Goal: Task Accomplishment & Management: Manage account settings

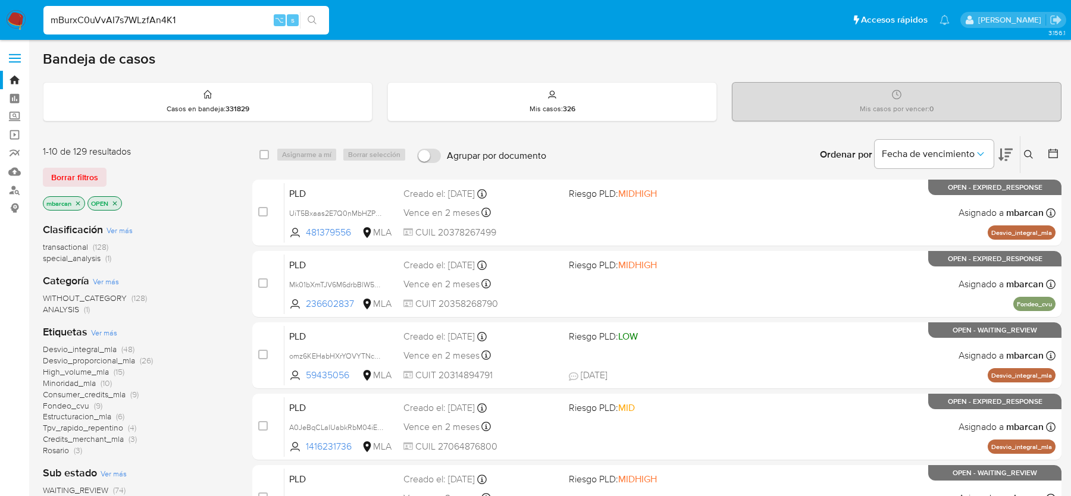
type input "mBurxC0uVvAI7s7WLzfAn4K1"
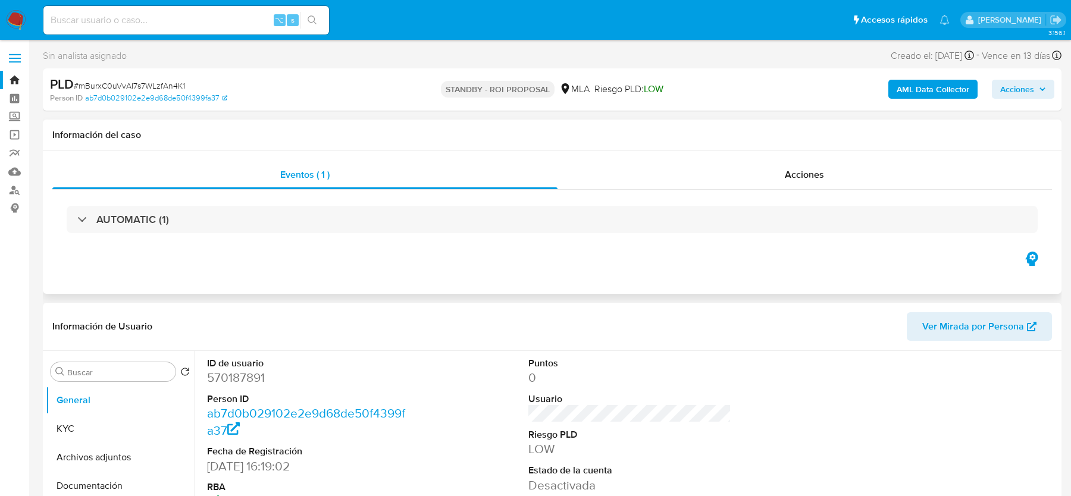
select select "10"
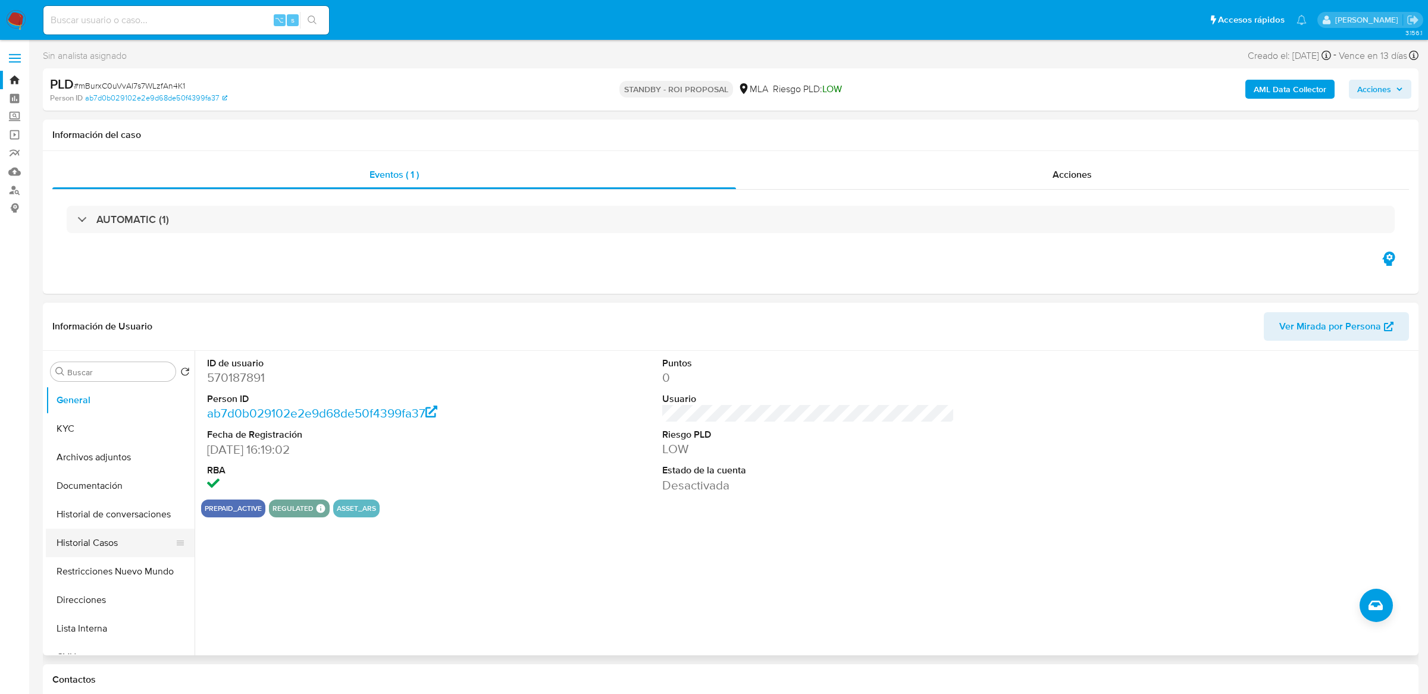
click at [102, 496] on button "Historial Casos" at bounding box center [115, 543] width 139 height 29
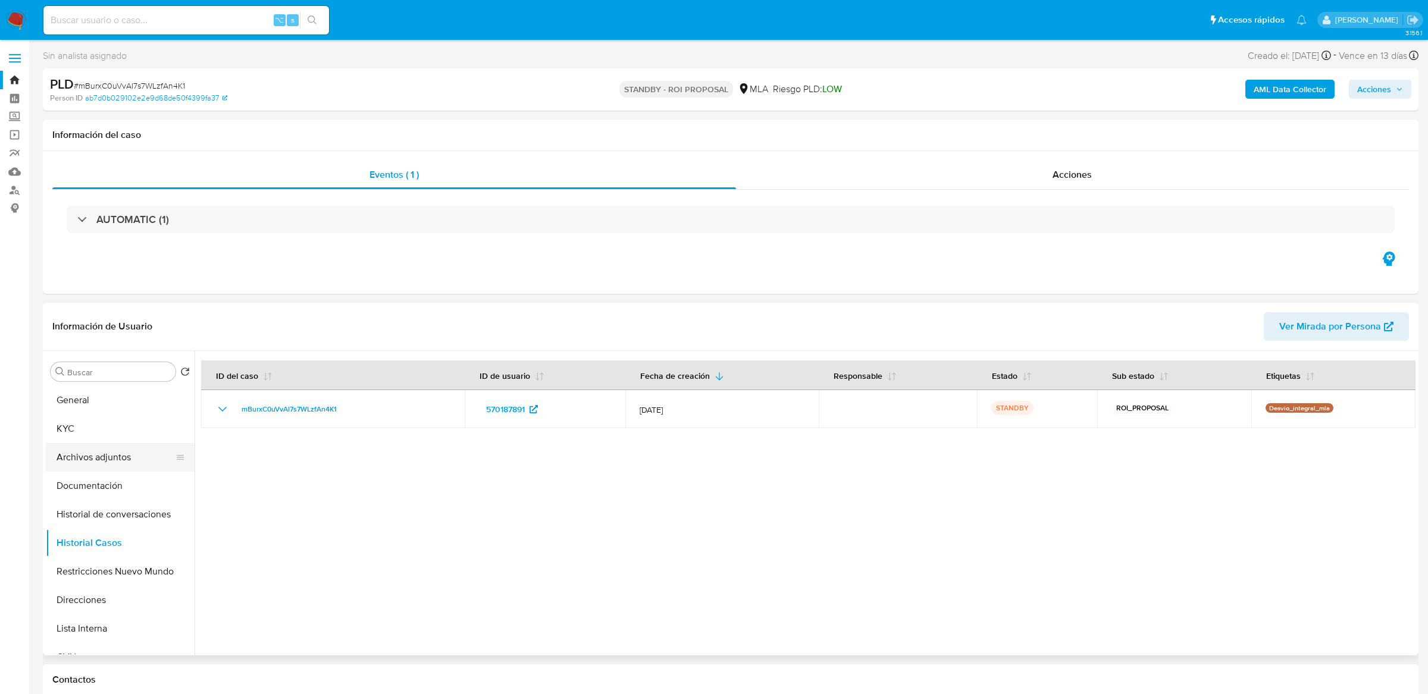
click at [95, 453] on button "Archivos adjuntos" at bounding box center [115, 457] width 139 height 29
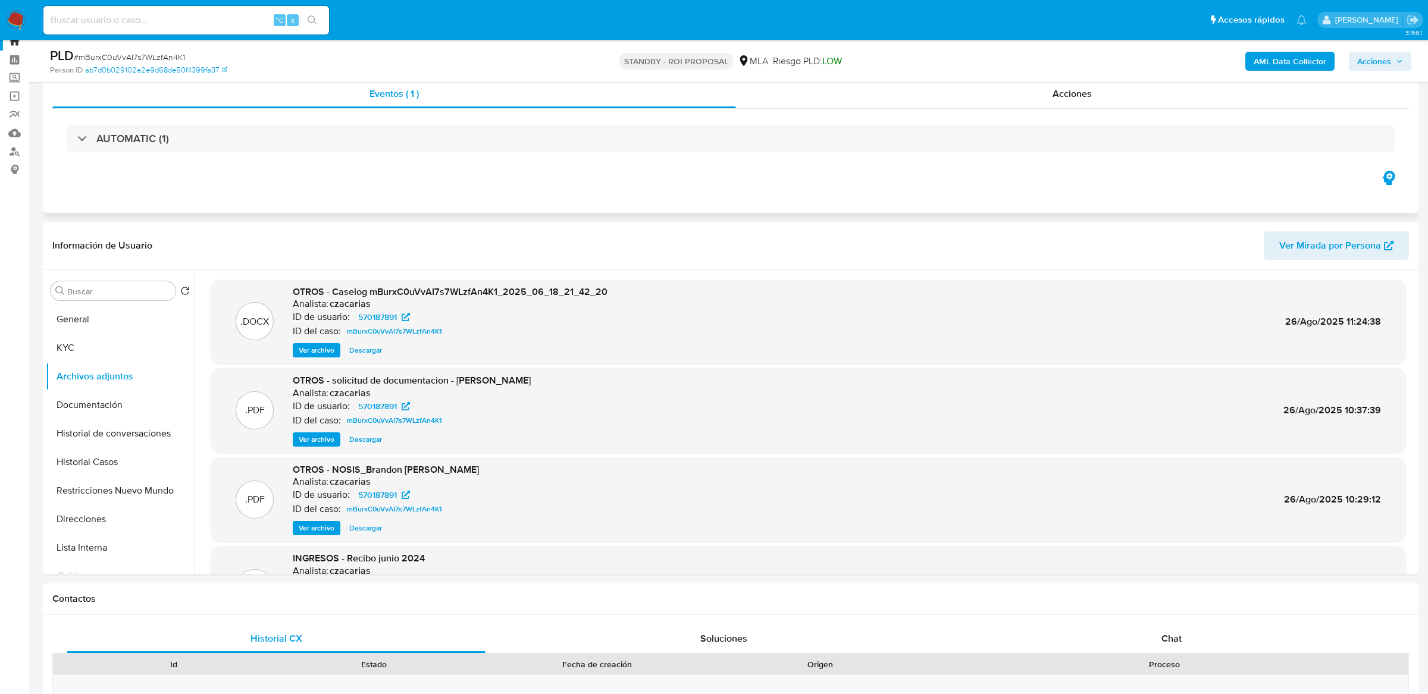
scroll to position [49, 0]
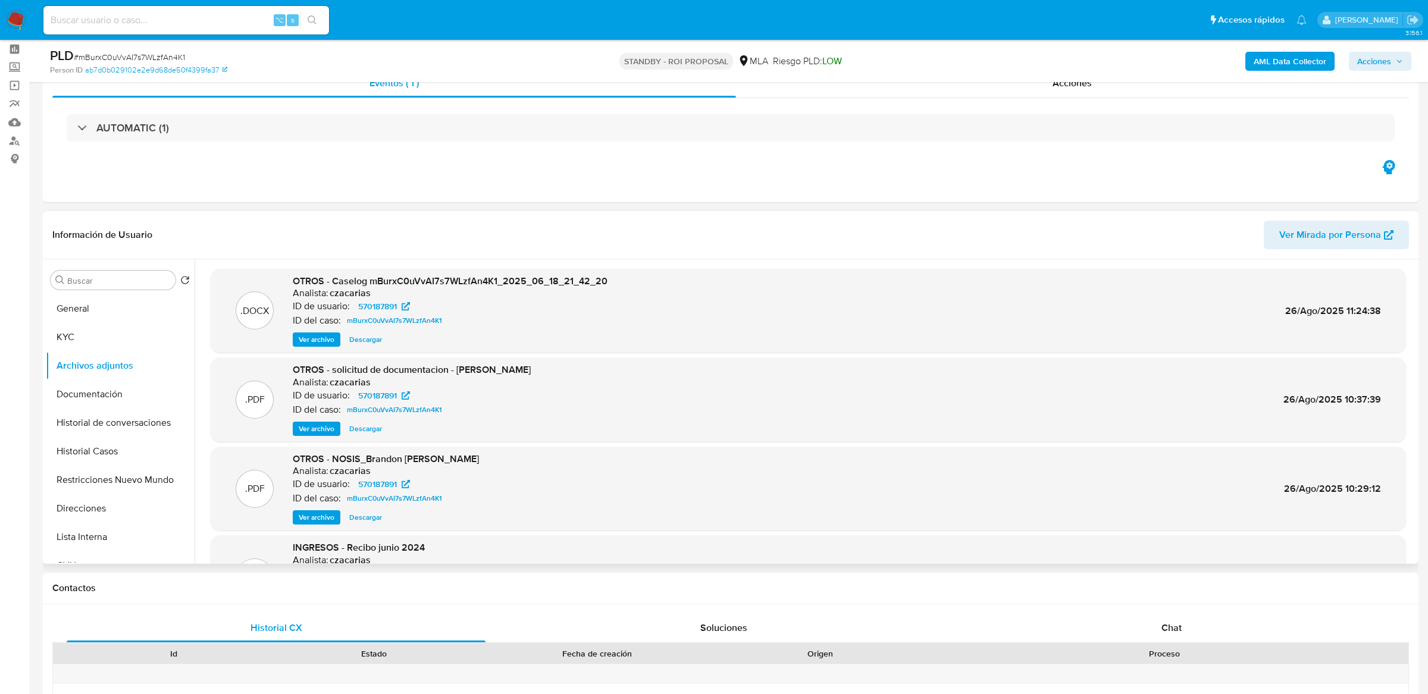
click at [312, 338] on span "Ver archivo" at bounding box center [317, 340] width 36 height 12
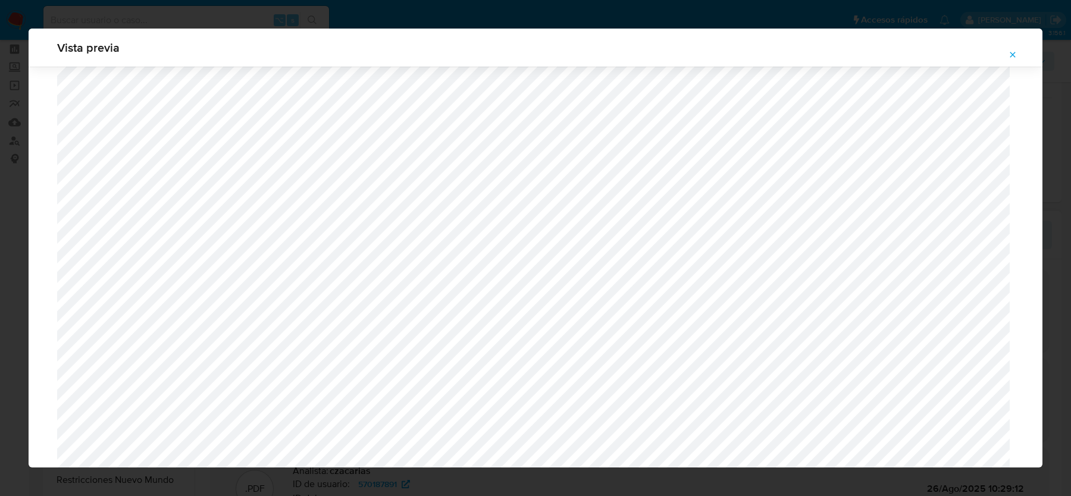
scroll to position [366, 0]
click at [1013, 55] on icon "Attachment preview" at bounding box center [1012, 54] width 5 height 5
click at [1013, 55] on div "Vista previa" at bounding box center [535, 248] width 1071 height 496
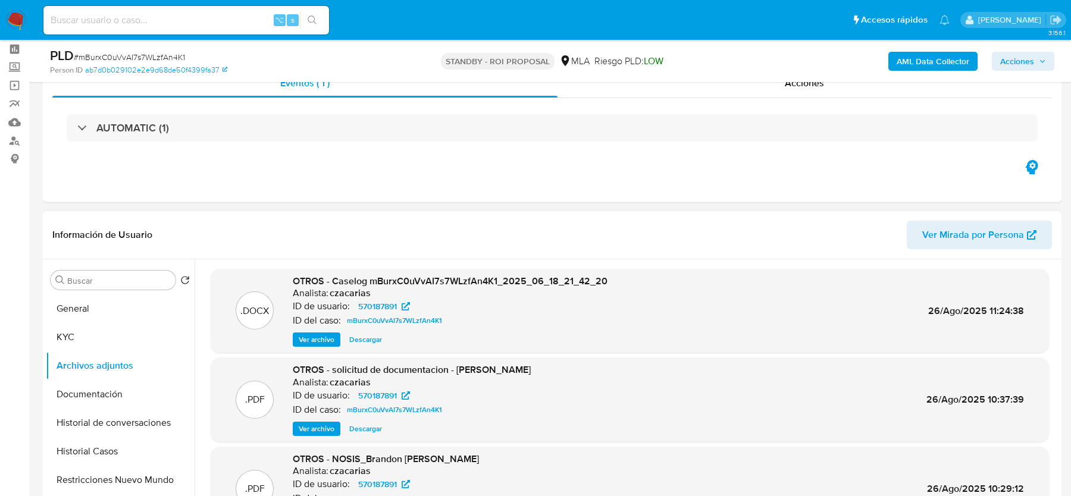
click at [221, 25] on input at bounding box center [186, 19] width 286 height 15
paste input "gFpaeqq1LoKuHMtiMWmzfre4"
type input "gFpaeqq1LoKuHMtiMWmzfre4"
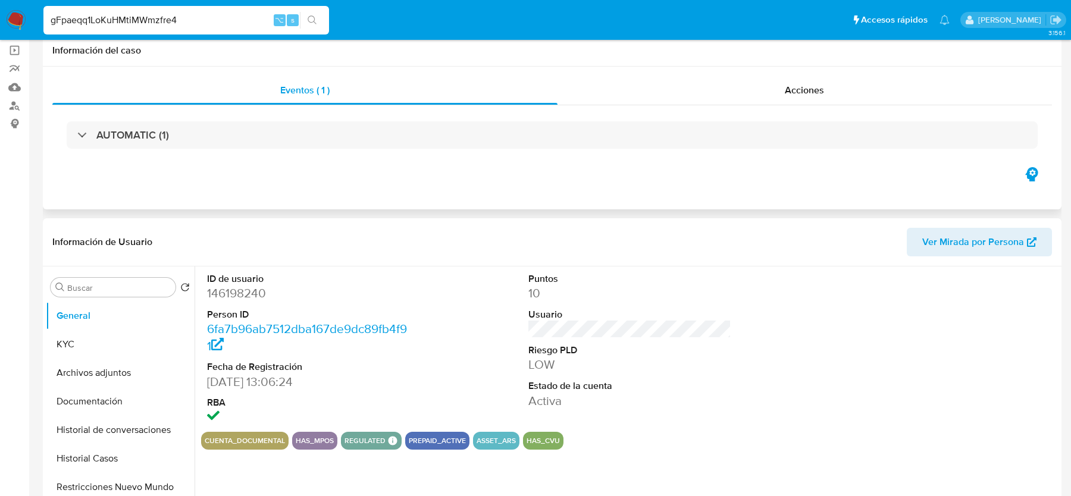
select select "10"
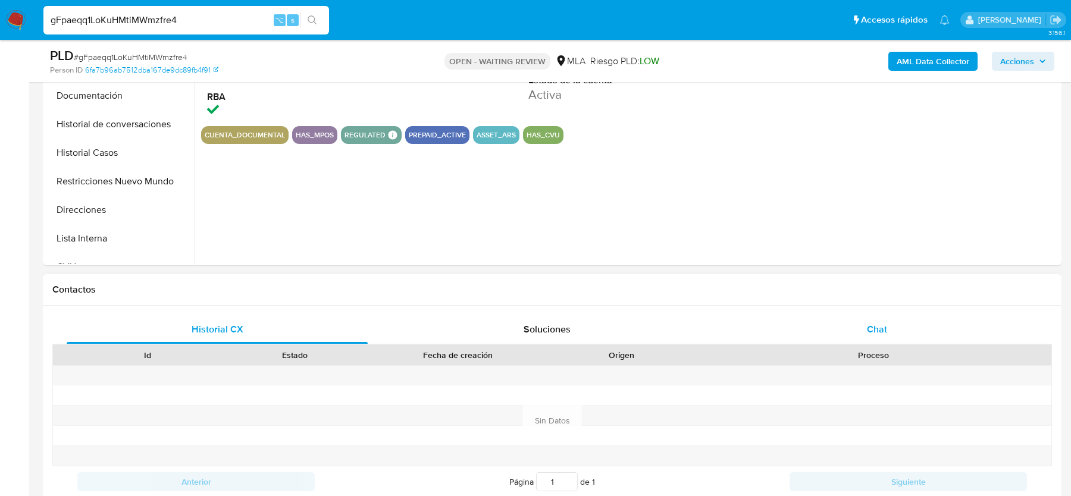
click at [868, 331] on span "Chat" at bounding box center [877, 330] width 20 height 14
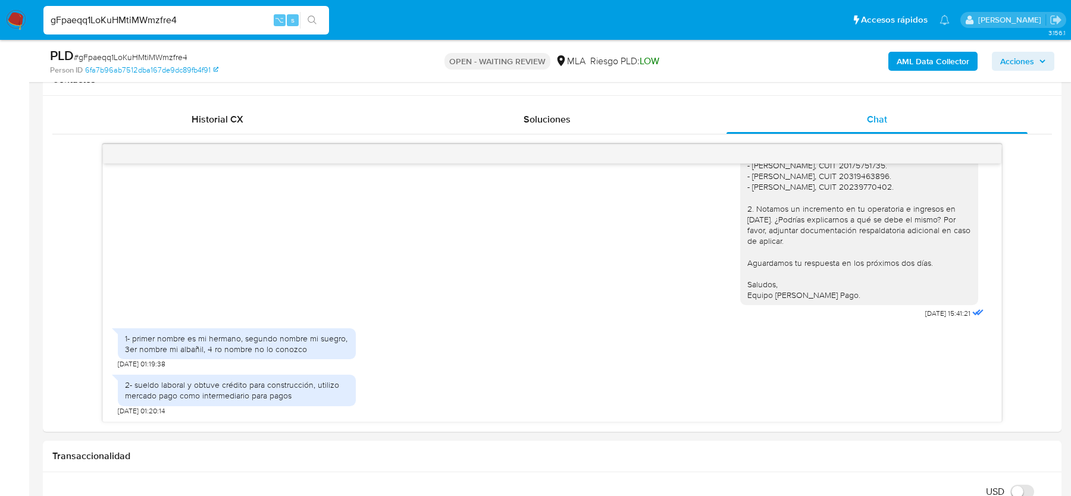
scroll to position [986, 0]
click at [163, 54] on span "# gFpaeqq1LoKuHMtiMWmzfre4" at bounding box center [131, 57] width 114 height 12
drag, startPoint x: 134, startPoint y: 386, endPoint x: 300, endPoint y: 401, distance: 166.6
click at [300, 401] on div "2- sueldo laboral y obtuve crédito para construcción, utilizo mercado pago como…" at bounding box center [237, 390] width 238 height 31
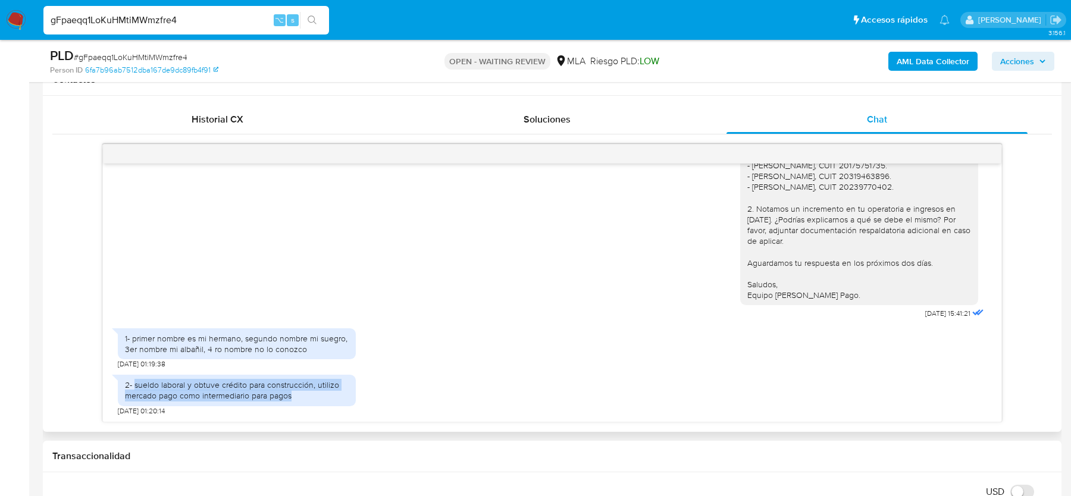
copy div "sueldo laboral y obtuve crédito para construcción, utilizo mercado pago como in…"
click at [146, 58] on span "# gFpaeqq1LoKuHMtiMWmzfre4" at bounding box center [131, 57] width 114 height 12
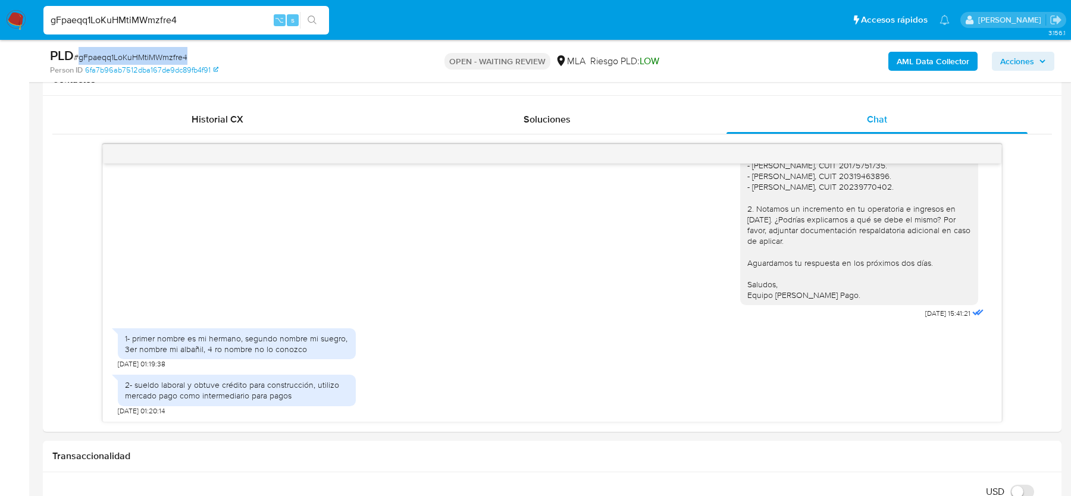
click at [146, 58] on span "# gFpaeqq1LoKuHMtiMWmzfre4" at bounding box center [131, 57] width 114 height 12
copy span "gFpaeqq1LoKuHMtiMWmzfre4"
click at [15, 20] on img at bounding box center [16, 20] width 20 height 20
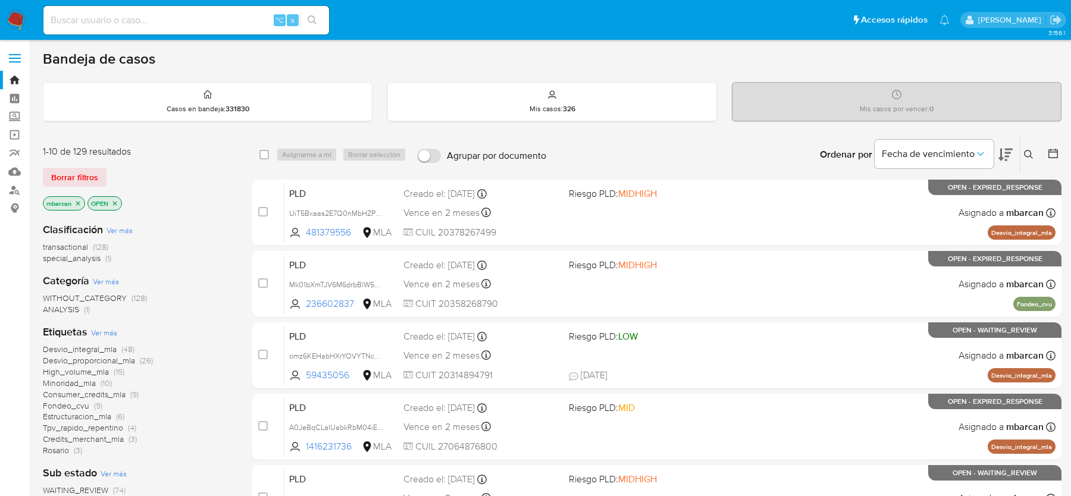
click at [1033, 156] on icon at bounding box center [1029, 155] width 10 height 10
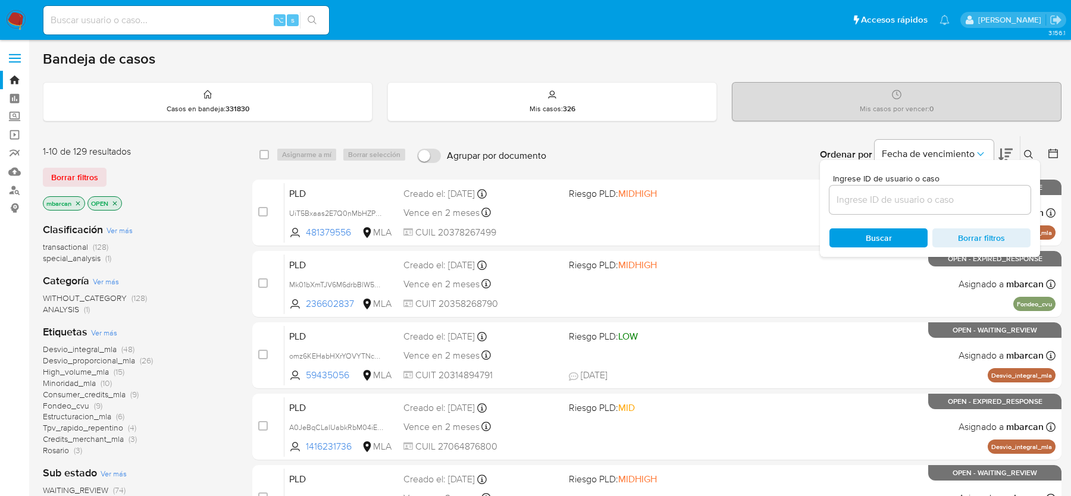
click at [961, 196] on input at bounding box center [930, 199] width 201 height 15
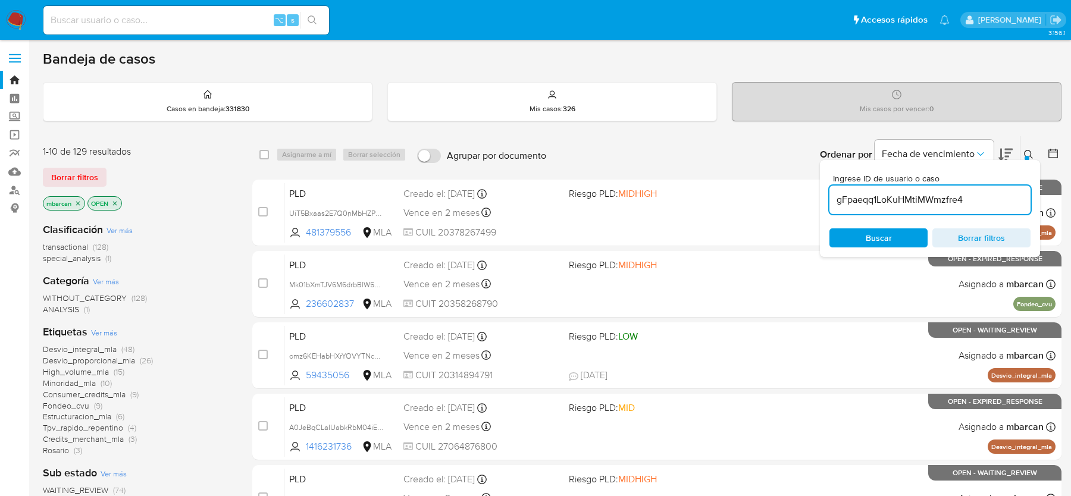
type input "gFpaeqq1LoKuHMtiMWmzfre4"
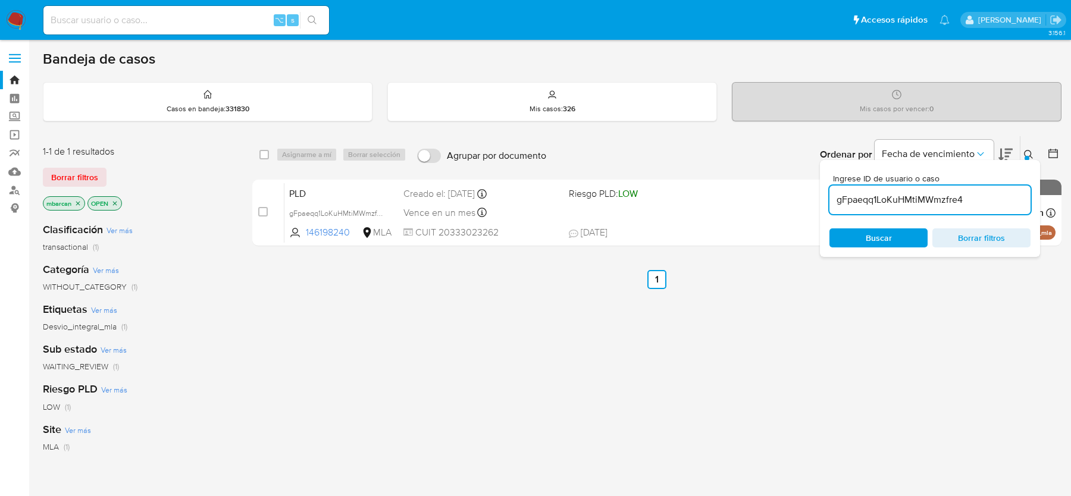
click at [1031, 150] on icon at bounding box center [1029, 155] width 10 height 10
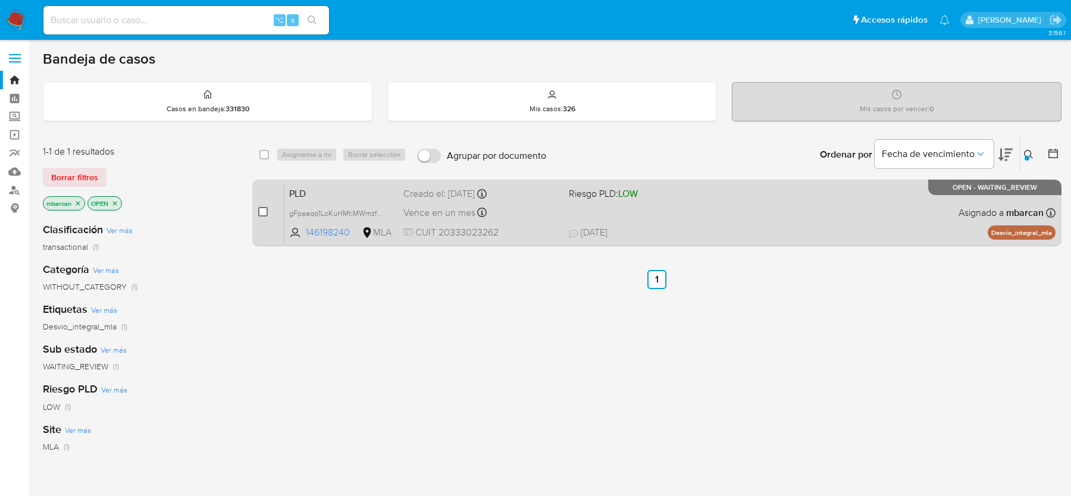
click at [260, 213] on input "checkbox" at bounding box center [263, 212] width 10 height 10
checkbox input "true"
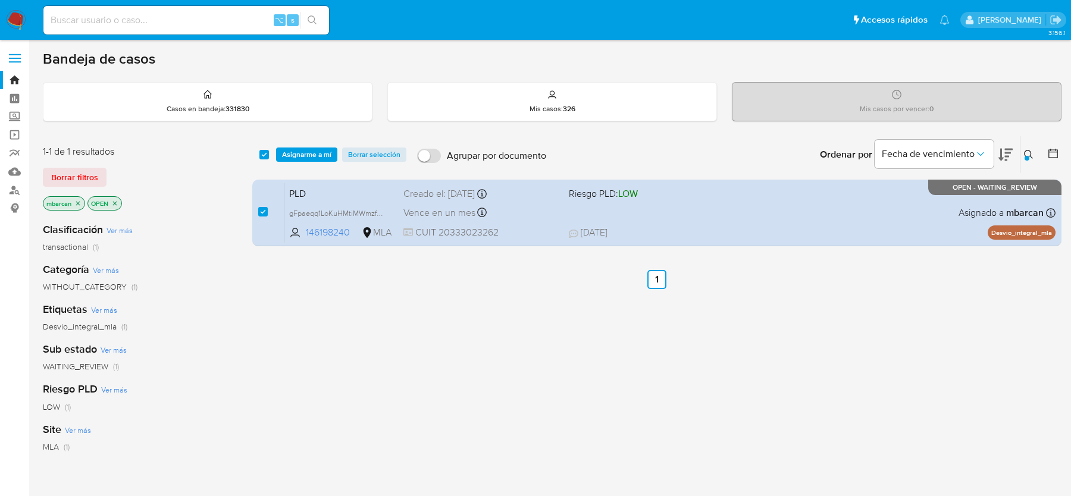
click at [308, 145] on div "select-all-cases-checkbox Asignarme a mí Borrar selección Agrupar por documento…" at bounding box center [656, 154] width 809 height 37
click at [310, 151] on span "Asignarme a mí" at bounding box center [306, 155] width 49 height 12
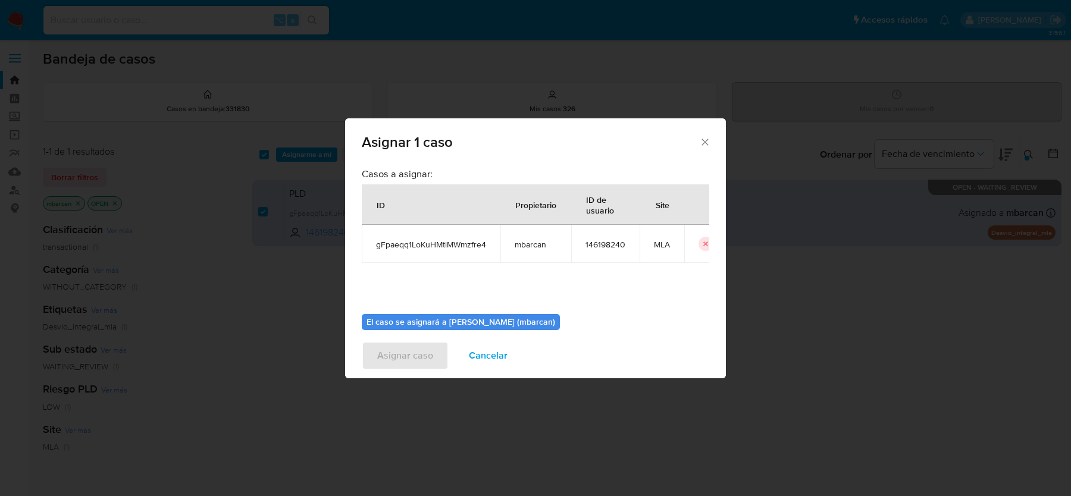
scroll to position [61, 0]
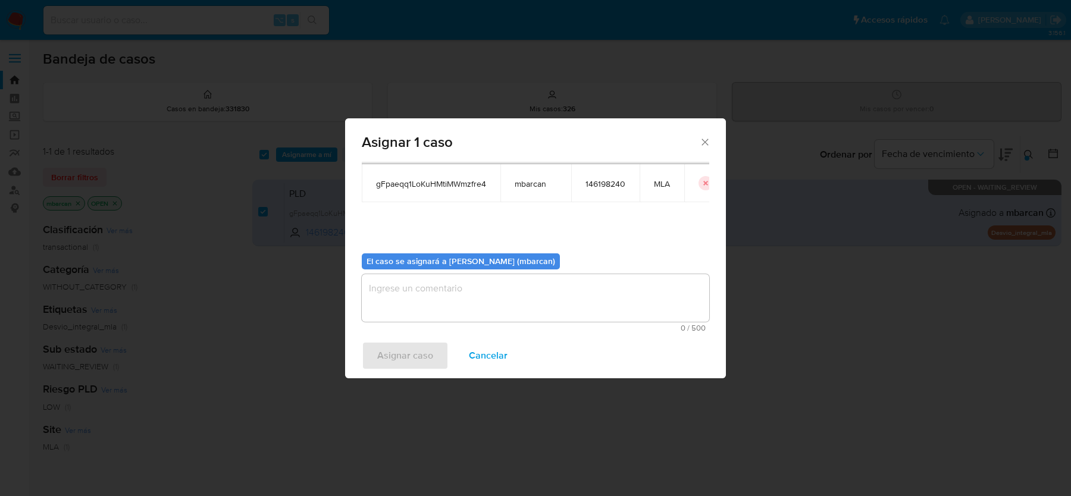
click at [466, 308] on textarea "assign-modal" at bounding box center [536, 298] width 348 height 48
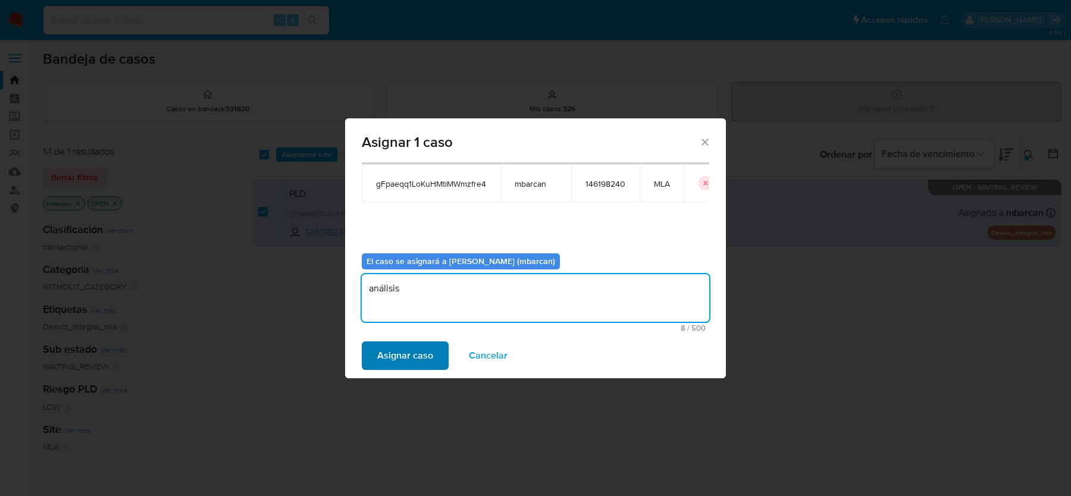
type textarea "análisis"
click at [391, 353] on span "Asignar caso" at bounding box center [405, 356] width 56 height 26
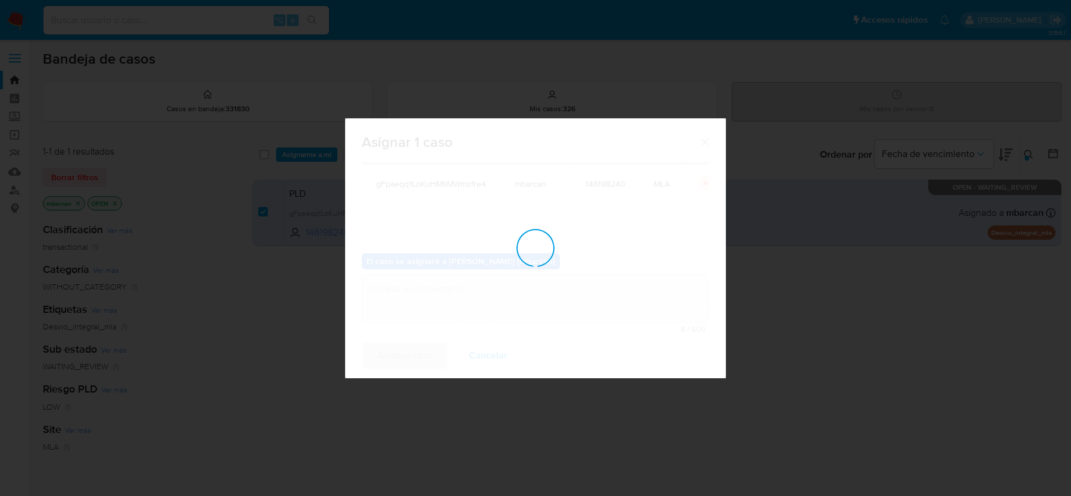
checkbox input "false"
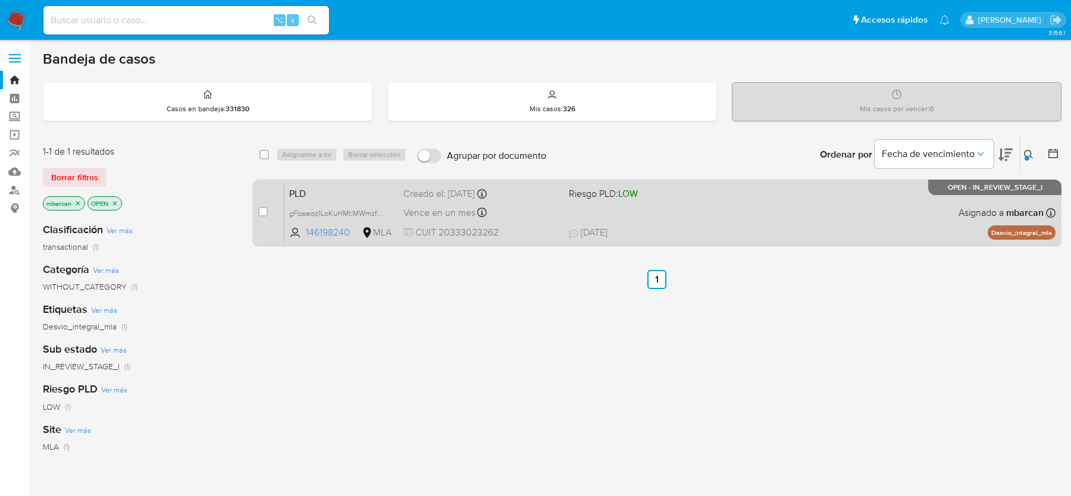
click at [353, 187] on span "PLD" at bounding box center [341, 192] width 105 height 15
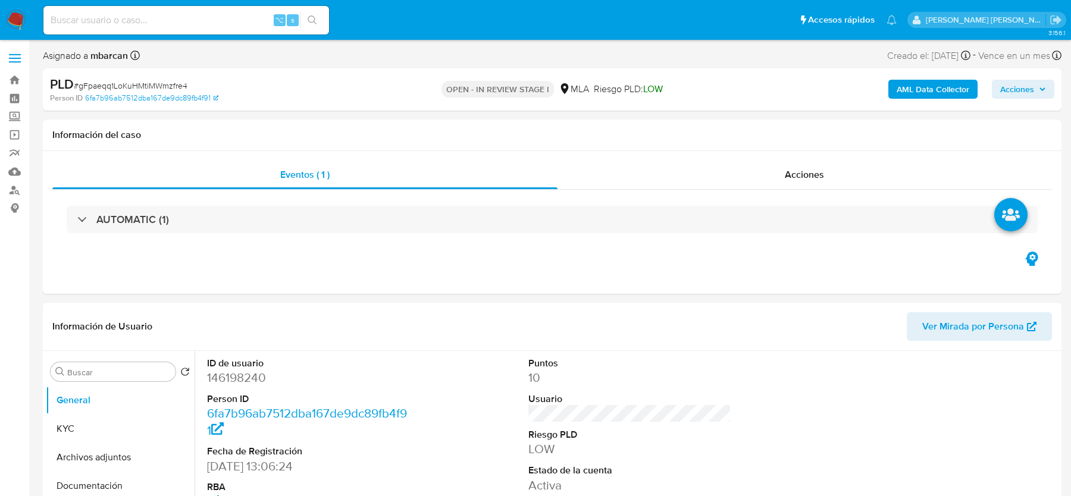
select select "10"
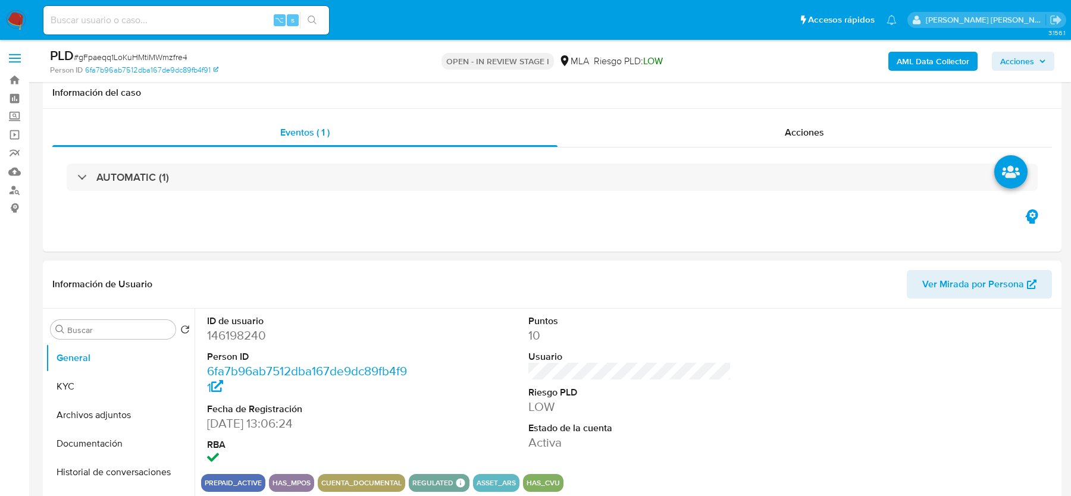
scroll to position [524, 0]
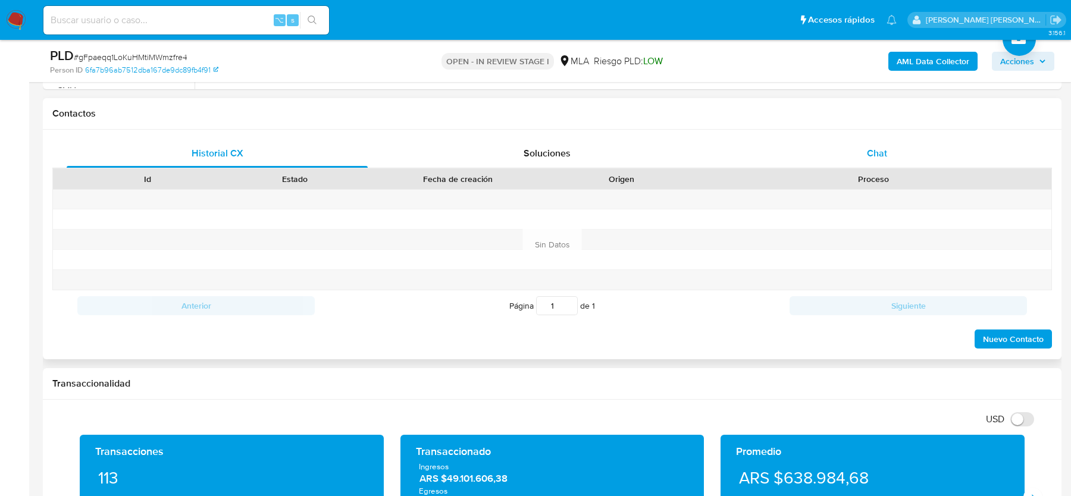
click at [869, 143] on div "Chat" at bounding box center [877, 153] width 301 height 29
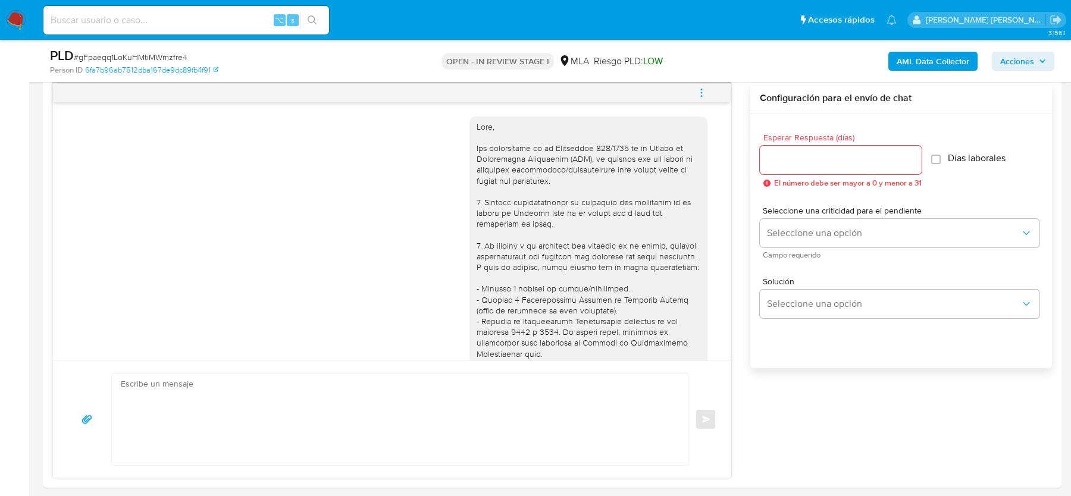
scroll to position [986, 0]
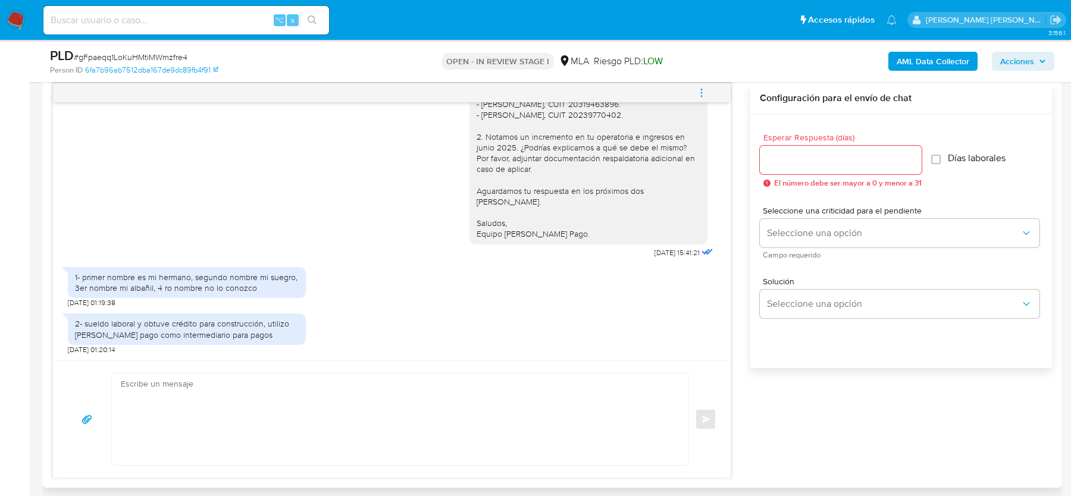
click at [269, 401] on textarea at bounding box center [397, 420] width 553 height 92
paste textarea "Hola, ¡Muchas gracias por tu respuesta! Confirmamos la recepción de la document…"
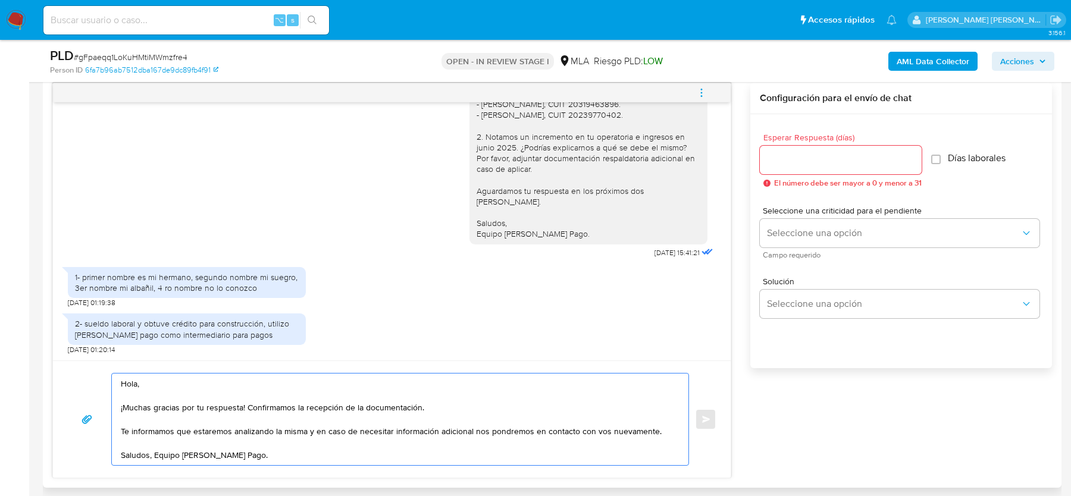
type textarea "Hola, ¡Muchas gracias por tu respuesta! Confirmamos la recepción de la document…"
click at [852, 162] on input "Esperar Respuesta (días)" at bounding box center [841, 159] width 162 height 15
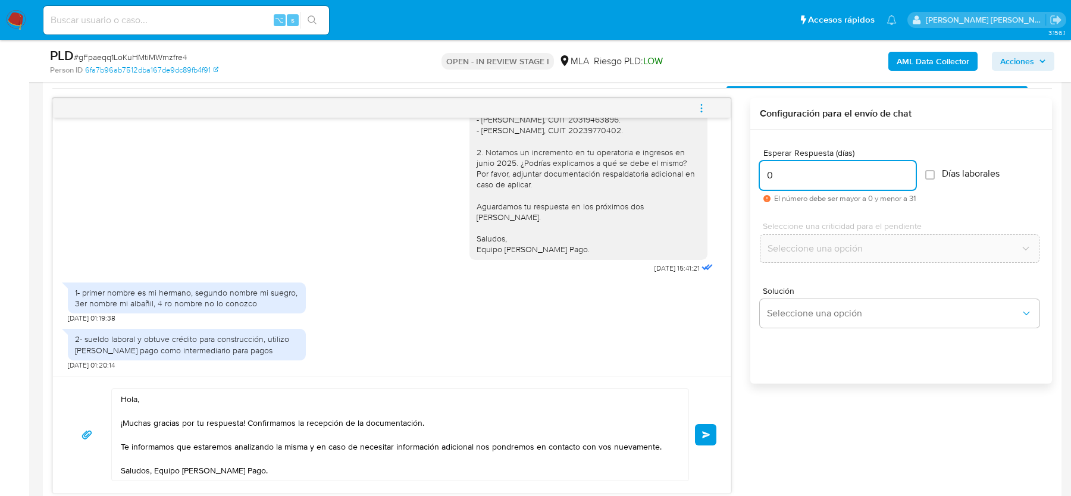
scroll to position [601, 0]
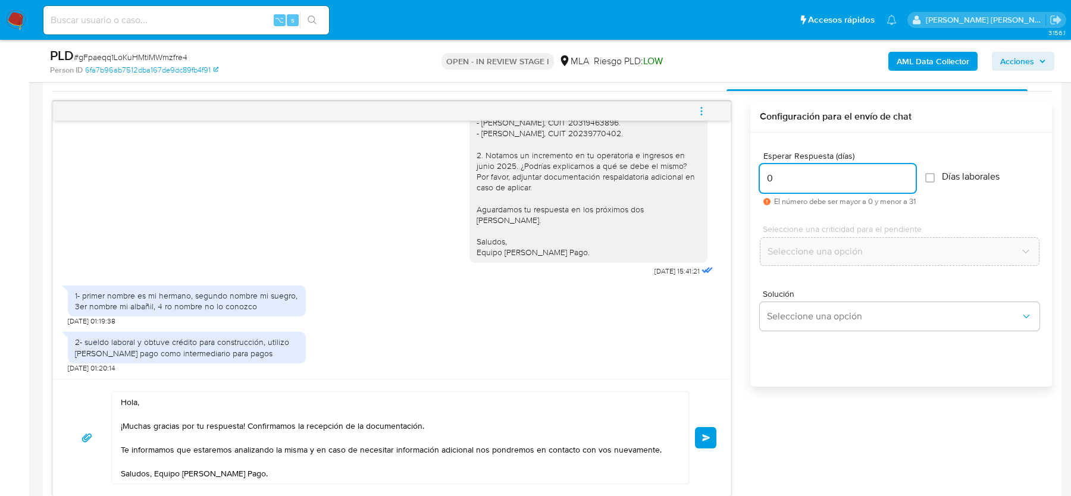
type input "0"
drag, startPoint x: 246, startPoint y: 424, endPoint x: 446, endPoint y: 424, distance: 200.0
click at [446, 424] on textarea "Hola, ¡Muchas gracias por tu respuesta! Confirmamos la recepción de la document…" at bounding box center [397, 438] width 553 height 92
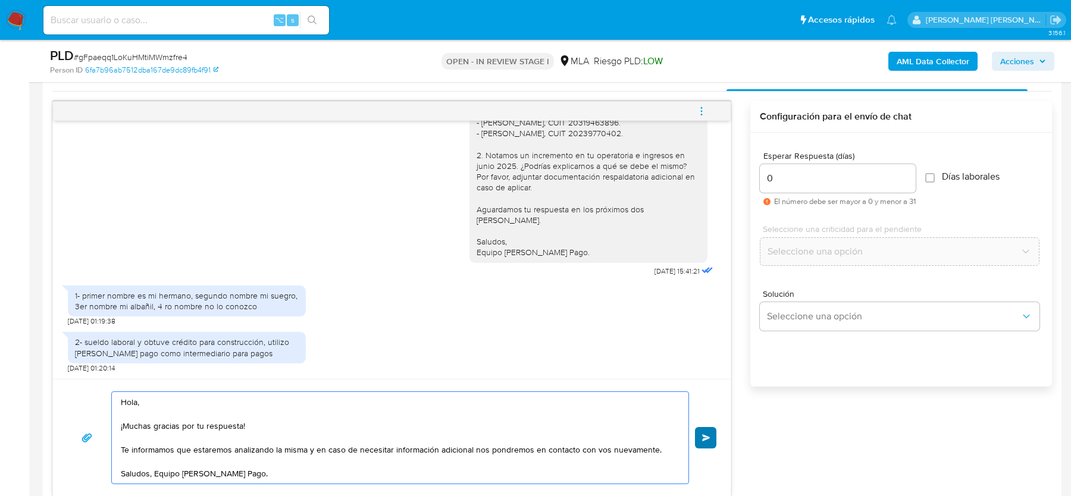
type textarea "Hola, ¡Muchas gracias por tu respuesta! Te informamos que estaremos analizando …"
click at [704, 434] on span "Enviar" at bounding box center [706, 437] width 8 height 7
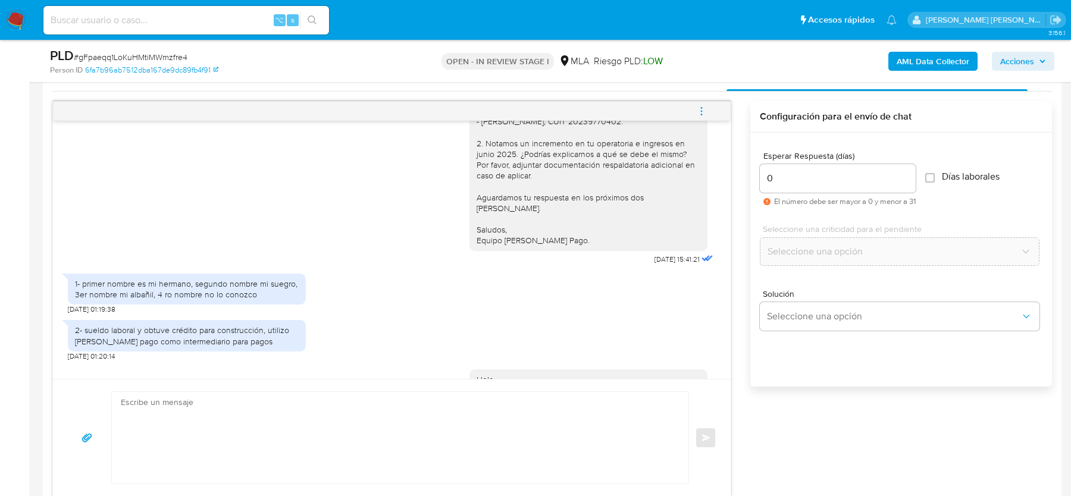
scroll to position [1118, 0]
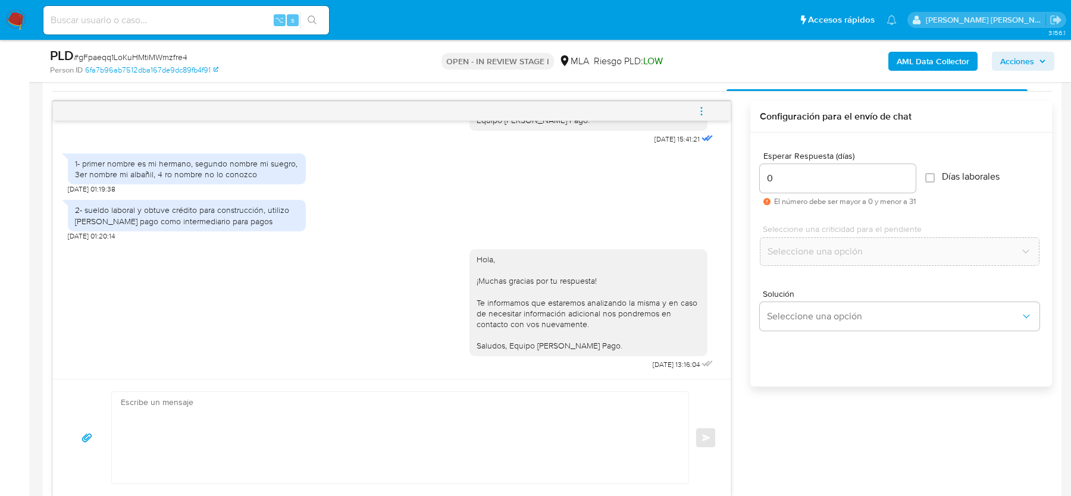
click at [702, 107] on icon "menu-action" at bounding box center [701, 107] width 1 height 1
click at [604, 79] on li "Cerrar conversación" at bounding box center [622, 87] width 122 height 21
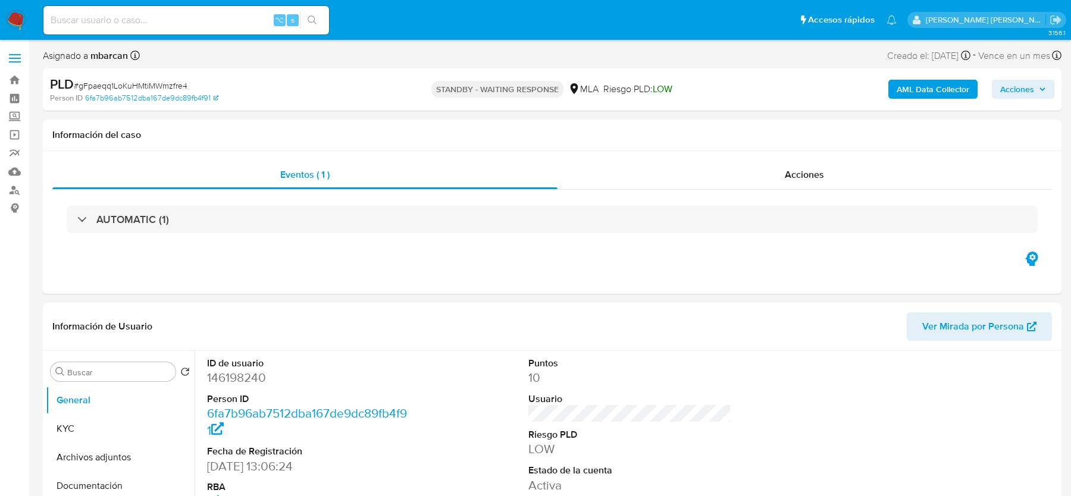
select select "10"
click at [205, 20] on input at bounding box center [186, 19] width 286 height 15
paste input "RXlnqrXMDI2g2uhkBrjV6MLK"
type input "RXlnqrXMDI2g2uhkBrjV6MLK"
select select "10"
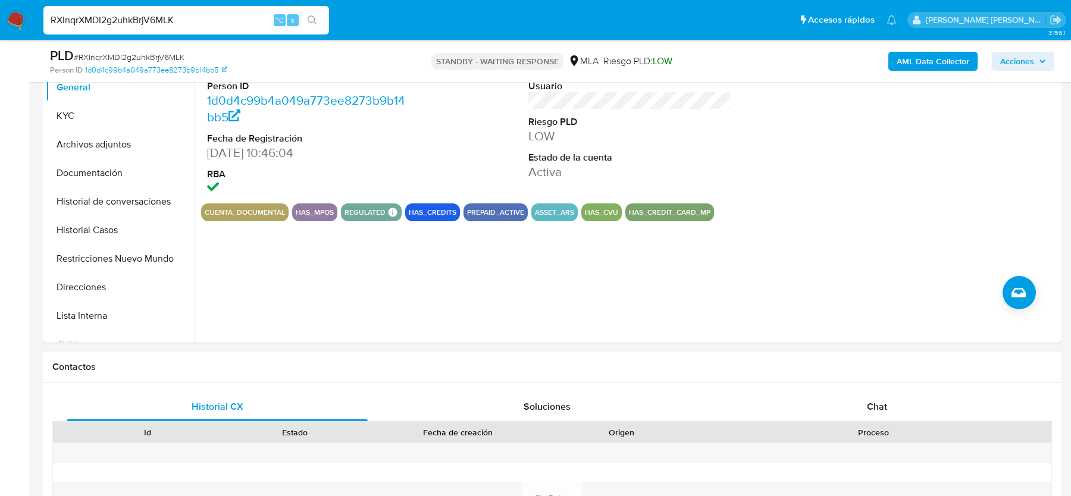
scroll to position [331, 0]
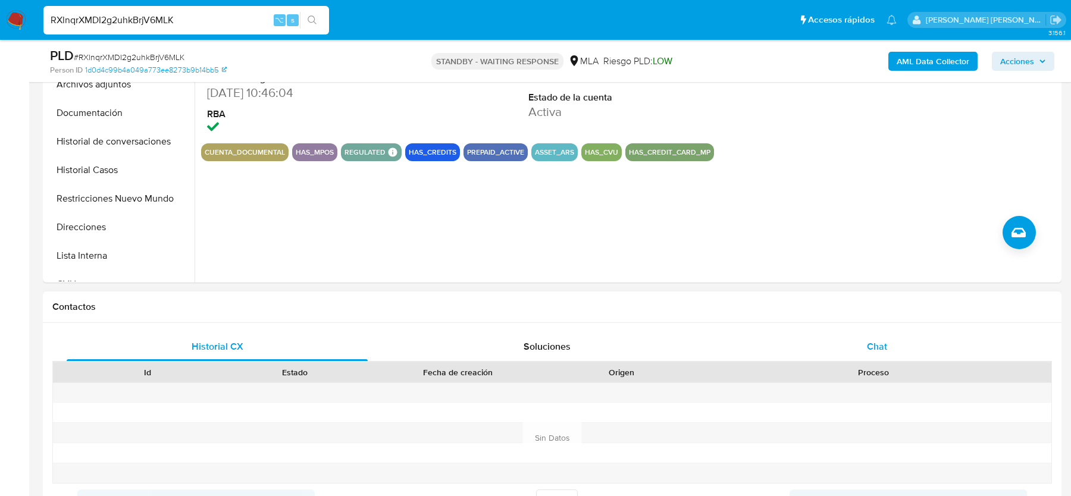
drag, startPoint x: 875, startPoint y: 356, endPoint x: 865, endPoint y: 359, distance: 10.5
click at [875, 356] on div "Chat" at bounding box center [877, 347] width 301 height 29
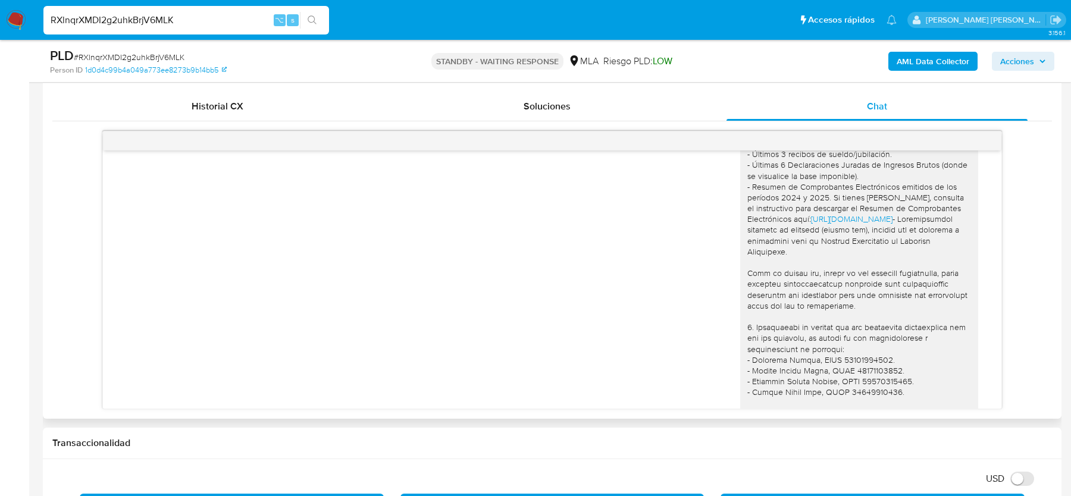
scroll to position [1413, 0]
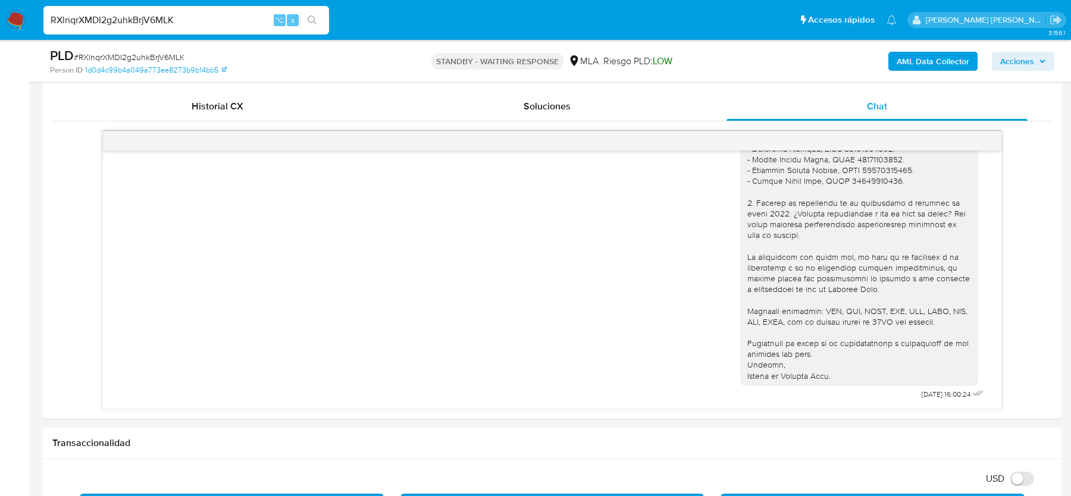
click at [112, 57] on span "# RXlnqrXMDI2g2uhkBrjV6MLK" at bounding box center [129, 57] width 111 height 12
copy span "RXlnqrXMDI2g2uhkBrjV6MLK"
click at [23, 18] on img at bounding box center [16, 20] width 20 height 20
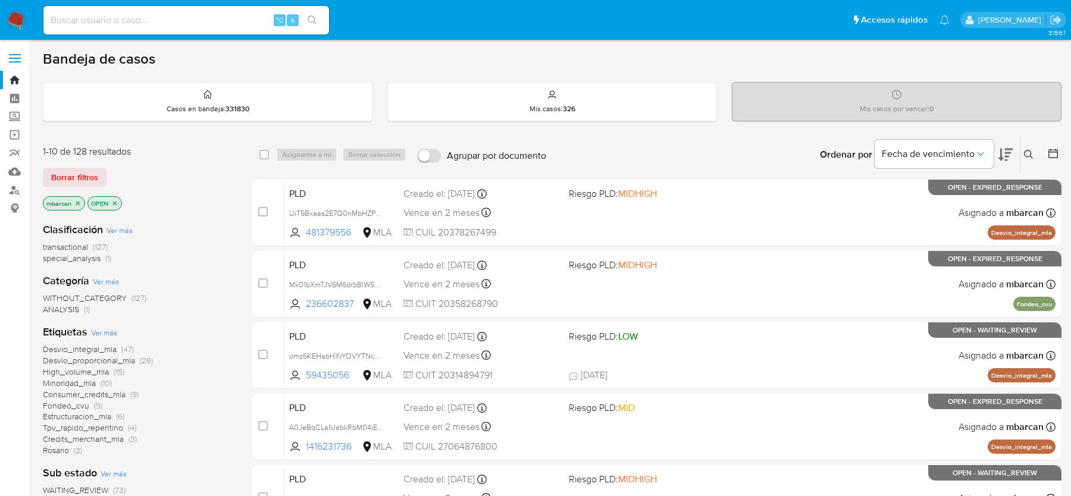
click at [1030, 153] on icon at bounding box center [1029, 155] width 10 height 10
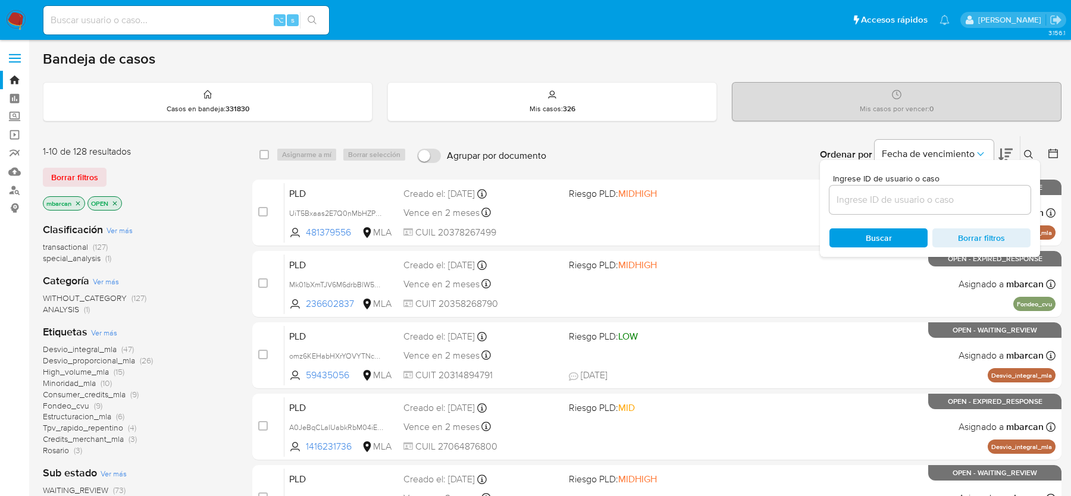
click at [927, 204] on input at bounding box center [930, 199] width 201 height 15
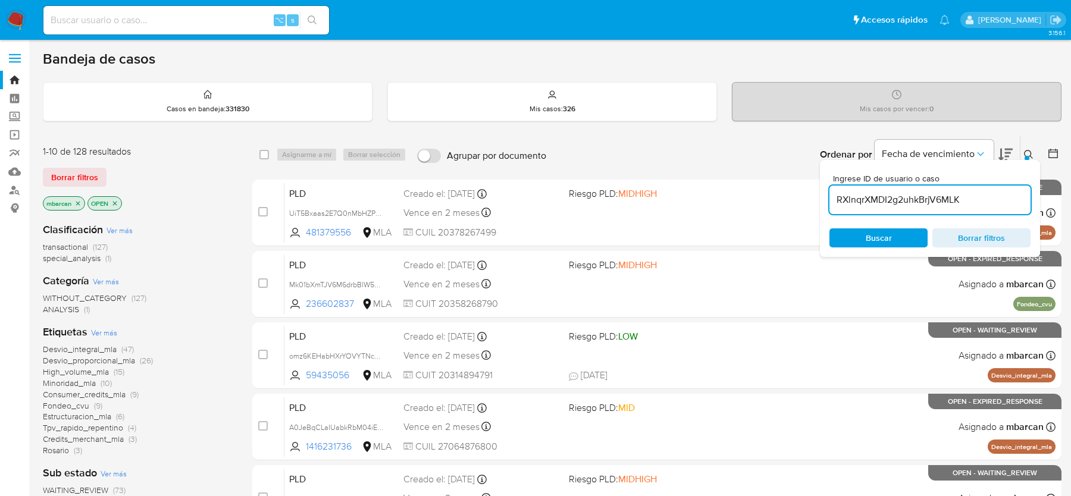
type input "RXlnqrXMDI2g2uhkBrjV6MLK"
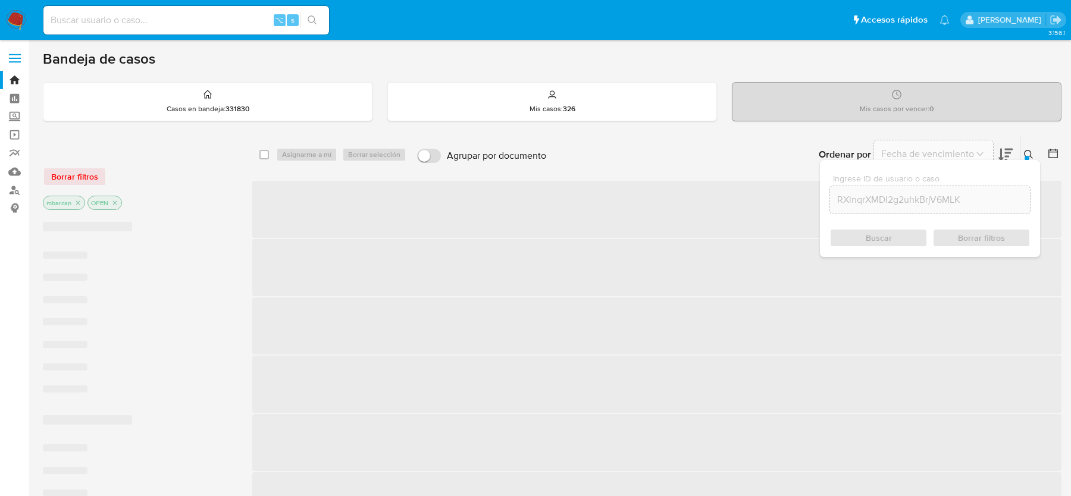
click at [1028, 156] on div at bounding box center [1027, 158] width 5 height 5
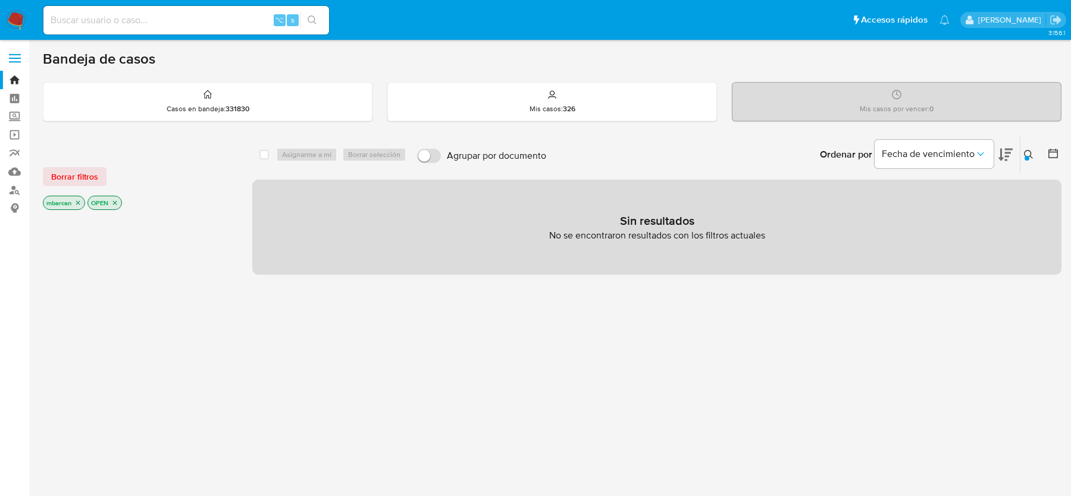
click at [206, 22] on input at bounding box center [186, 19] width 286 height 15
paste input "RXlnqrXMDI2g2uhkBrjV6MLK"
type input "RXlnqrXMDI2g2uhkBrjV6MLK"
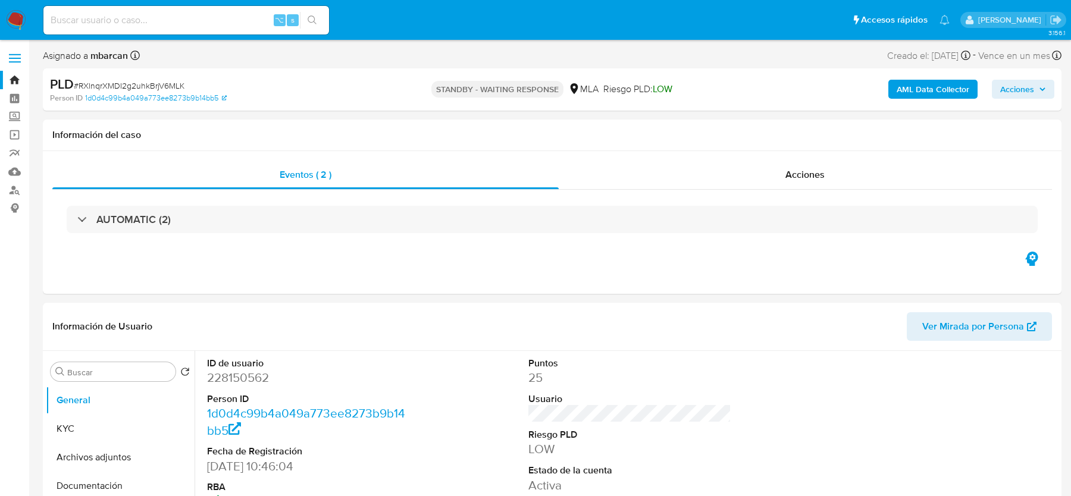
select select "10"
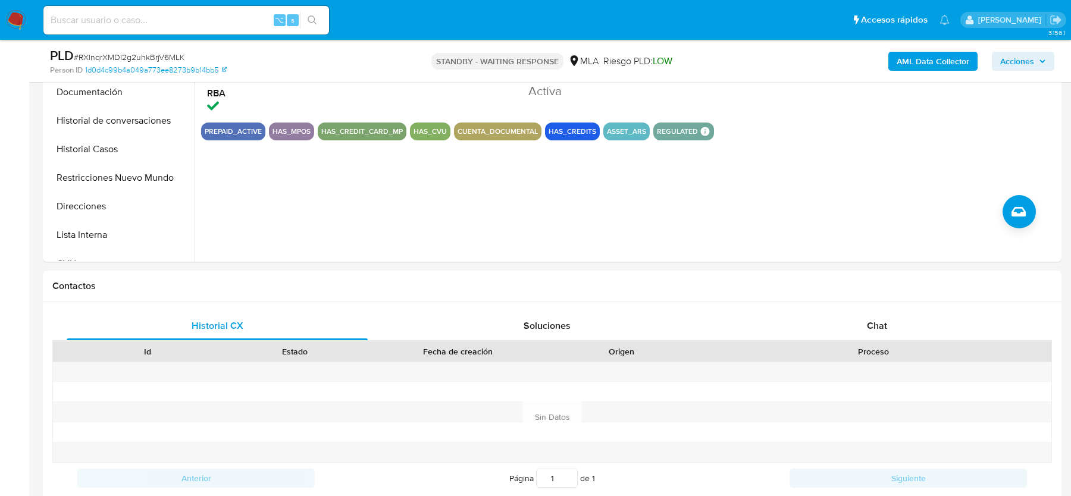
scroll to position [549, 0]
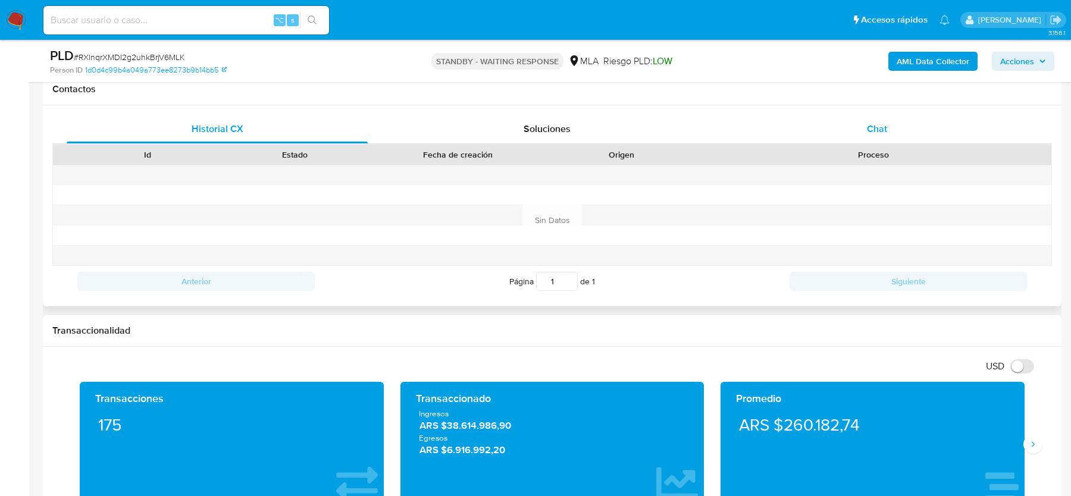
click at [880, 135] on div "Chat" at bounding box center [877, 129] width 301 height 29
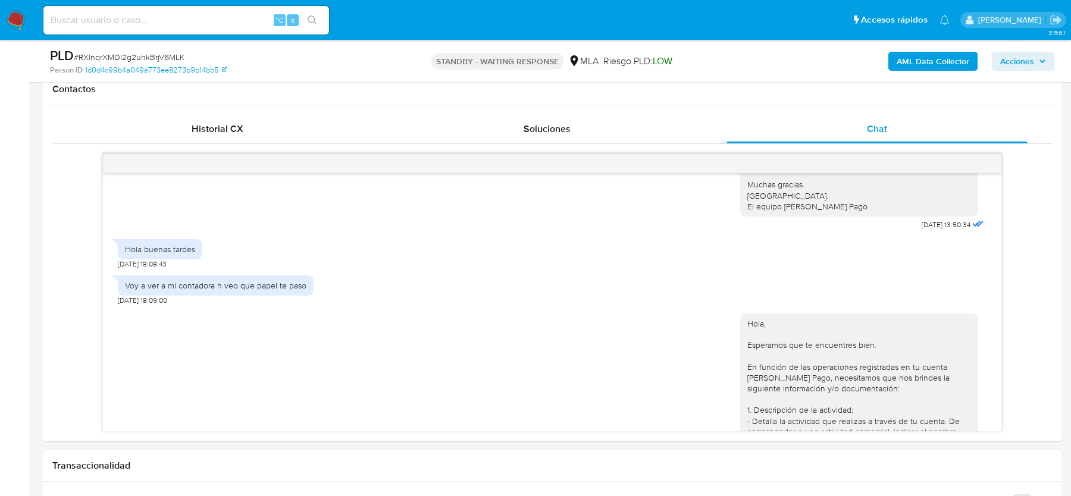
scroll to position [872, 0]
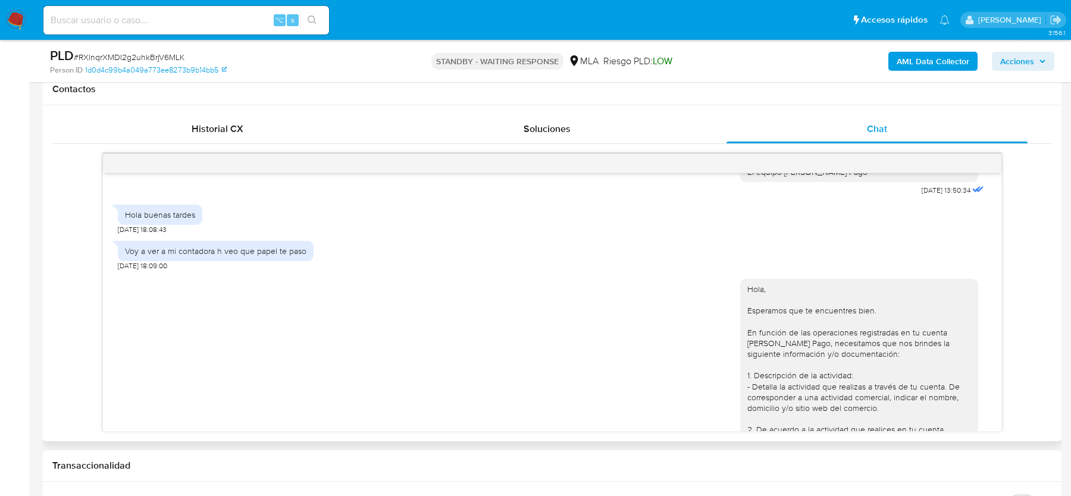
click at [283, 256] on div "Voy a ver a mi contadora h veo que papel te paso" at bounding box center [216, 251] width 182 height 11
copy div "Voy a ver a mi contadora h veo que papel te paso"
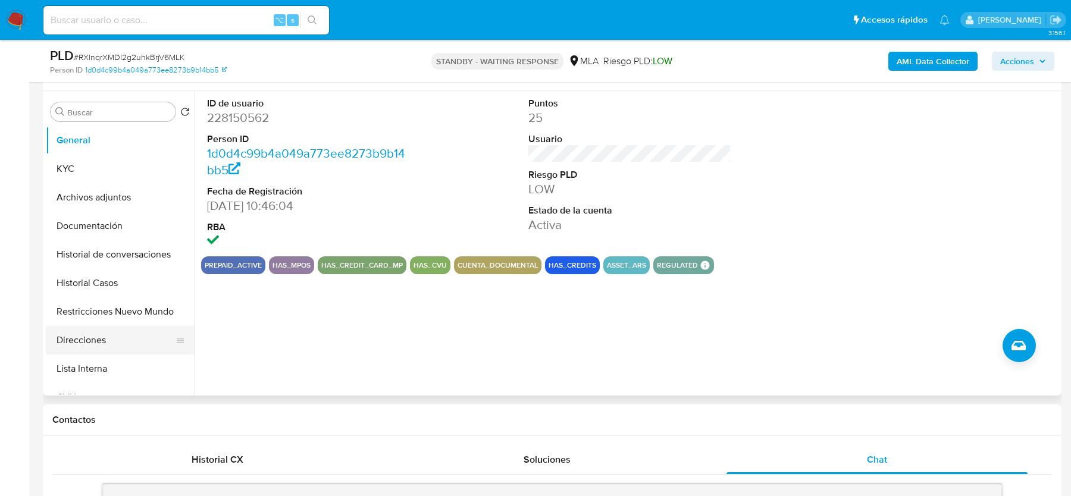
scroll to position [132, 0]
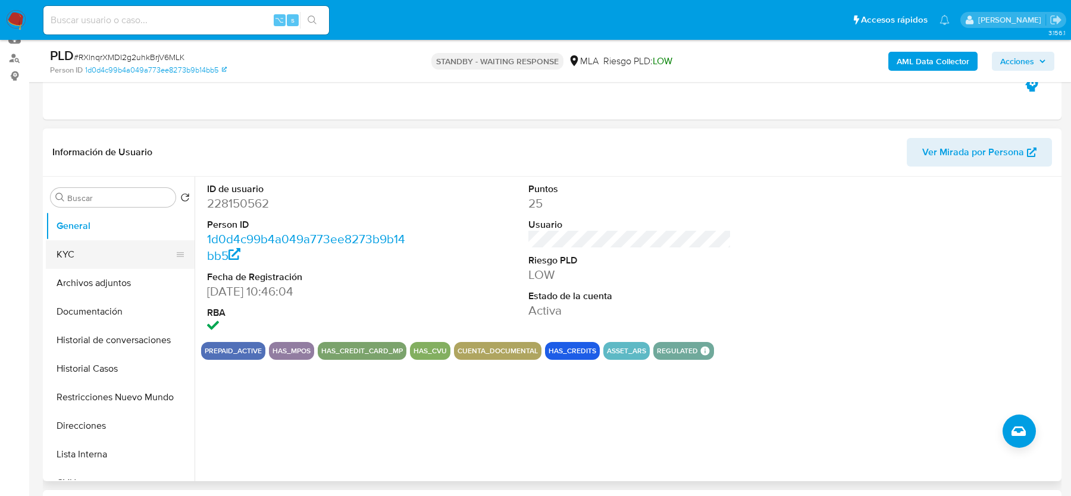
click at [86, 247] on button "KYC" at bounding box center [115, 254] width 139 height 29
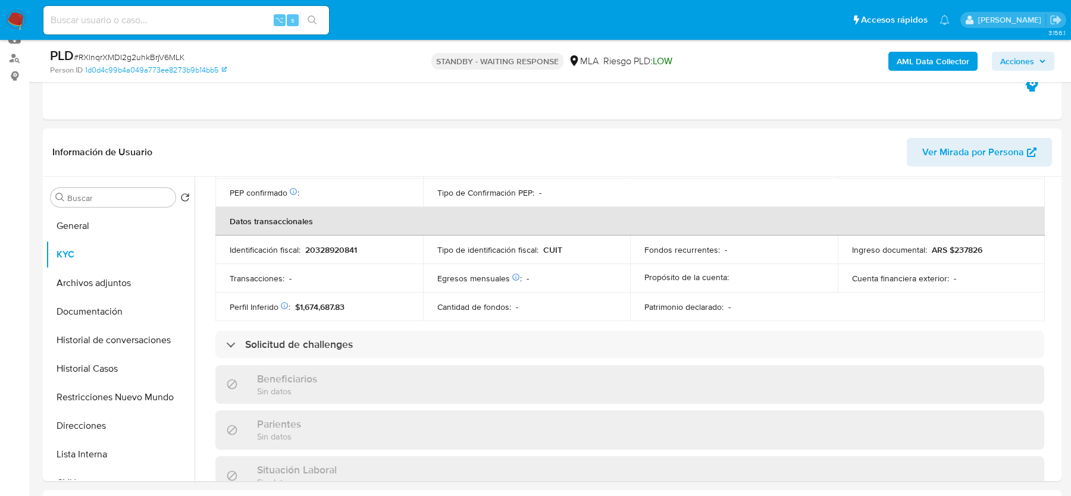
scroll to position [625, 0]
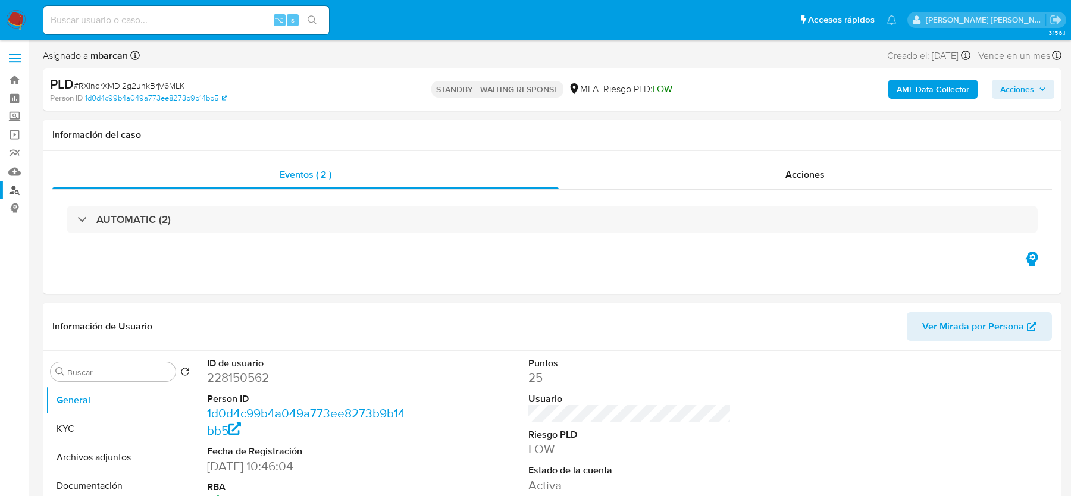
click at [15, 190] on link "Buscador de personas" at bounding box center [71, 190] width 142 height 18
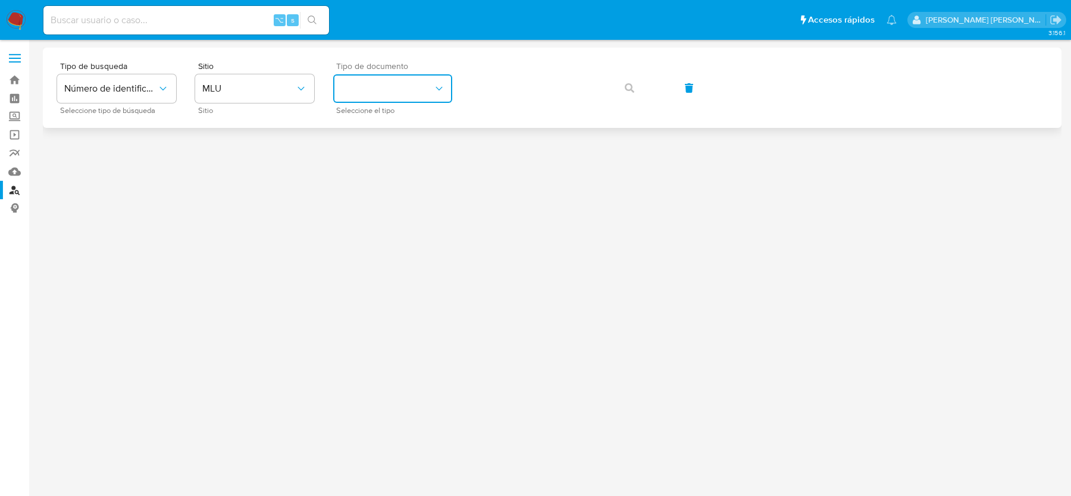
click at [367, 94] on button "identificationType" at bounding box center [392, 88] width 119 height 29
click at [238, 92] on span "MLU" at bounding box center [248, 89] width 93 height 12
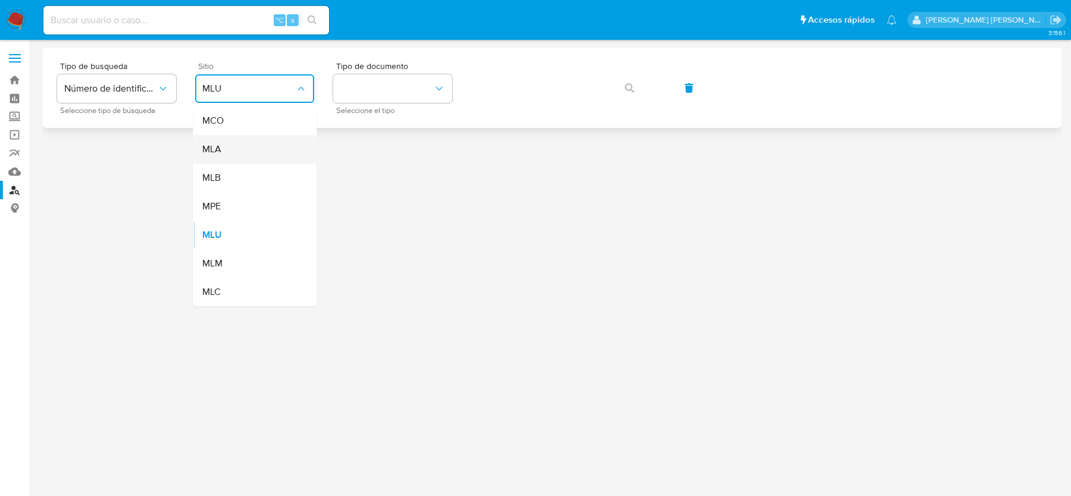
click at [256, 143] on div "MLA" at bounding box center [251, 149] width 98 height 29
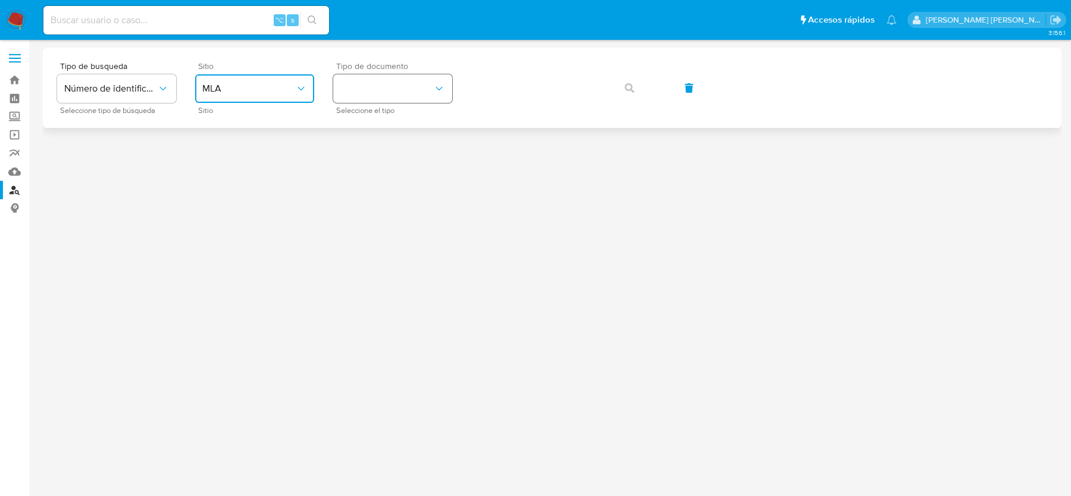
click at [399, 83] on button "identificationType" at bounding box center [392, 88] width 119 height 29
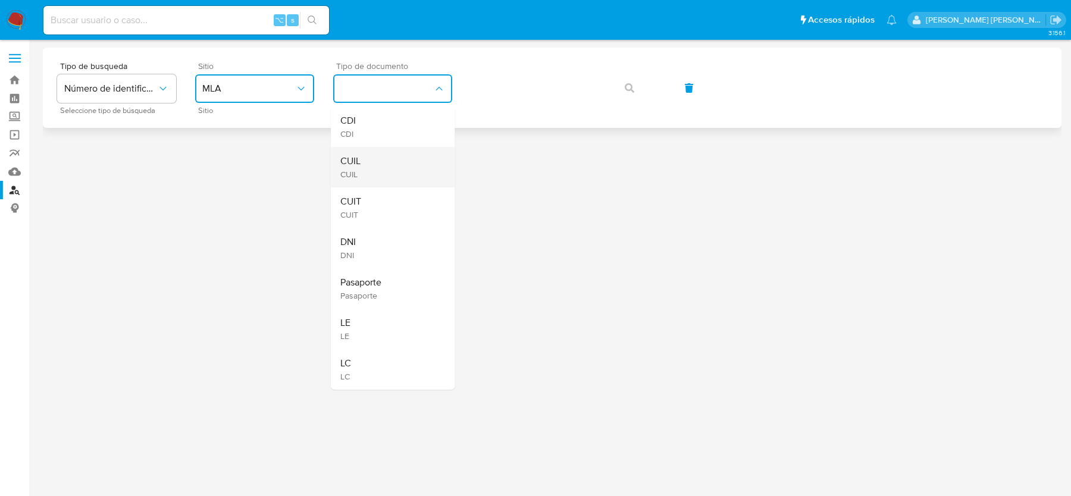
click at [387, 163] on div "CUIL CUIL" at bounding box center [389, 167] width 98 height 40
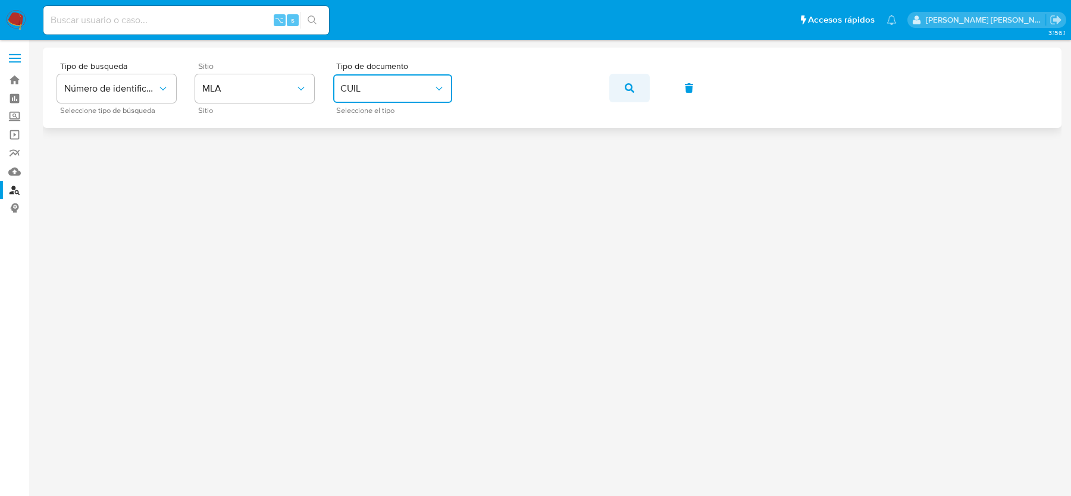
click at [628, 94] on span "button" at bounding box center [630, 88] width 10 height 26
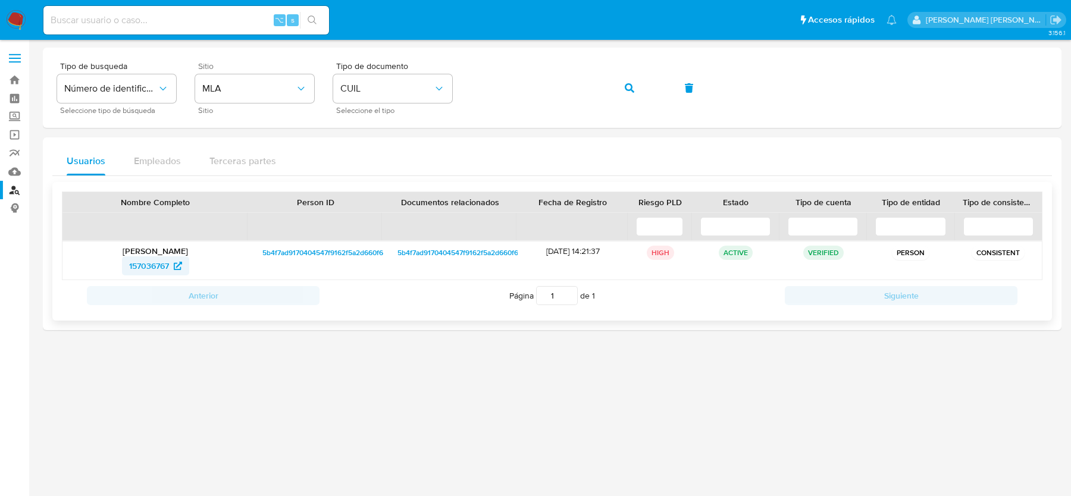
click at [143, 265] on span "157036767" at bounding box center [149, 265] width 40 height 19
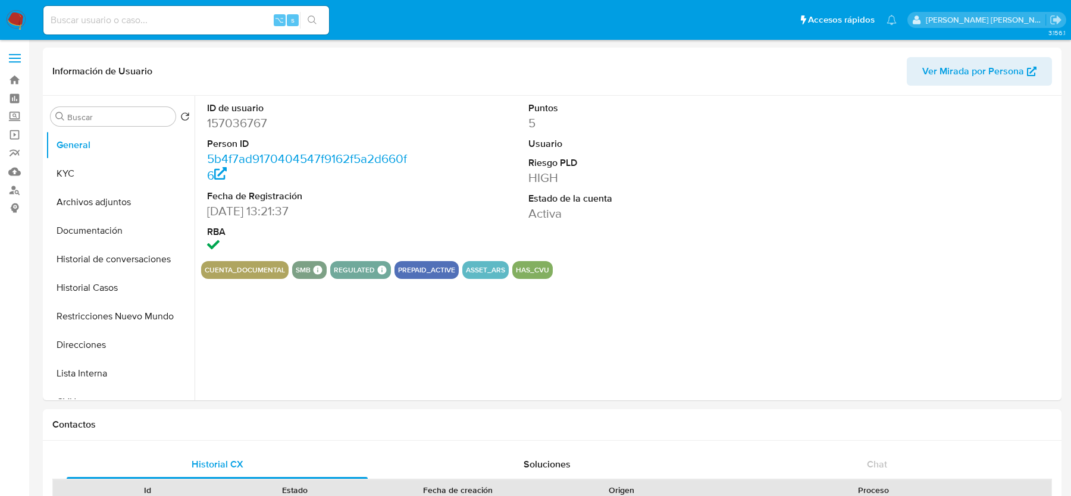
select select "10"
click at [114, 183] on button "KYC" at bounding box center [115, 173] width 139 height 29
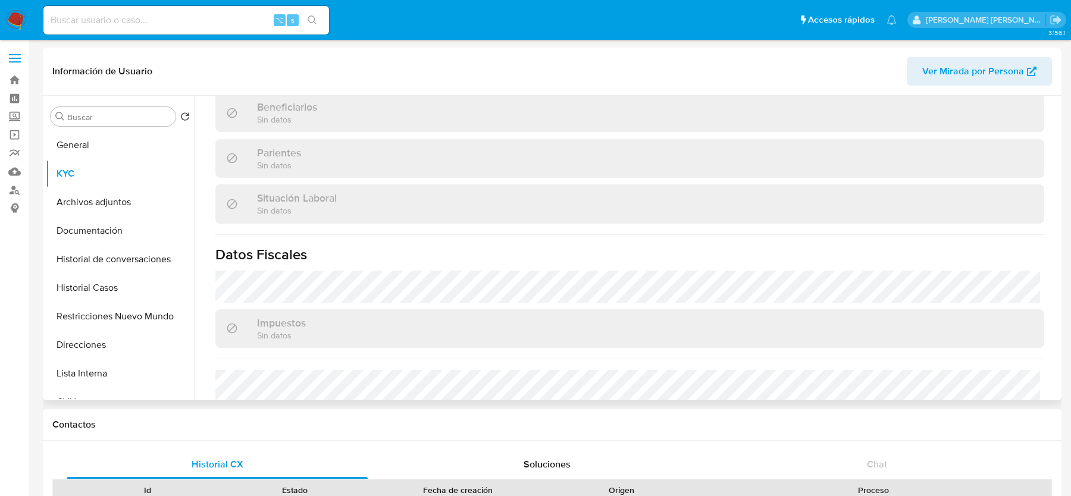
scroll to position [615, 0]
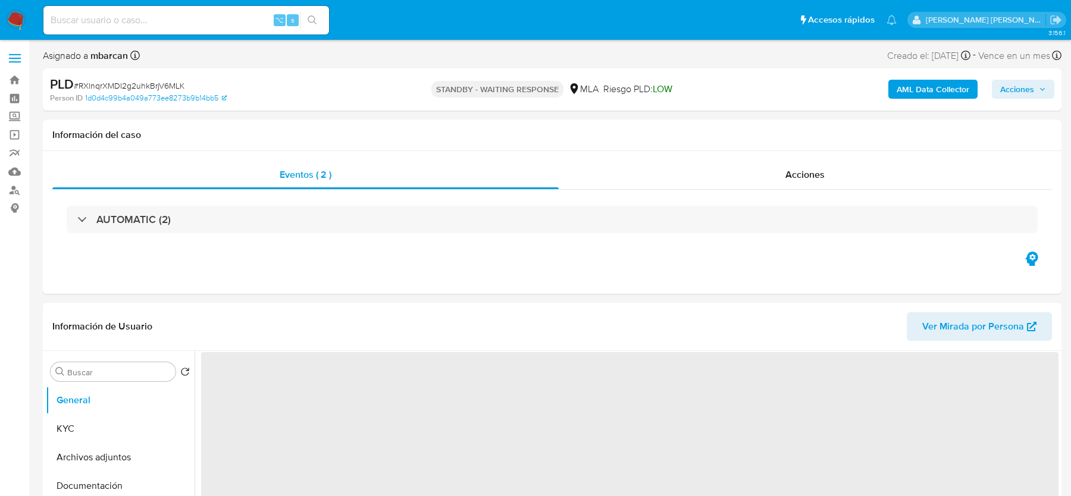
select select "10"
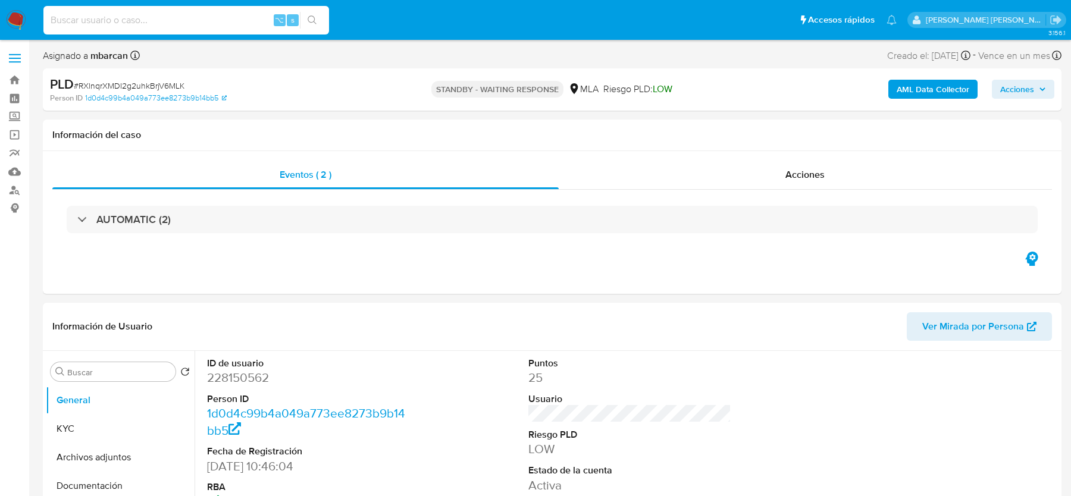
click at [208, 19] on input at bounding box center [186, 19] width 286 height 15
paste input "7SrBZuxxrTlVYxgzVJgbOh01"
type input "7SrBZuxxrTlVYxgzVJgbOh01"
select select "10"
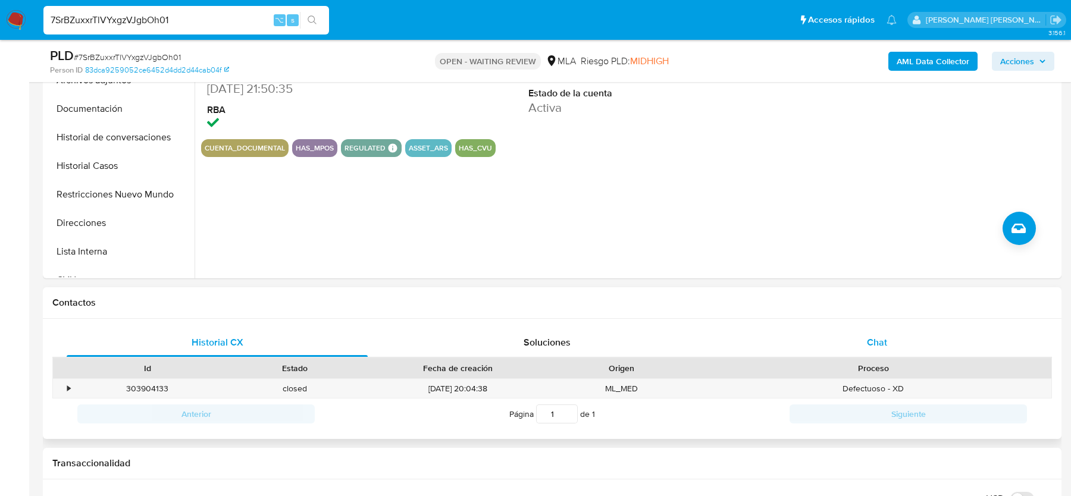
click at [847, 342] on div "Chat" at bounding box center [877, 342] width 301 height 29
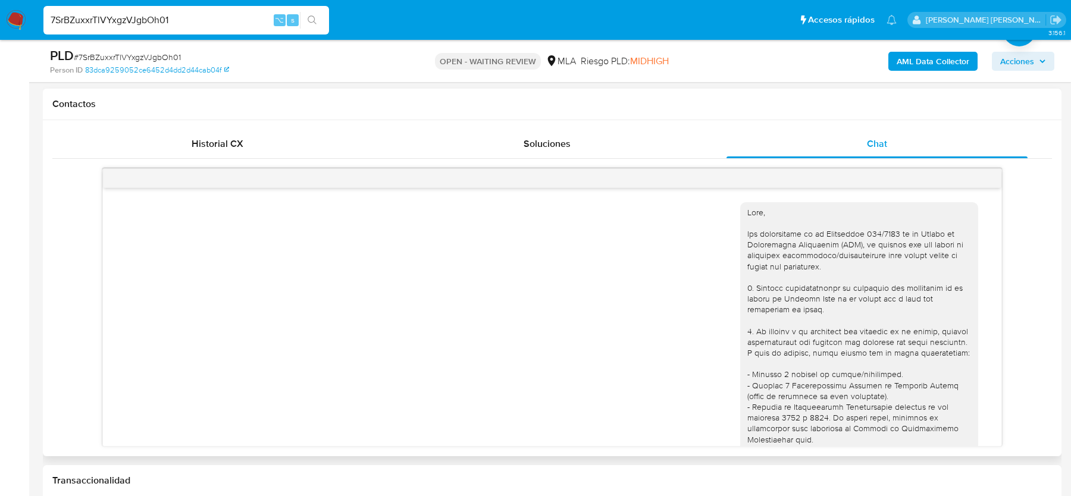
scroll to position [1221, 0]
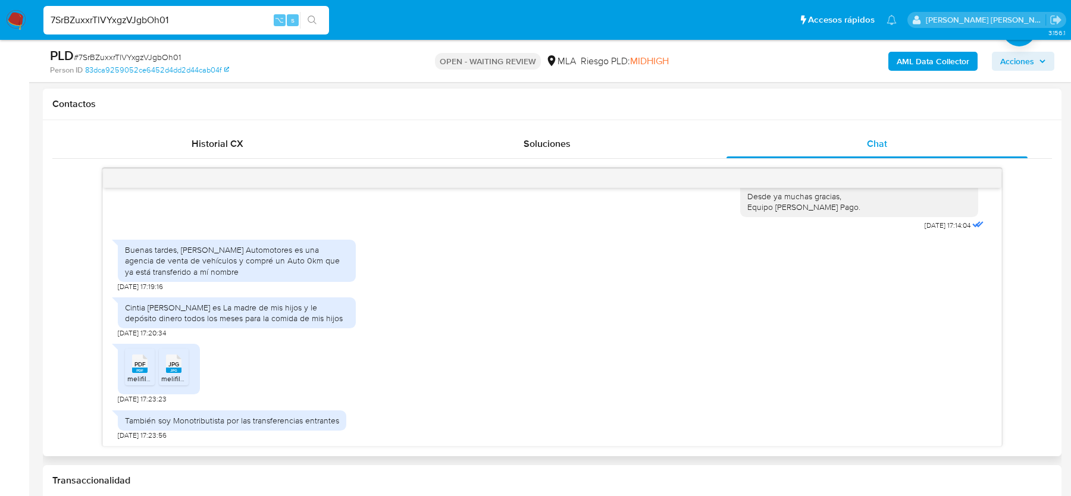
click at [224, 264] on div "Buenas tardes, Lorenzo Automotores es una agencia de venta de vehículos y compr…" at bounding box center [237, 261] width 224 height 33
drag, startPoint x: 273, startPoint y: 305, endPoint x: 273, endPoint y: 318, distance: 12.5
click at [273, 318] on div "Cintia Ines Ponce es La madre de mis hijos y le depósito dinero todos los meses…" at bounding box center [237, 312] width 224 height 21
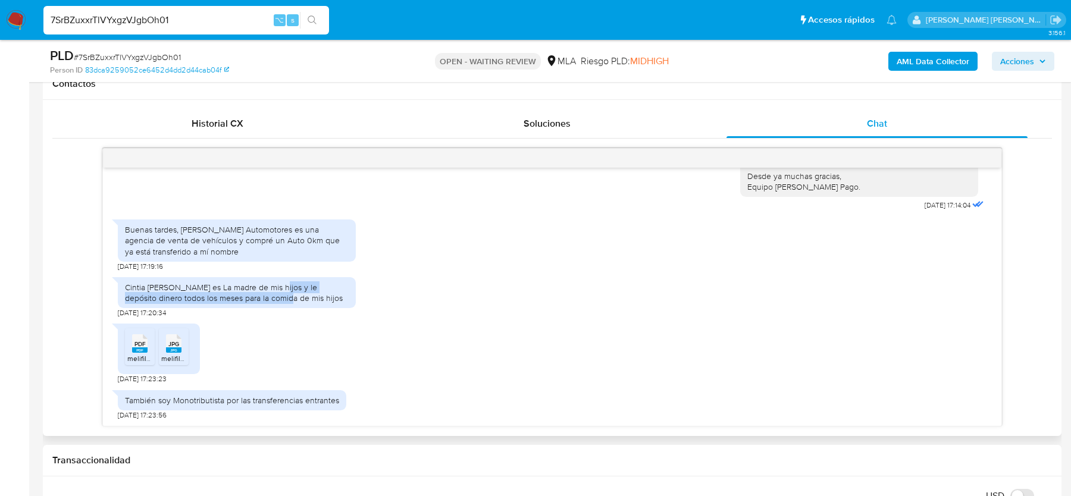
scroll to position [564, 0]
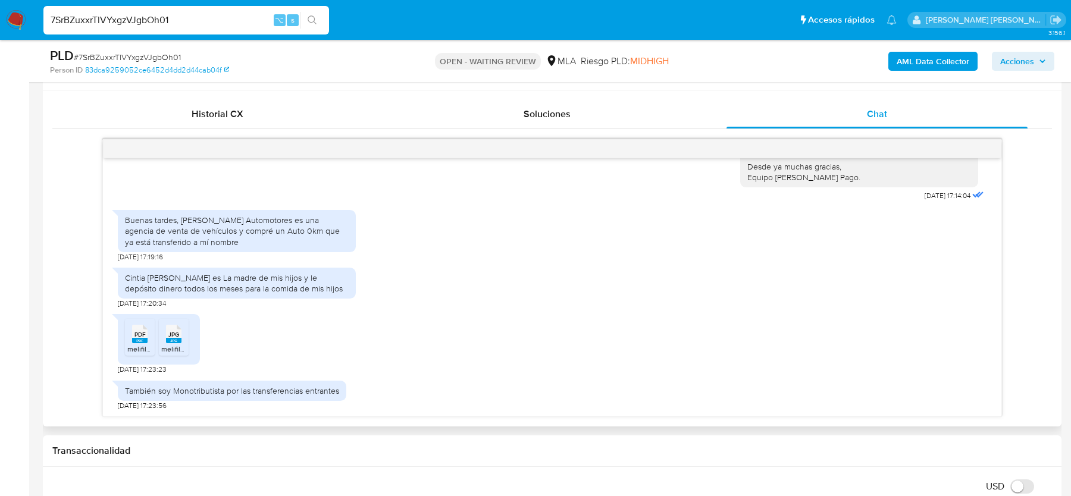
click at [149, 337] on div "PDF PDF" at bounding box center [139, 332] width 25 height 23
click at [174, 339] on rect at bounding box center [173, 340] width 15 height 5
click at [149, 51] on span "# 7SrBZuxxrTlVYxgzVJgbOh01" at bounding box center [127, 57] width 107 height 12
copy span "7SrBZuxxrTlVYxgzVJgbOh01"
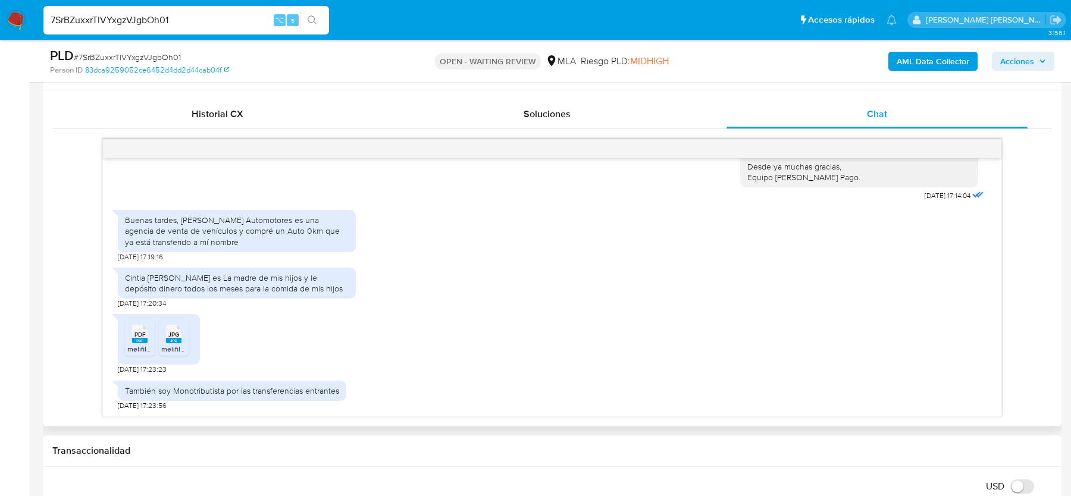
click at [249, 218] on div "Buenas tardes, Lorenzo Automotores es una agencia de venta de vehículos y compr…" at bounding box center [237, 231] width 224 height 33
drag, startPoint x: 180, startPoint y: 219, endPoint x: 232, endPoint y: 246, distance: 58.8
click at [232, 246] on div "Buenas tardes, Lorenzo Automotores es una agencia de venta de vehículos y compr…" at bounding box center [237, 231] width 238 height 42
copy div "Lorenzo Automotores es una agencia de venta de vehículos y compré un Auto 0km q…"
drag, startPoint x: 202, startPoint y: 276, endPoint x: 340, endPoint y: 284, distance: 138.4
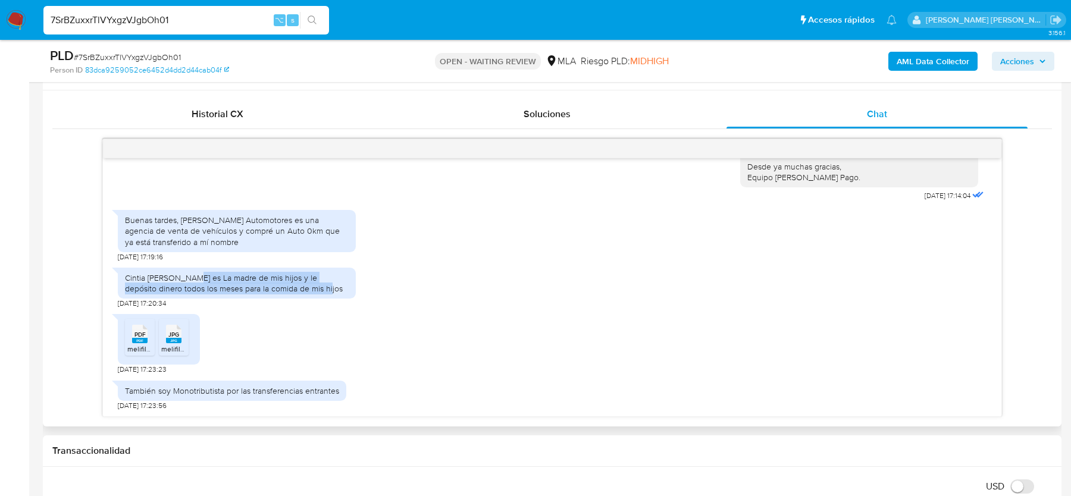
click at [340, 284] on div "Cintia Ines Ponce es La madre de mis hijos y le depósito dinero todos los meses…" at bounding box center [237, 283] width 224 height 21
copy div "es La madre de mis hijos y le depósito dinero todos los meses para la comida de…"
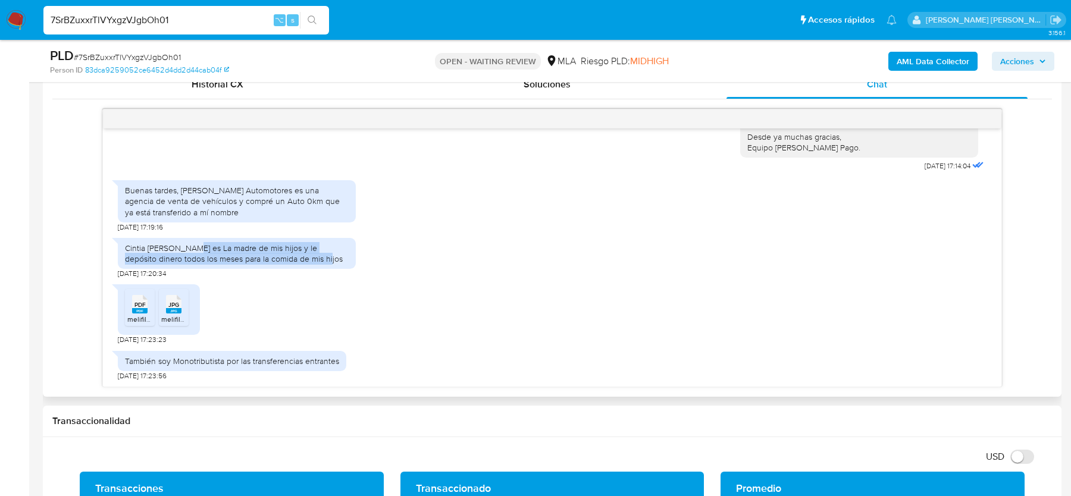
scroll to position [605, 0]
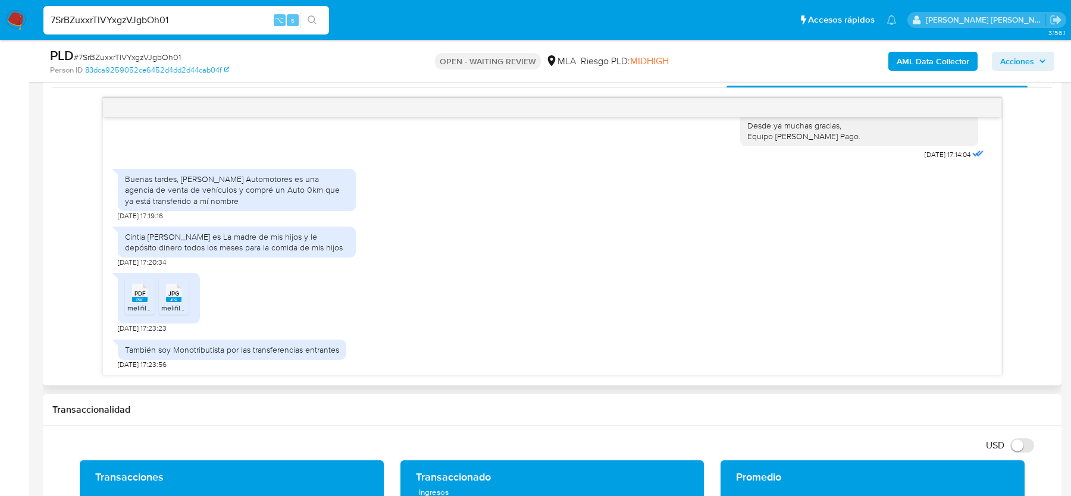
click at [230, 346] on div "También soy Monotributista por las transferencias entrantes" at bounding box center [232, 350] width 214 height 11
copy div "También soy Monotributista por las transferencias entrantes"
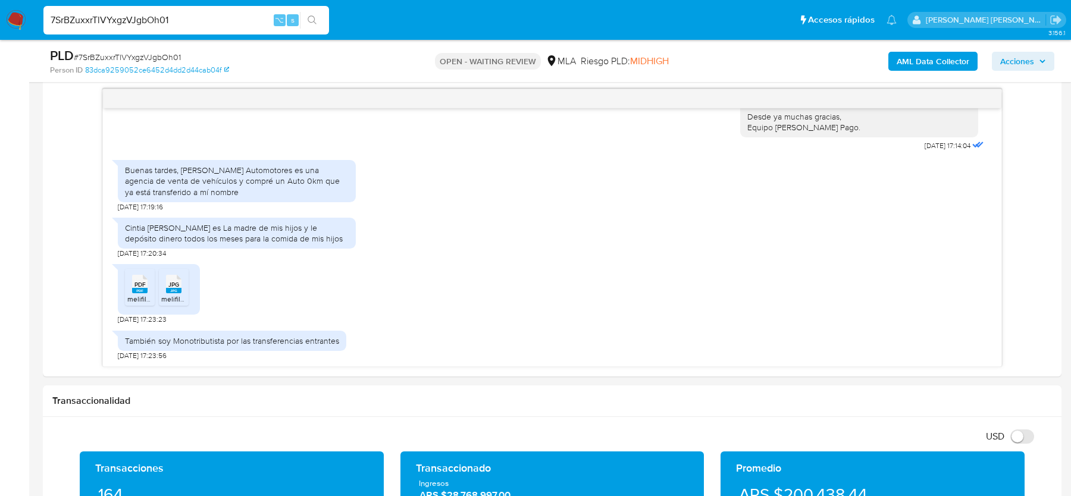
click at [139, 54] on span "# 7SrBZuxxrTlVYxgzVJgbOh01" at bounding box center [127, 57] width 107 height 12
copy span "7SrBZuxxrTlVYxgzVJgbOh01"
click at [16, 18] on img at bounding box center [16, 20] width 20 height 20
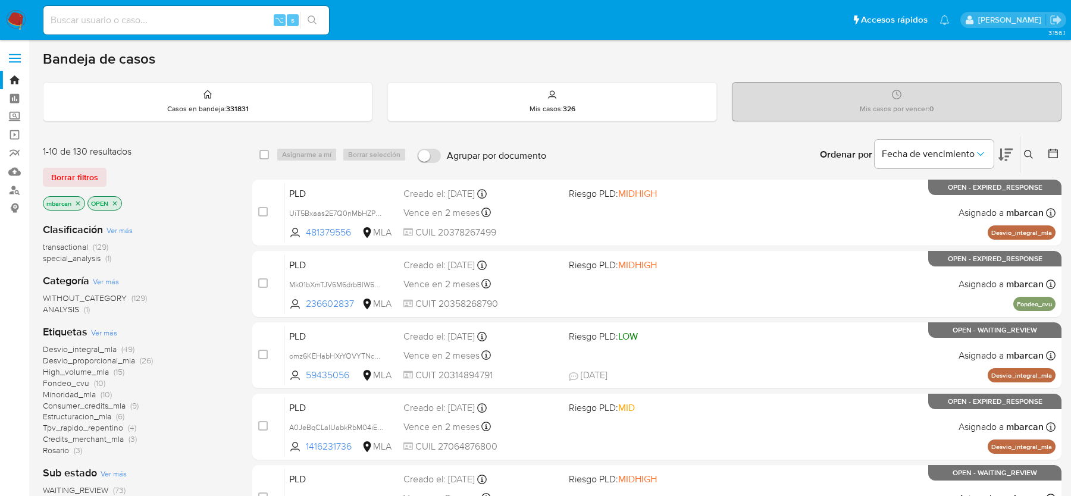
click at [1027, 148] on button at bounding box center [1031, 155] width 20 height 14
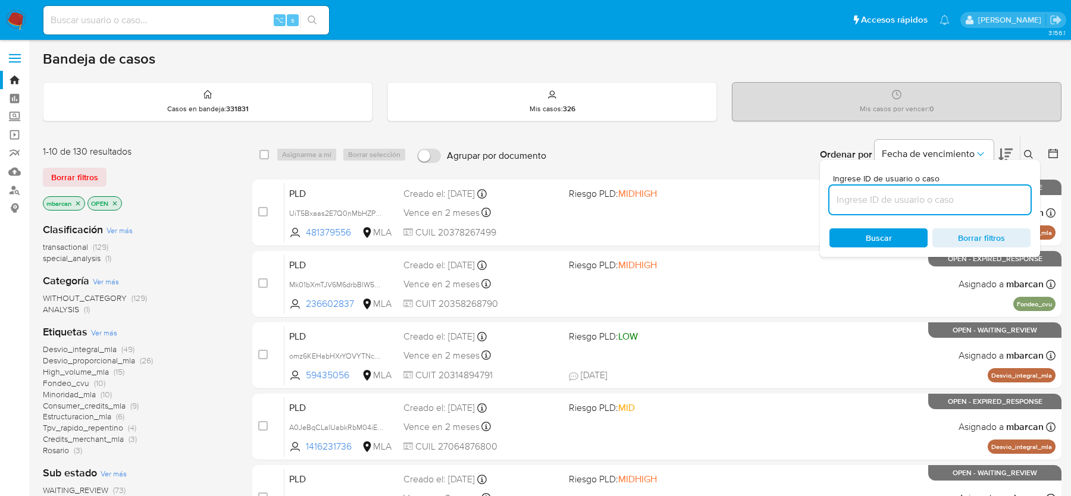
click at [932, 202] on input at bounding box center [930, 199] width 201 height 15
type input "7SrBZuxxrTlVYxgzVJgbOh01"
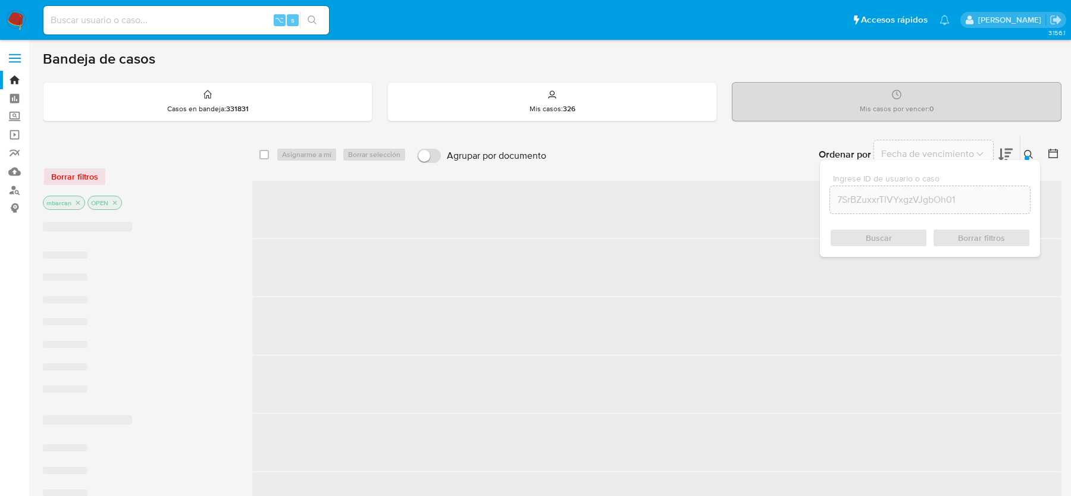
click at [1026, 152] on icon at bounding box center [1029, 155] width 10 height 10
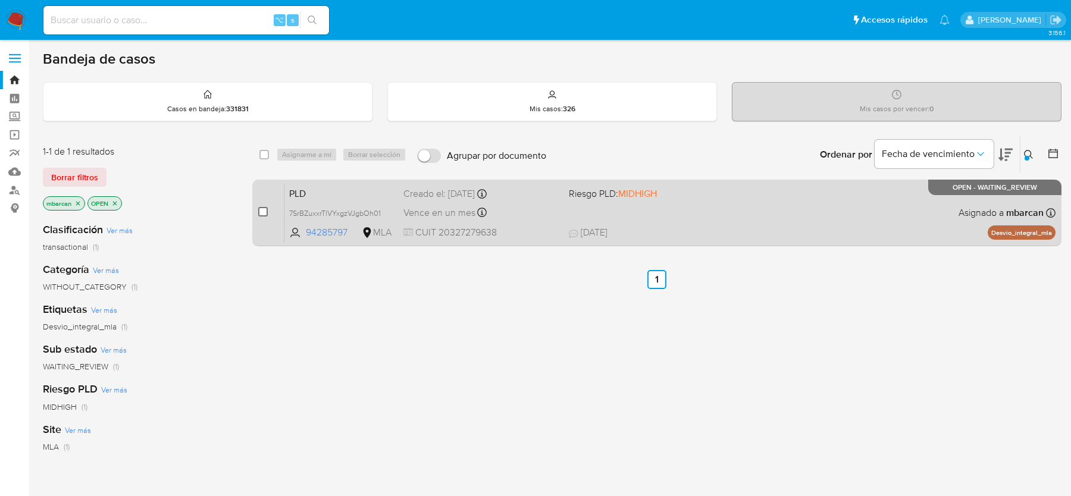
click at [267, 209] on input "checkbox" at bounding box center [263, 212] width 10 height 10
checkbox input "true"
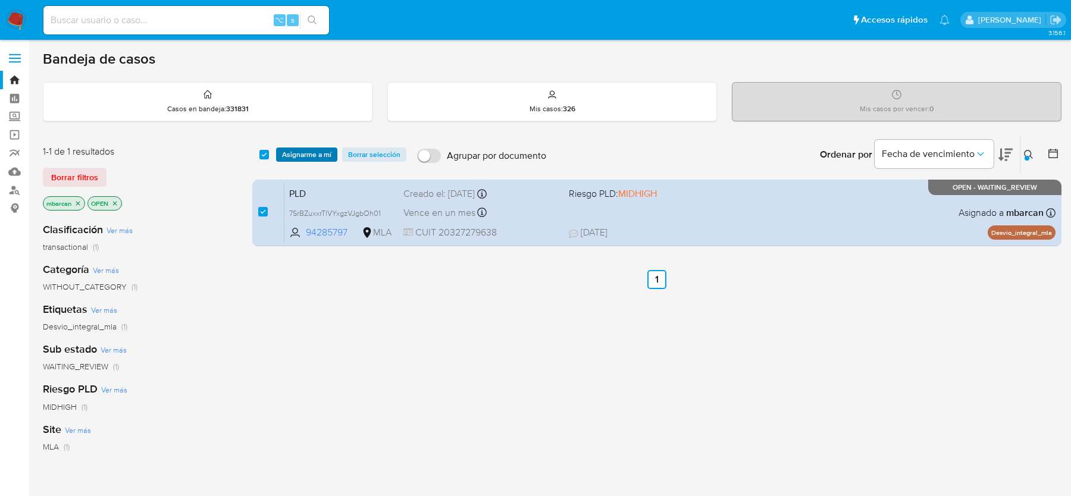
click at [309, 151] on span "Asignarme a mí" at bounding box center [306, 155] width 49 height 12
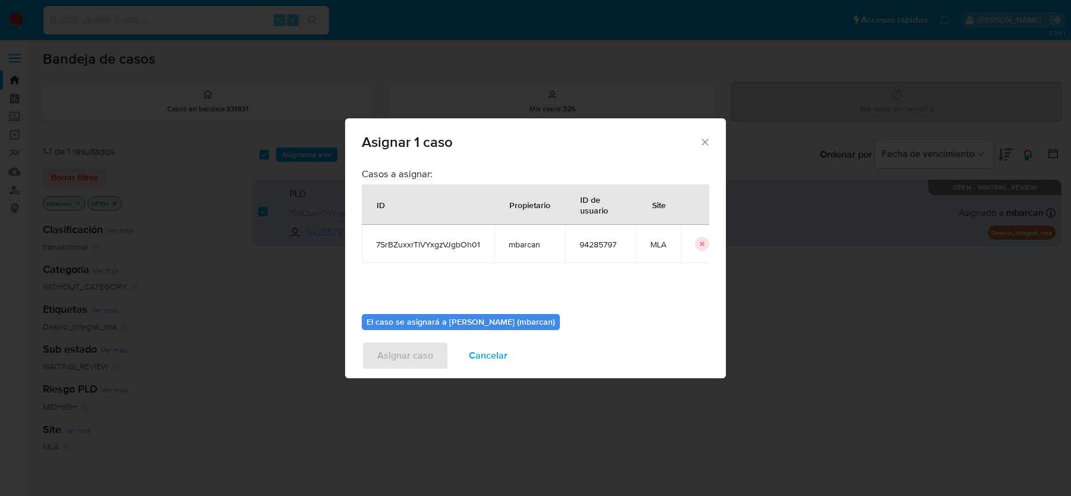
scroll to position [61, 0]
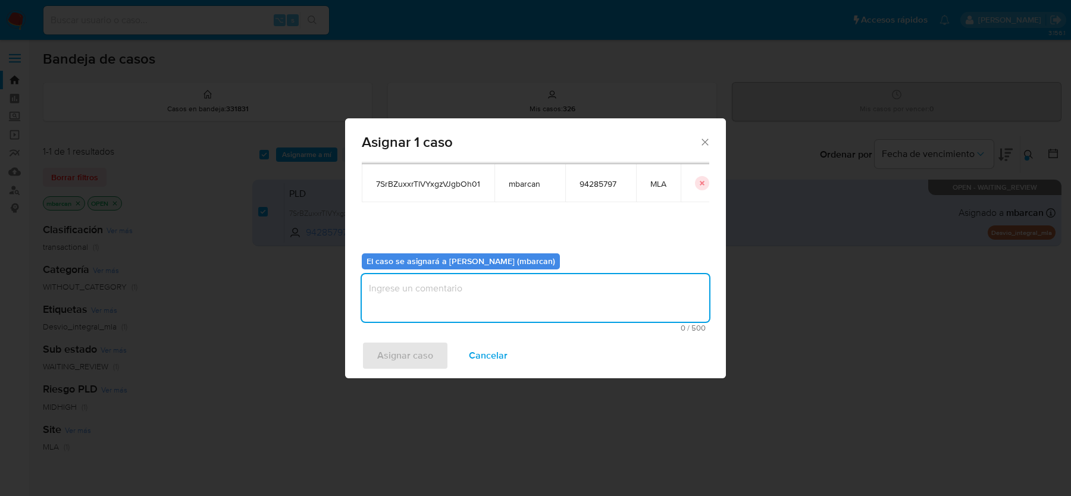
click at [442, 284] on textarea "assign-modal" at bounding box center [536, 298] width 348 height 48
type textarea "análisis"
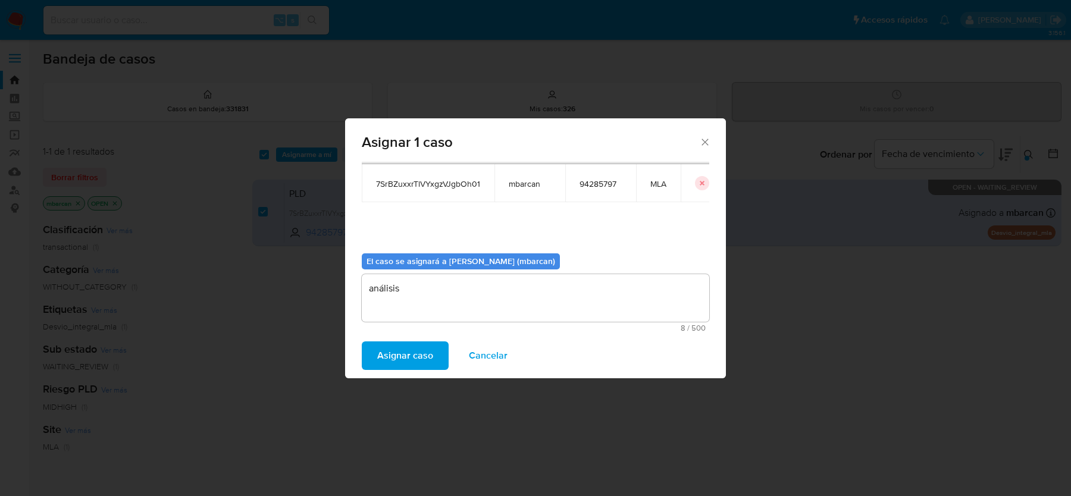
click at [389, 339] on div "Asignar caso Cancelar" at bounding box center [535, 355] width 381 height 45
click at [390, 357] on span "Asignar caso" at bounding box center [405, 356] width 56 height 26
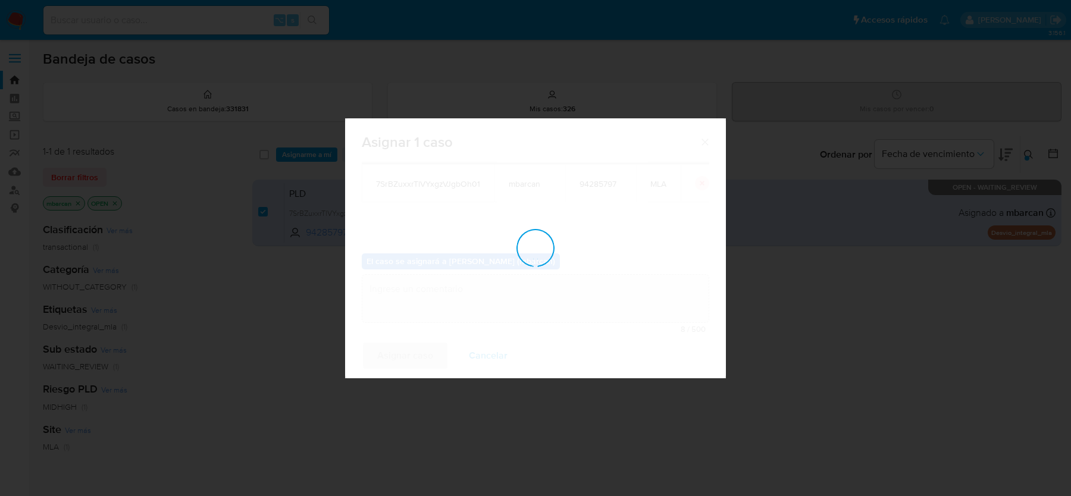
checkbox input "false"
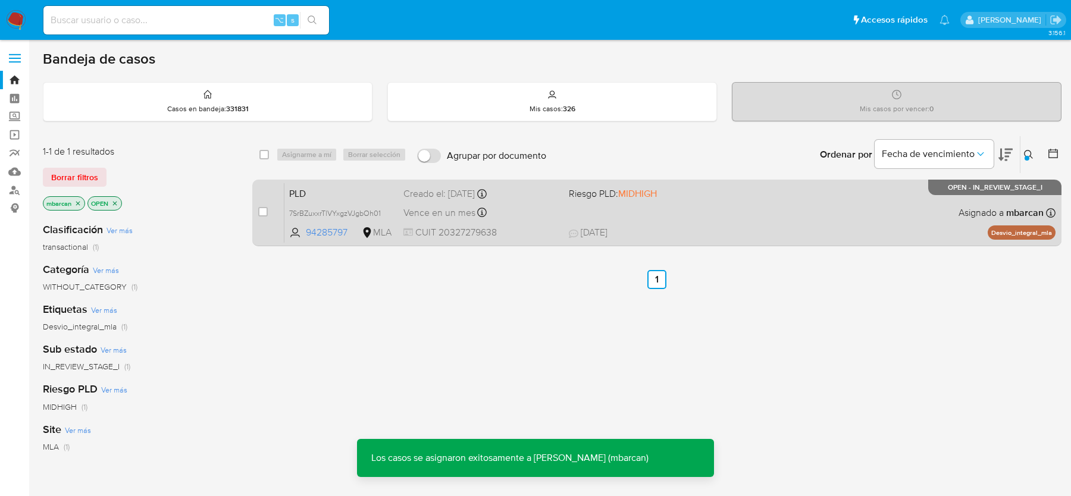
click at [330, 189] on span "PLD" at bounding box center [341, 192] width 105 height 15
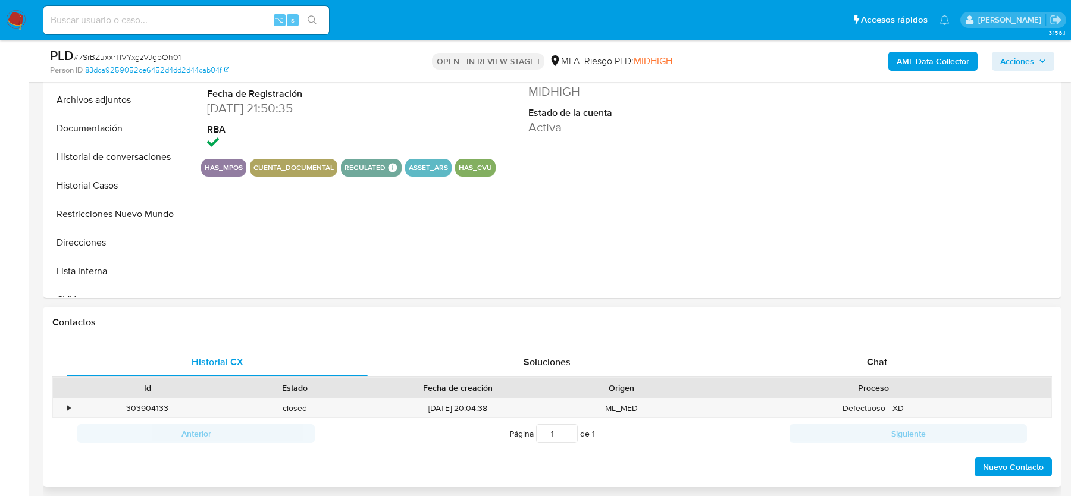
scroll to position [408, 0]
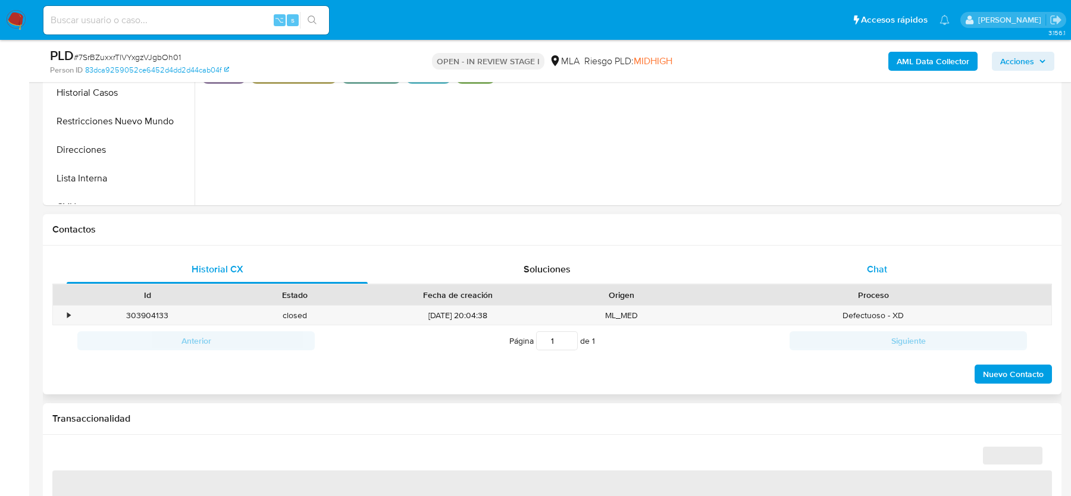
select select "10"
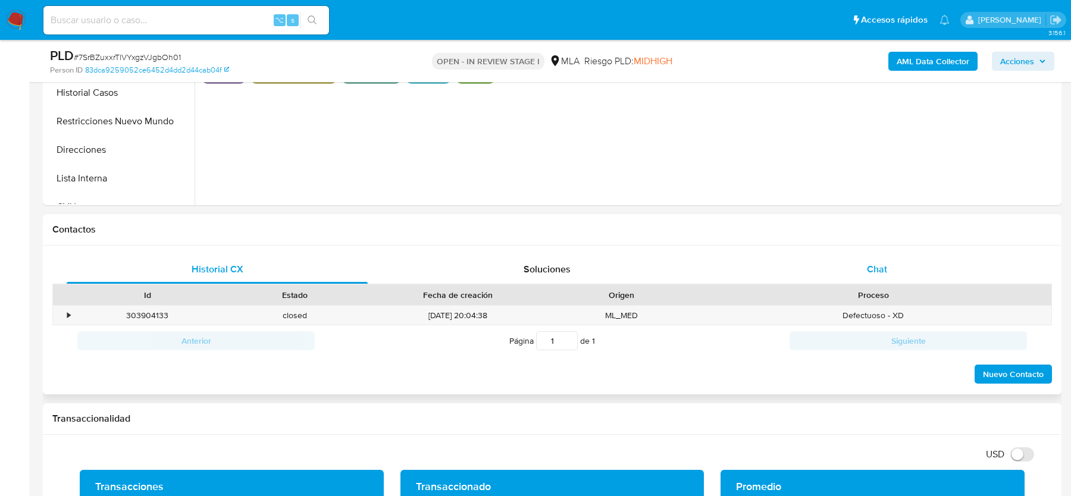
click at [832, 256] on div "Chat" at bounding box center [877, 269] width 301 height 29
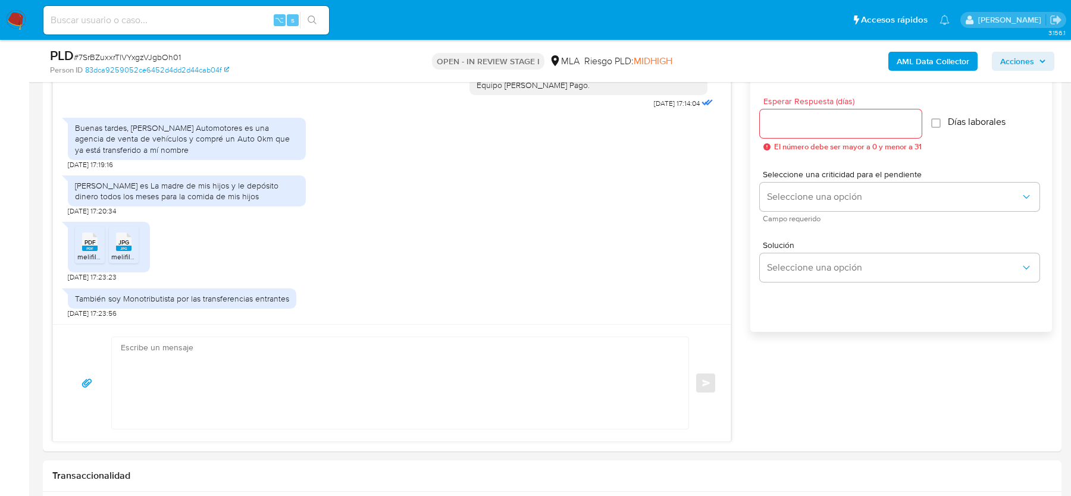
scroll to position [658, 0]
click at [301, 378] on textarea at bounding box center [397, 382] width 553 height 92
paste textarea "Hola, ¡Muchas gracias por tu respuesta! Confirmamos la recepción de la document…"
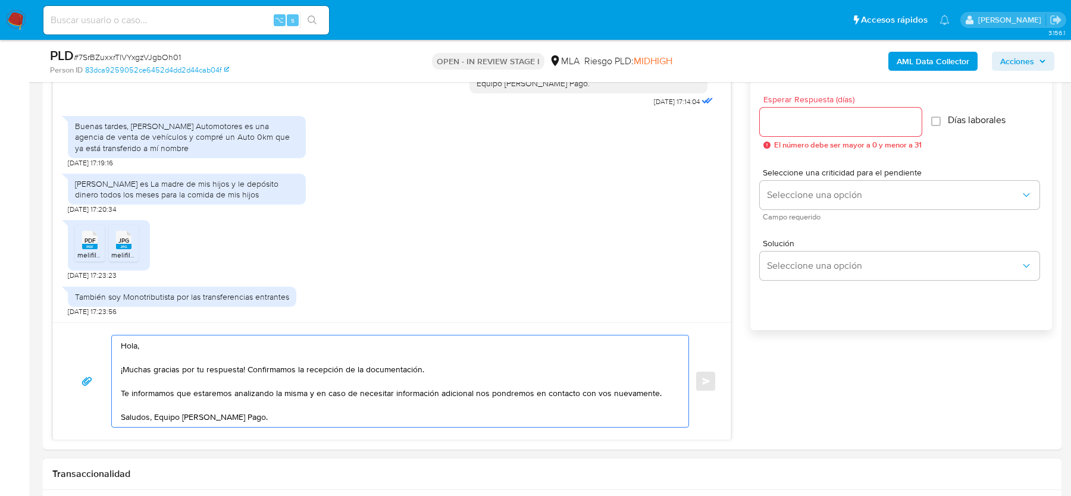
type textarea "Hola, ¡Muchas gracias por tu respuesta! Confirmamos la recepción de la document…"
click at [89, 237] on span "PDF" at bounding box center [90, 241] width 11 height 8
click at [123, 244] on rect at bounding box center [123, 246] width 15 height 5
click at [862, 118] on input "Esperar Respuesta (días)" at bounding box center [841, 121] width 162 height 15
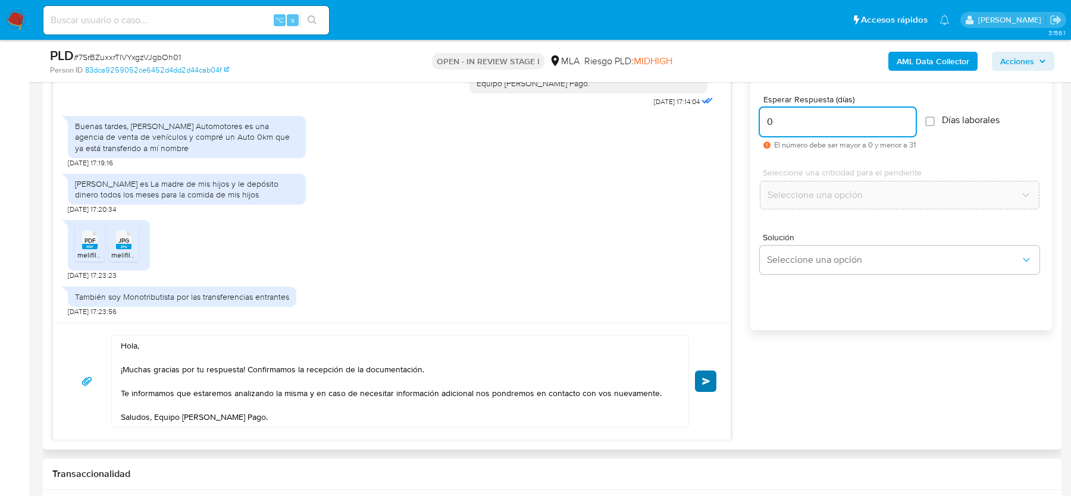
type input "0"
click at [708, 378] on span "Enviar" at bounding box center [706, 381] width 8 height 7
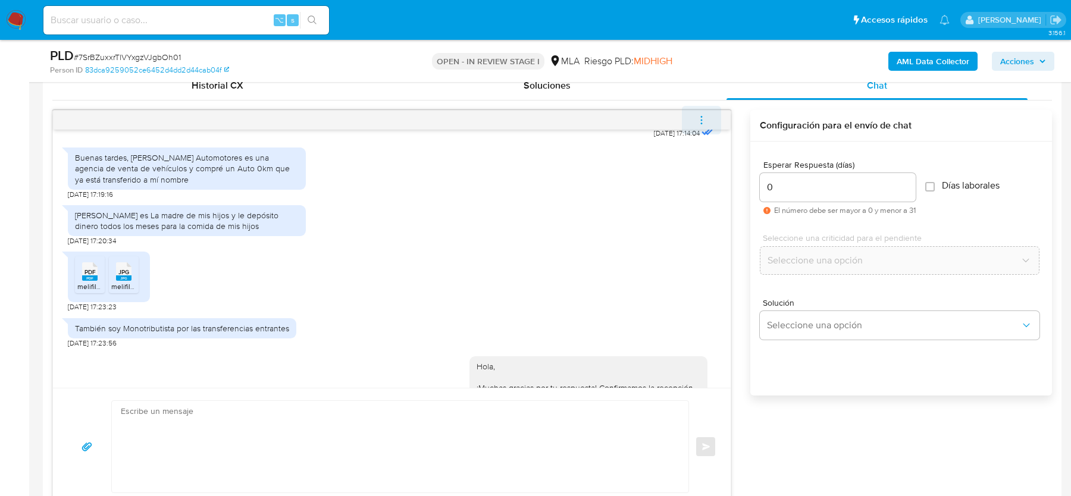
scroll to position [1363, 0]
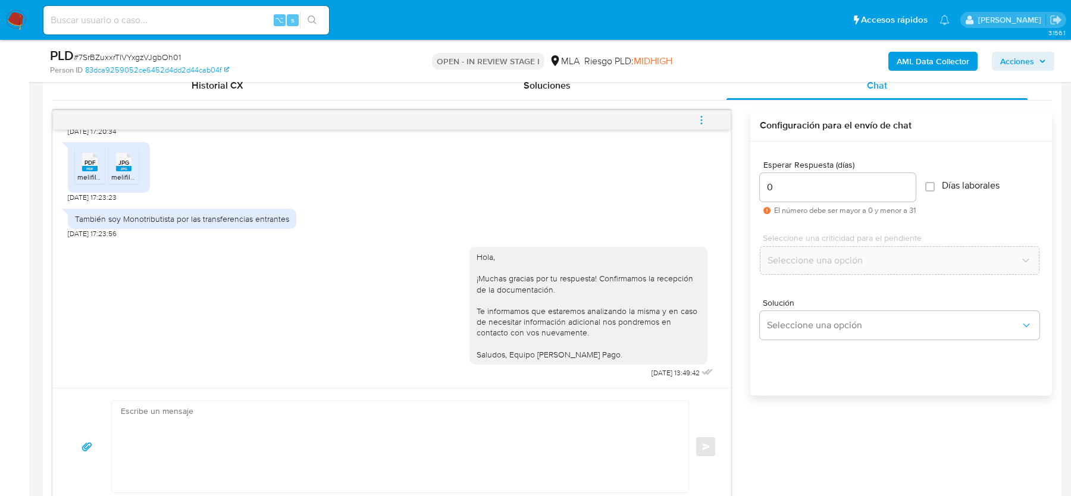
click at [698, 101] on div "17/07/2025 20:03:52 Hola, Esperamos que te encuentres muy bien. Te consultamos …" at bounding box center [552, 303] width 1000 height 405
click at [698, 112] on span "menu-action" at bounding box center [701, 120] width 11 height 29
click at [616, 96] on li "Cerrar conversación" at bounding box center [622, 96] width 122 height 21
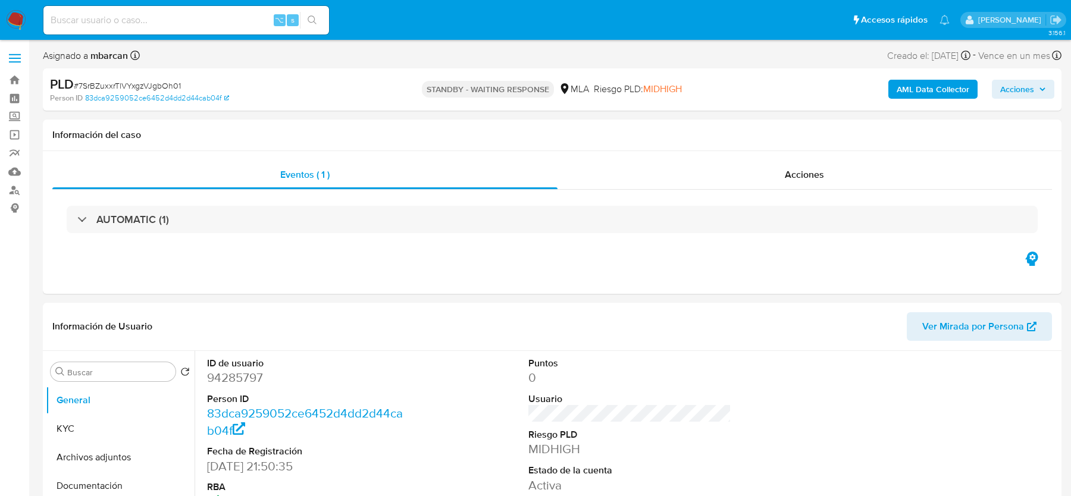
select select "10"
click at [98, 20] on input at bounding box center [186, 19] width 286 height 15
paste input "1kB1qEB1IwSCRqV0mNl0XZo6"
type input "1kB1qEB1IwSCRqV0mNl0XZo6"
select select "10"
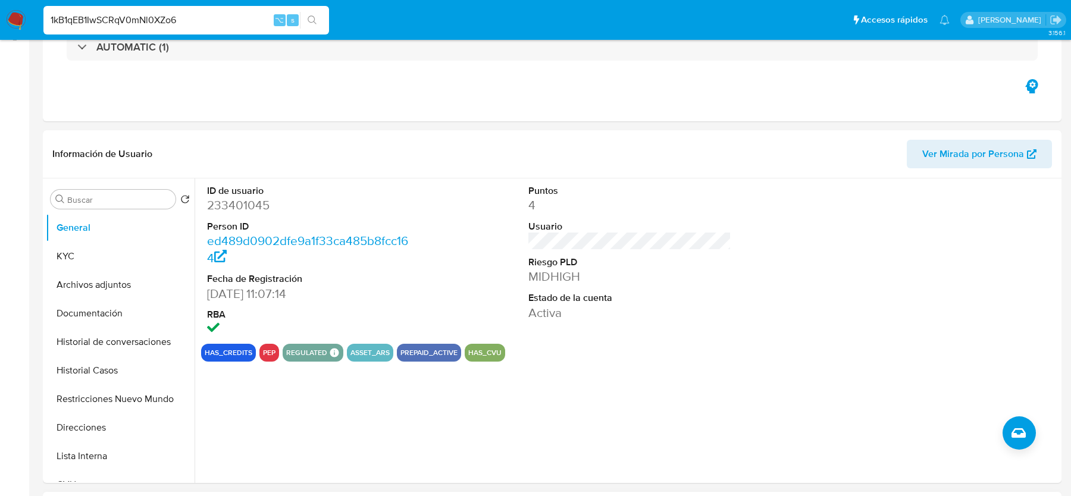
scroll to position [542, 0]
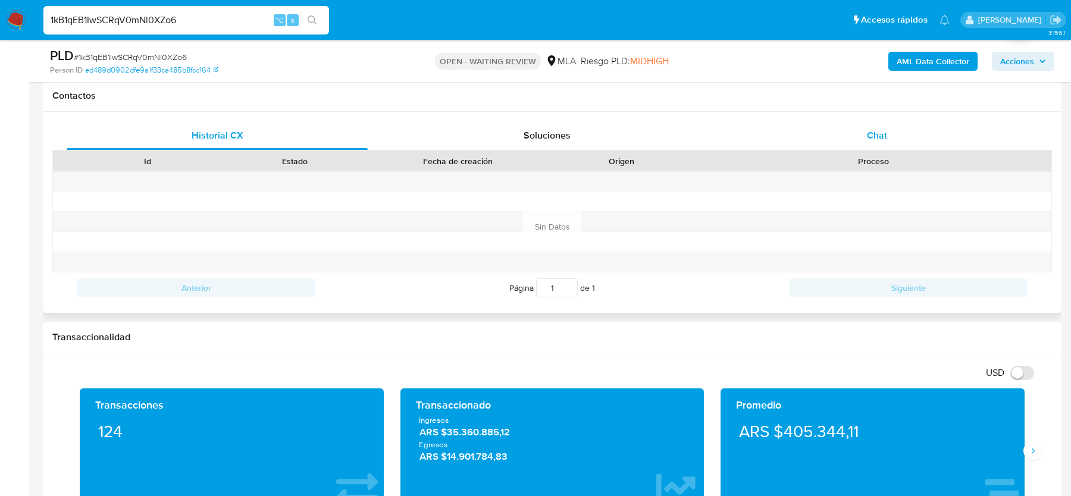
click at [885, 143] on div "Chat" at bounding box center [877, 135] width 301 height 29
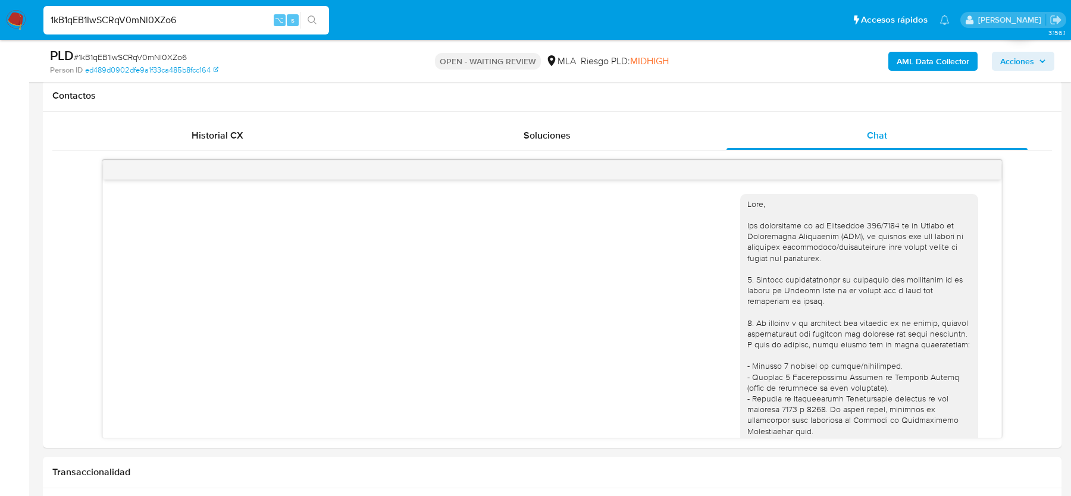
click at [126, 58] on span "# 1kB1qEB1IwSCRqV0mNl0XZo6" at bounding box center [130, 57] width 113 height 12
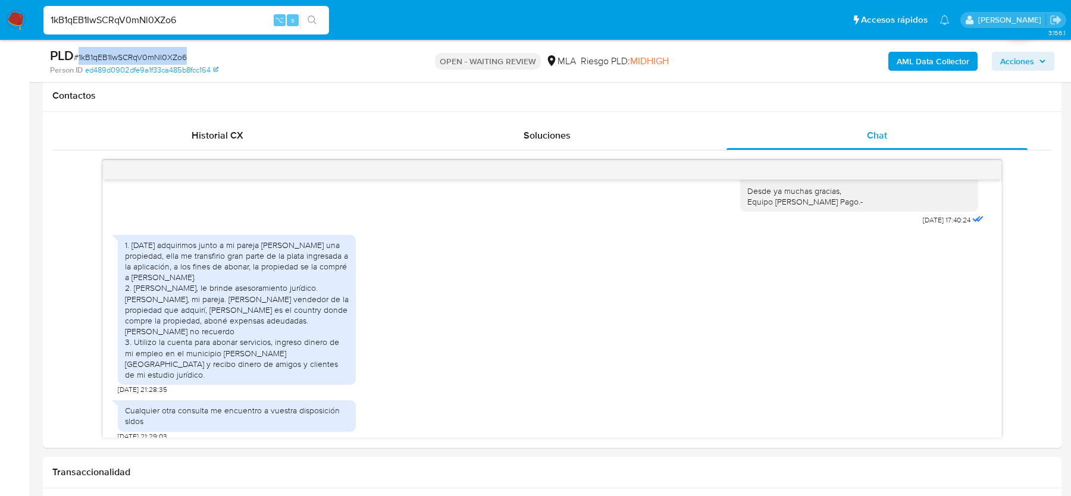
click at [126, 58] on span "# 1kB1qEB1IwSCRqV0mNl0XZo6" at bounding box center [130, 57] width 113 height 12
copy span "1kB1qEB1IwSCRqV0mNl0XZo6"
drag, startPoint x: 299, startPoint y: 279, endPoint x: 299, endPoint y: 285, distance: 6.5
click at [299, 285] on div "1. Junio de 2025 adquirimos junto a mi pareja Ana Clara Olivieri una propiedad,…" at bounding box center [237, 310] width 224 height 140
drag, startPoint x: 263, startPoint y: 352, endPoint x: 263, endPoint y: 365, distance: 13.7
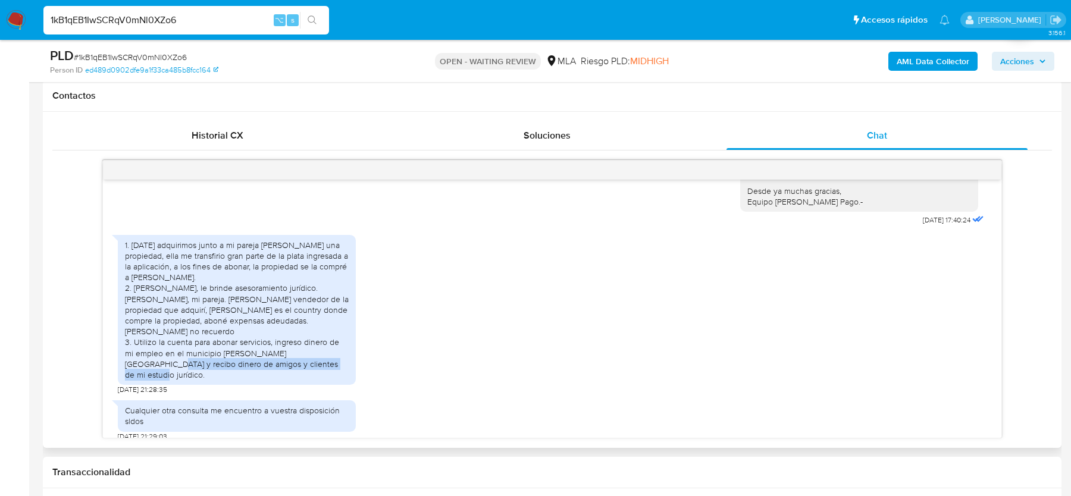
click at [263, 365] on div "1. Junio de 2025 adquirimos junto a mi pareja Ana Clara Olivieri una propiedad,…" at bounding box center [237, 310] width 224 height 140
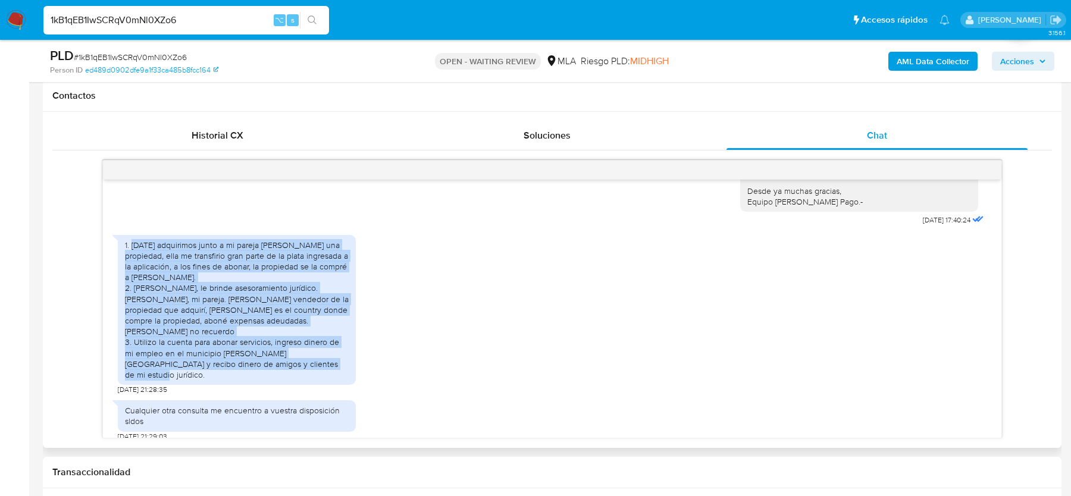
drag, startPoint x: 132, startPoint y: 257, endPoint x: 271, endPoint y: 364, distance: 175.7
click at [271, 364] on div "1. Junio de 2025 adquirimos junto a mi pareja Ana Clara Olivieri una propiedad,…" at bounding box center [237, 310] width 224 height 140
copy div "Junio de 2025 adquirimos junto a mi pareja Ana Clara Olivieri una propiedad, el…"
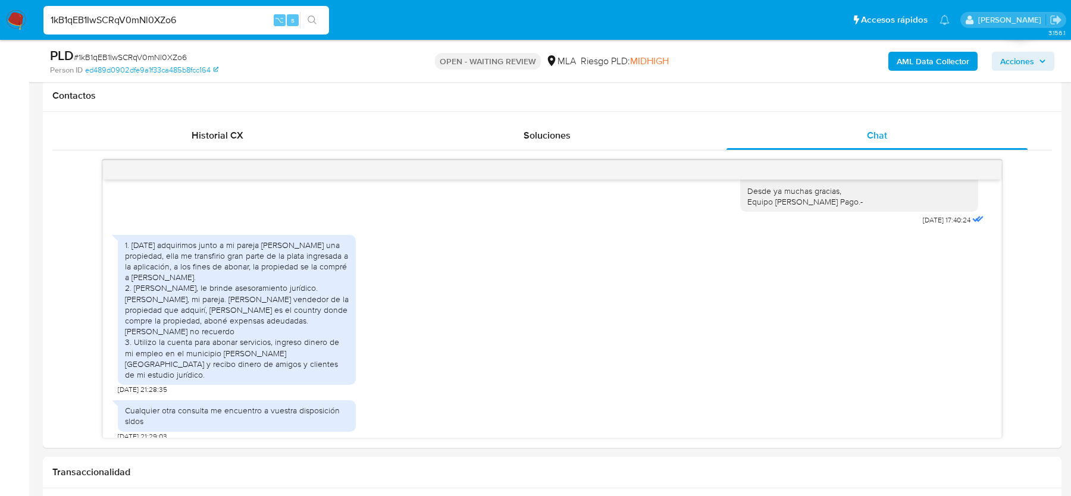
click at [155, 56] on span "# 1kB1qEB1IwSCRqV0mNl0XZo6" at bounding box center [130, 57] width 113 height 12
copy span "1kB1qEB1IwSCRqV0mNl0XZo6"
click at [23, 13] on img at bounding box center [16, 20] width 20 height 20
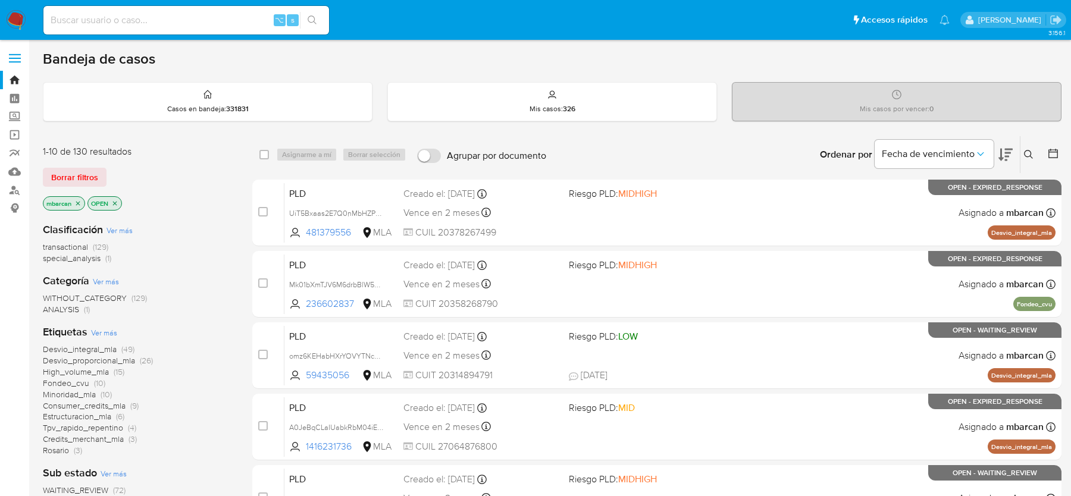
click at [1030, 154] on icon at bounding box center [1028, 154] width 9 height 9
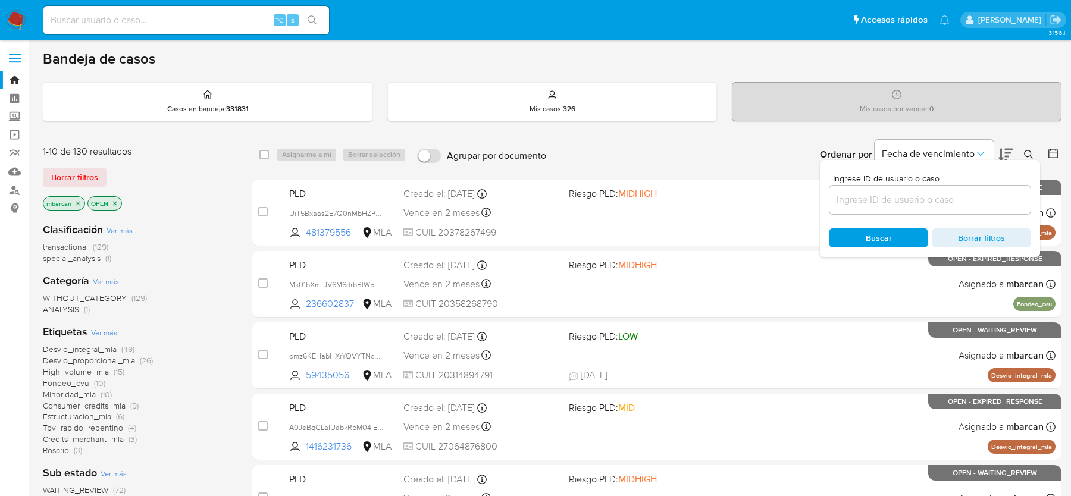
click at [901, 197] on input at bounding box center [930, 199] width 201 height 15
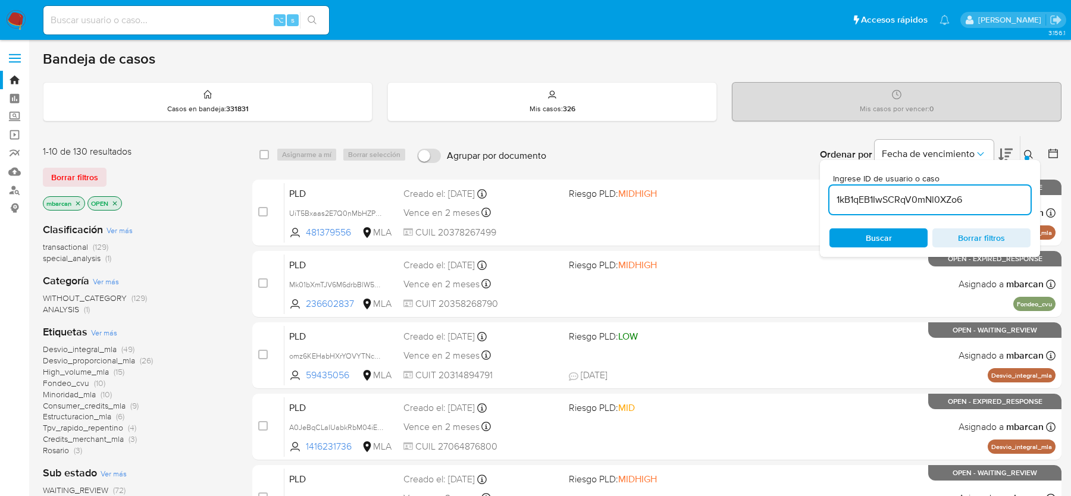
type input "1kB1qEB1IwSCRqV0mNl0XZo6"
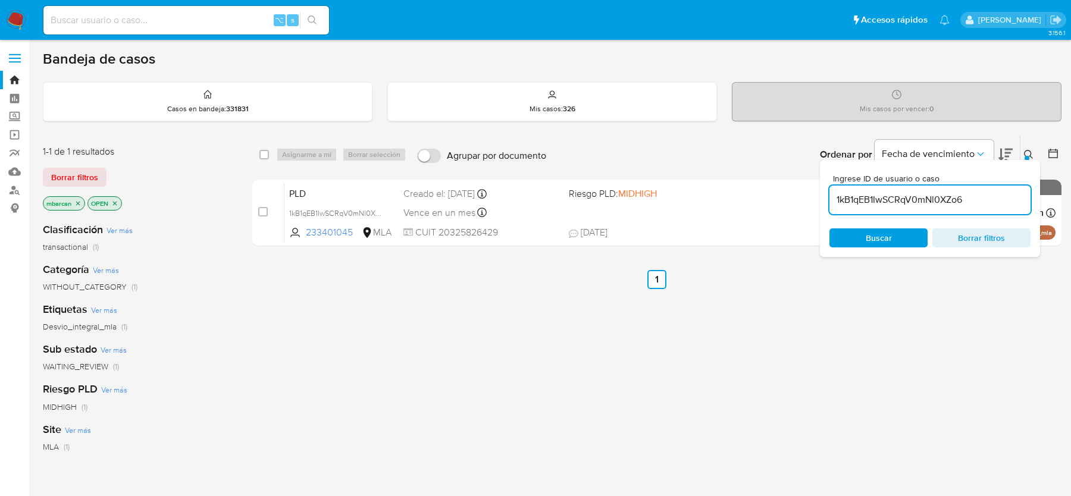
click at [1035, 152] on button at bounding box center [1031, 155] width 20 height 14
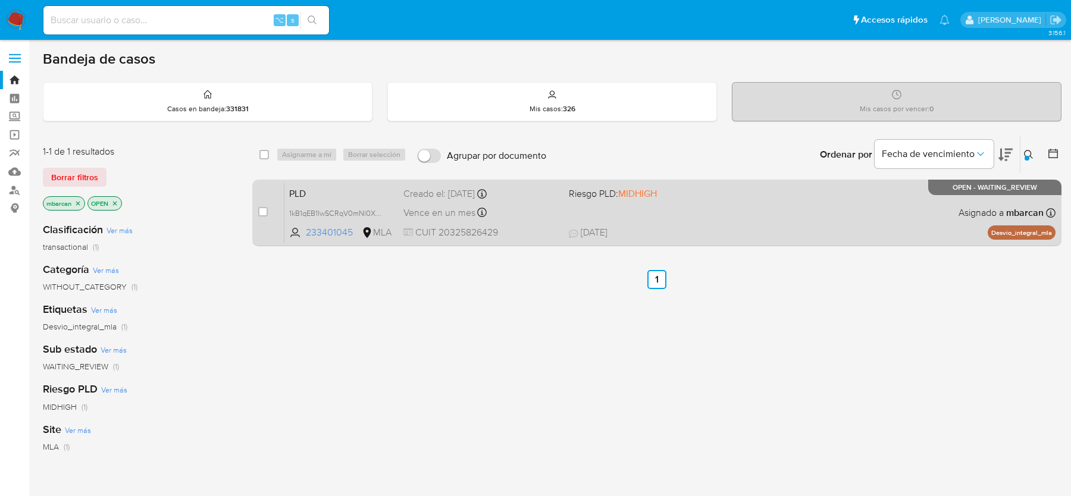
click at [272, 208] on div "case-item-checkbox No es posible asignar el caso" at bounding box center [271, 213] width 26 height 60
click at [263, 209] on input "checkbox" at bounding box center [263, 212] width 10 height 10
checkbox input "true"
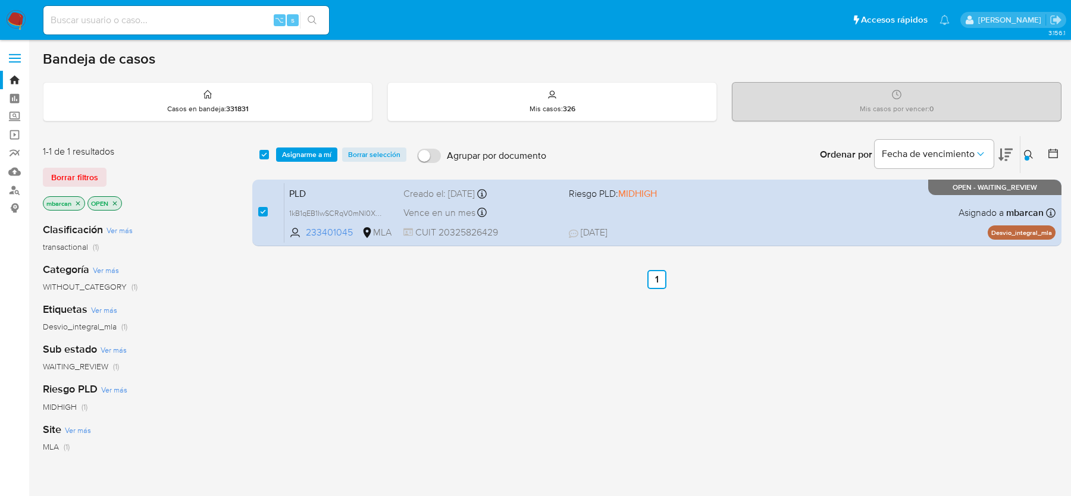
click at [304, 162] on div "select-all-cases-checkbox Asignarme a mí Borrar selección Agrupar por documento…" at bounding box center [656, 154] width 809 height 37
click at [306, 157] on span "Asignarme a mí" at bounding box center [306, 155] width 49 height 12
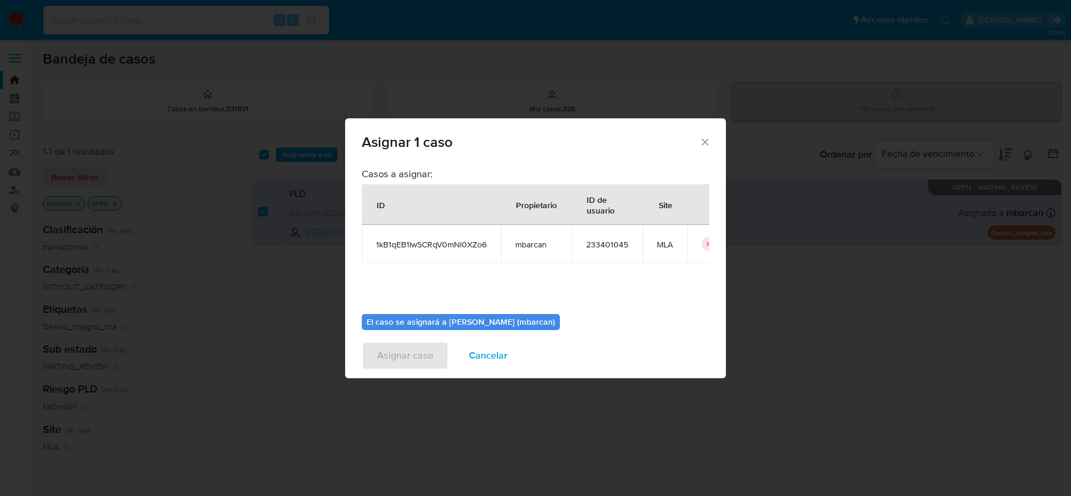
scroll to position [61, 0]
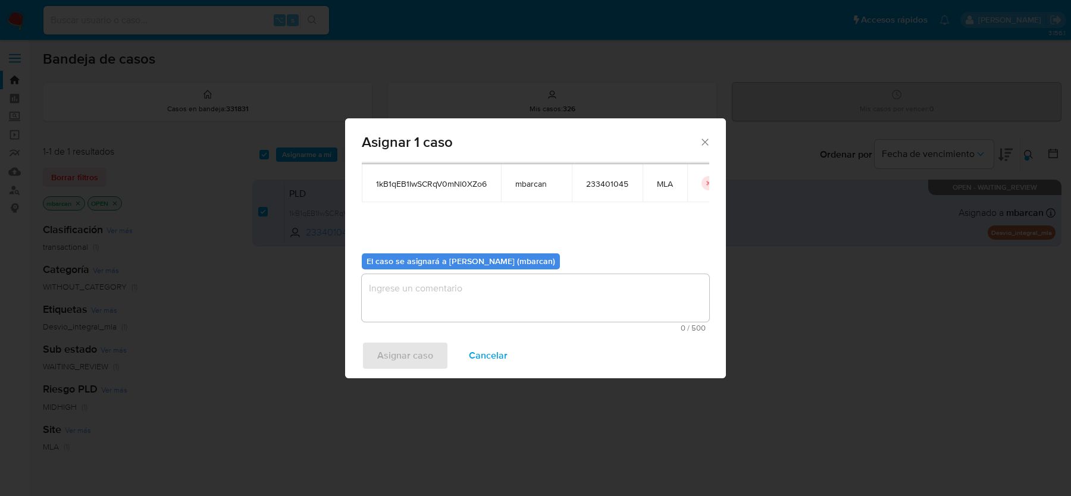
click at [412, 301] on textarea "assign-modal" at bounding box center [536, 298] width 348 height 48
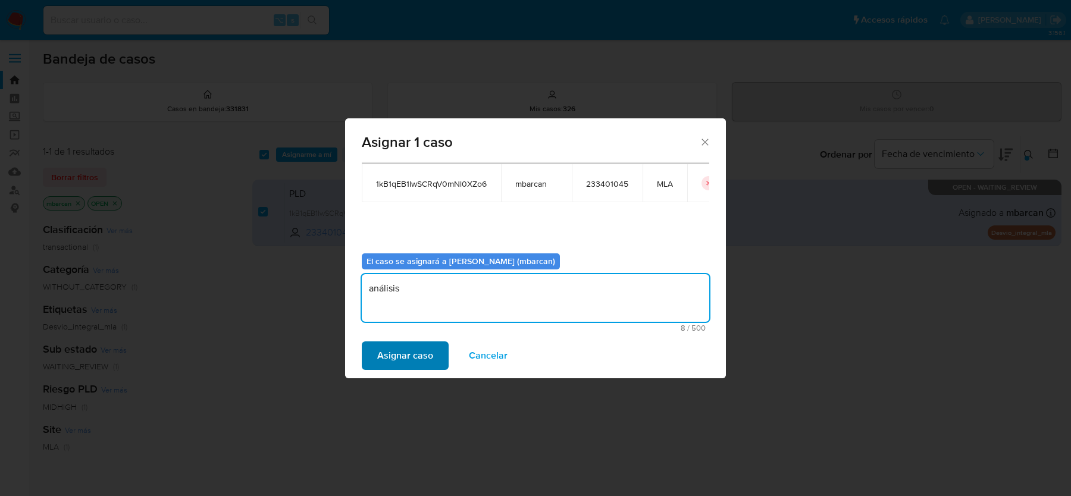
type textarea "análisis"
click at [384, 356] on span "Asignar caso" at bounding box center [405, 356] width 56 height 26
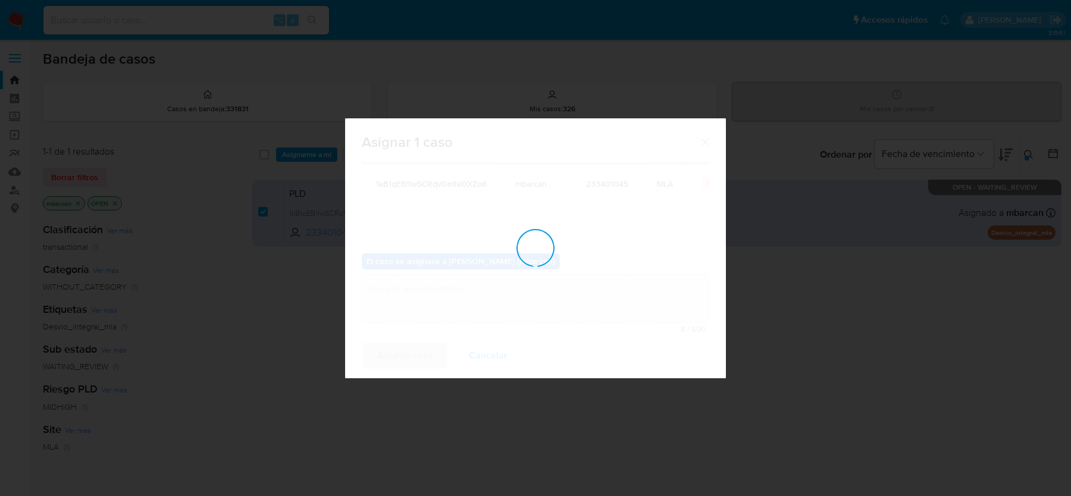
checkbox input "false"
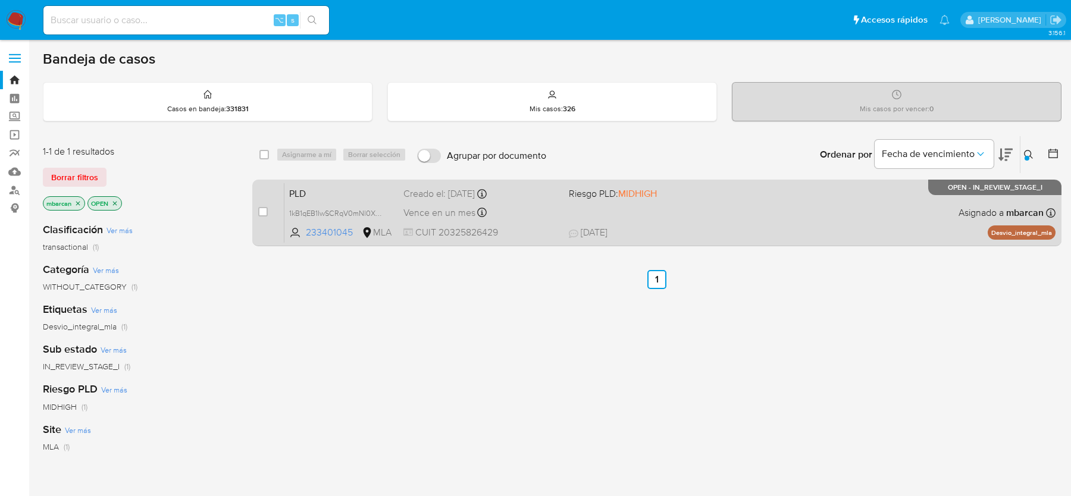
click at [338, 193] on span "PLD" at bounding box center [341, 192] width 105 height 15
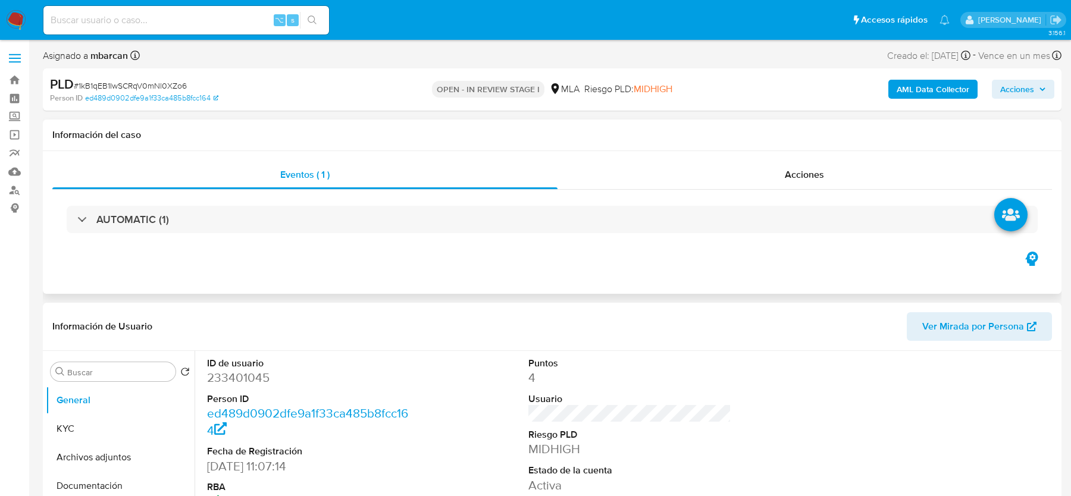
select select "10"
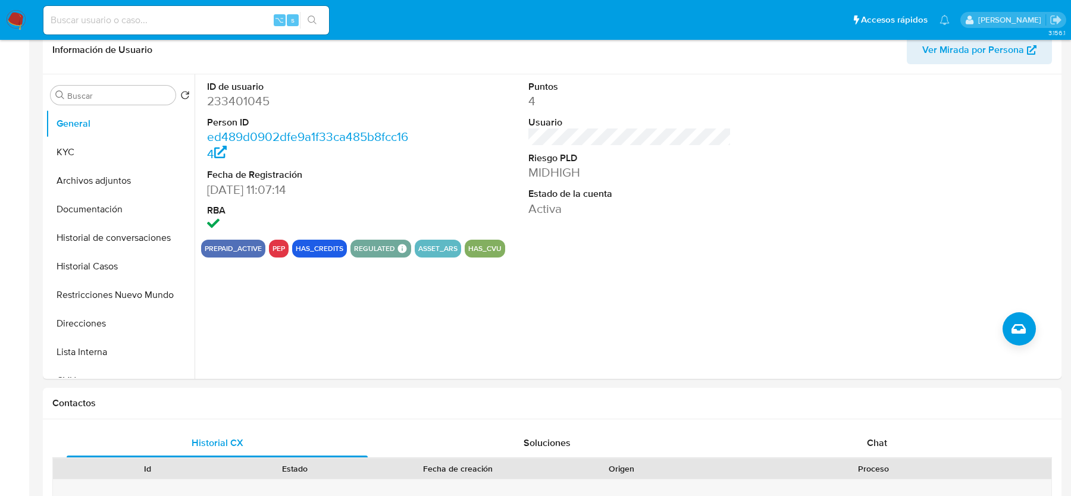
scroll to position [477, 0]
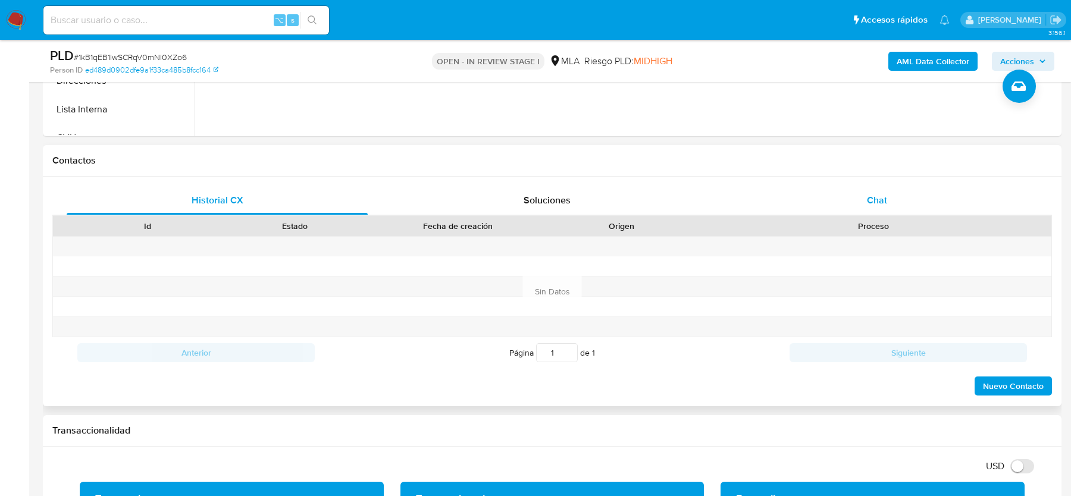
click at [888, 190] on div "Chat" at bounding box center [877, 200] width 301 height 29
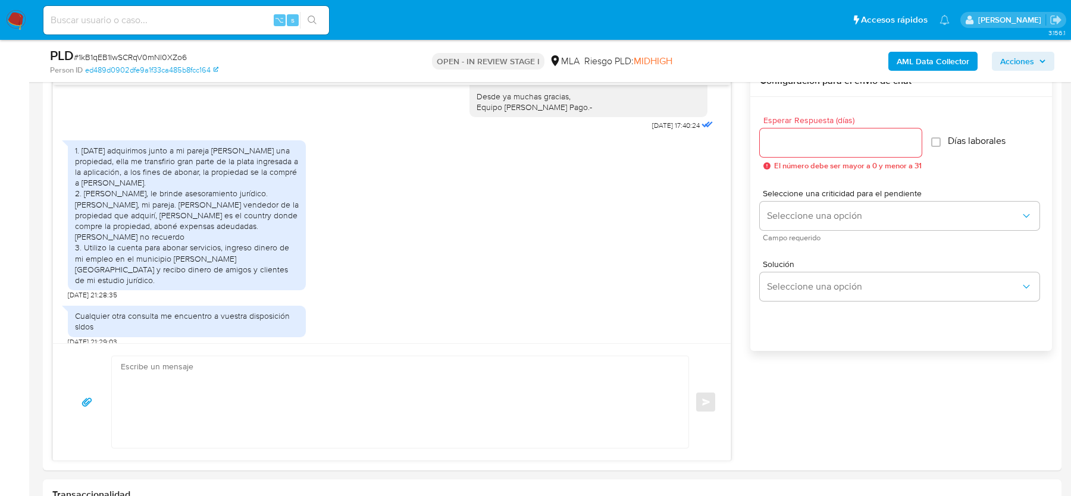
scroll to position [681, 0]
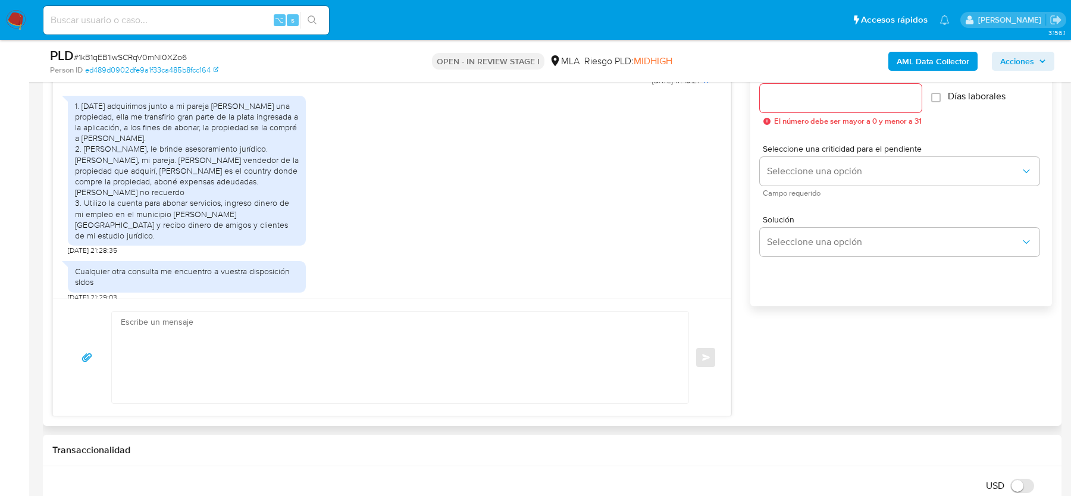
click at [390, 352] on textarea at bounding box center [397, 358] width 553 height 92
paste textarea "Hola, ¡Muchas gracias por tu respuesta! Confirmamos la recepción de la document…"
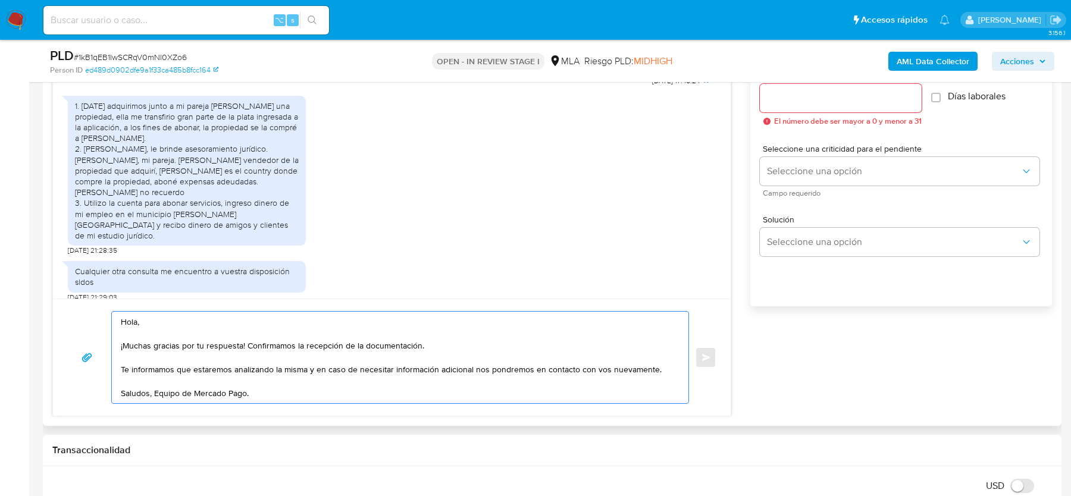
drag, startPoint x: 245, startPoint y: 345, endPoint x: 496, endPoint y: 344, distance: 250.5
click at [494, 344] on textarea "Hola, ¡Muchas gracias por tu respuesta! Confirmamos la recepción de la document…" at bounding box center [397, 358] width 553 height 92
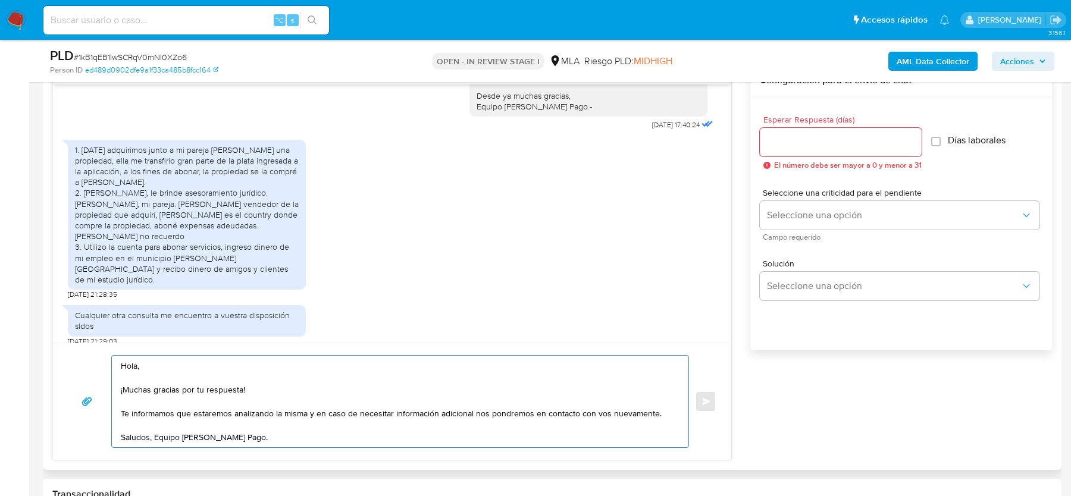
type textarea "Hola, ¡Muchas gracias por tu respuesta! Te informamos que estaremos analizando …"
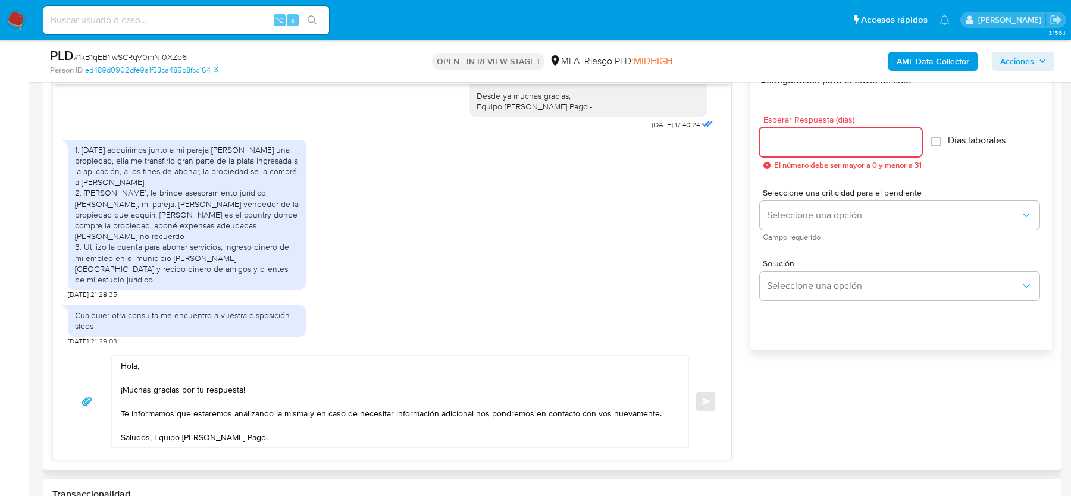
click at [834, 146] on input "Esperar Respuesta (días)" at bounding box center [841, 141] width 162 height 15
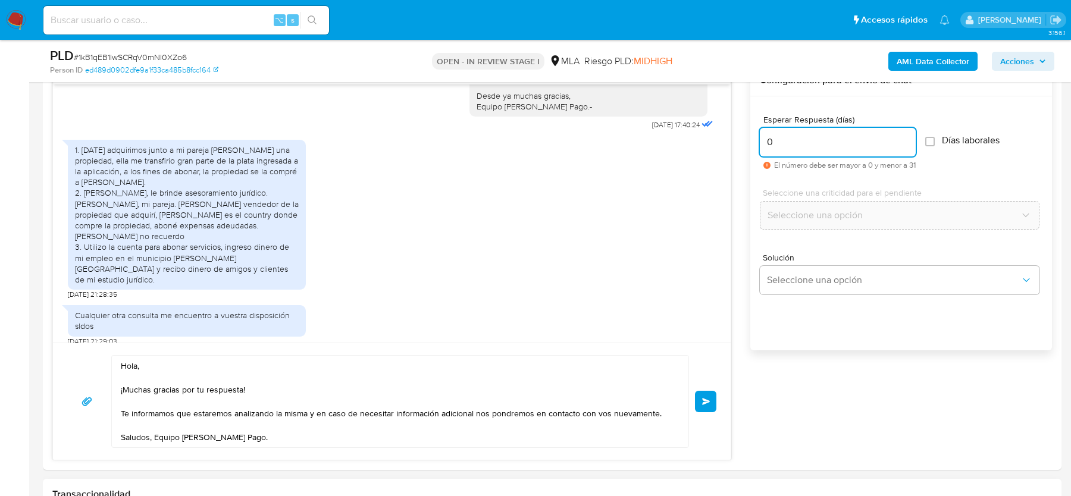
type input "0"
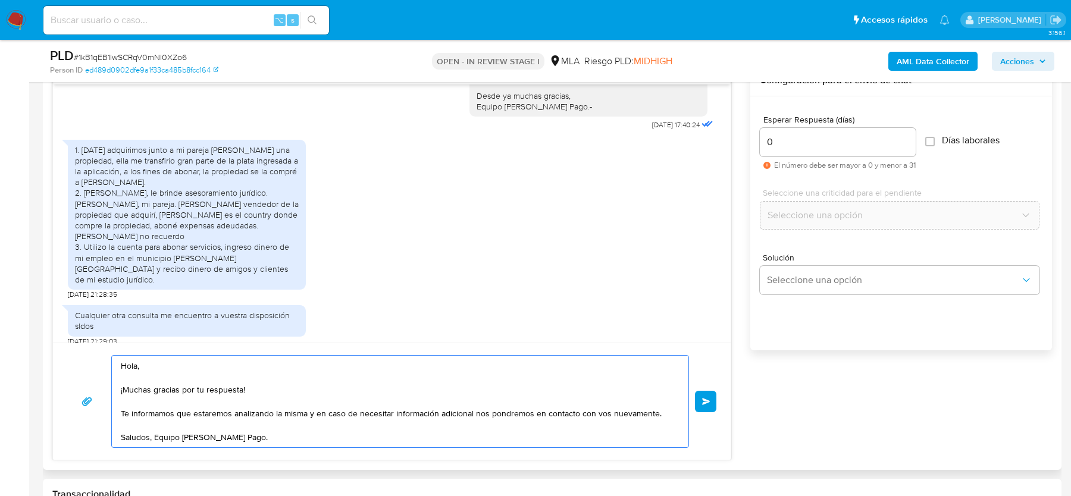
drag, startPoint x: 259, startPoint y: 436, endPoint x: 67, endPoint y: 366, distance: 204.4
click at [67, 366] on div "Hola, ¡Muchas gracias por tu respuesta! Te informamos que estaremos analizando …" at bounding box center [391, 401] width 649 height 93
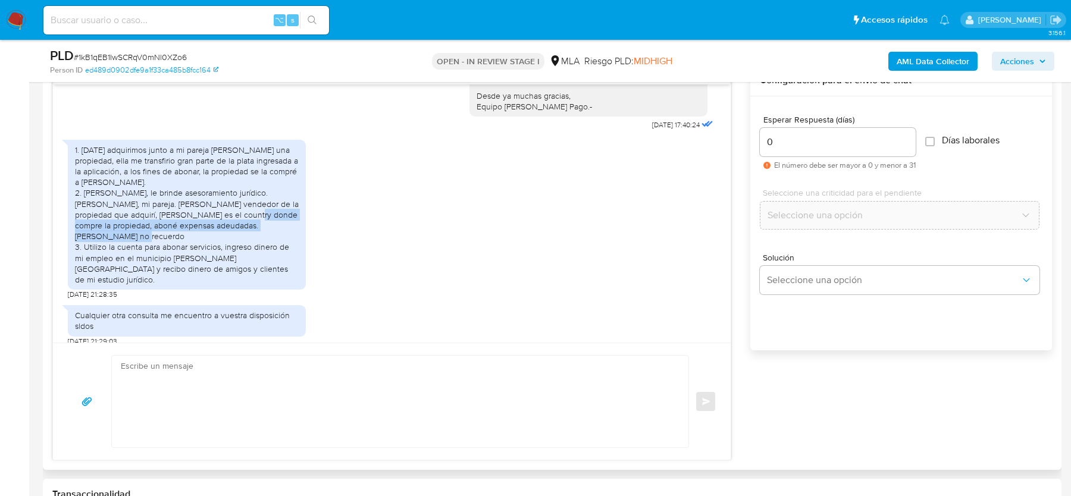
drag, startPoint x: 159, startPoint y: 224, endPoint x: 220, endPoint y: 233, distance: 61.3
click at [220, 233] on div "1. Junio de 2025 adquirimos junto a mi pareja Ana Clara Olivieri una propiedad,…" at bounding box center [187, 215] width 224 height 140
copy div "Larena es el country donde compre la propiedad, aboné expensas adeudadas."
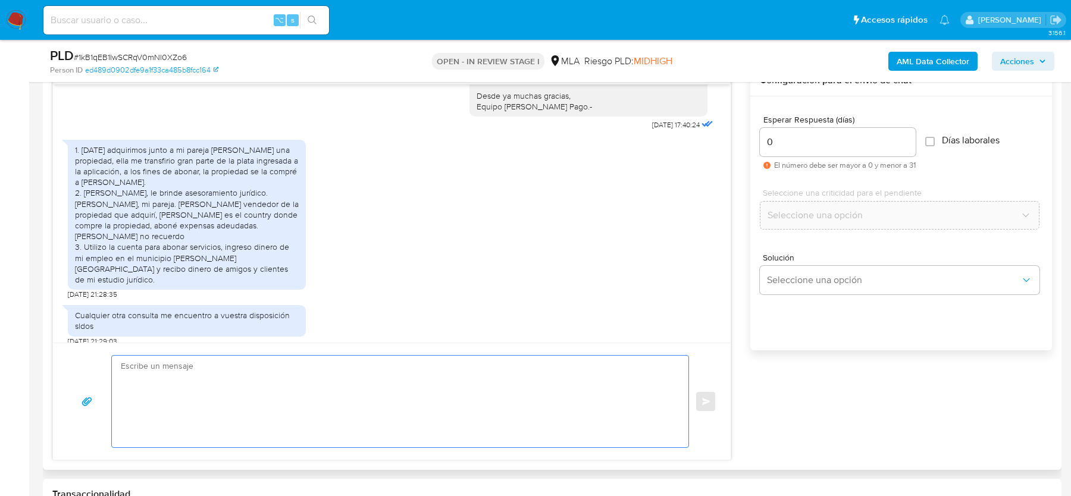
click at [215, 406] on textarea at bounding box center [397, 402] width 553 height 92
paste textarea "Hola, ¡Muchas gracias por tu respuesta! Confirmamos la recepción de la document…"
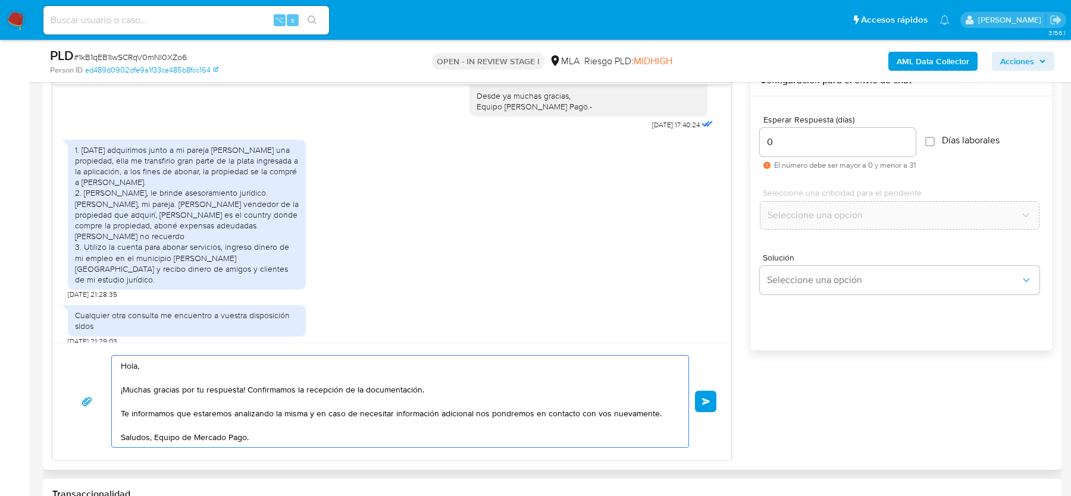
drag, startPoint x: 286, startPoint y: 386, endPoint x: 475, endPoint y: 386, distance: 189.8
click at [475, 386] on textarea "Hola, ¡Muchas gracias por tu respuesta! Confirmamos la recepción de la document…" at bounding box center [397, 402] width 553 height 92
type textarea "Hola, ¡Muchas gracias por tu respuesta! Te informamos que estaremos analizando …"
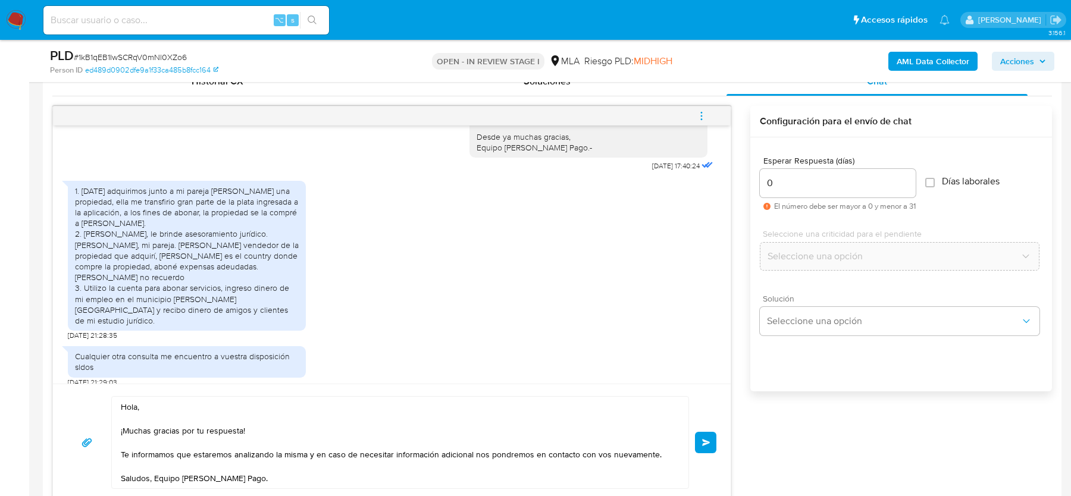
scroll to position [592, 0]
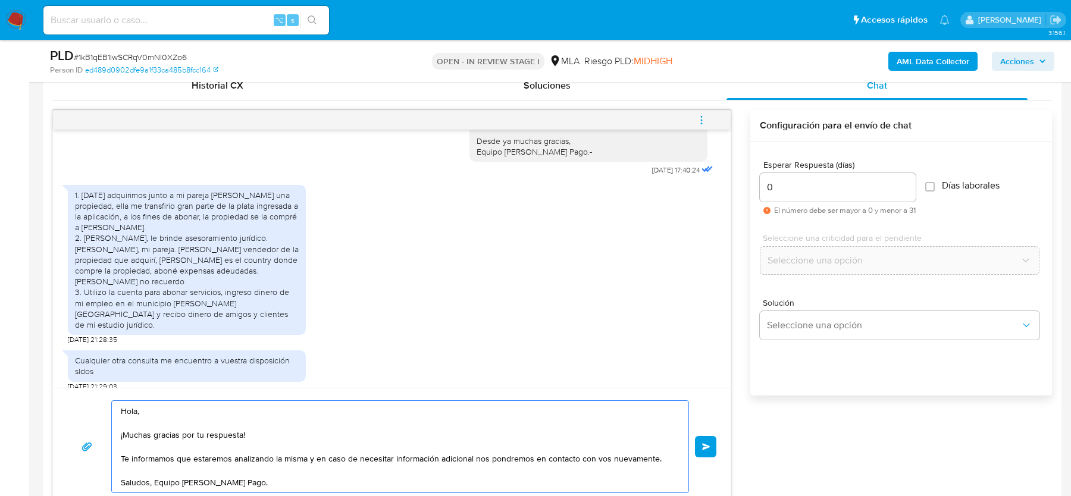
click at [837, 187] on input "0" at bounding box center [838, 187] width 156 height 15
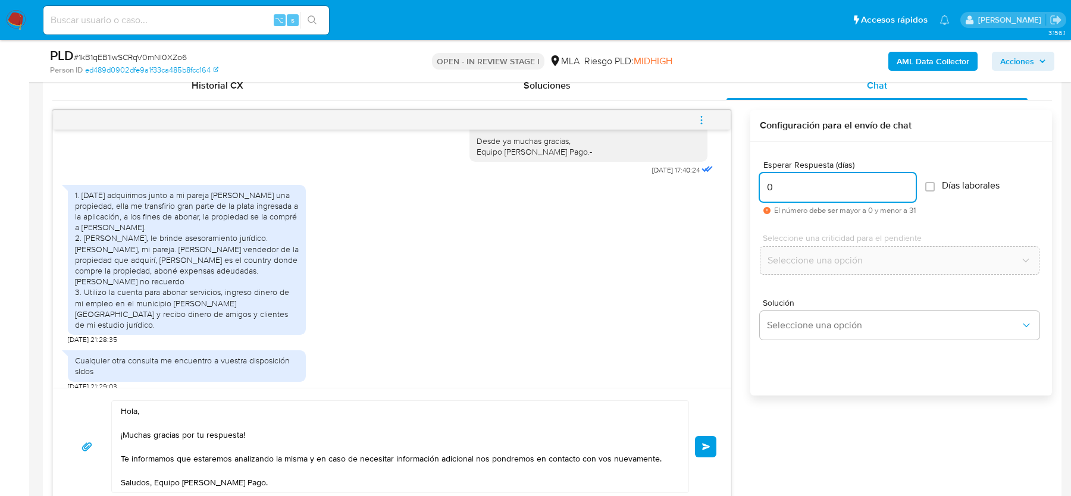
click at [700, 445] on button "Enviar" at bounding box center [705, 446] width 21 height 21
click at [699, 116] on icon "menu-action" at bounding box center [701, 120] width 11 height 11
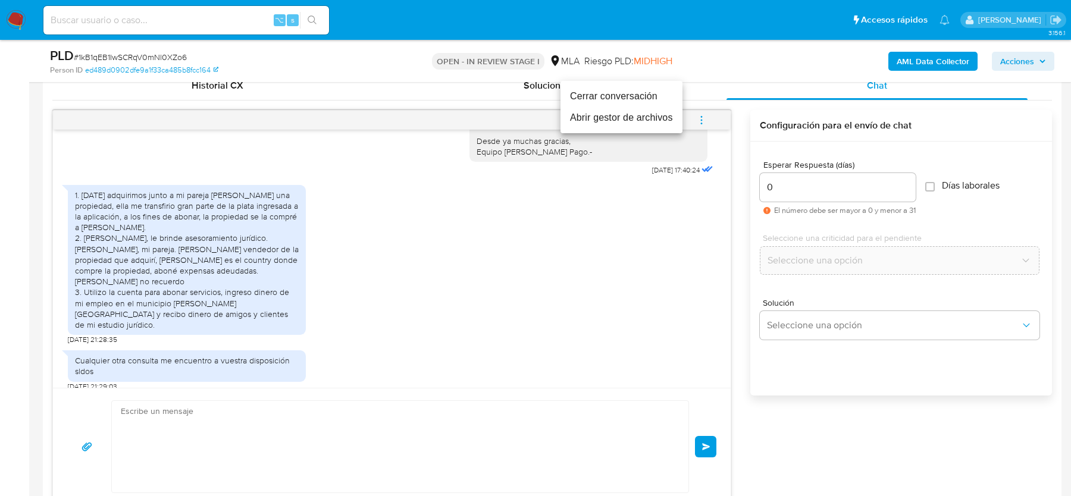
scroll to position [1177, 0]
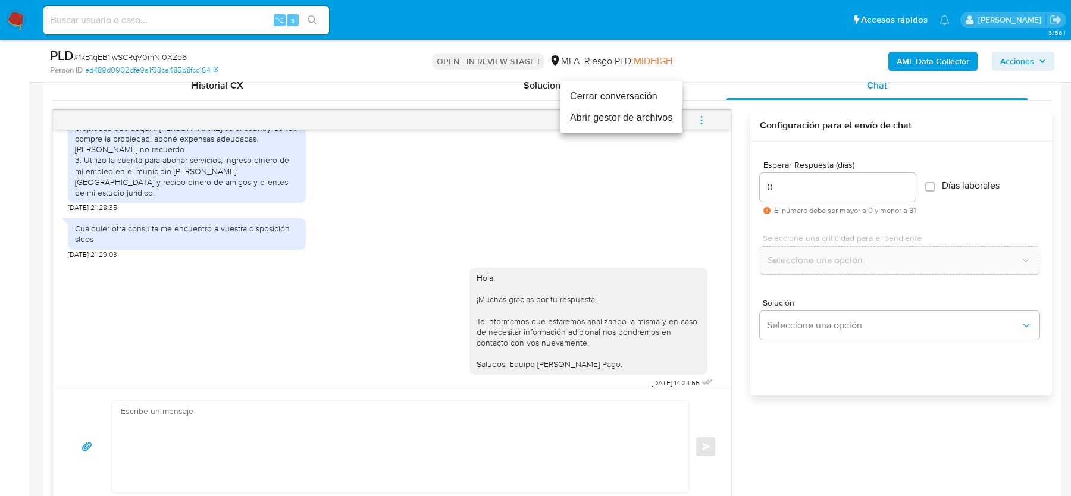
click at [626, 95] on li "Cerrar conversación" at bounding box center [622, 96] width 122 height 21
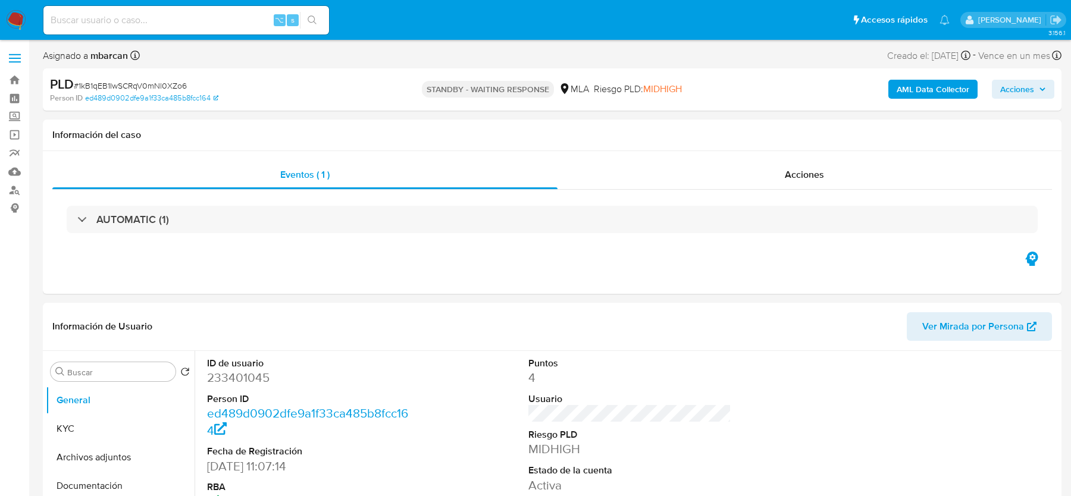
select select "10"
click at [215, 28] on div "⌥ s" at bounding box center [186, 20] width 286 height 29
click at [187, 24] on input at bounding box center [186, 19] width 286 height 15
paste input "J9NwpiwSM9RtHWkS1XUw9lil"
type input "J9NwpiwSM9RtHWkS1XUw9lil"
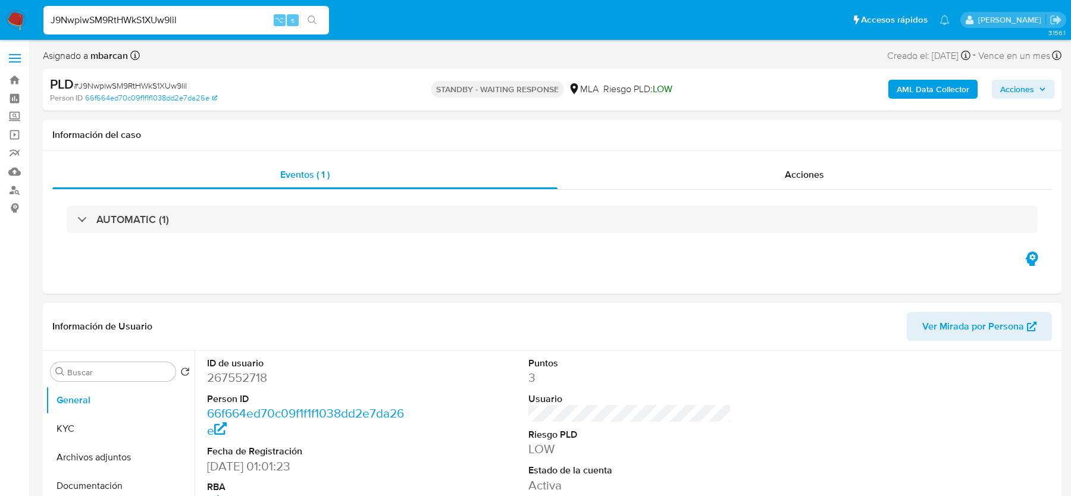
select select "10"
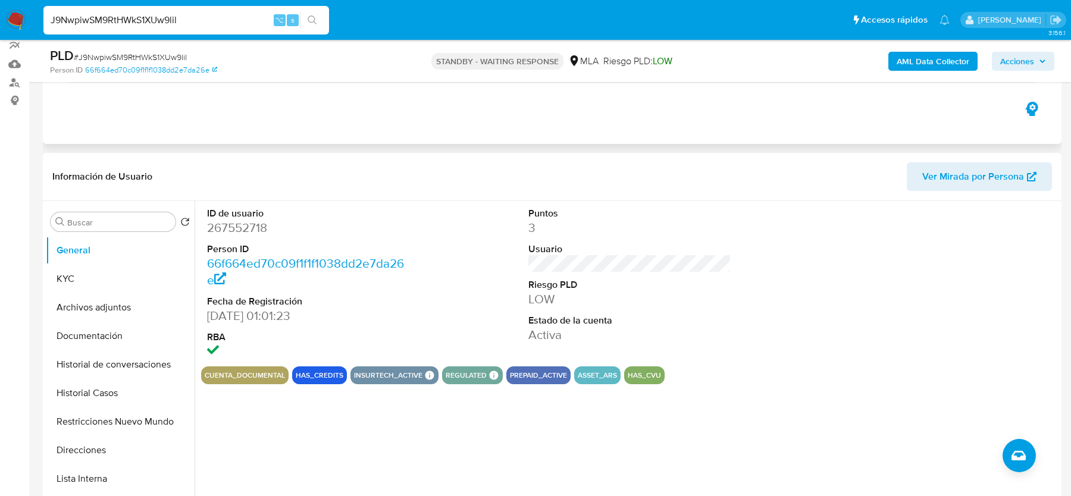
scroll to position [352, 0]
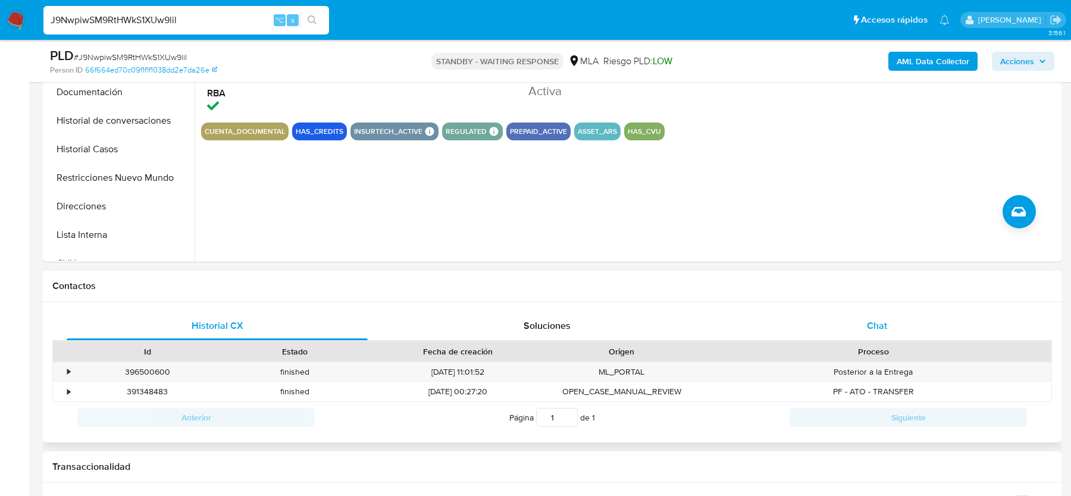
click at [815, 339] on div "Chat" at bounding box center [877, 326] width 301 height 29
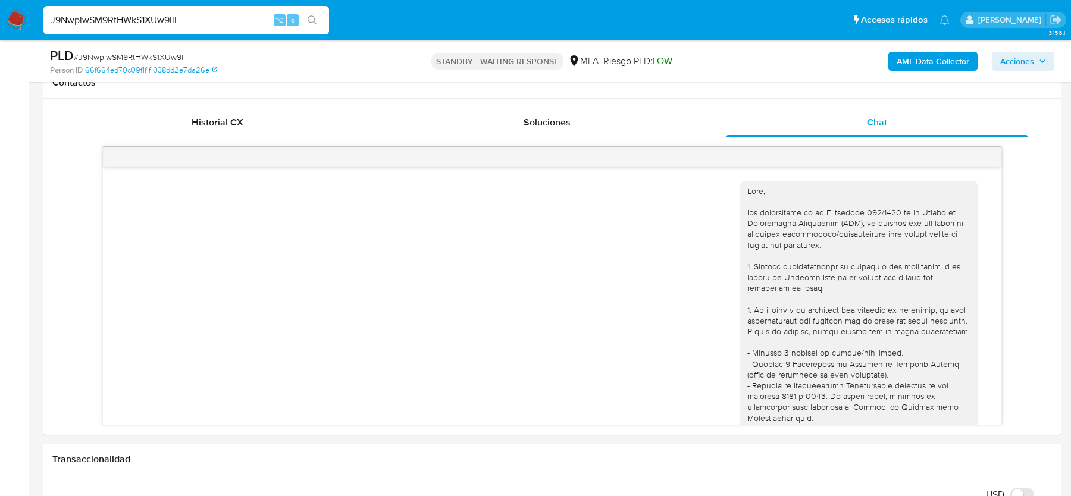
scroll to position [2091, 0]
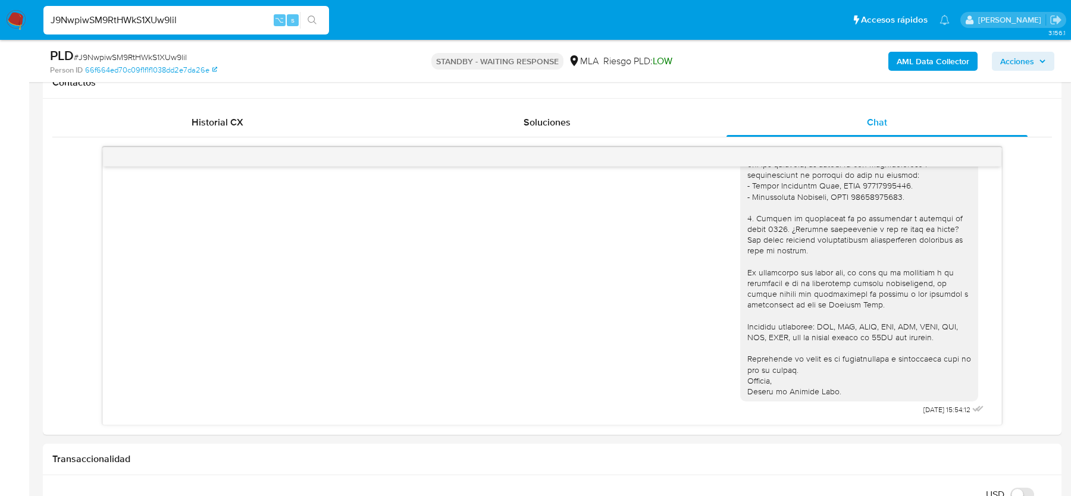
click at [124, 58] on span "# J9NwpiwSM9RtHWkS1XUw9lil" at bounding box center [130, 57] width 113 height 12
copy span "J9NwpiwSM9RtHWkS1XUw9lil"
click at [17, 26] on img at bounding box center [16, 20] width 20 height 20
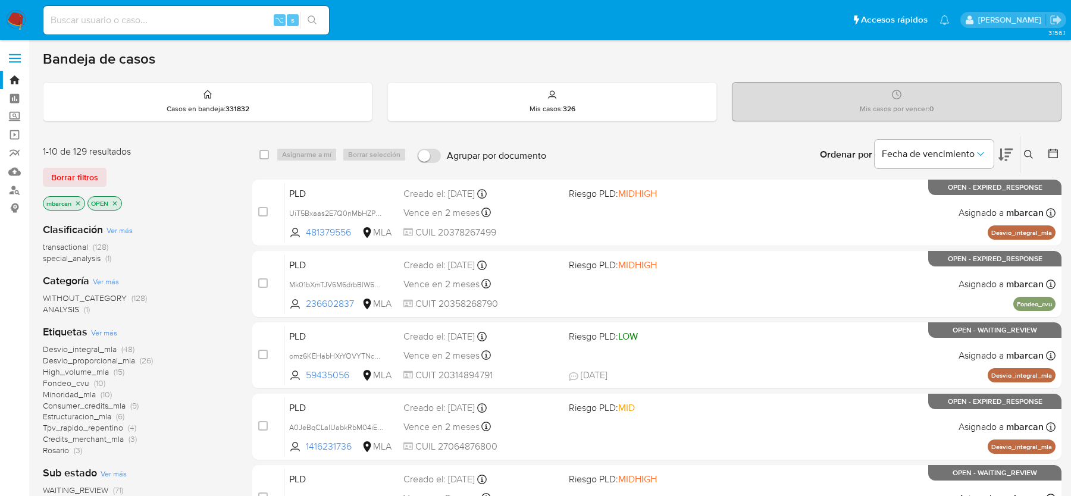
click at [1025, 157] on icon at bounding box center [1029, 155] width 10 height 10
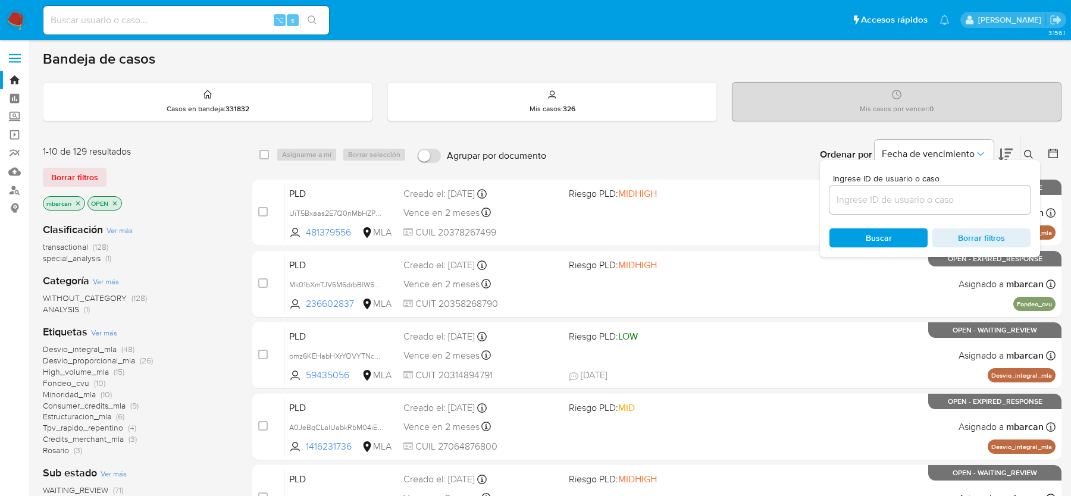
click at [859, 199] on input at bounding box center [930, 199] width 201 height 15
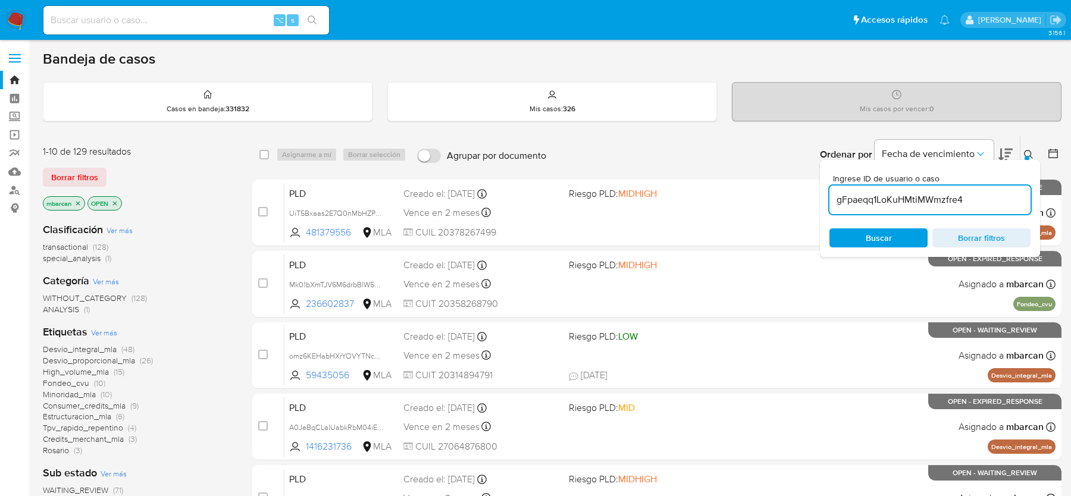
type input "gFpaeqq1LoKuHMtiMWmzfre4"
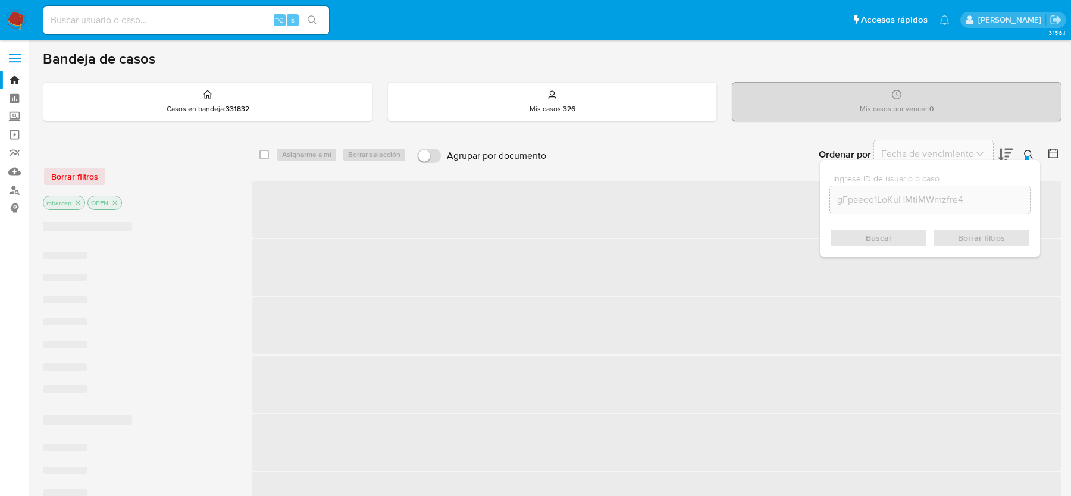
click at [1033, 151] on icon at bounding box center [1029, 155] width 10 height 10
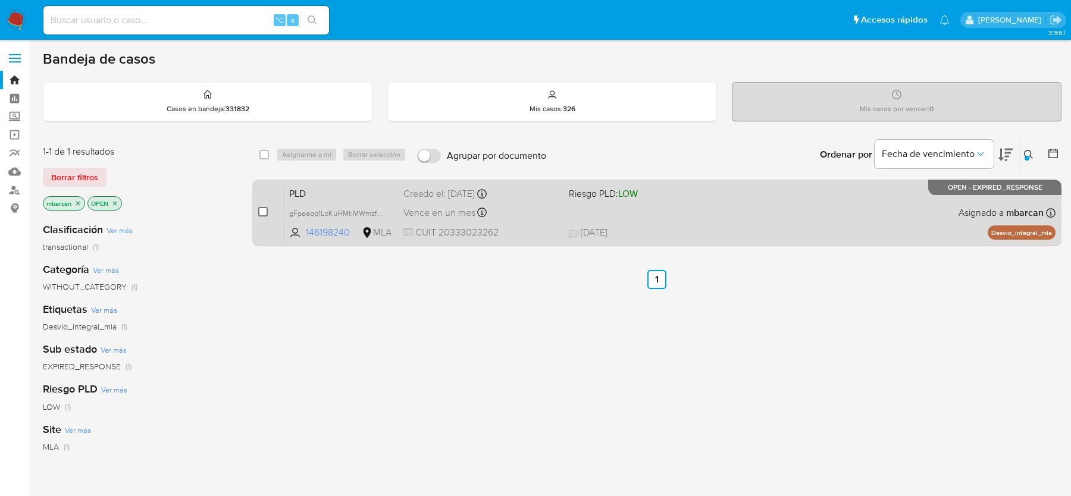
click at [266, 215] on input "checkbox" at bounding box center [263, 212] width 10 height 10
checkbox input "true"
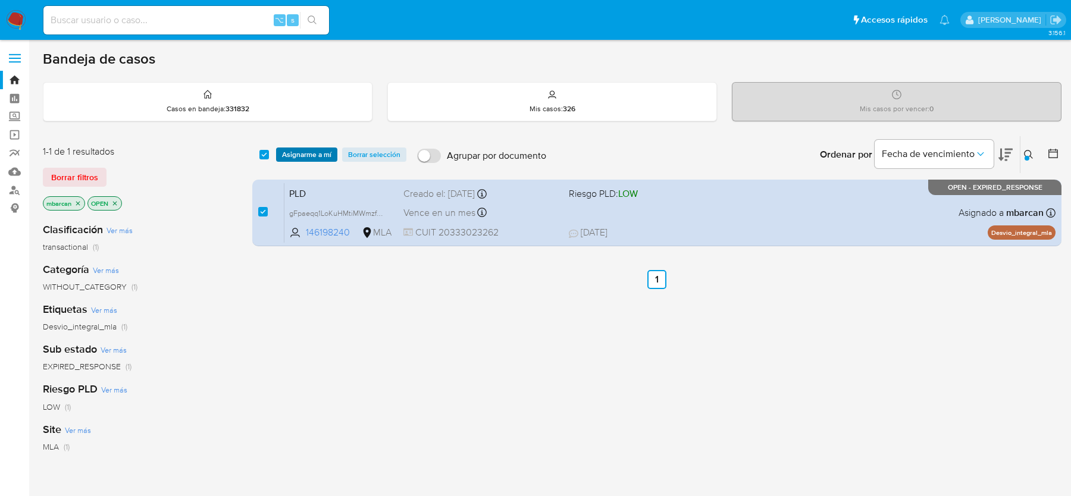
click at [320, 149] on span "Asignarme a mí" at bounding box center [306, 155] width 49 height 12
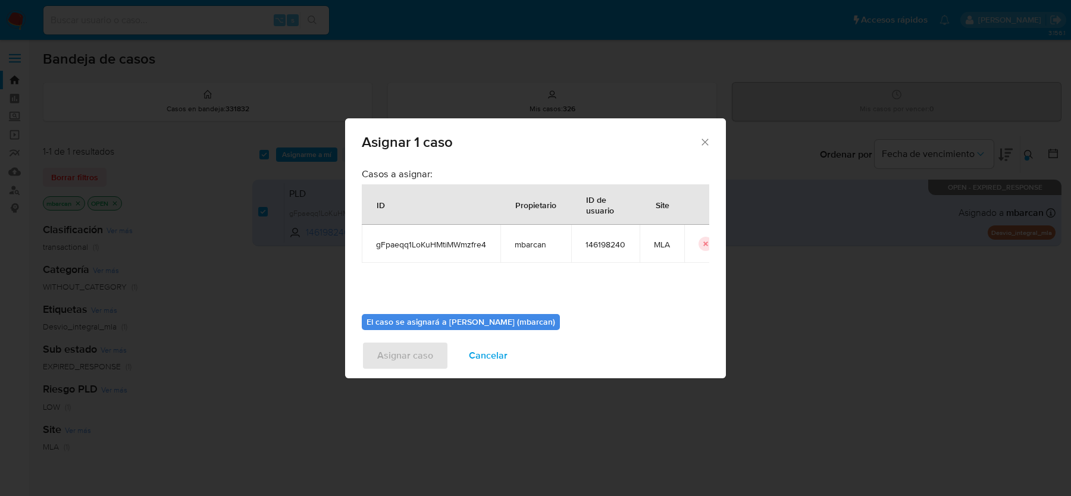
scroll to position [61, 0]
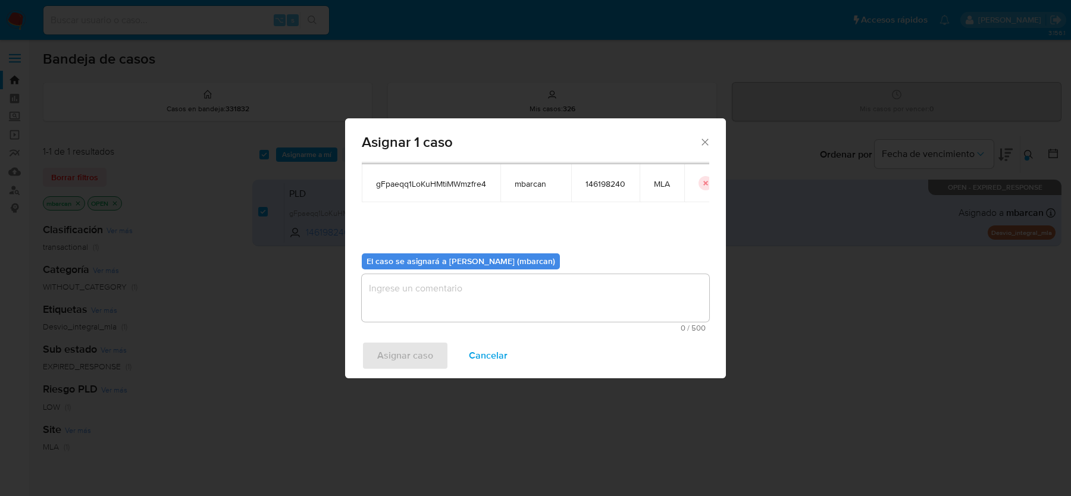
click at [424, 307] on textarea "assign-modal" at bounding box center [536, 298] width 348 height 48
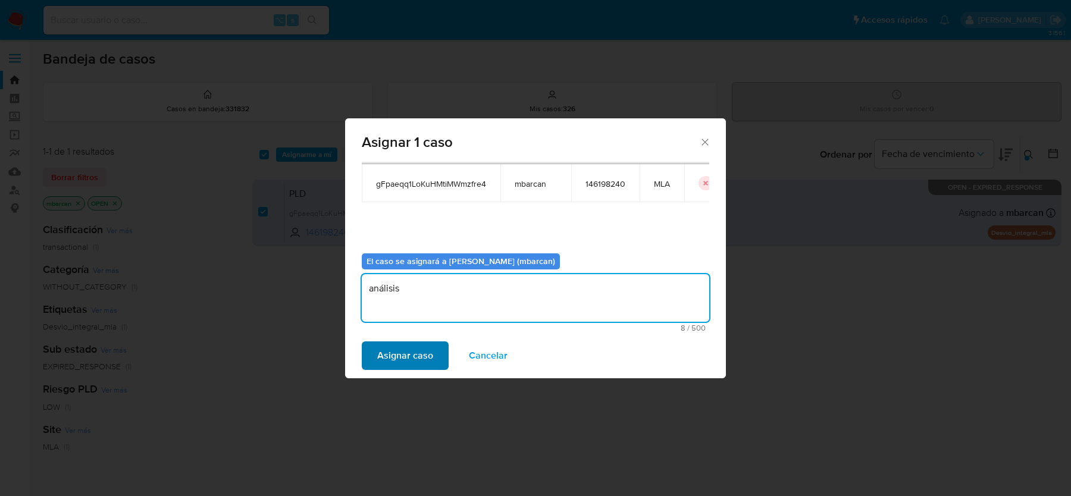
type textarea "análisis"
click at [395, 362] on span "Asignar caso" at bounding box center [405, 356] width 56 height 26
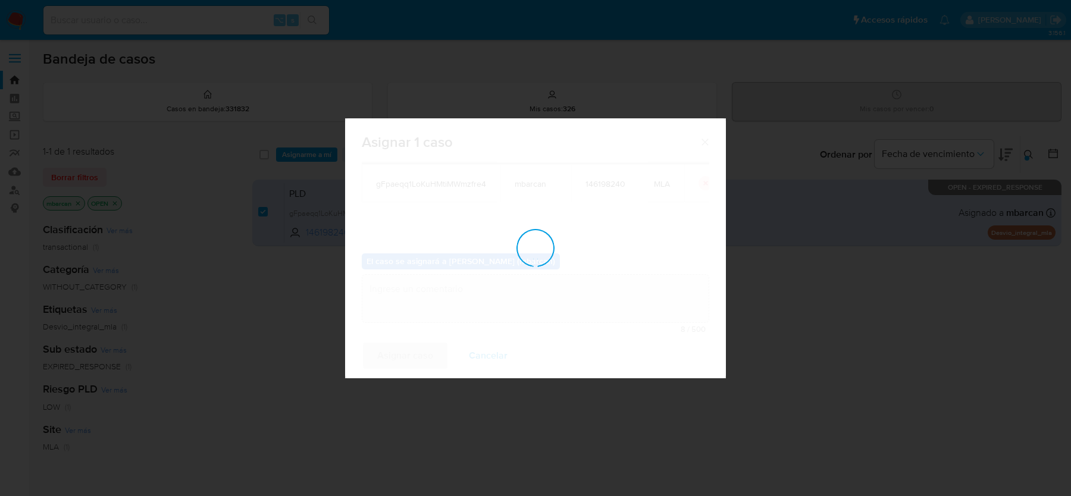
checkbox input "false"
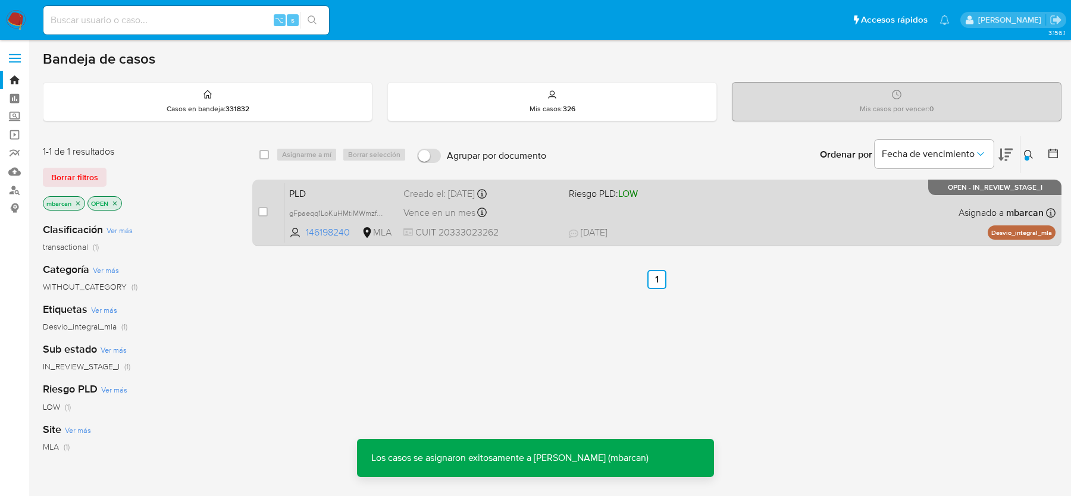
click at [316, 198] on span "PLD" at bounding box center [341, 192] width 105 height 15
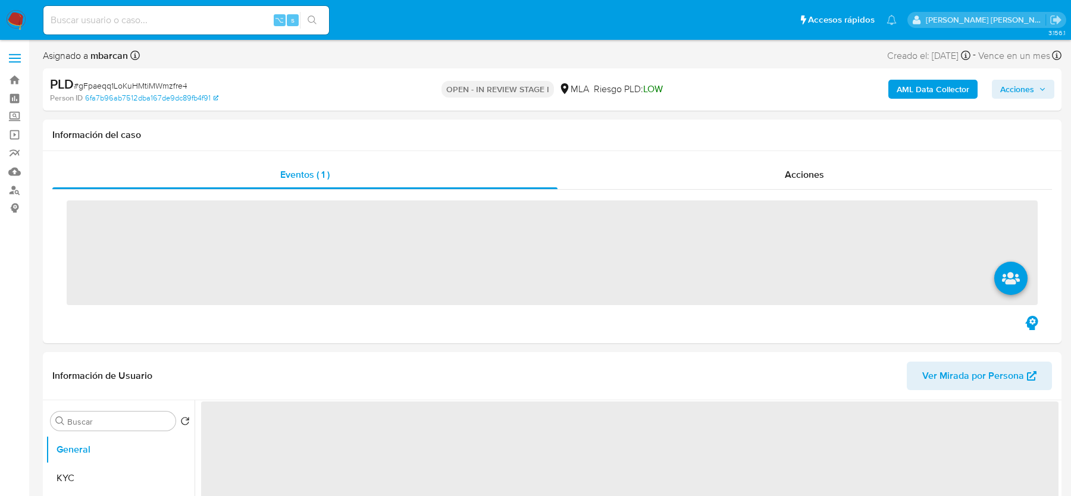
click at [168, 77] on div "PLD # gFpaeqq1LoKuHMtiMWmzfre4" at bounding box center [215, 85] width 330 height 18
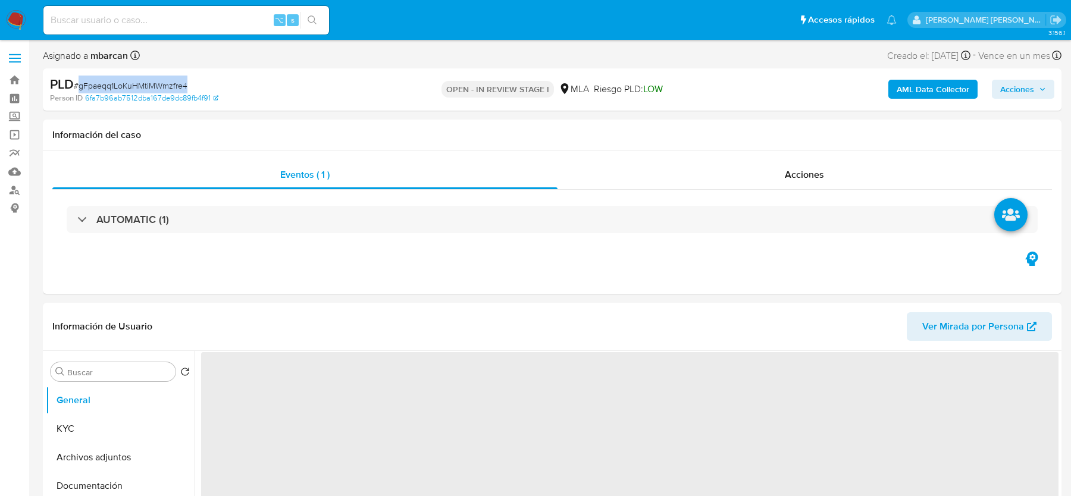
click at [168, 77] on div "PLD # gFpaeqq1LoKuHMtiMWmzfre4" at bounding box center [215, 85] width 330 height 18
copy span "gFpaeqq1LoKuHMtiMWmzfre4"
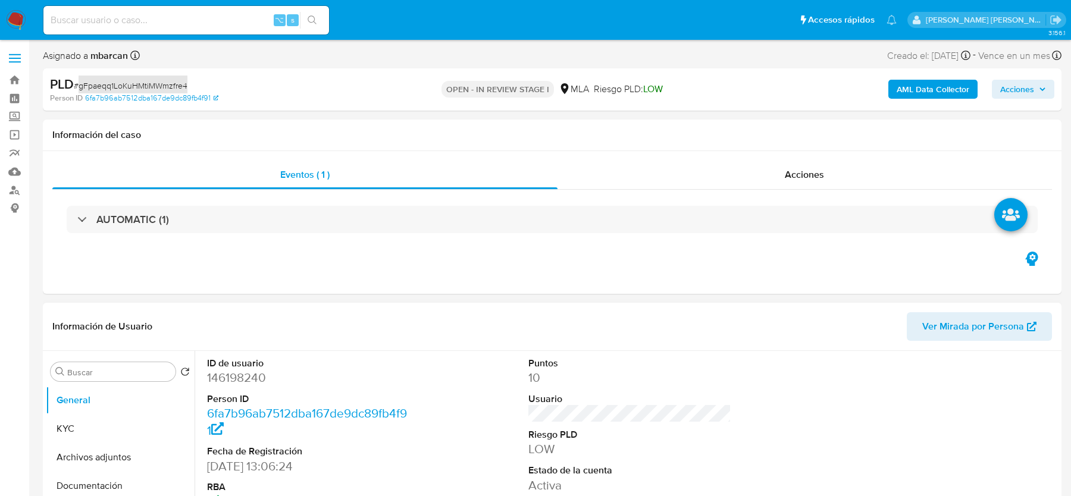
select select "10"
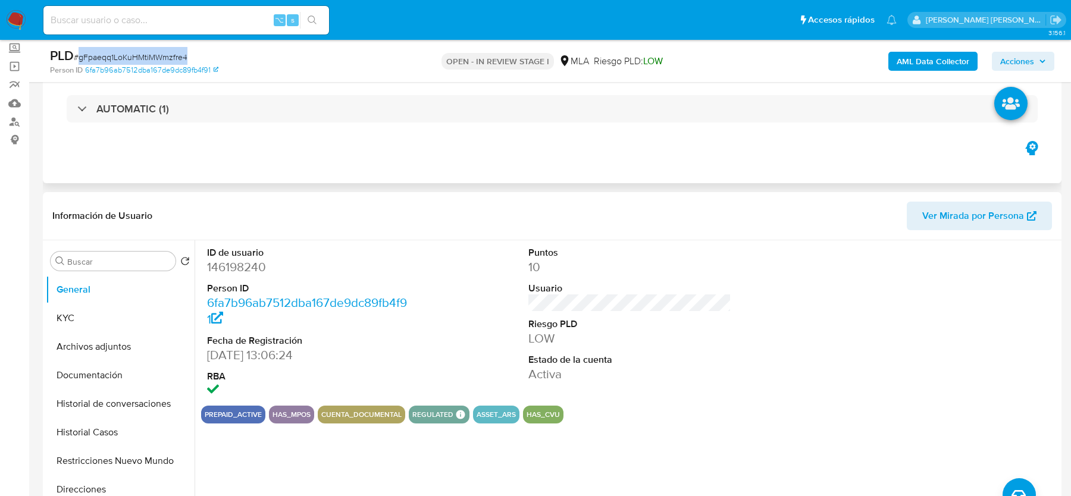
scroll to position [111, 0]
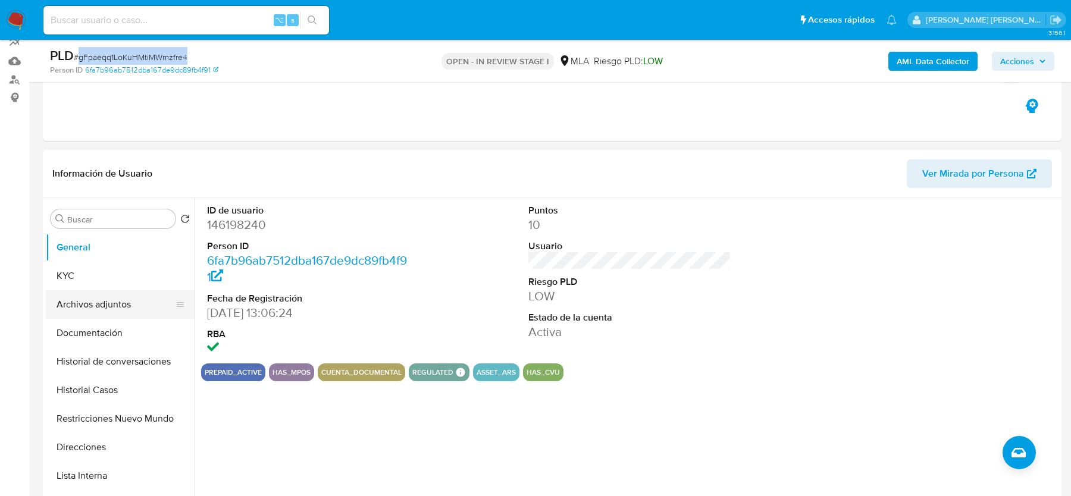
click at [123, 300] on button "Archivos adjuntos" at bounding box center [115, 304] width 139 height 29
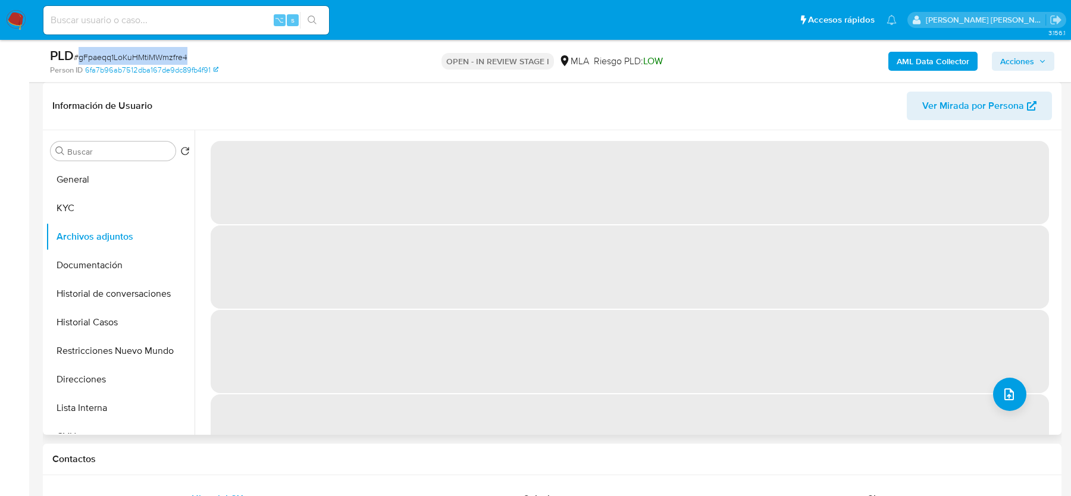
scroll to position [177, 0]
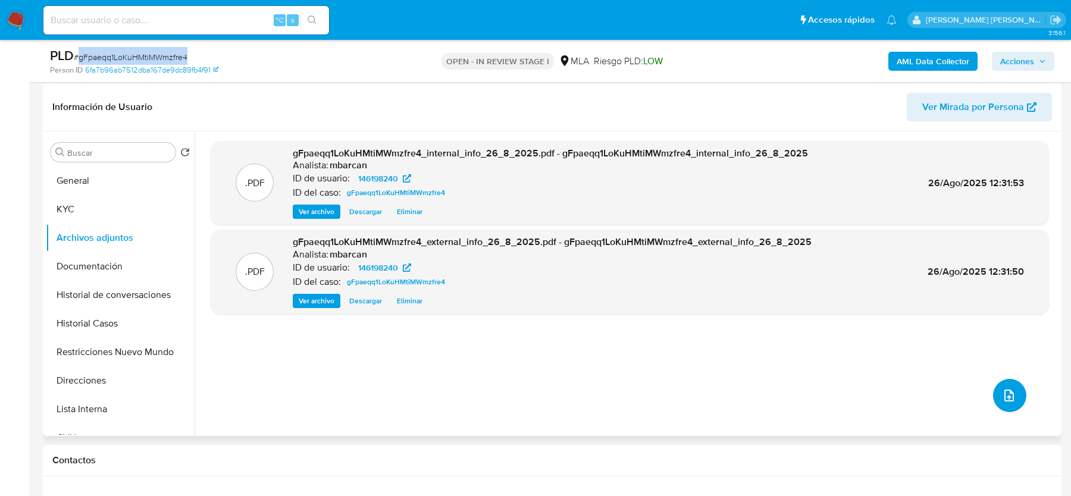
click at [1008, 408] on button "upload-file" at bounding box center [1009, 395] width 33 height 33
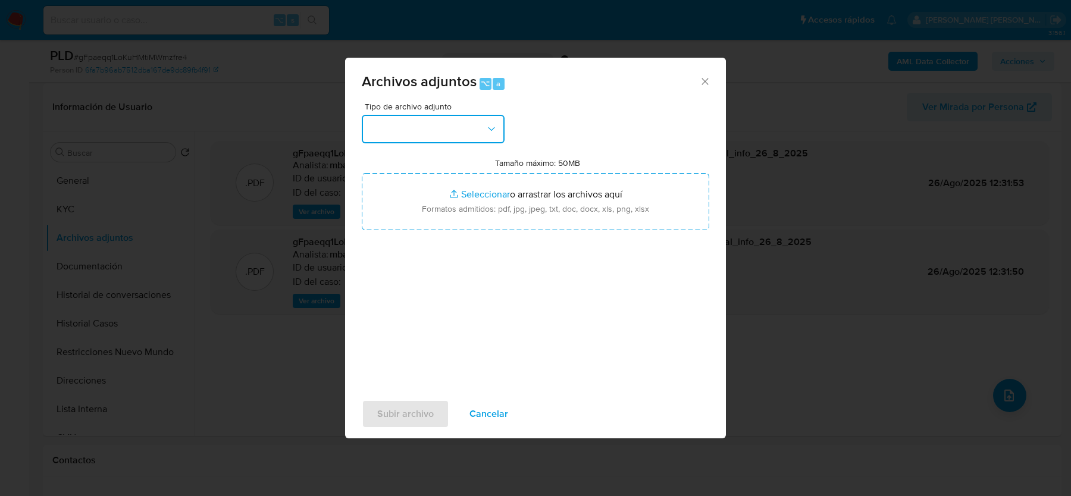
click at [417, 133] on button "button" at bounding box center [433, 129] width 143 height 29
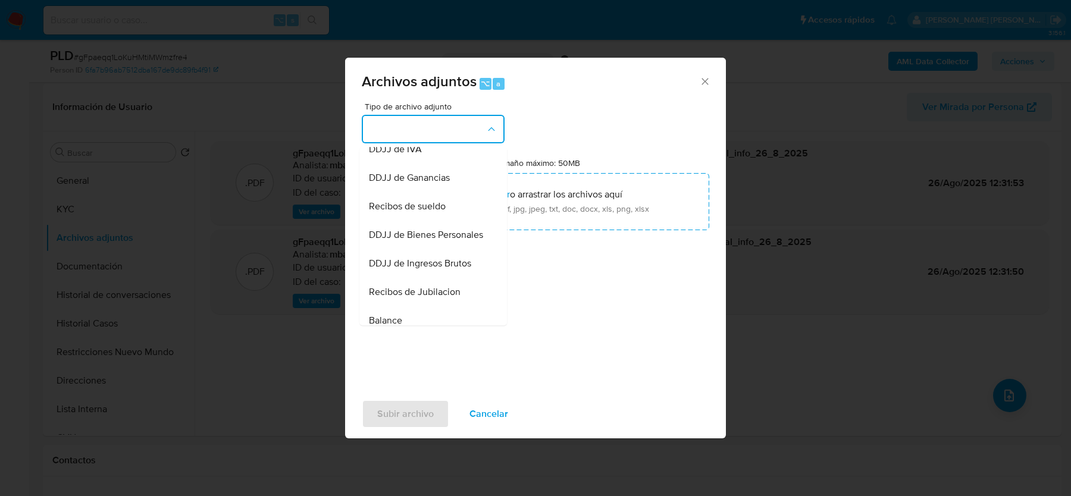
scroll to position [253, 0]
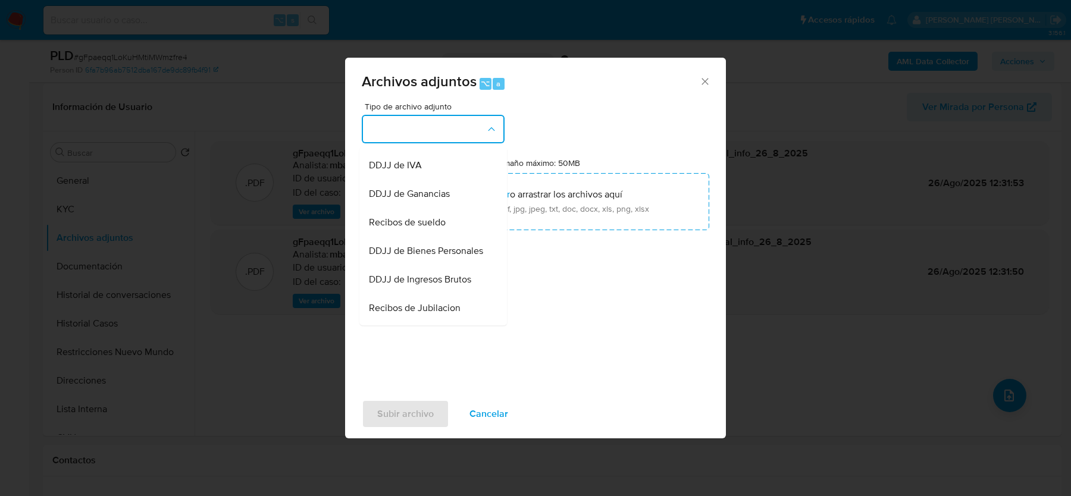
click at [436, 217] on span "Recibos de sueldo" at bounding box center [407, 223] width 77 height 12
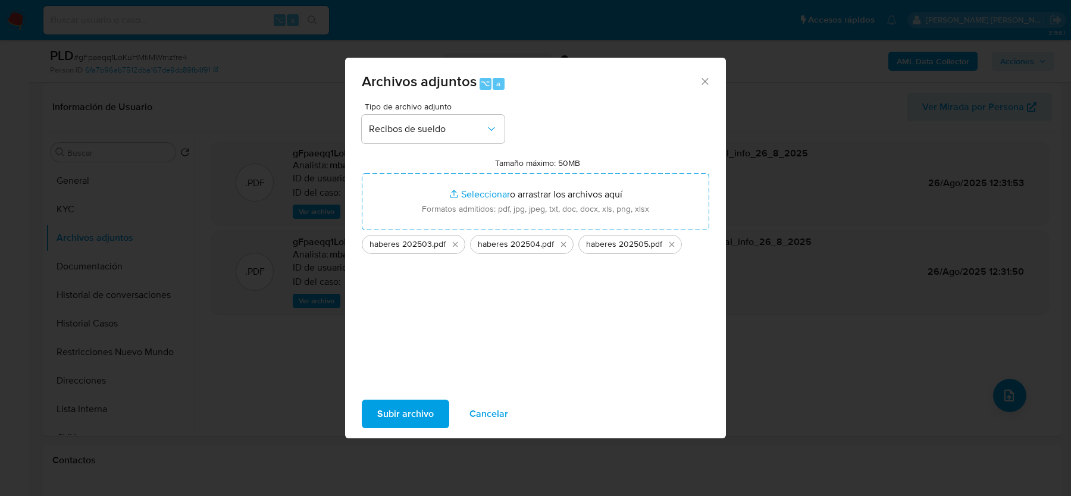
click at [395, 410] on span "Subir archivo" at bounding box center [405, 414] width 57 height 26
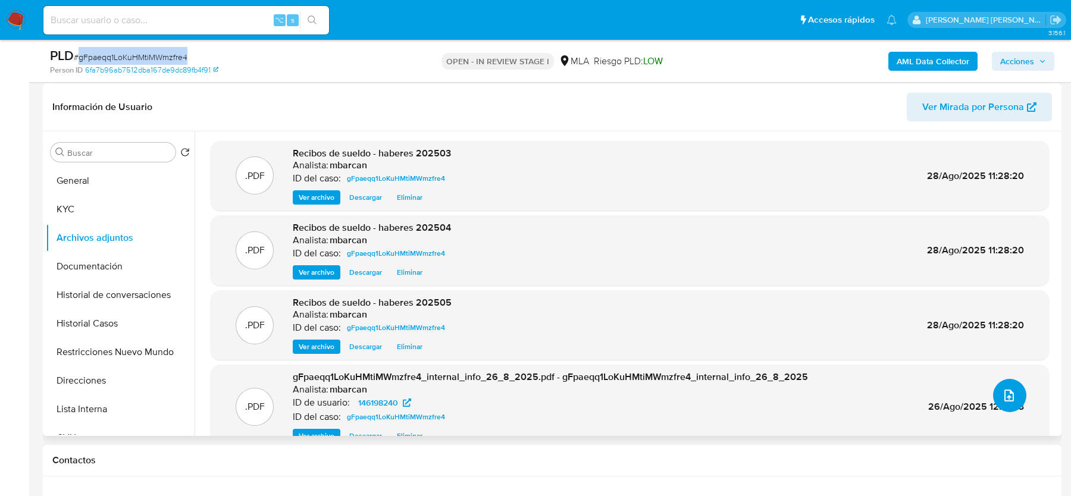
click at [1006, 408] on button "upload-file" at bounding box center [1009, 395] width 33 height 33
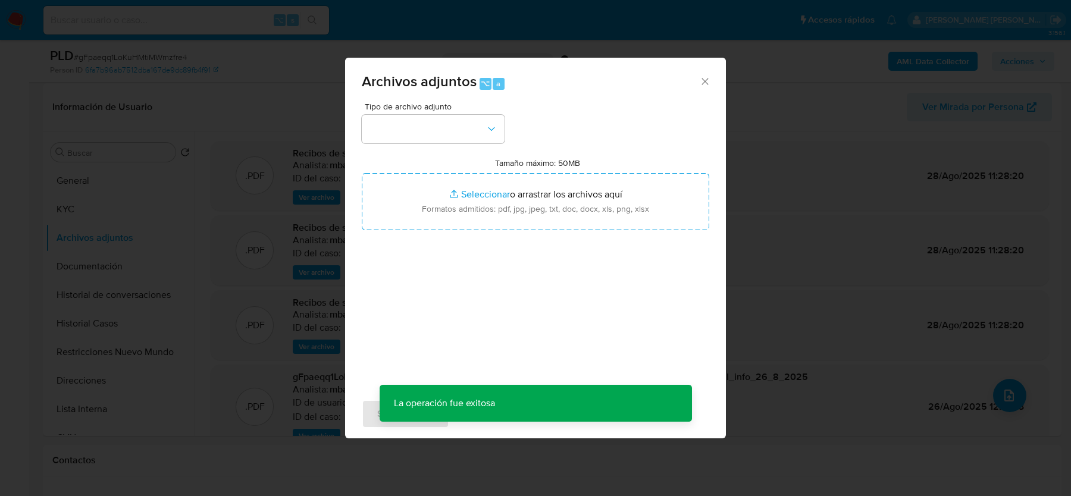
click at [449, 150] on div "Tipo de archivo adjunto Tamaño máximo: 50MB Seleccionar archivos Seleccionar o …" at bounding box center [536, 242] width 348 height 281
click at [449, 143] on div "Tipo de archivo adjunto Tamaño máximo: 50MB Seleccionar archivos Seleccionar o …" at bounding box center [536, 242] width 348 height 281
click at [442, 131] on button "button" at bounding box center [433, 129] width 143 height 29
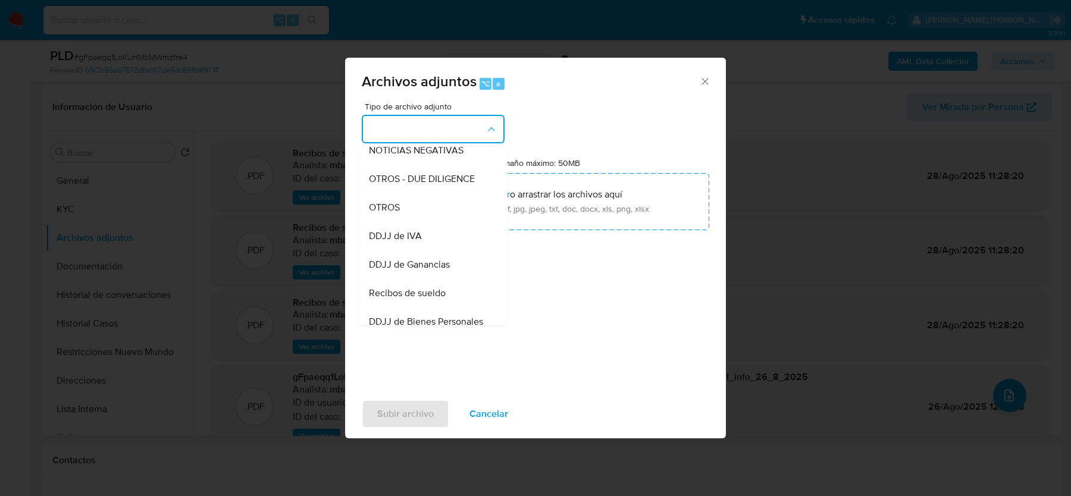
scroll to position [180, 0]
click at [417, 205] on div "OTROS" at bounding box center [429, 209] width 121 height 29
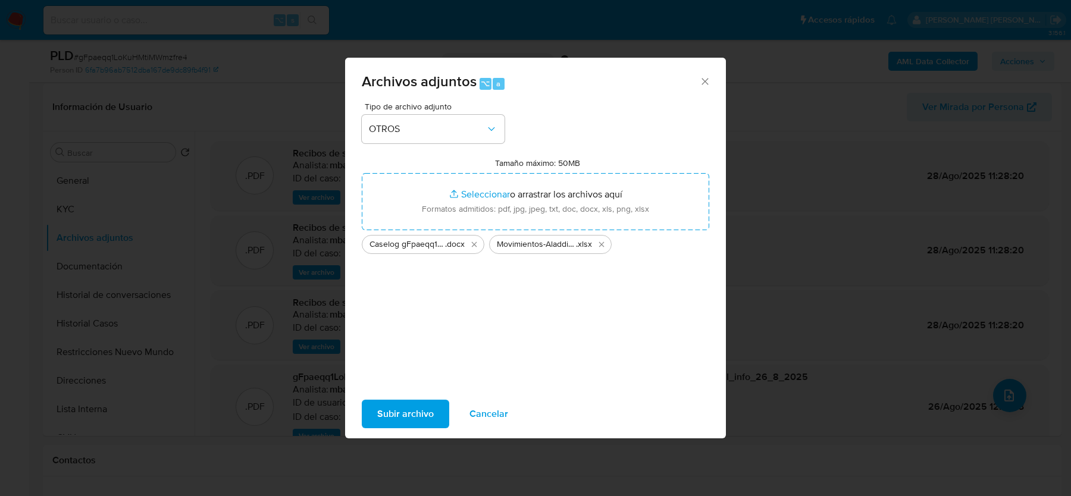
click at [411, 421] on span "Subir archivo" at bounding box center [405, 414] width 57 height 26
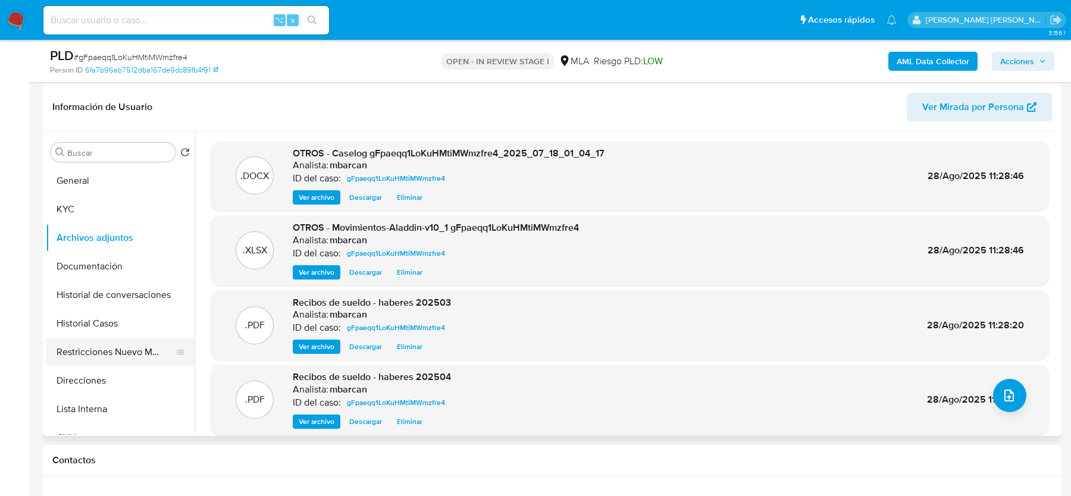
click at [111, 354] on button "Restricciones Nuevo Mundo" at bounding box center [115, 352] width 139 height 29
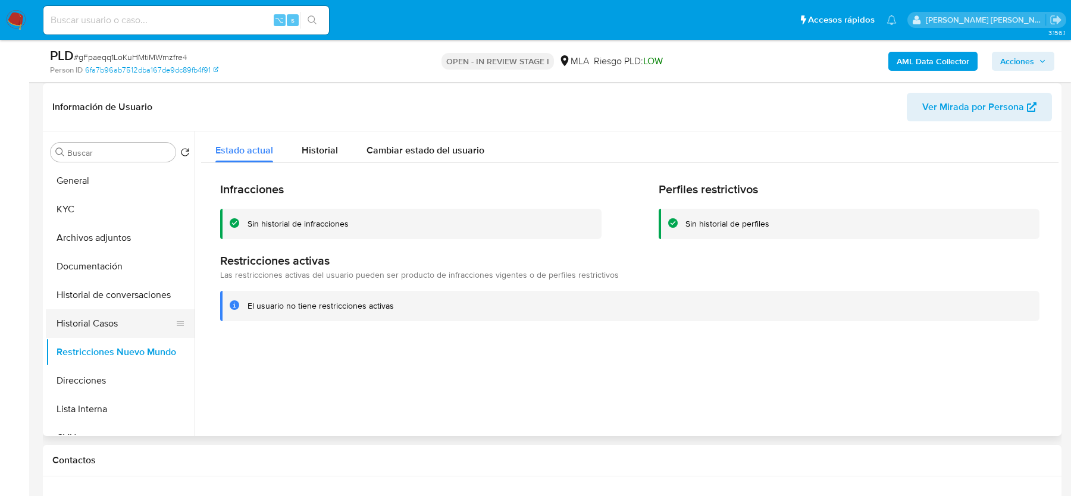
click at [92, 319] on button "Historial Casos" at bounding box center [115, 323] width 139 height 29
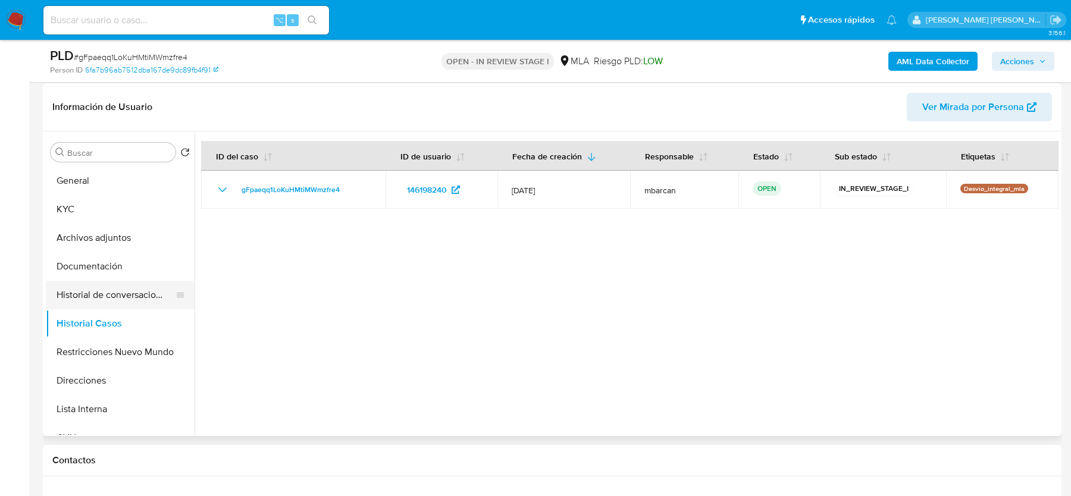
click at [104, 289] on button "Historial de conversaciones" at bounding box center [115, 295] width 139 height 29
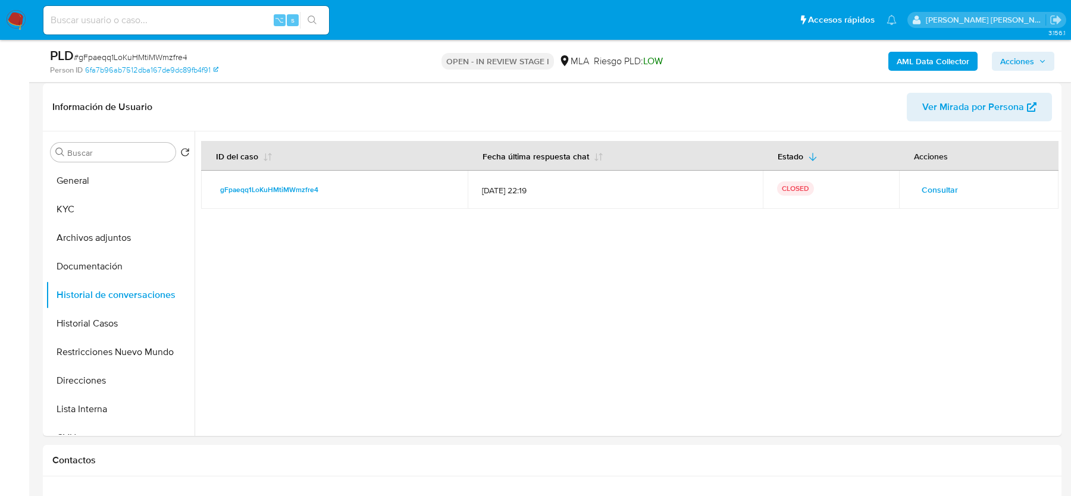
click at [1013, 54] on span "Acciones" at bounding box center [1017, 61] width 34 height 19
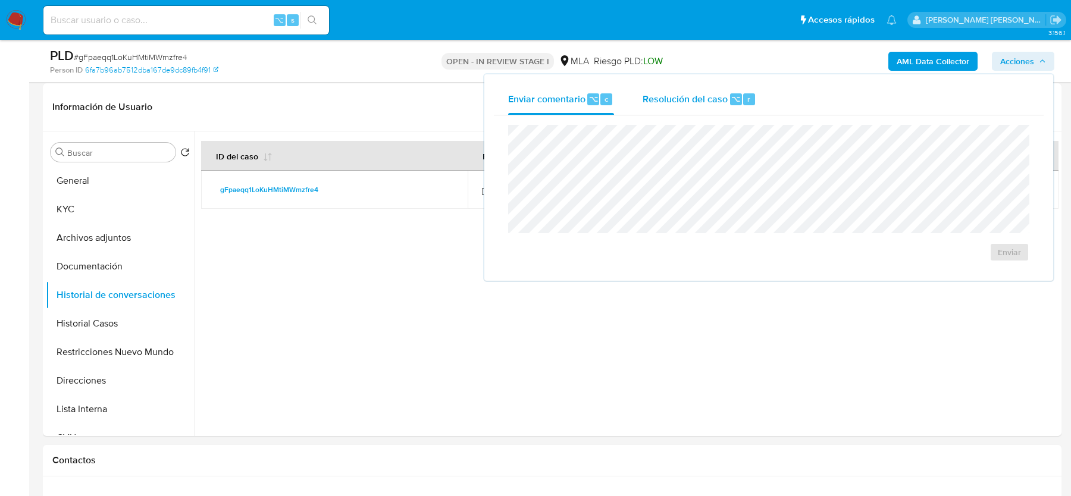
click at [684, 93] on span "Resolución del caso" at bounding box center [685, 99] width 85 height 14
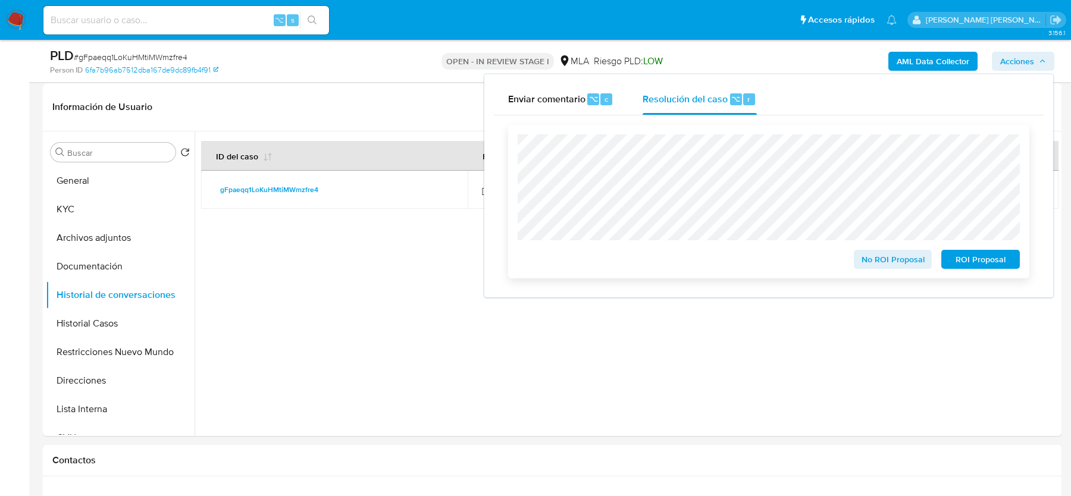
click at [869, 260] on span "No ROI Proposal" at bounding box center [893, 259] width 62 height 17
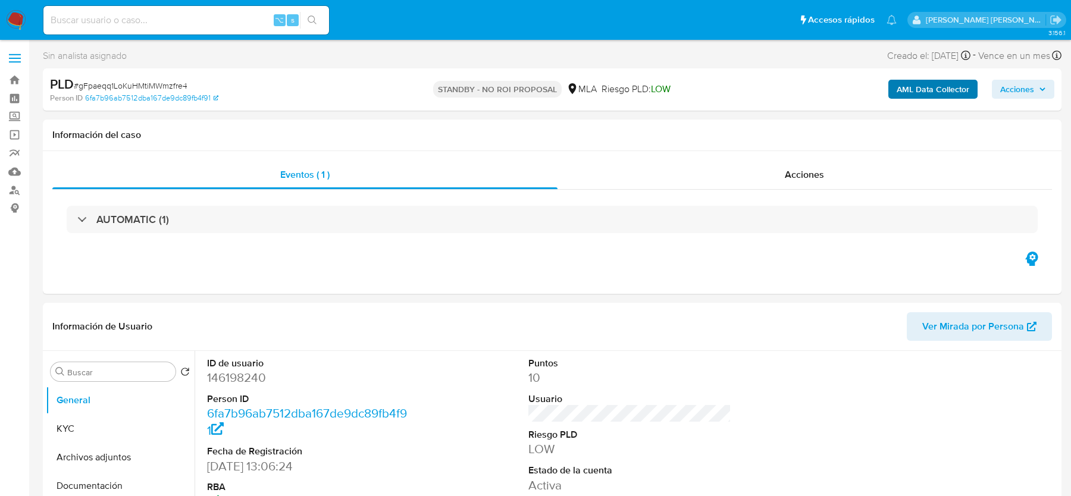
select select "10"
click at [18, 18] on img at bounding box center [16, 20] width 20 height 20
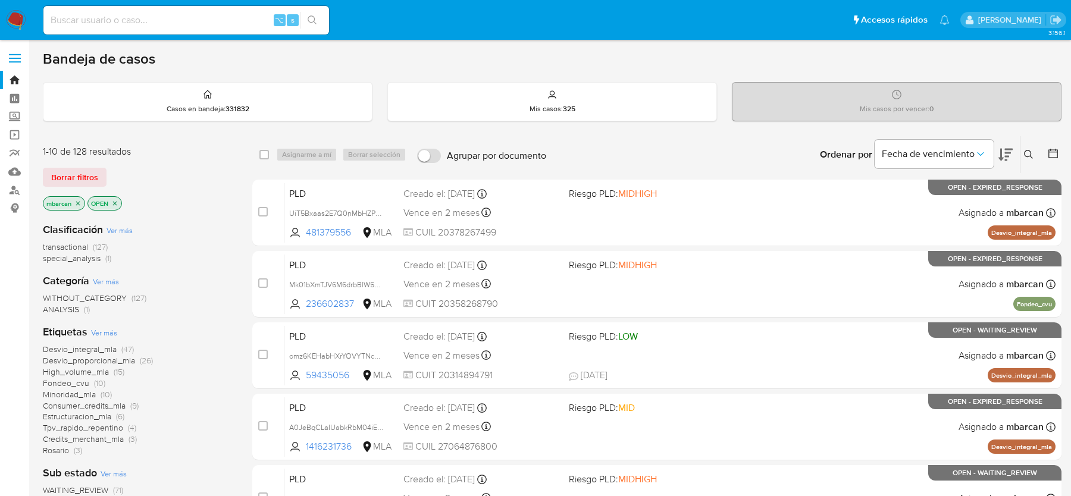
click at [1032, 153] on icon at bounding box center [1029, 155] width 10 height 10
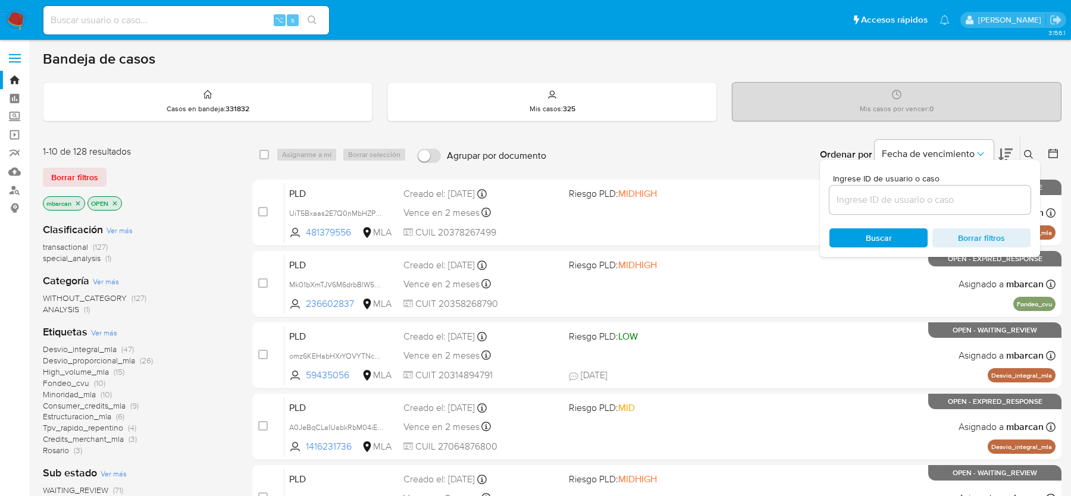
click at [953, 195] on input at bounding box center [930, 199] width 201 height 15
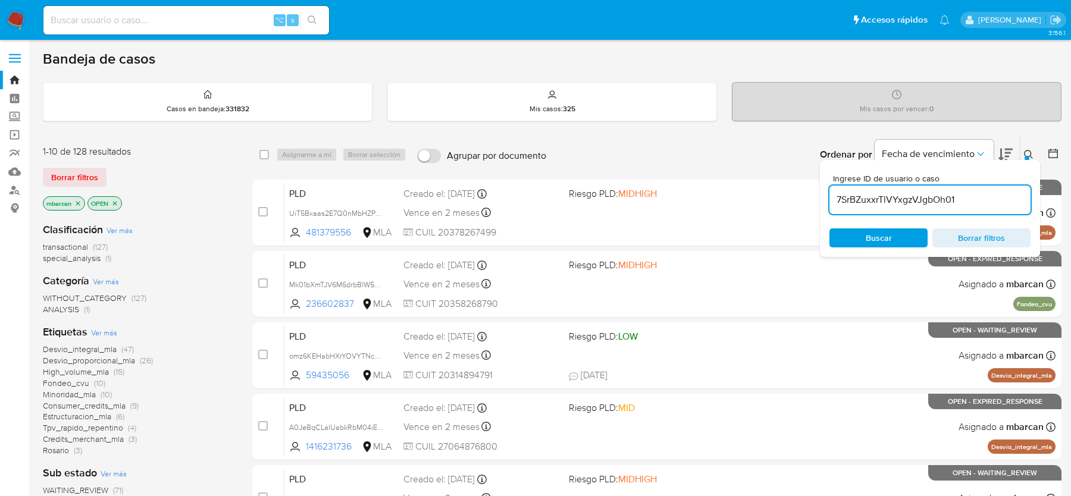
type input "7SrBZuxxrTlVYxgzVJgbOh01"
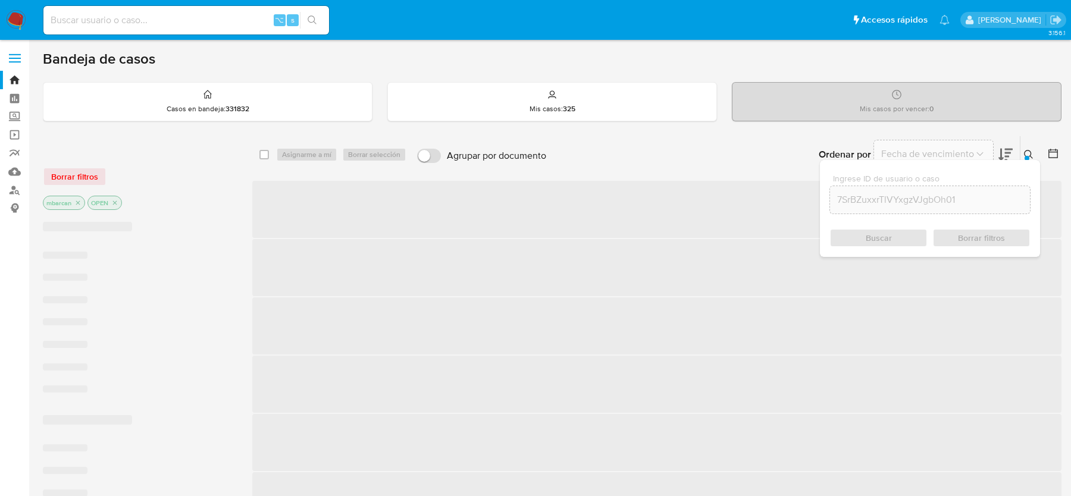
click at [1030, 155] on icon at bounding box center [1028, 154] width 9 height 9
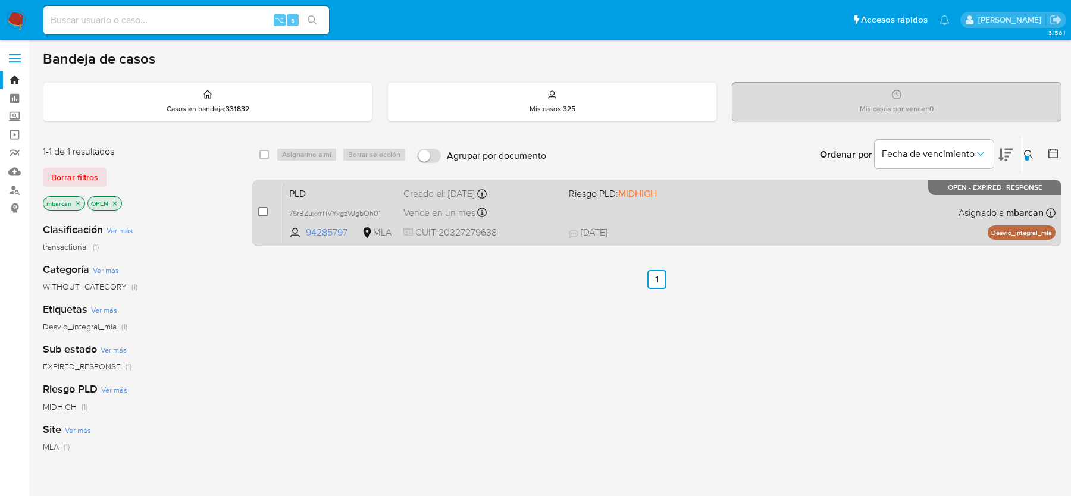
click at [264, 215] on input "checkbox" at bounding box center [263, 212] width 10 height 10
checkbox input "true"
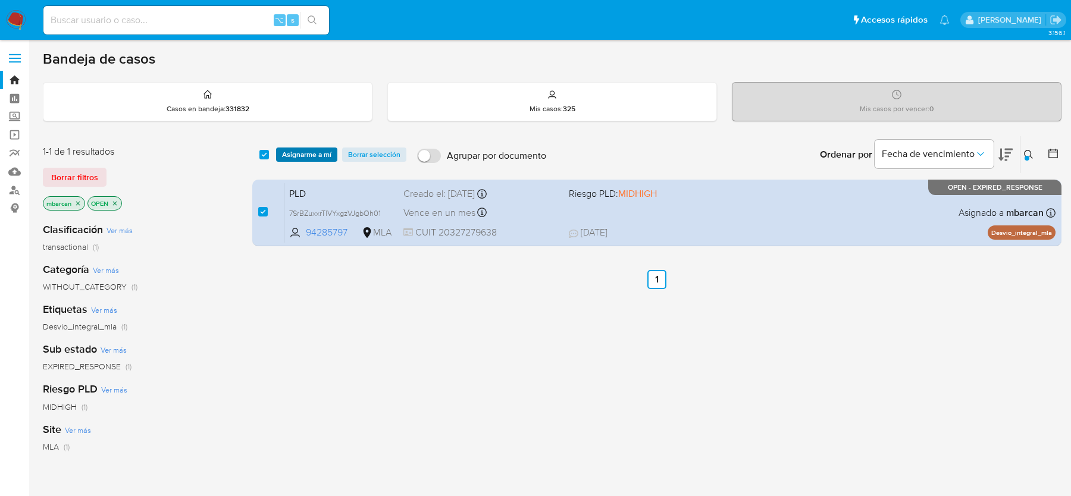
click at [303, 160] on span "Asignarme a mí" at bounding box center [306, 155] width 49 height 12
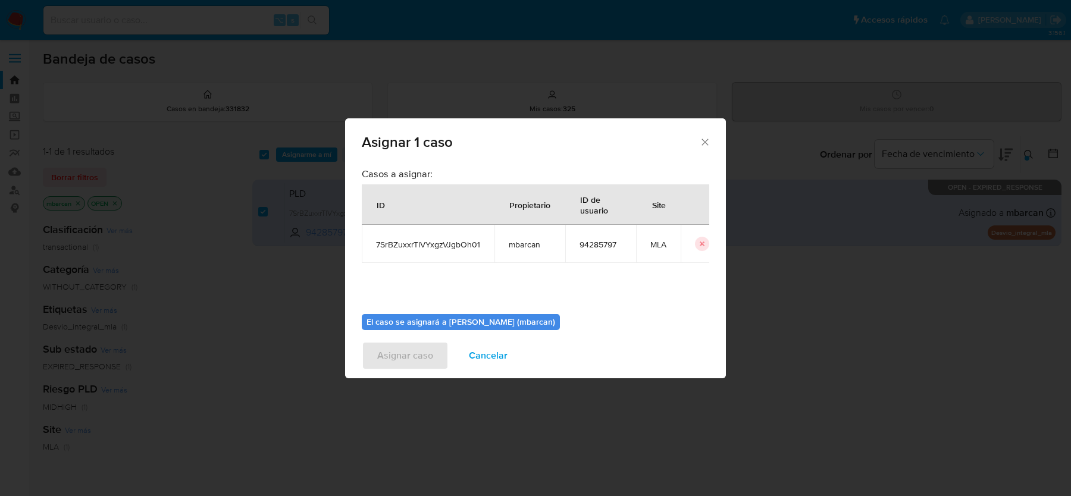
scroll to position [61, 0]
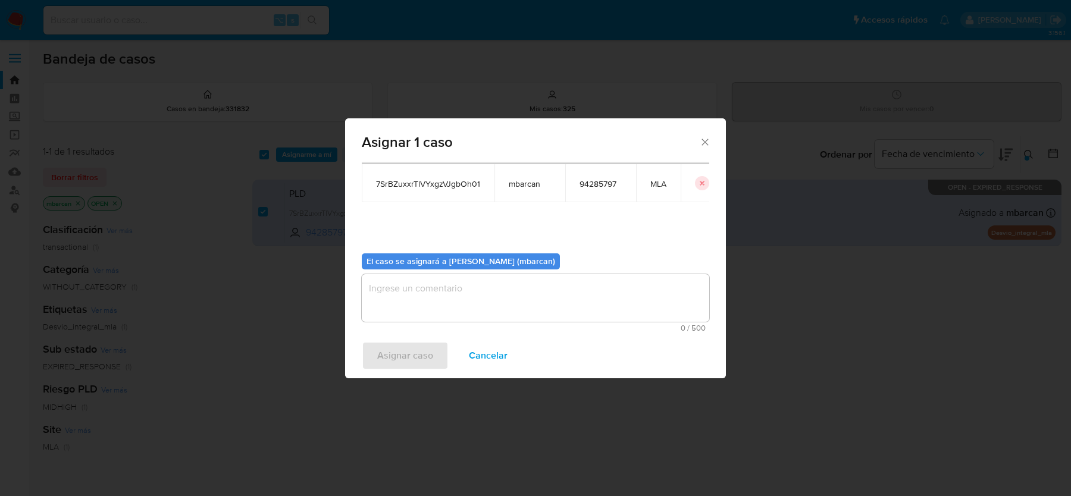
click at [528, 287] on textarea "assign-modal" at bounding box center [536, 298] width 348 height 48
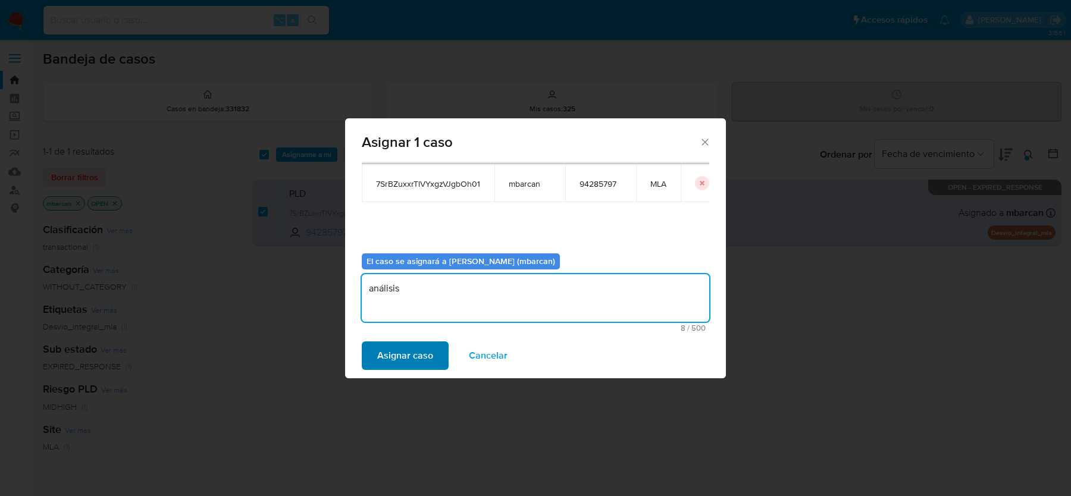
type textarea "análisis"
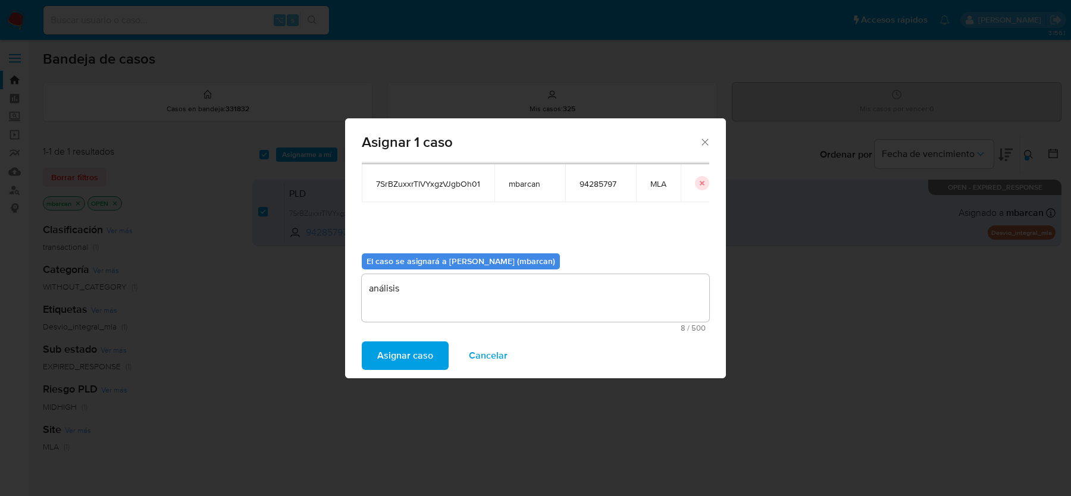
click at [412, 353] on span "Asignar caso" at bounding box center [405, 356] width 56 height 26
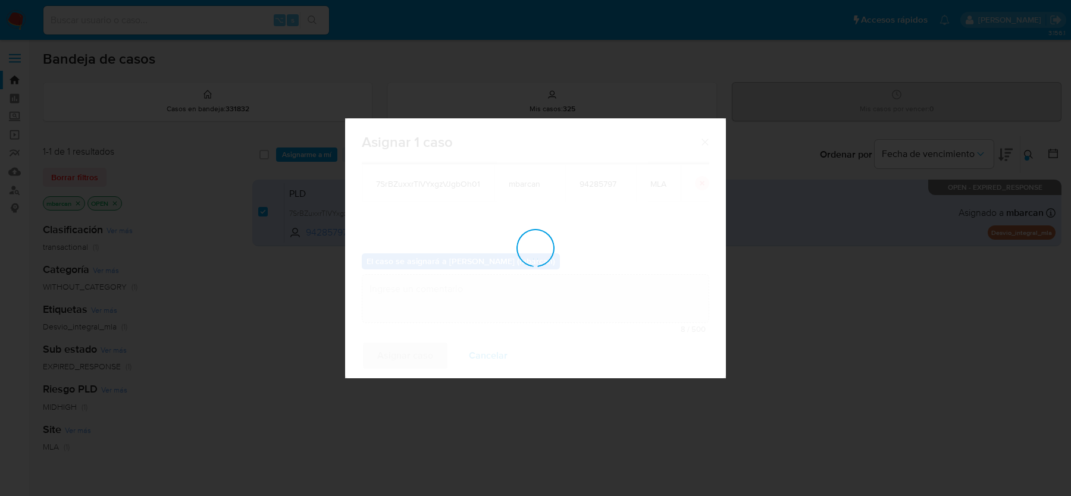
checkbox input "false"
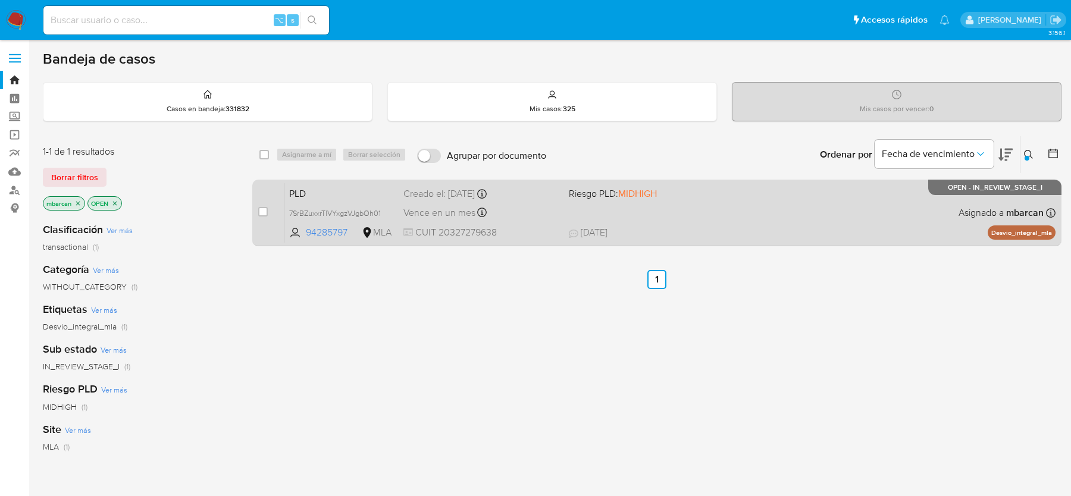
click at [323, 190] on span "PLD" at bounding box center [341, 192] width 105 height 15
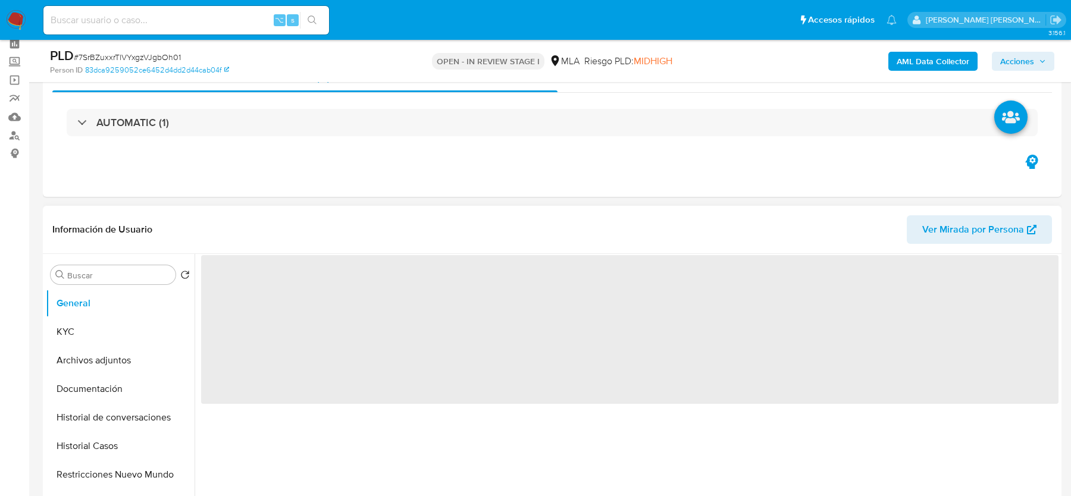
scroll to position [122, 0]
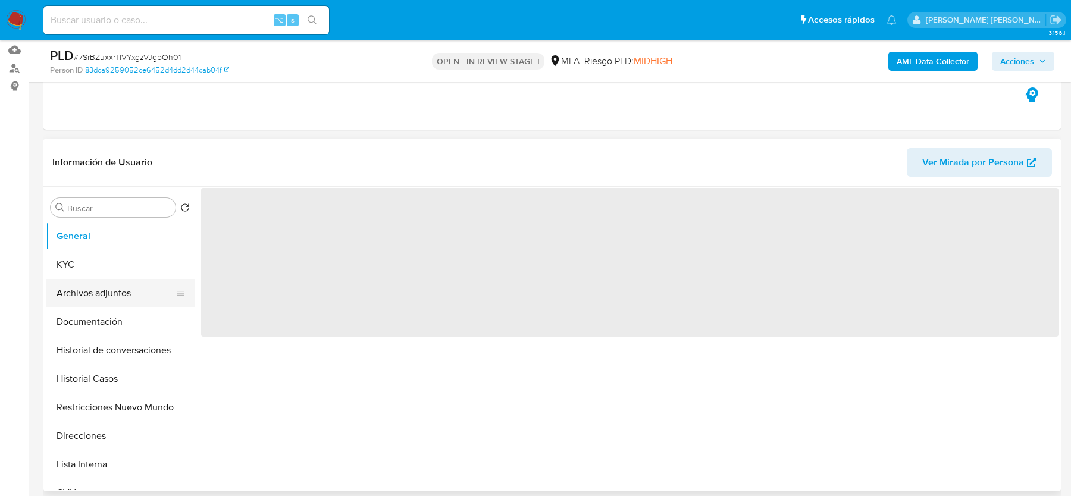
click at [129, 295] on button "Archivos adjuntos" at bounding box center [115, 293] width 139 height 29
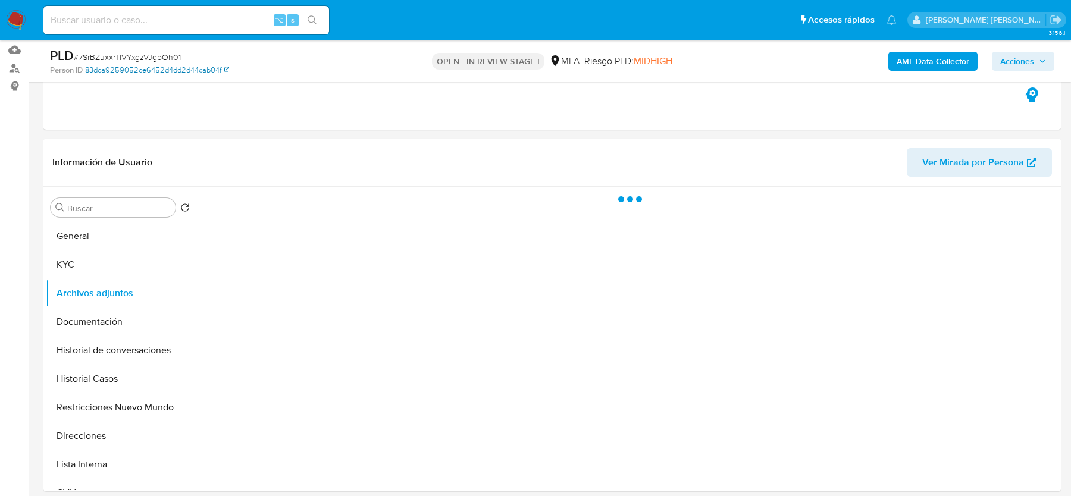
select select "10"
click at [129, 55] on span "# 7SrBZuxxrTlVYxgzVJgbOh01" at bounding box center [127, 57] width 107 height 12
copy span "7SrBZuxxrTlVYxgzVJgbOh01"
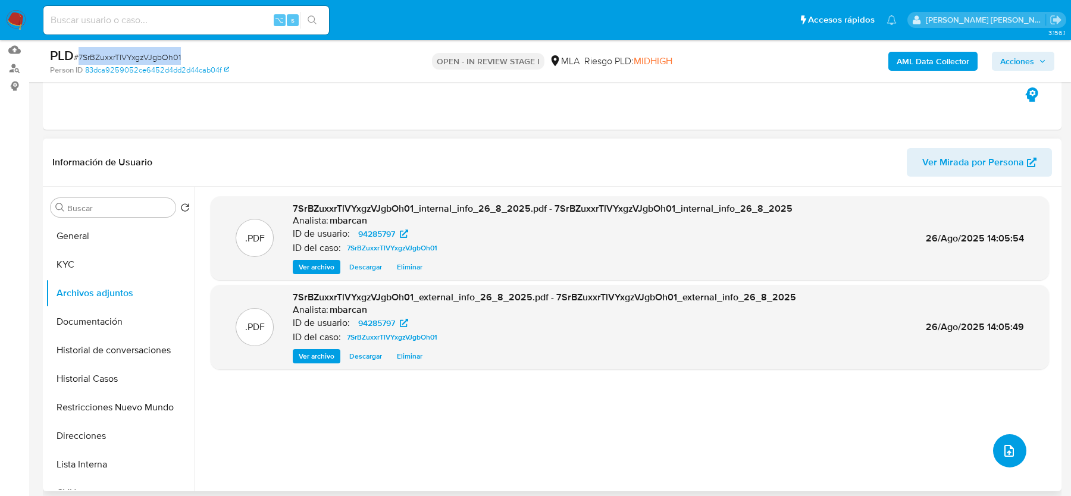
click at [1012, 435] on button "upload-file" at bounding box center [1009, 450] width 33 height 33
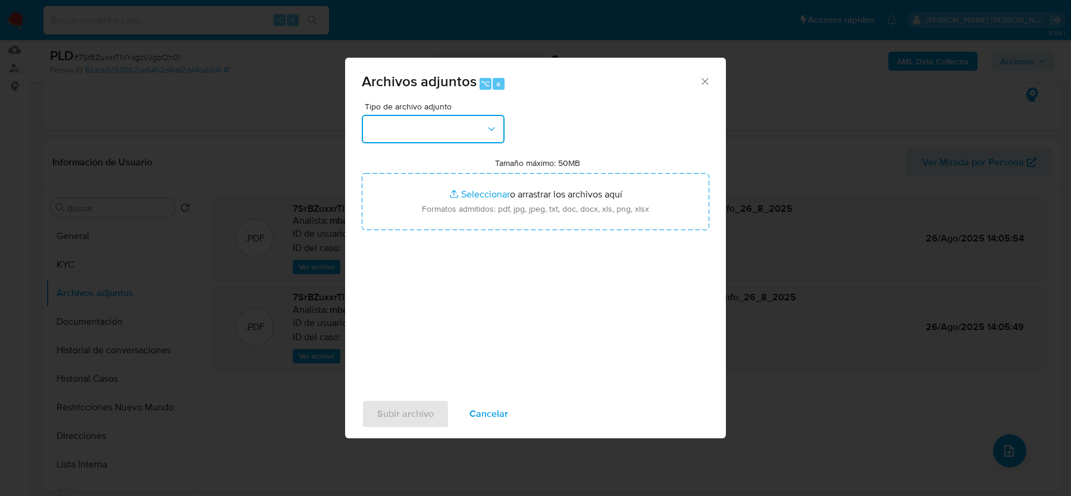
click at [483, 134] on button "button" at bounding box center [433, 129] width 143 height 29
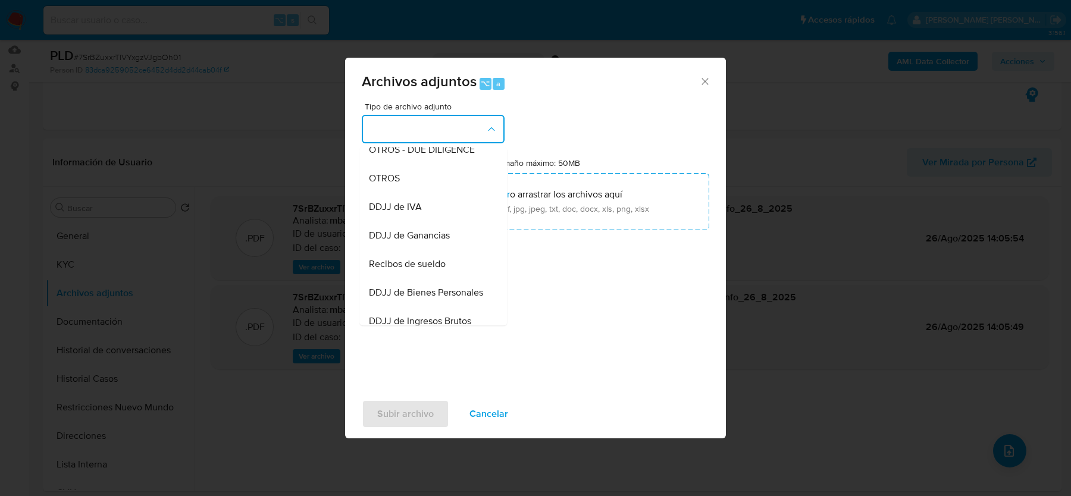
scroll to position [214, 0]
click at [435, 256] on span "Recibos de sueldo" at bounding box center [407, 261] width 77 height 12
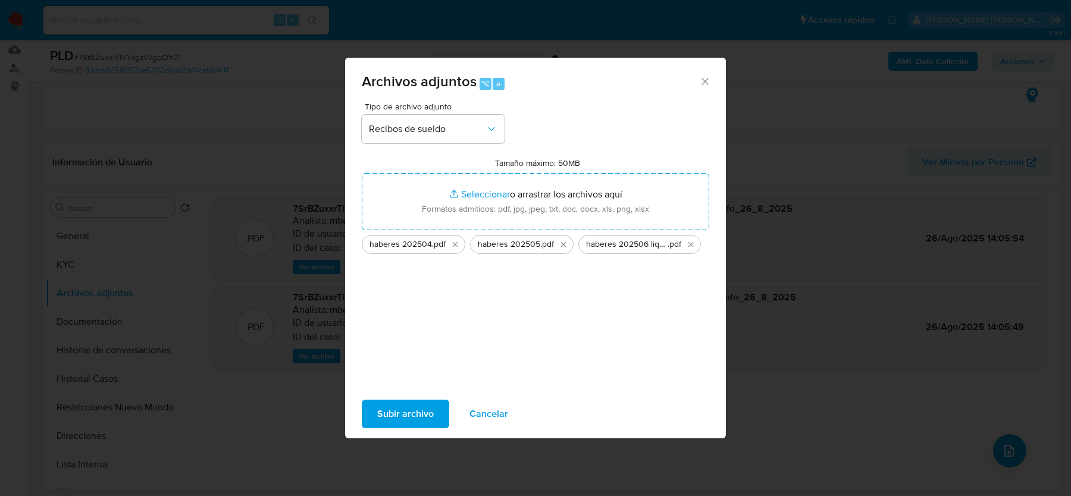
click at [412, 412] on span "Subir archivo" at bounding box center [405, 414] width 57 height 26
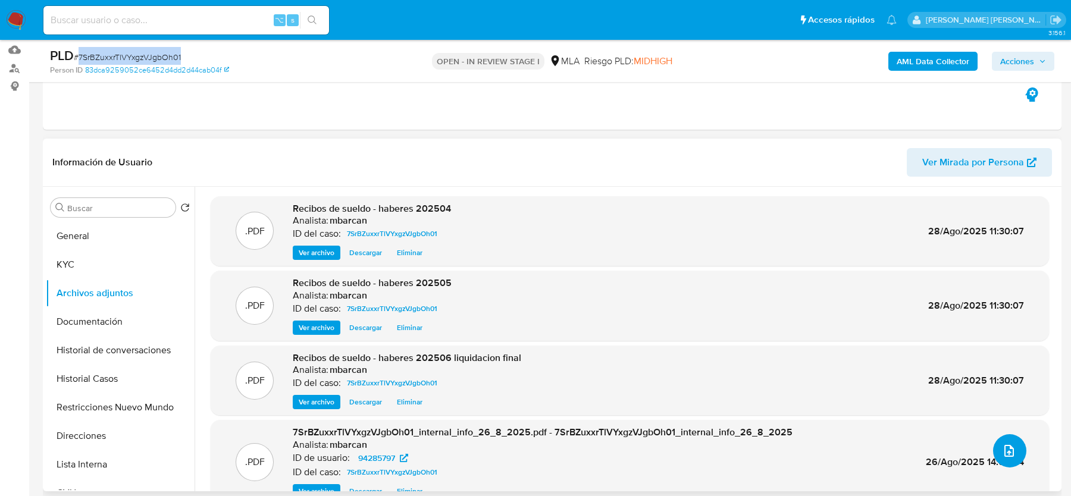
click at [1003, 450] on icon "upload-file" at bounding box center [1009, 451] width 14 height 14
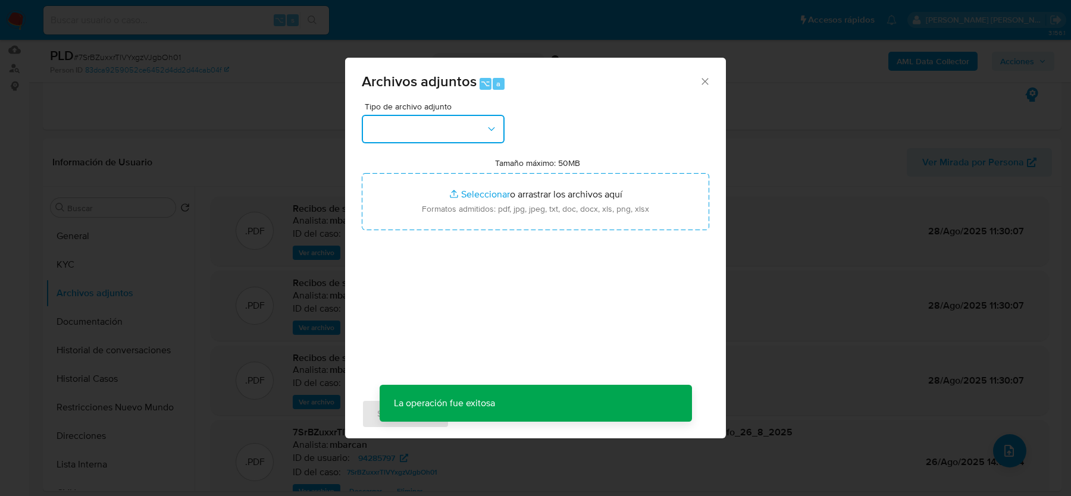
click at [429, 134] on button "button" at bounding box center [433, 129] width 143 height 29
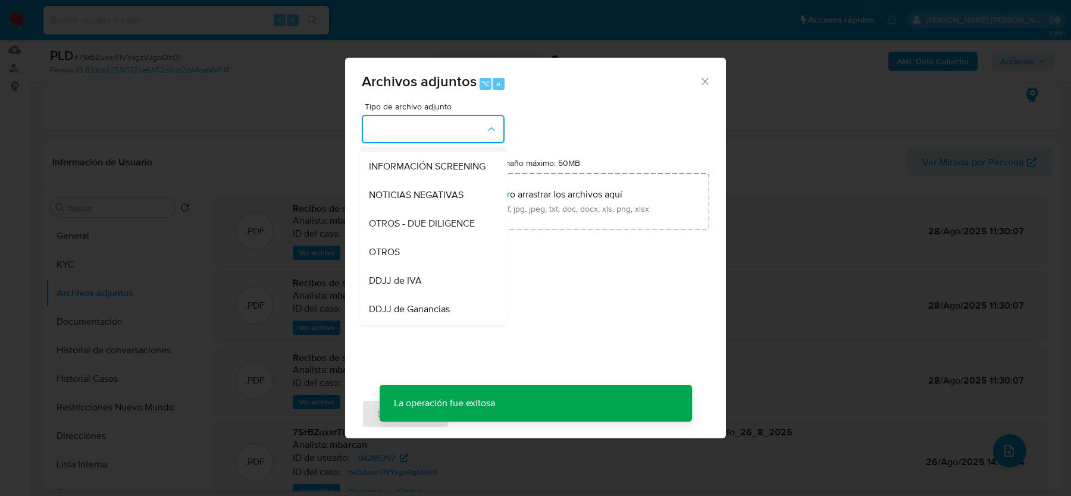
scroll to position [139, 0]
click at [411, 248] on div "OTROS" at bounding box center [429, 251] width 121 height 29
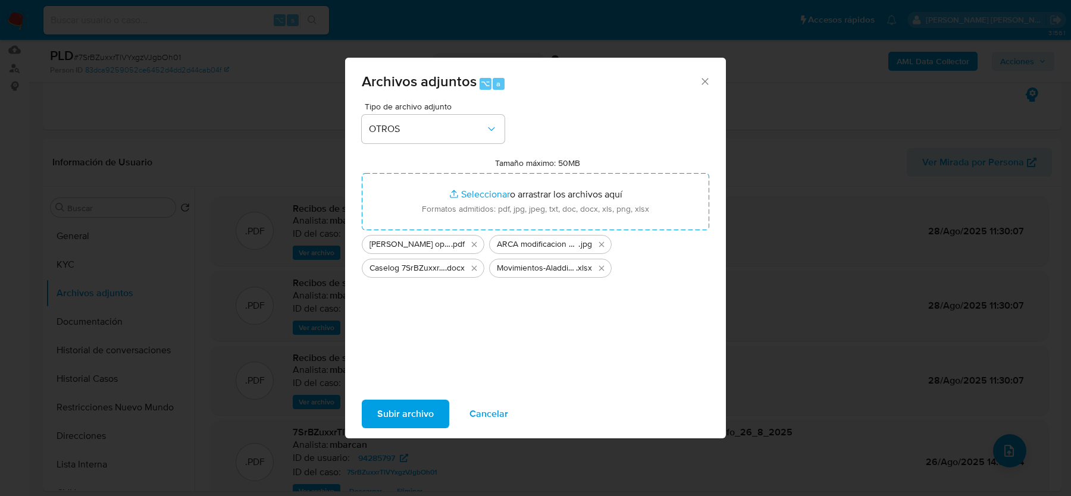
click at [428, 425] on span "Subir archivo" at bounding box center [405, 414] width 57 height 26
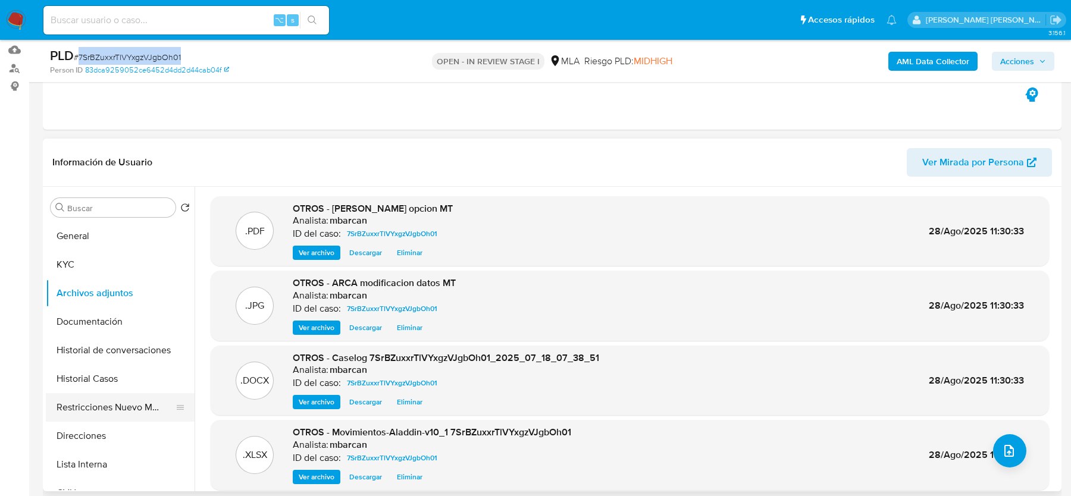
click at [102, 418] on button "Restricciones Nuevo Mundo" at bounding box center [115, 407] width 139 height 29
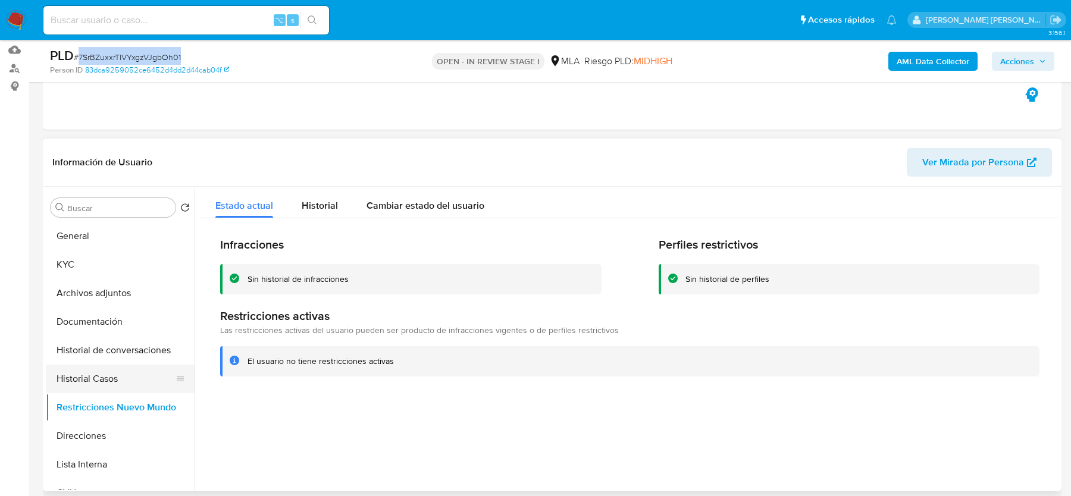
click at [91, 372] on button "Historial Casos" at bounding box center [115, 379] width 139 height 29
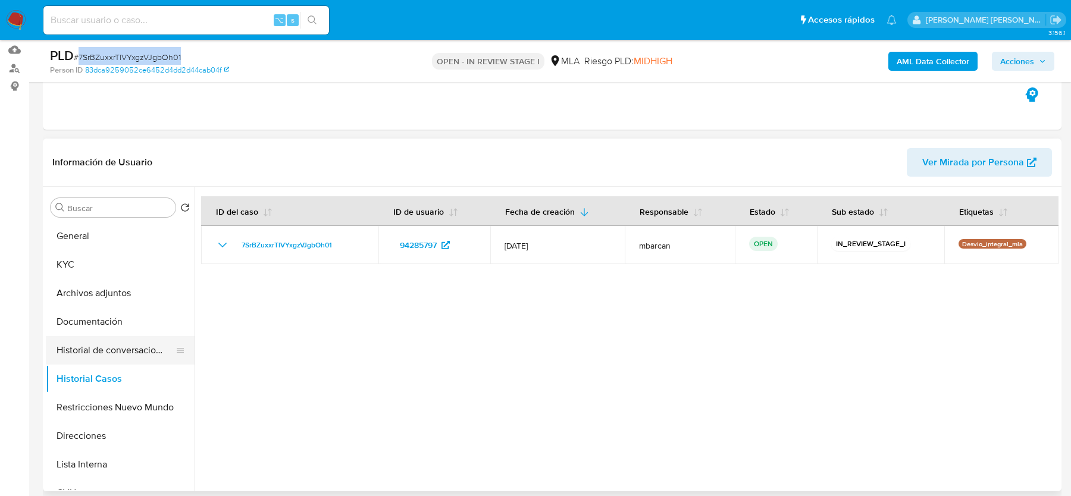
click at [104, 344] on button "Historial de conversaciones" at bounding box center [115, 350] width 139 height 29
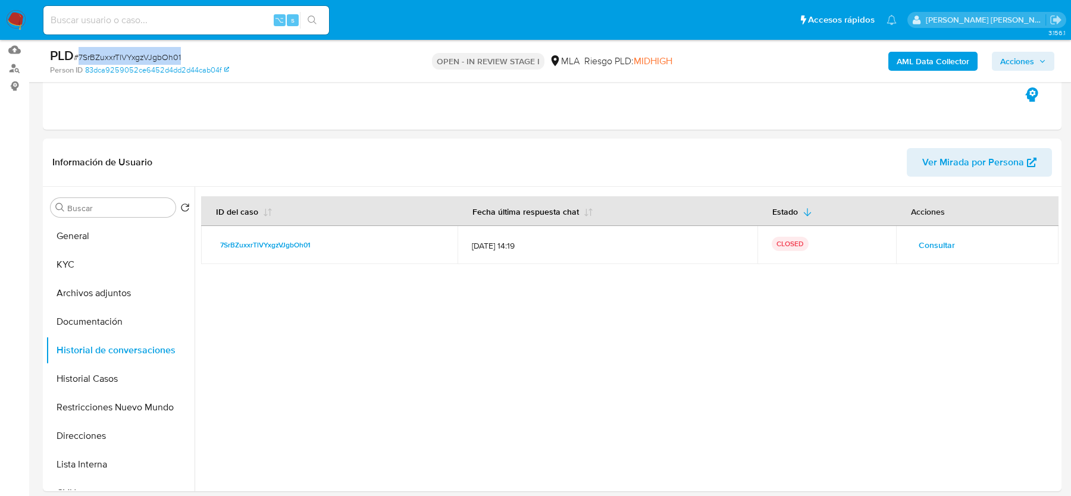
click at [1023, 61] on span "Acciones" at bounding box center [1017, 61] width 34 height 19
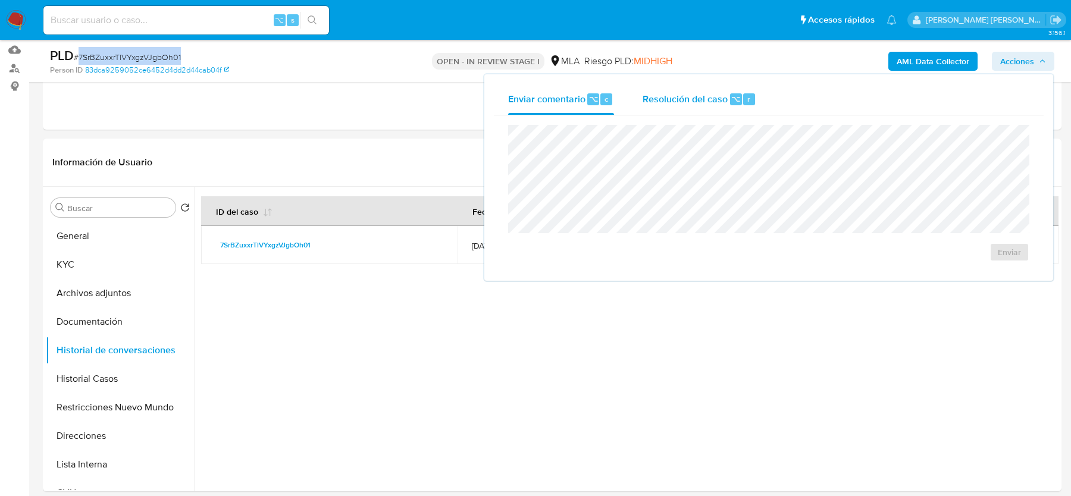
click at [643, 114] on div "Resolución del caso ⌥ r" at bounding box center [700, 99] width 114 height 31
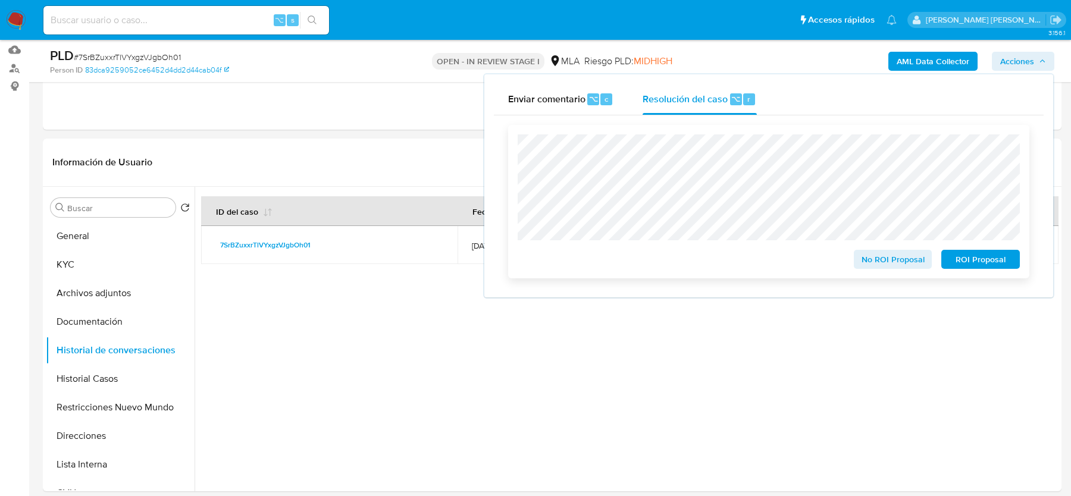
click at [872, 258] on span "No ROI Proposal" at bounding box center [893, 259] width 62 height 17
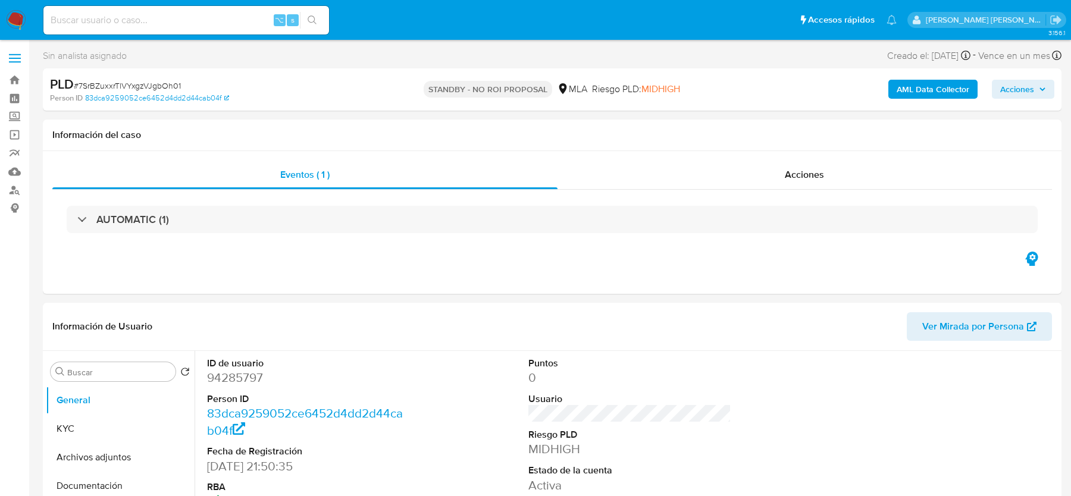
select select "10"
click at [13, 21] on img at bounding box center [16, 20] width 20 height 20
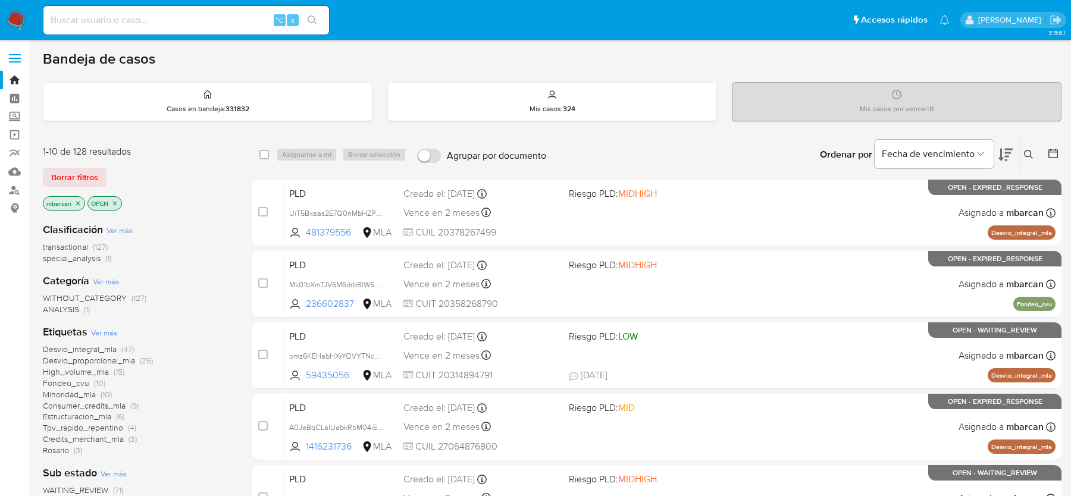
click at [1027, 157] on icon at bounding box center [1029, 155] width 10 height 10
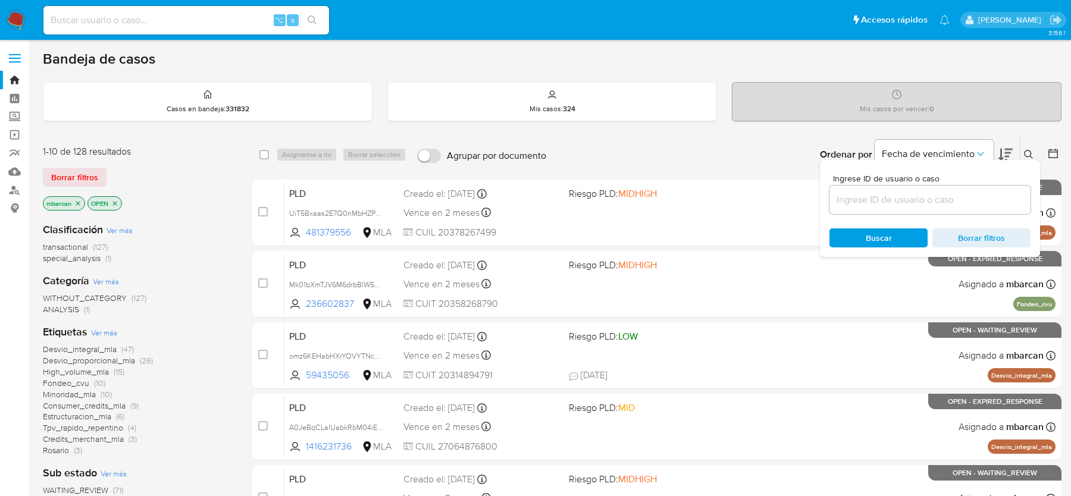
click at [943, 201] on input at bounding box center [930, 199] width 201 height 15
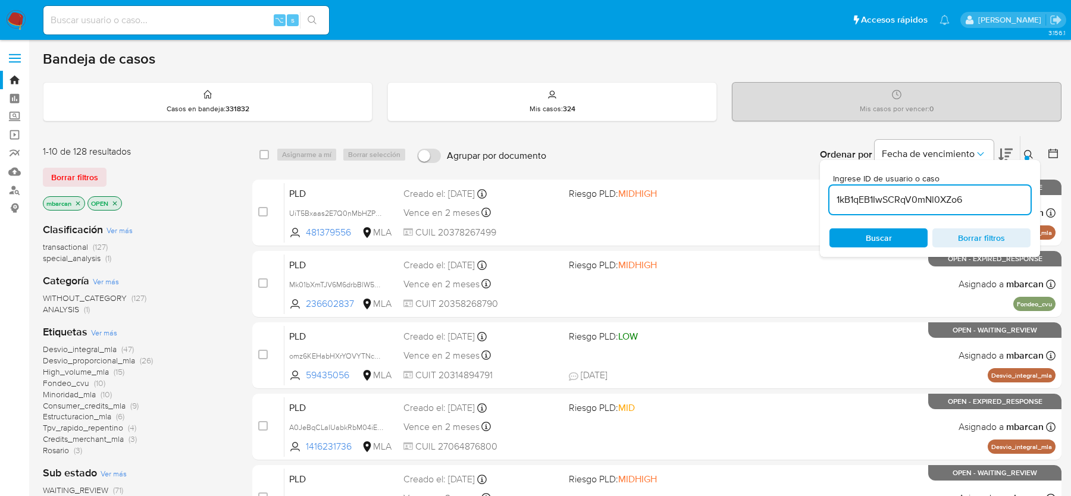
type input "1kB1qEB1IwSCRqV0mNl0XZo6"
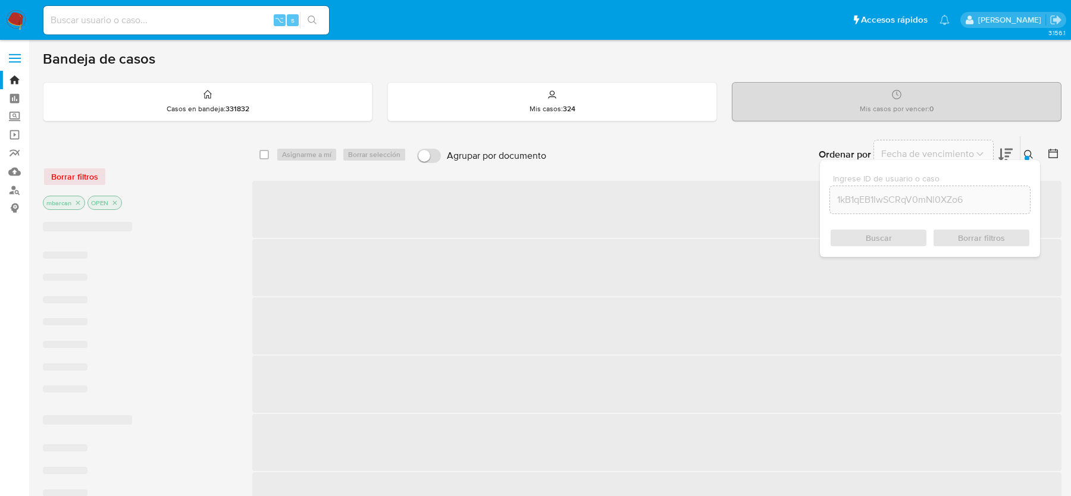
click at [1024, 148] on button at bounding box center [1031, 155] width 20 height 14
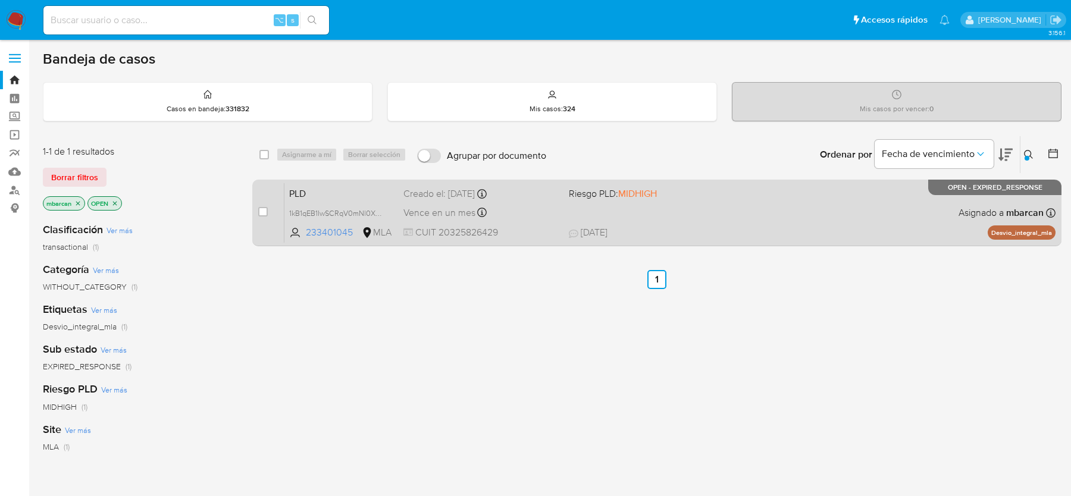
click at [266, 215] on div "case-item-checkbox" at bounding box center [263, 212] width 10 height 12
click at [262, 212] on input "checkbox" at bounding box center [263, 212] width 10 height 10
checkbox input "true"
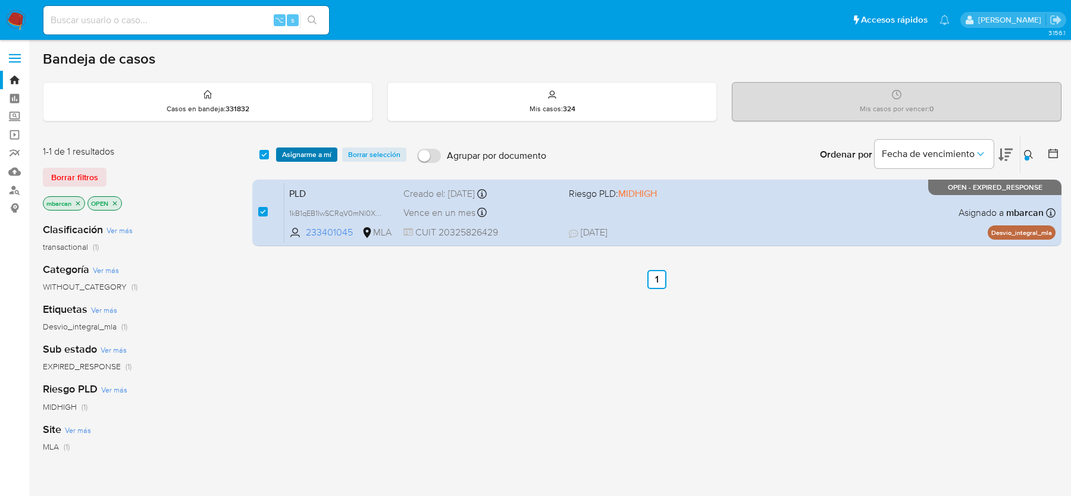
click at [291, 160] on span "Asignarme a mí" at bounding box center [306, 155] width 49 height 12
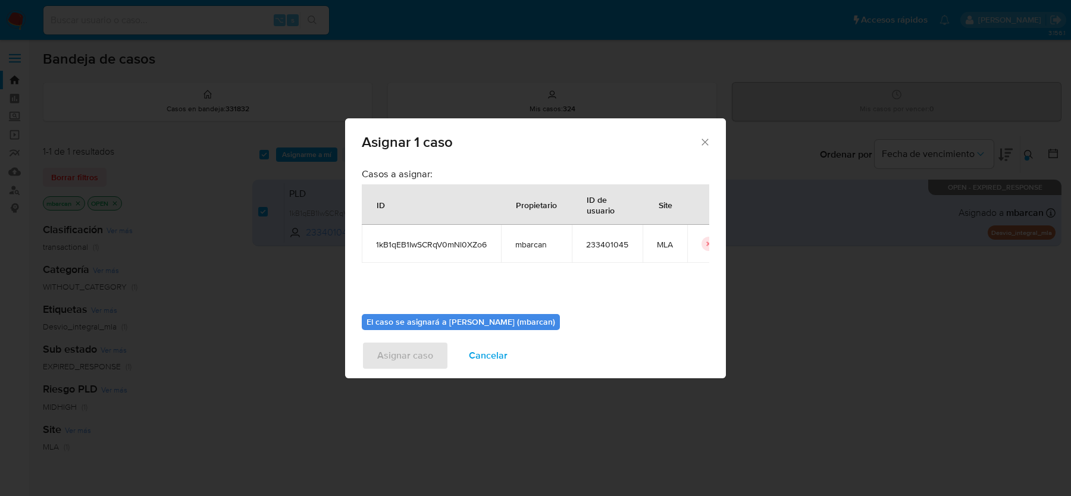
scroll to position [61, 0]
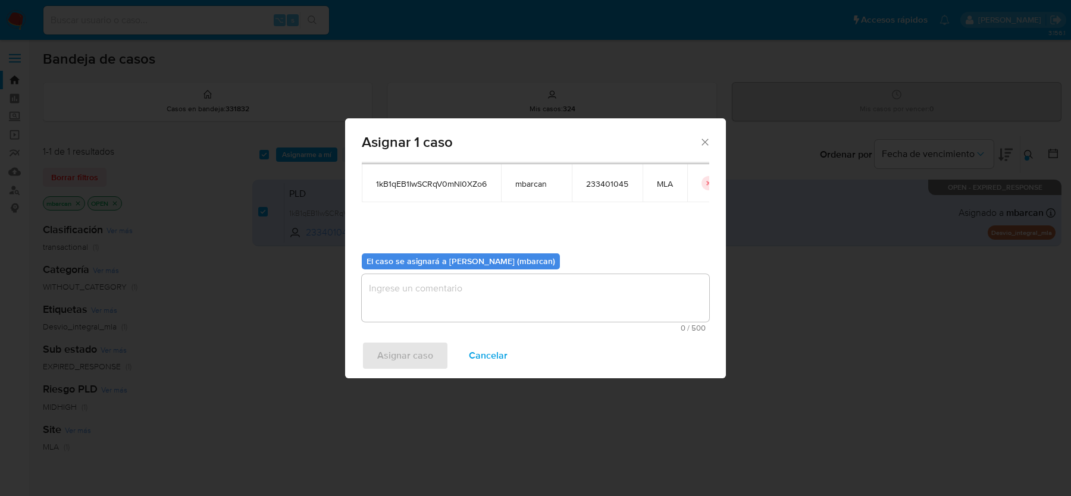
click at [403, 302] on textarea "assign-modal" at bounding box center [536, 298] width 348 height 48
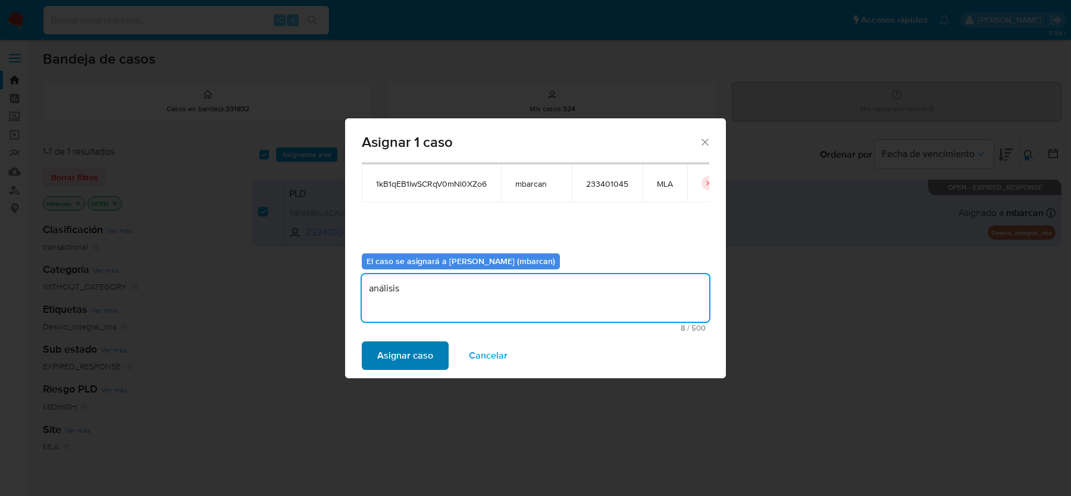
type textarea "análisis"
click at [388, 349] on span "Asignar caso" at bounding box center [405, 356] width 56 height 26
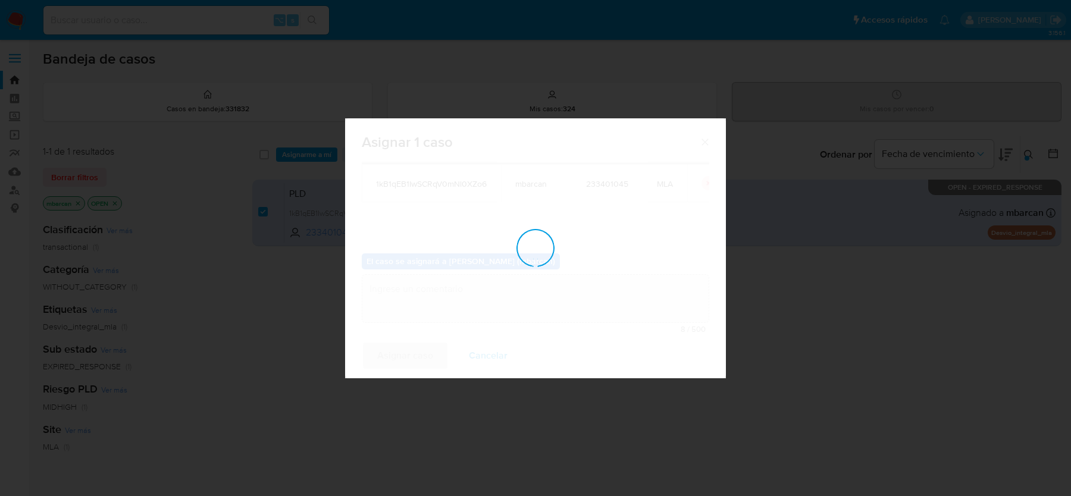
checkbox input "false"
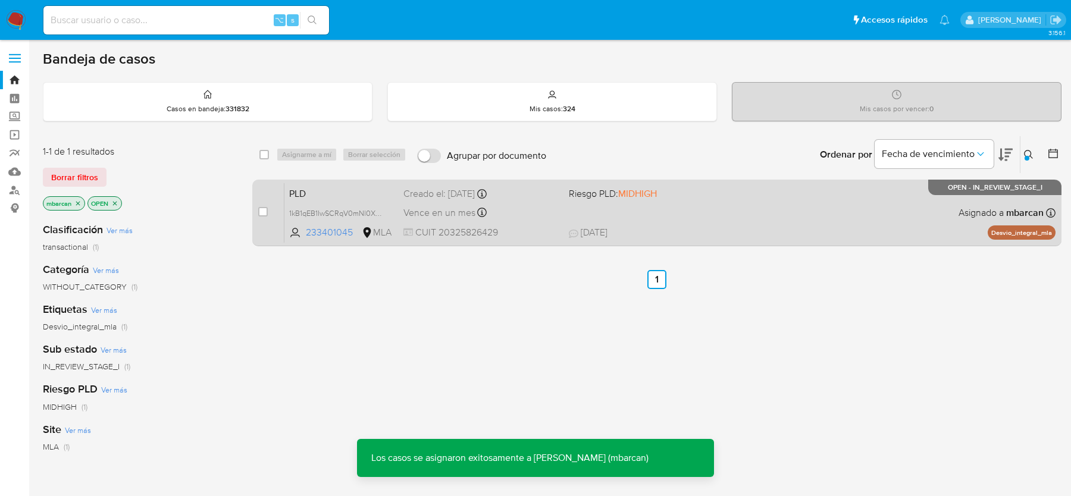
click at [328, 188] on span "PLD" at bounding box center [341, 192] width 105 height 15
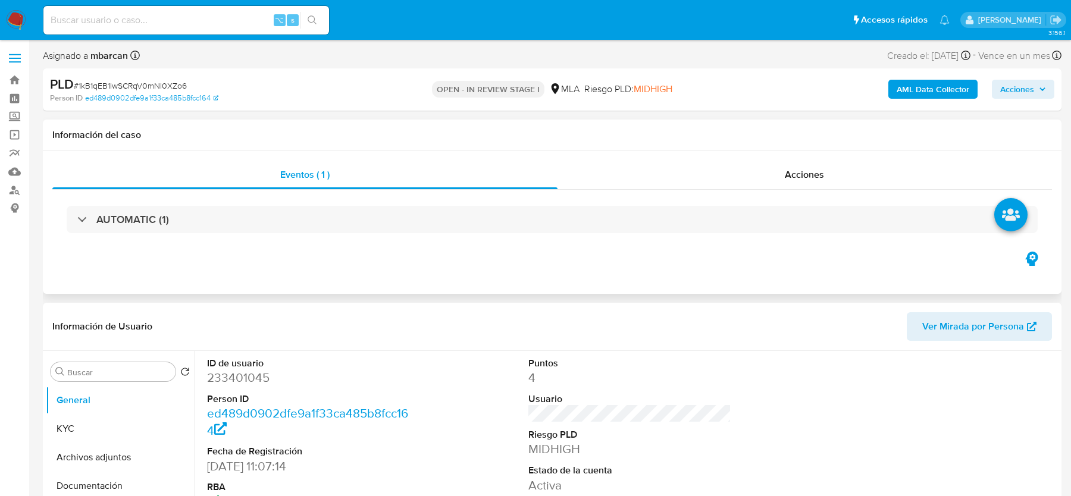
select select "10"
click at [175, 82] on span "# 1kB1qEB1IwSCRqV0mNl0XZo6" at bounding box center [130, 86] width 113 height 12
copy span "1kB1qEB1IwSCRqV0mNl0XZo6"
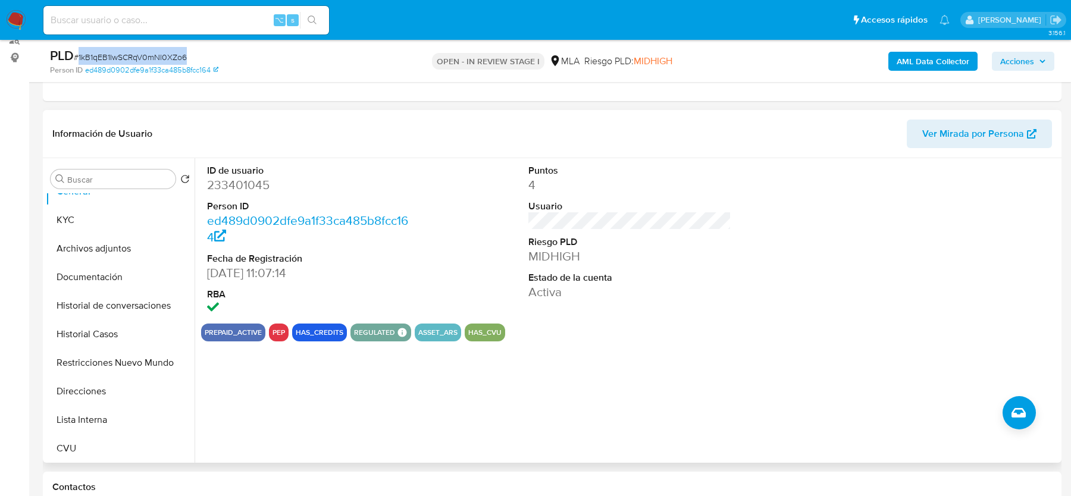
scroll to position [152, 0]
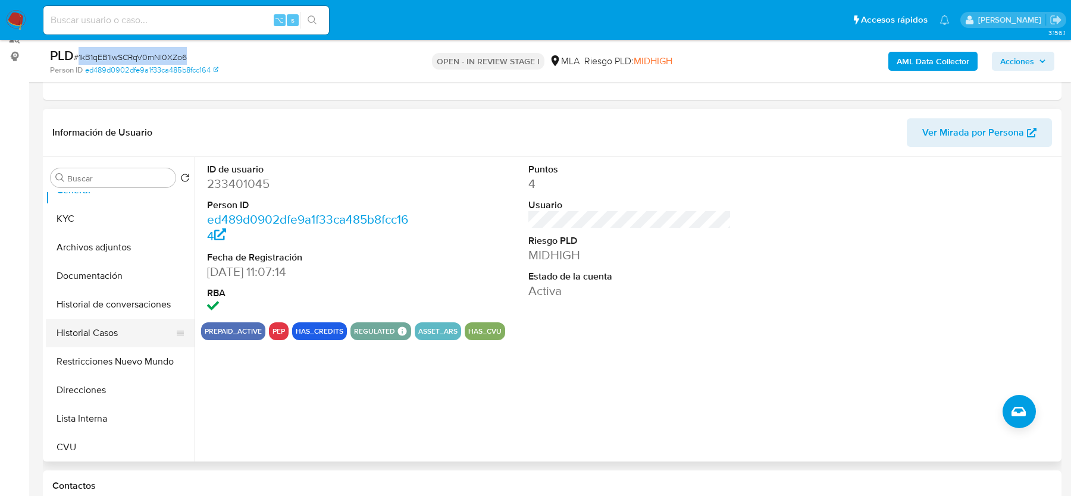
click at [125, 338] on button "Historial Casos" at bounding box center [115, 333] width 139 height 29
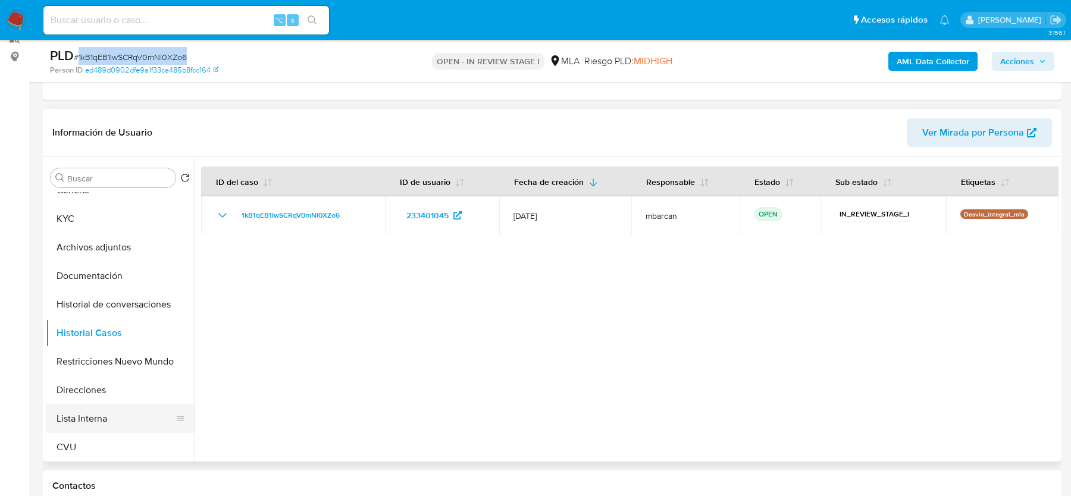
click at [76, 413] on button "Lista Interna" at bounding box center [115, 419] width 139 height 29
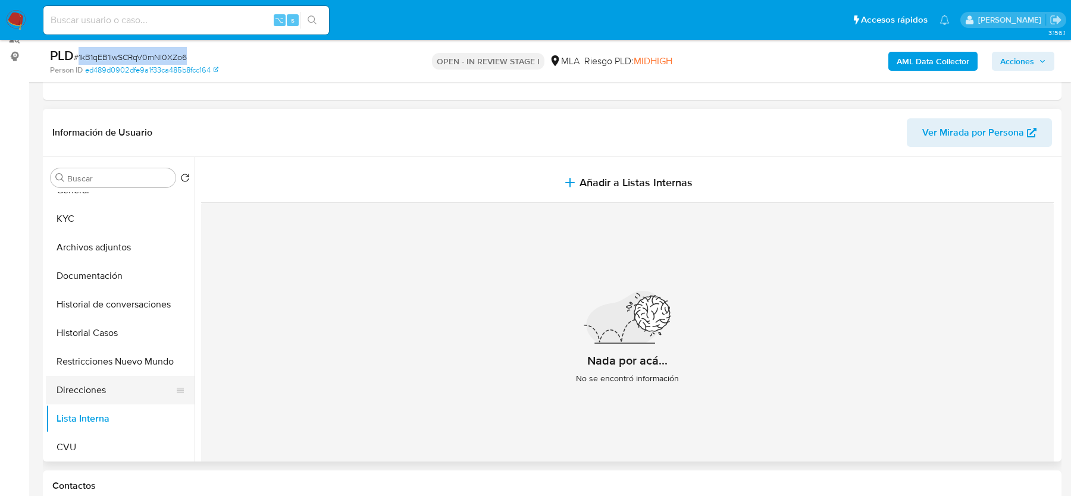
click at [81, 396] on button "Direcciones" at bounding box center [115, 390] width 139 height 29
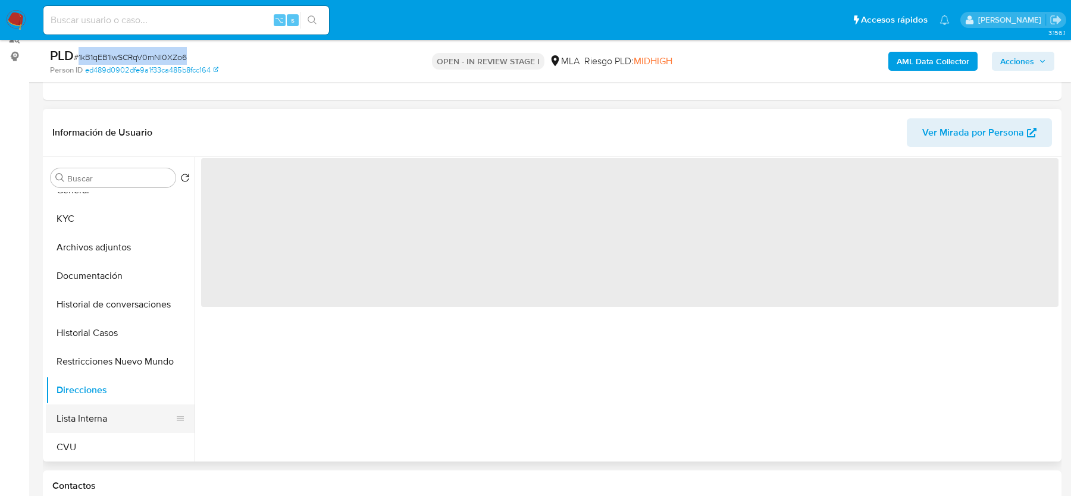
click at [81, 406] on button "Lista Interna" at bounding box center [115, 419] width 139 height 29
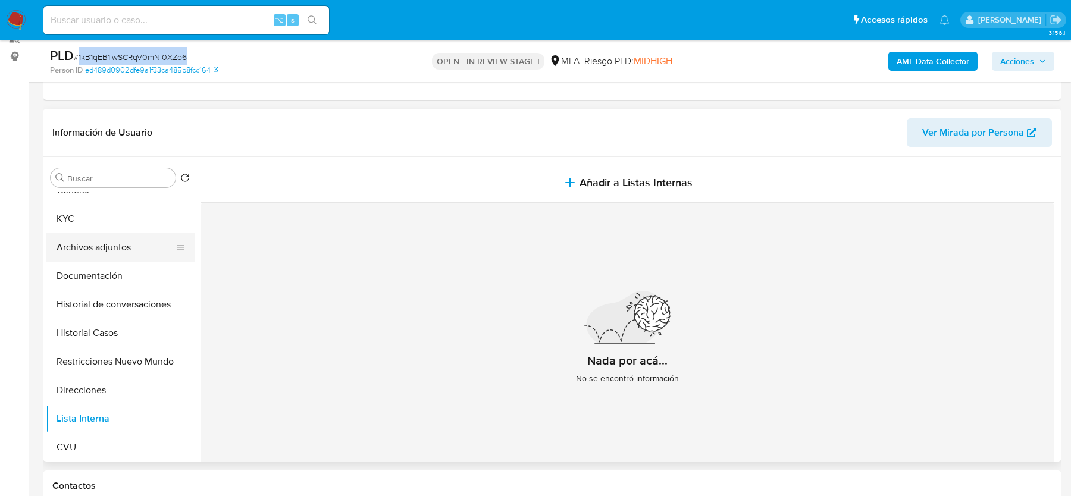
scroll to position [0, 0]
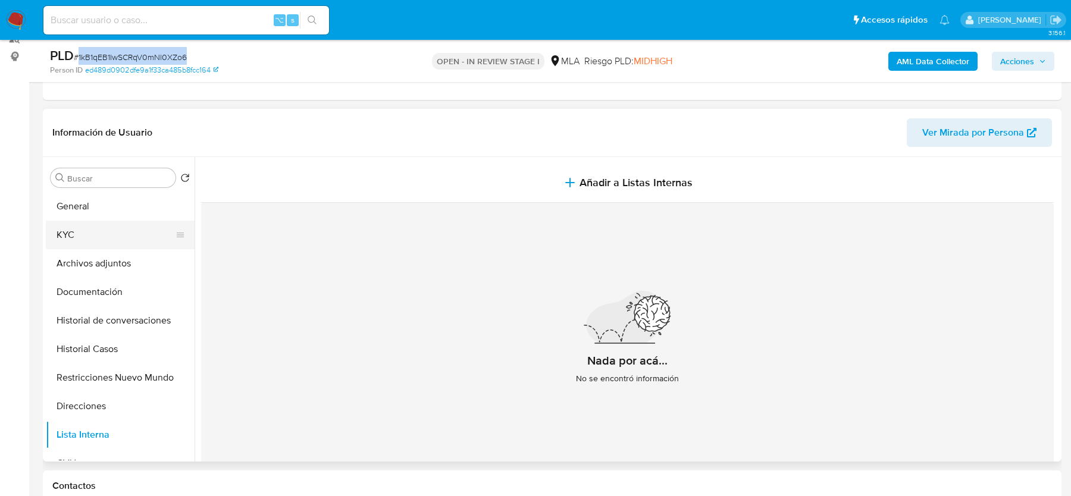
click at [105, 224] on button "KYC" at bounding box center [115, 235] width 139 height 29
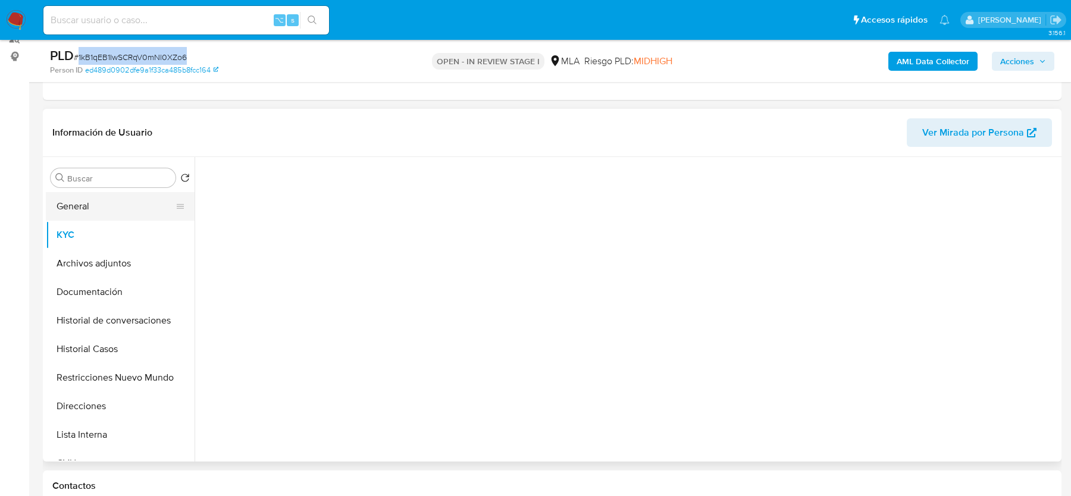
click at [105, 203] on button "General" at bounding box center [115, 206] width 139 height 29
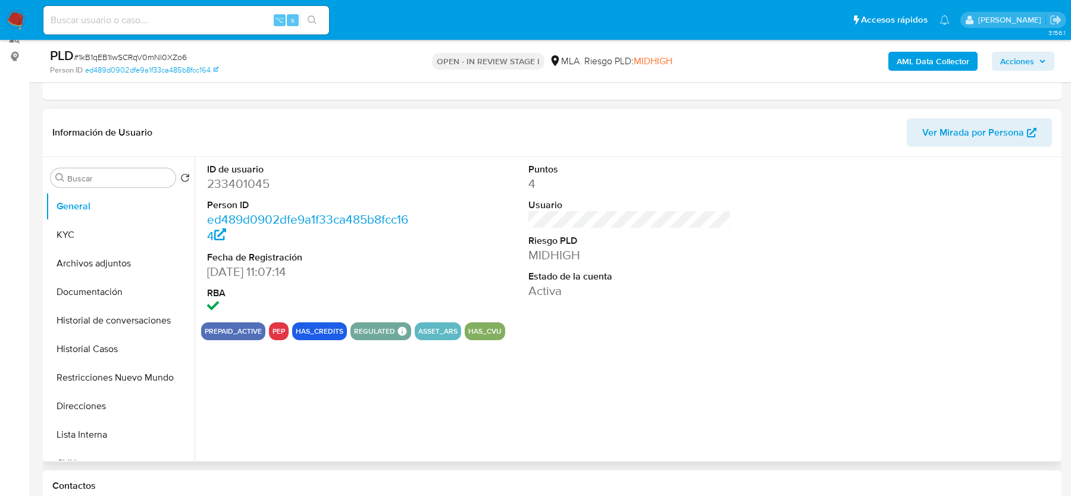
click at [286, 321] on div "ID de usuario 233401045 Person ID ed489d0902dfe9a1f33ca485b8fcc164 Fecha de Reg…" at bounding box center [308, 239] width 214 height 165
click at [283, 323] on div "pep" at bounding box center [279, 332] width 20 height 18
click at [281, 329] on button "pep" at bounding box center [279, 331] width 12 height 5
click at [94, 450] on button "CVU" at bounding box center [115, 463] width 139 height 29
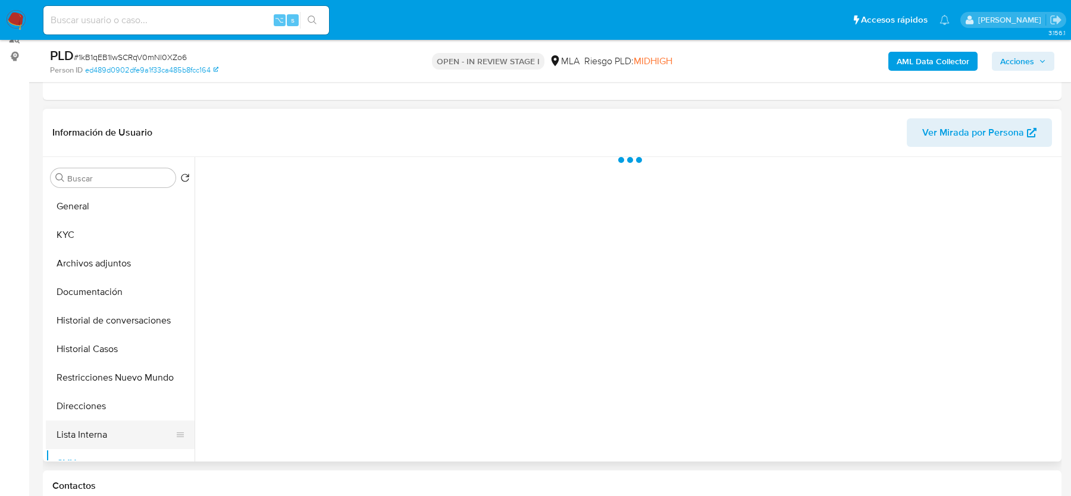
click at [94, 444] on button "Lista Interna" at bounding box center [115, 435] width 139 height 29
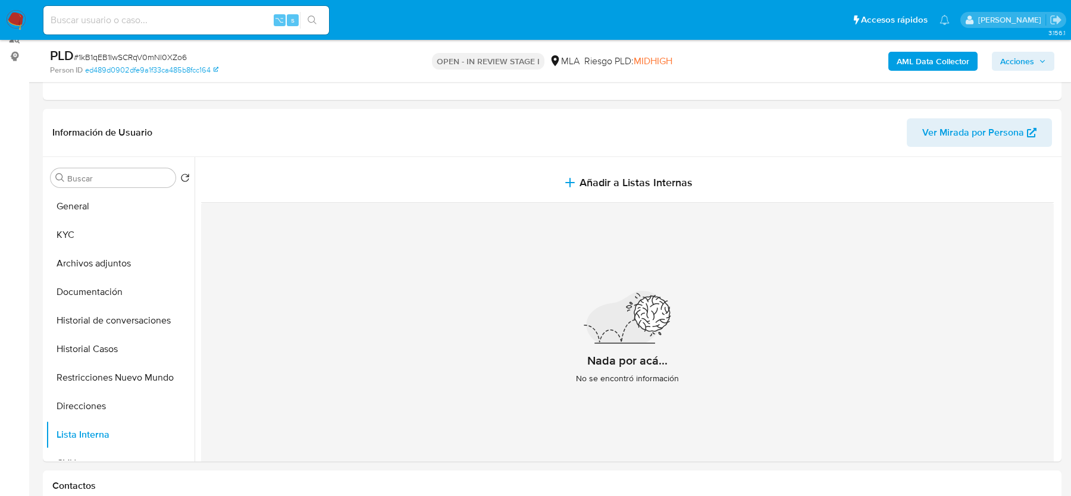
click at [127, 60] on span "# 1kB1qEB1IwSCRqV0mNl0XZo6" at bounding box center [130, 57] width 113 height 12
copy span "1kB1qEB1IwSCRqV0mNl0XZo6"
click at [102, 221] on button "KYC" at bounding box center [115, 235] width 139 height 29
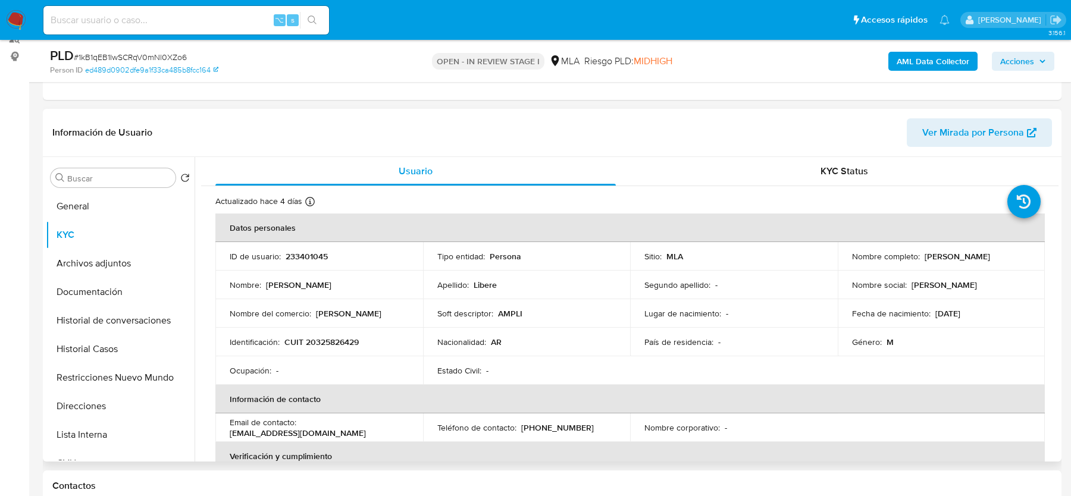
click at [315, 346] on p "CUIT 20325826429" at bounding box center [321, 342] width 74 height 11
copy p "20325826429"
click at [123, 212] on button "General" at bounding box center [115, 206] width 139 height 29
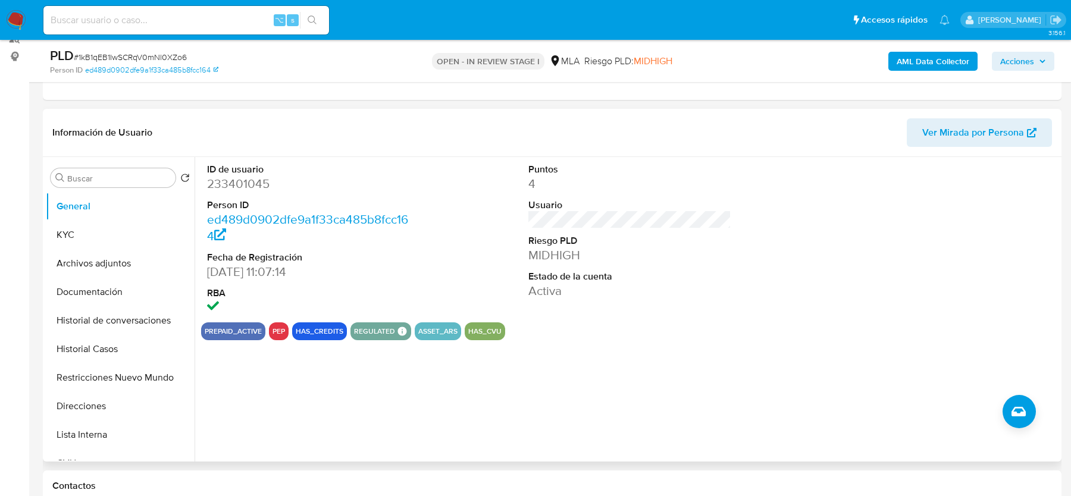
scroll to position [72, 0]
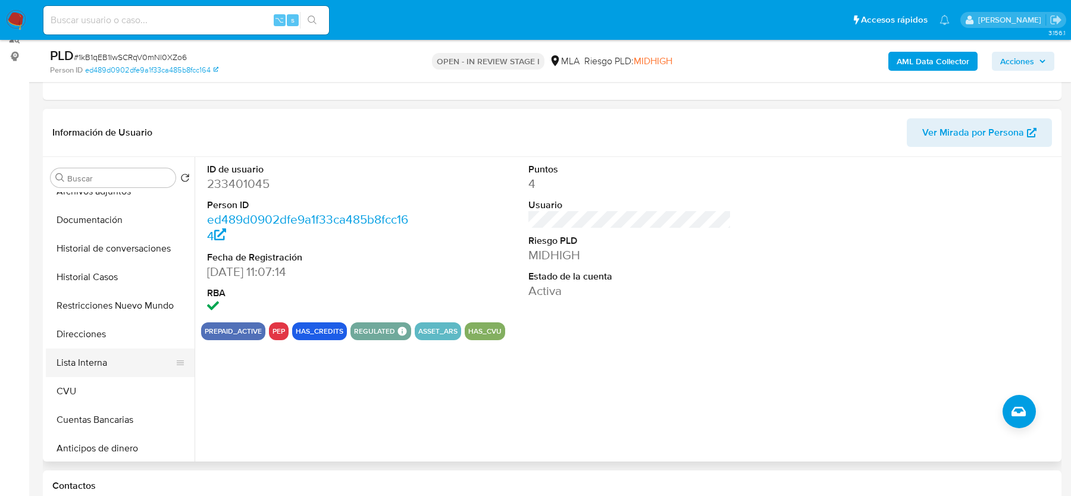
click at [103, 374] on button "Lista Interna" at bounding box center [115, 363] width 139 height 29
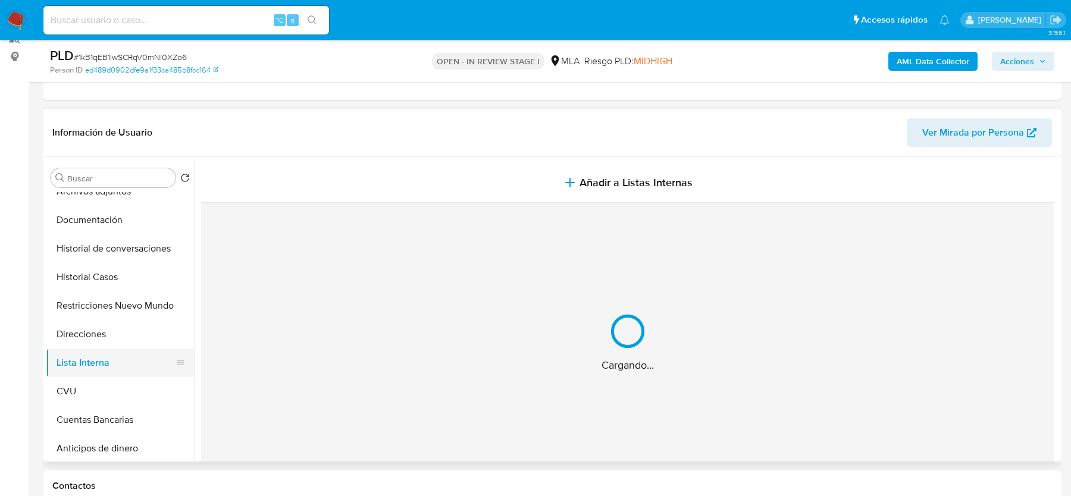
click at [100, 368] on button "Lista Interna" at bounding box center [115, 363] width 139 height 29
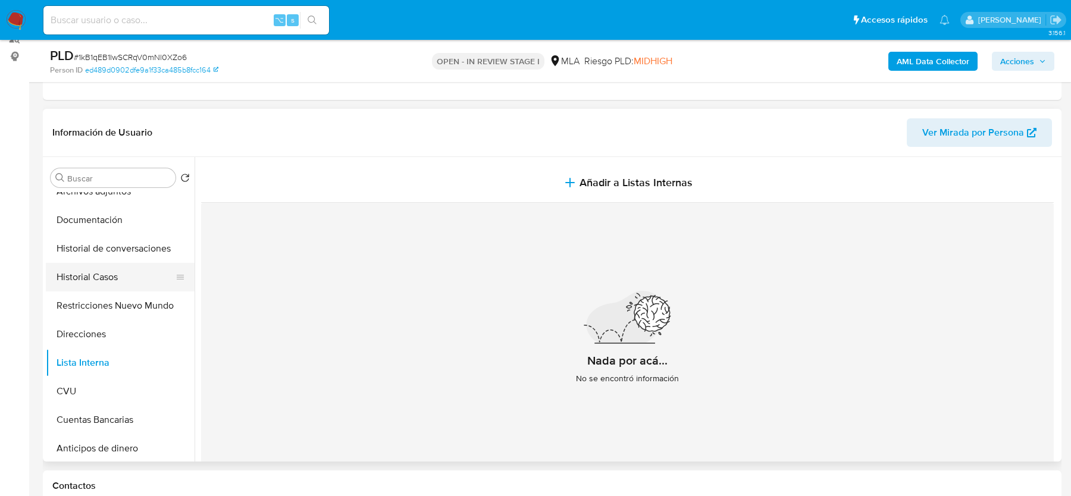
click at [87, 276] on button "Historial Casos" at bounding box center [115, 277] width 139 height 29
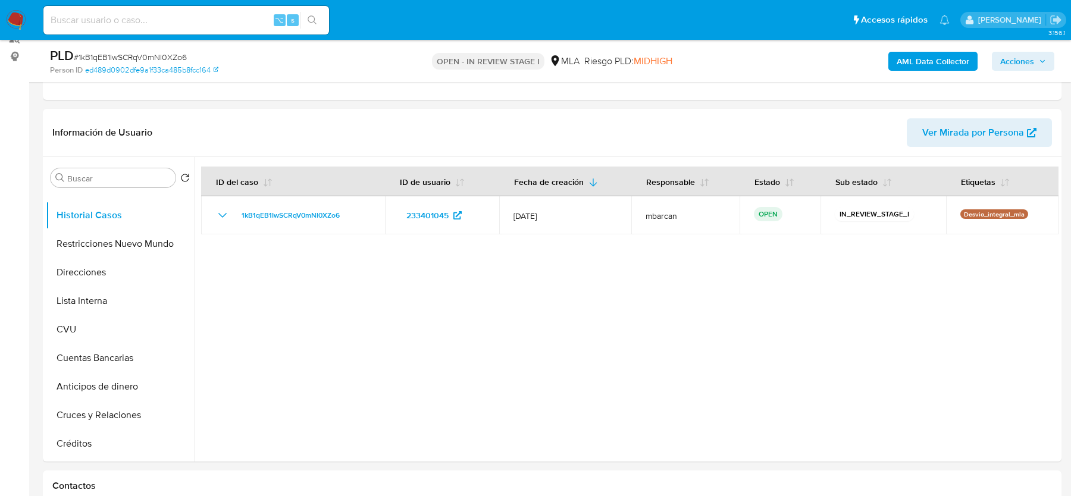
scroll to position [136, 0]
click at [105, 180] on input "Buscar" at bounding box center [119, 178] width 104 height 11
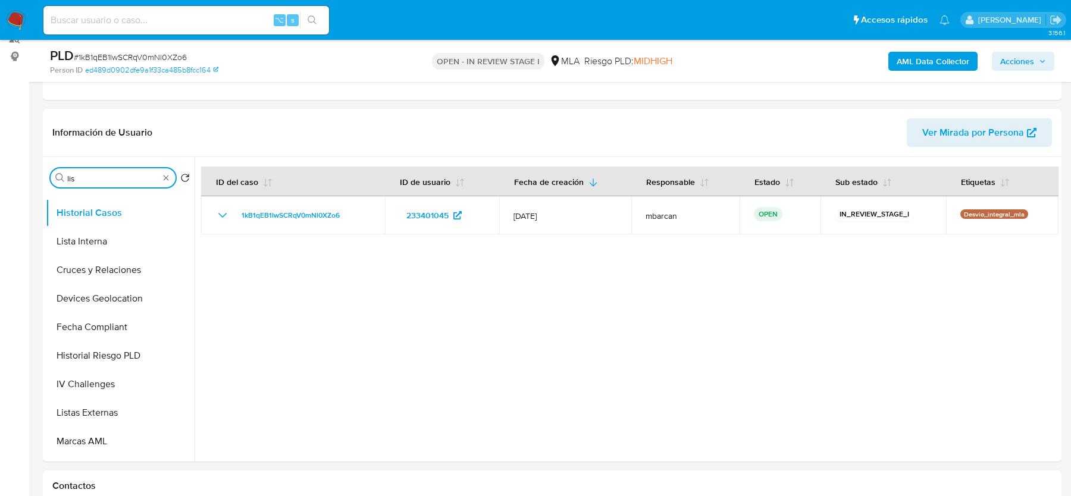
scroll to position [0, 0]
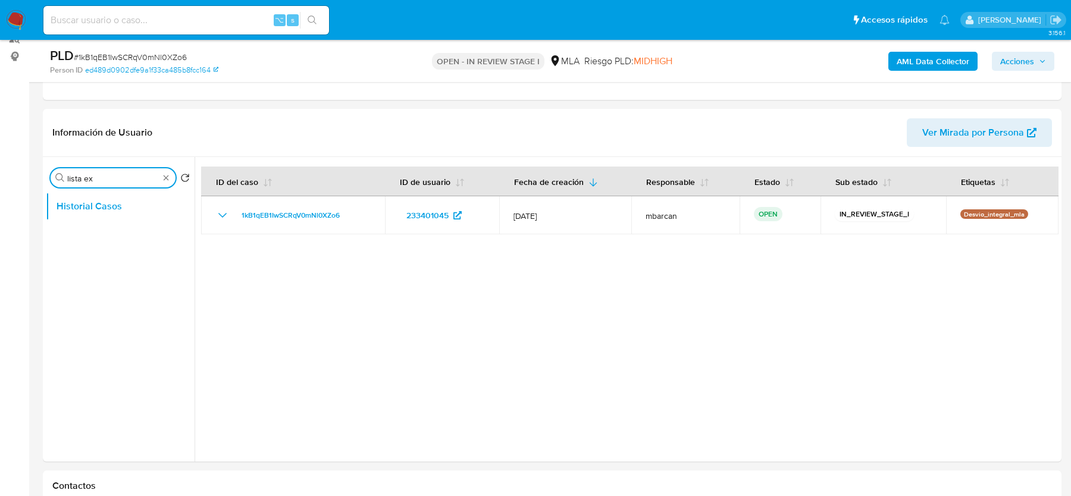
type input "lista ex"
click at [107, 278] on ul "Historial Casos" at bounding box center [120, 326] width 149 height 268
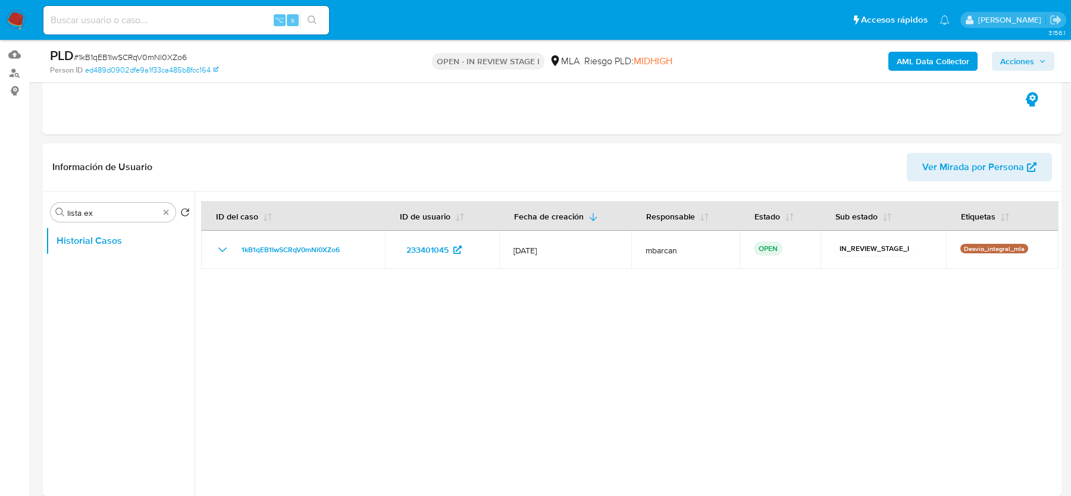
scroll to position [117, 0]
click at [106, 212] on input "lista ex" at bounding box center [113, 213] width 92 height 11
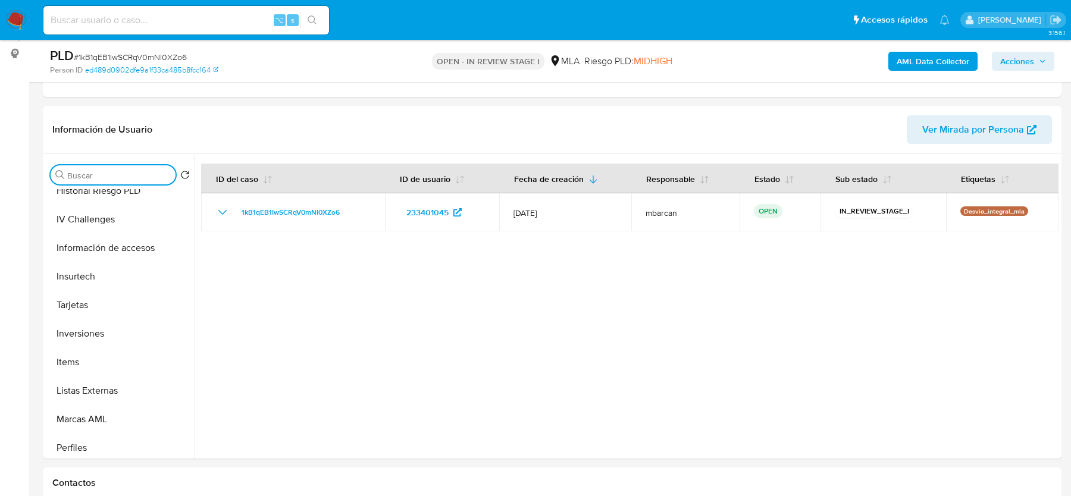
scroll to position [547, 0]
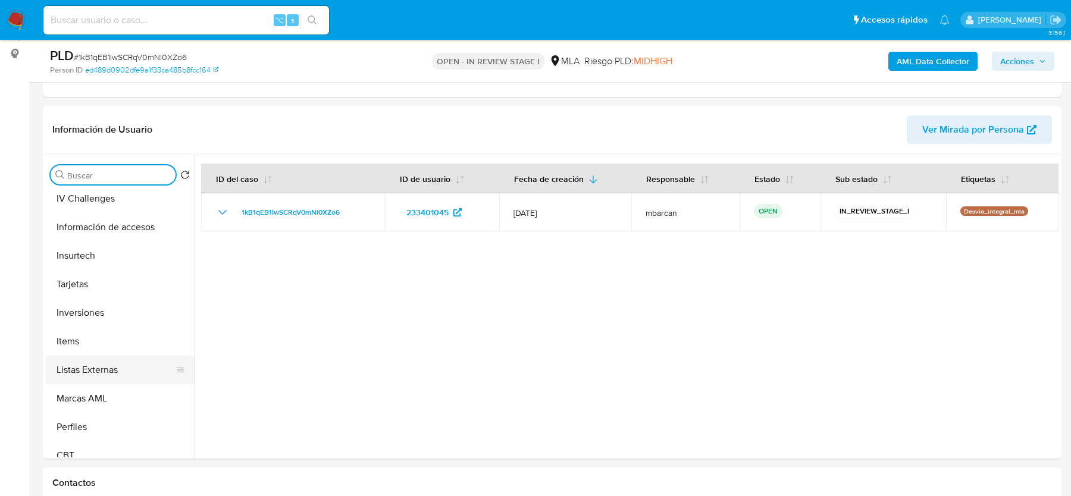
click at [125, 376] on button "Listas Externas" at bounding box center [115, 370] width 139 height 29
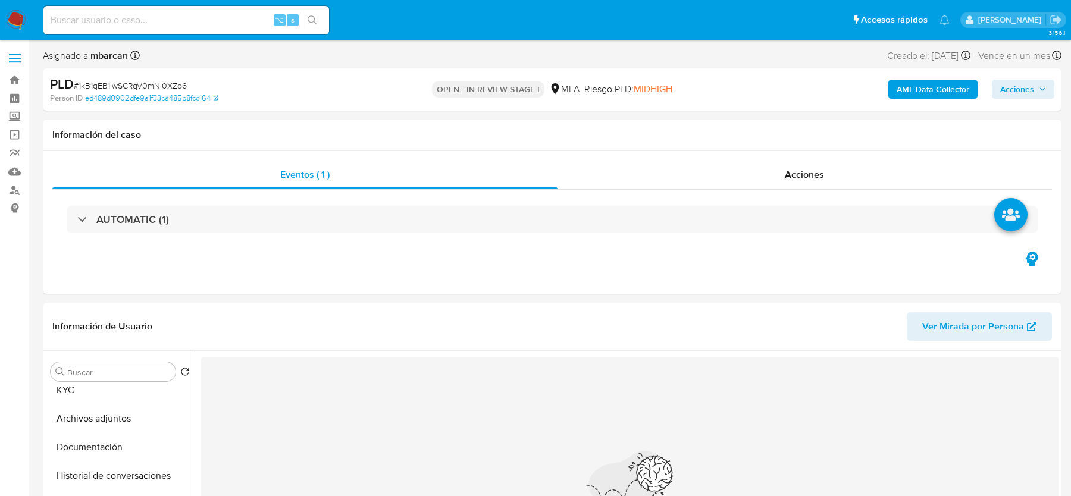
scroll to position [0, 0]
click at [106, 404] on button "General" at bounding box center [115, 400] width 139 height 29
click at [105, 404] on button "General" at bounding box center [115, 400] width 139 height 29
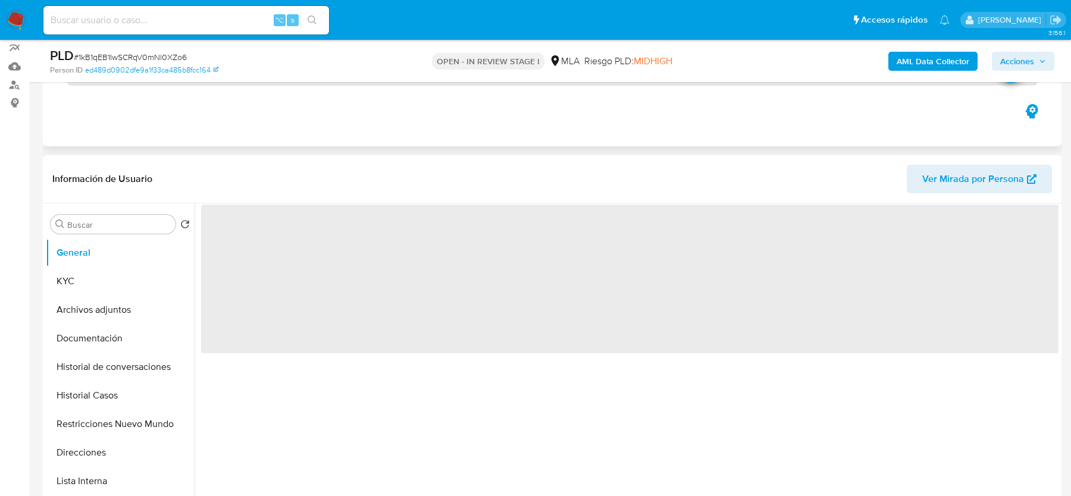
scroll to position [106, 0]
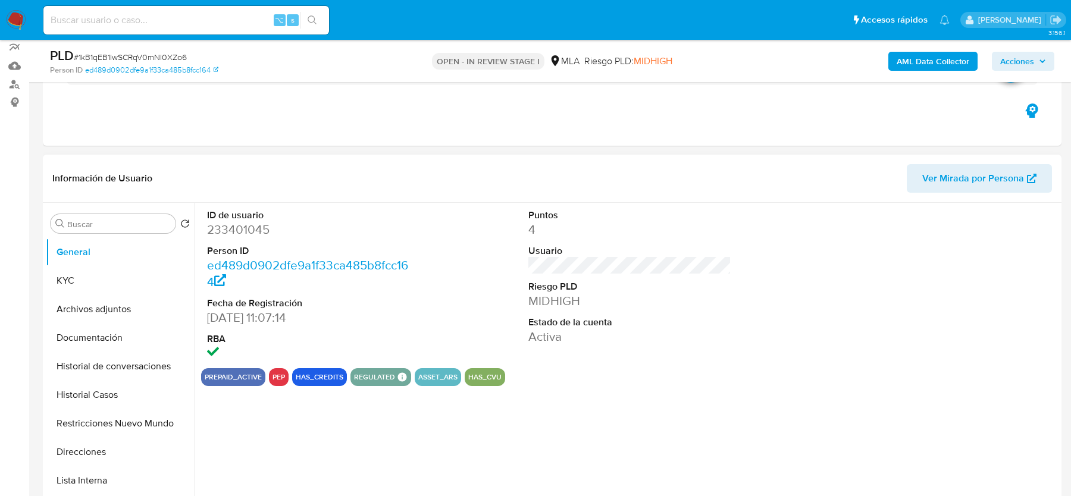
click at [240, 227] on dd "233401045" at bounding box center [308, 229] width 202 height 17
copy dd "233401045"
click at [943, 181] on span "Ver Mirada por Persona" at bounding box center [973, 178] width 102 height 29
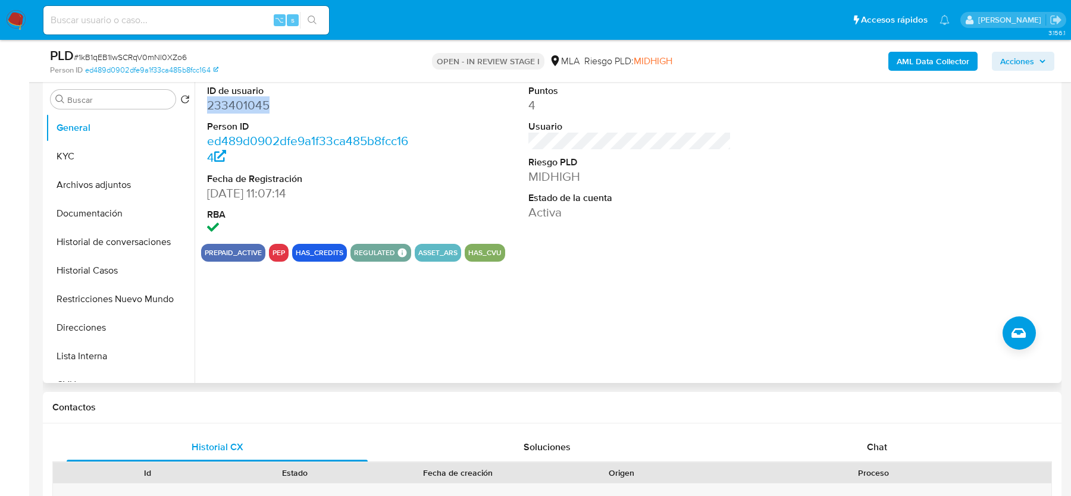
scroll to position [241, 0]
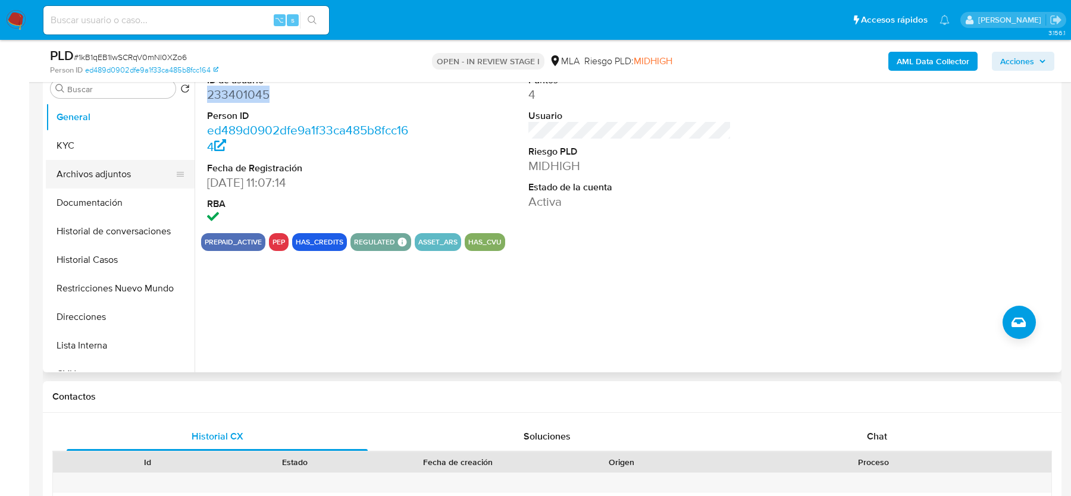
click at [105, 186] on button "Archivos adjuntos" at bounding box center [115, 174] width 139 height 29
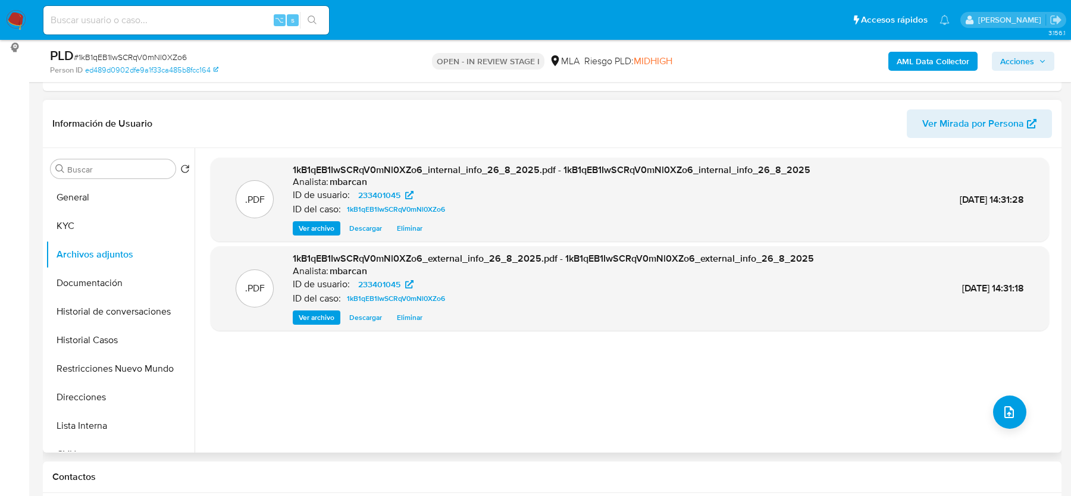
scroll to position [159, 0]
click at [1005, 422] on button "upload-file" at bounding box center [1009, 413] width 33 height 33
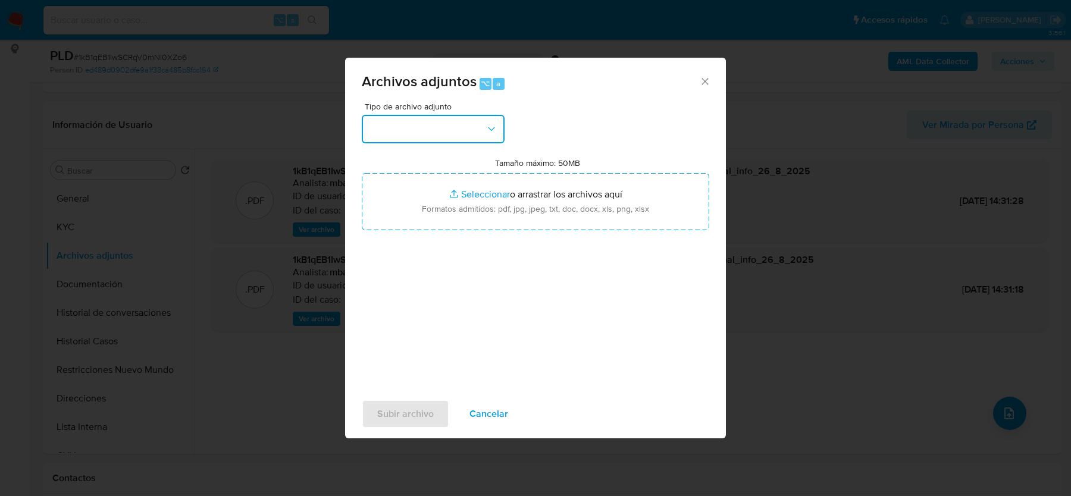
click at [446, 126] on button "button" at bounding box center [433, 129] width 143 height 29
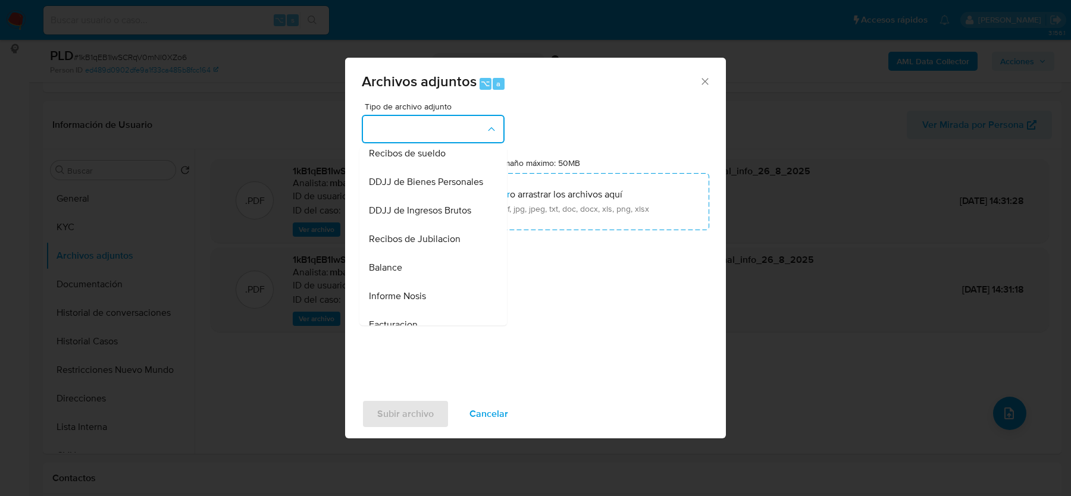
scroll to position [326, 0]
click at [404, 158] on div "Recibos de sueldo" at bounding box center [429, 149] width 121 height 29
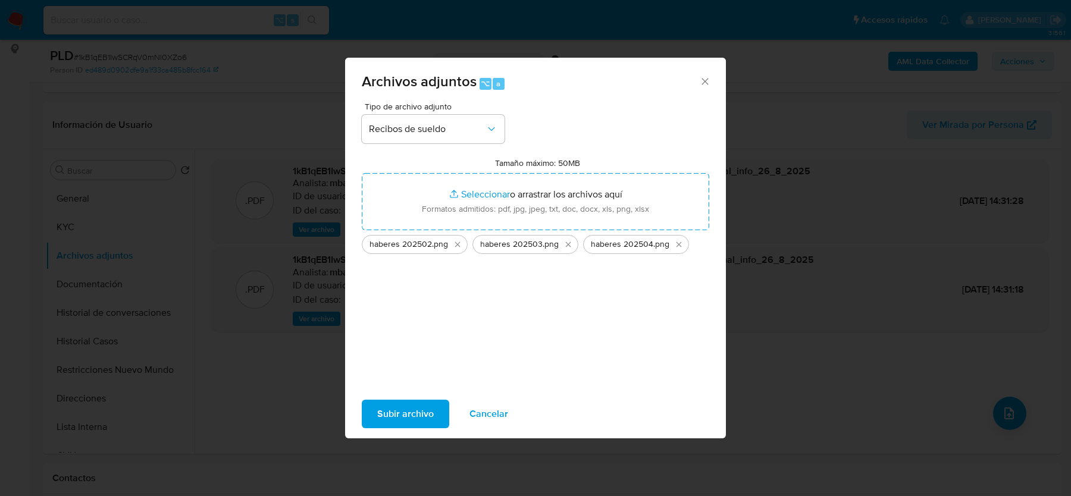
click at [411, 414] on span "Subir archivo" at bounding box center [405, 414] width 57 height 26
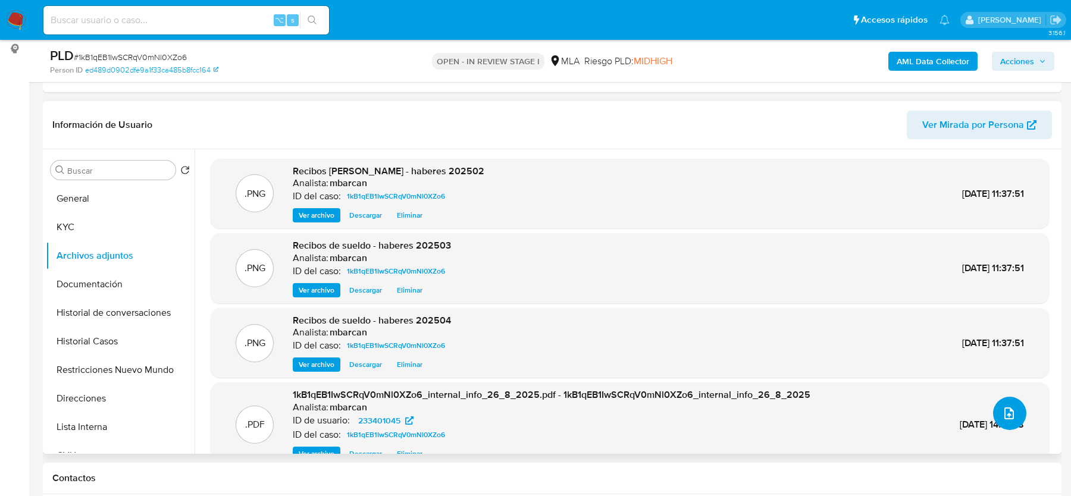
click at [1013, 405] on button "upload-file" at bounding box center [1009, 413] width 33 height 33
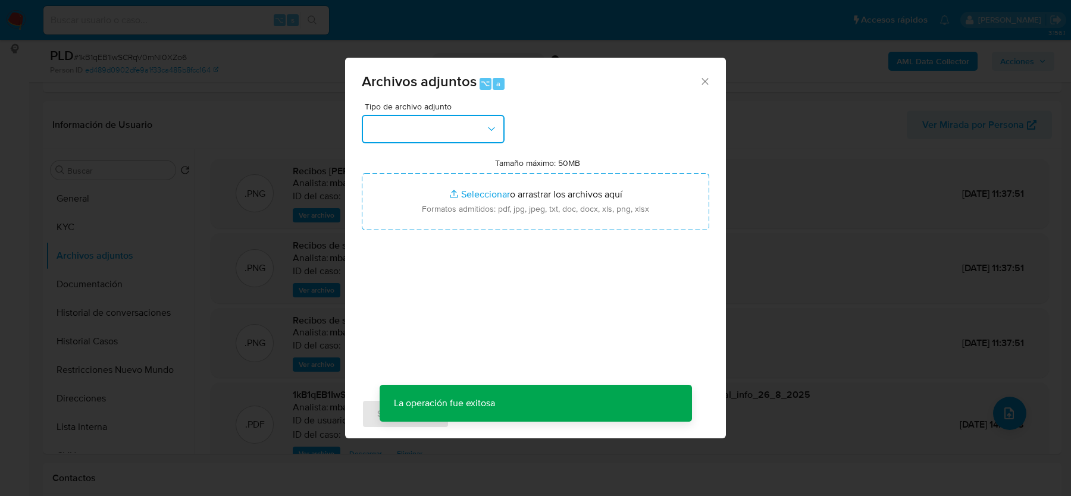
click at [473, 135] on button "button" at bounding box center [433, 129] width 143 height 29
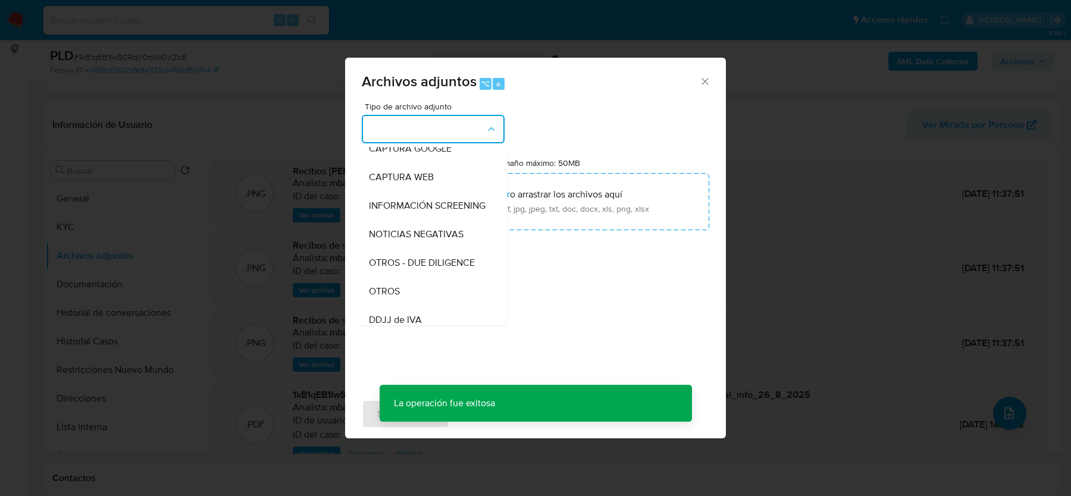
scroll to position [137, 0]
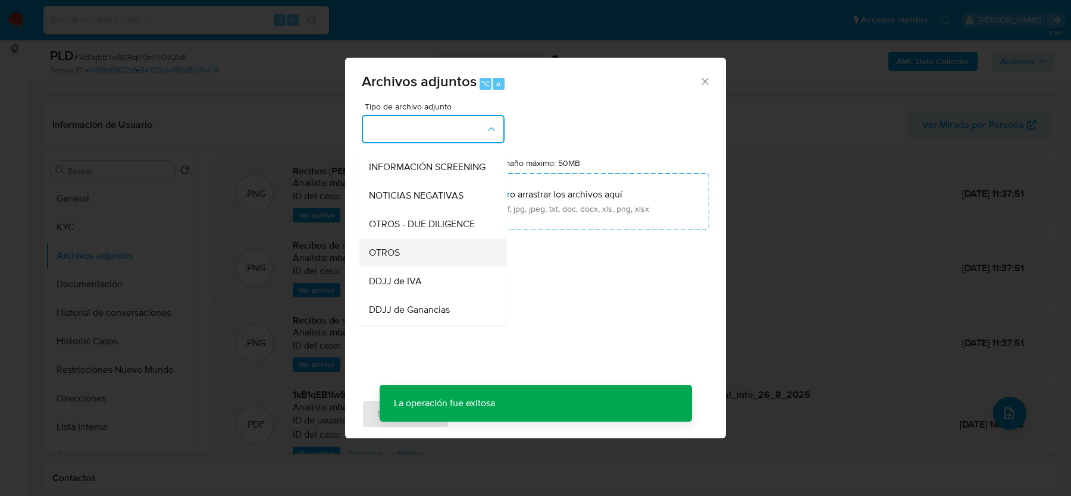
click at [422, 248] on div "OTROS" at bounding box center [429, 253] width 121 height 29
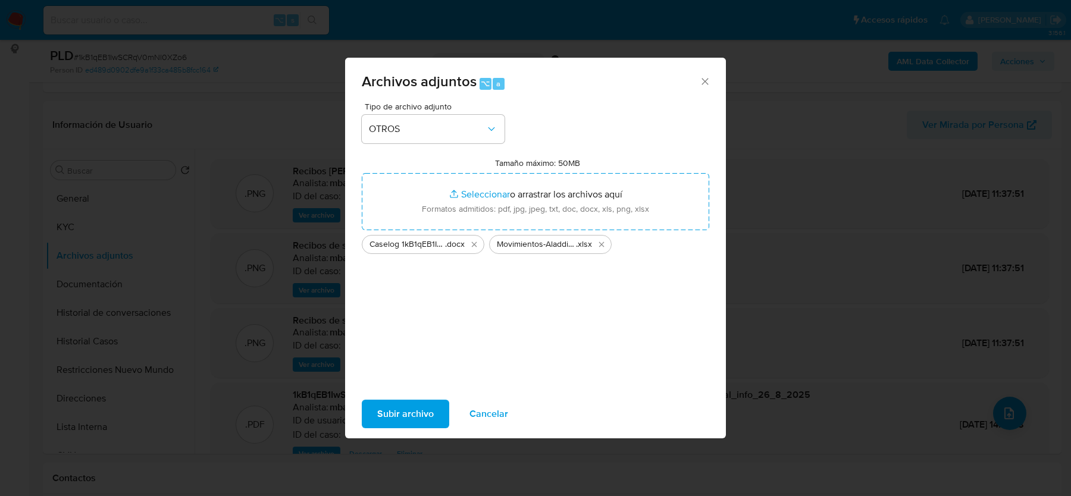
click at [410, 412] on span "Subir archivo" at bounding box center [405, 414] width 57 height 26
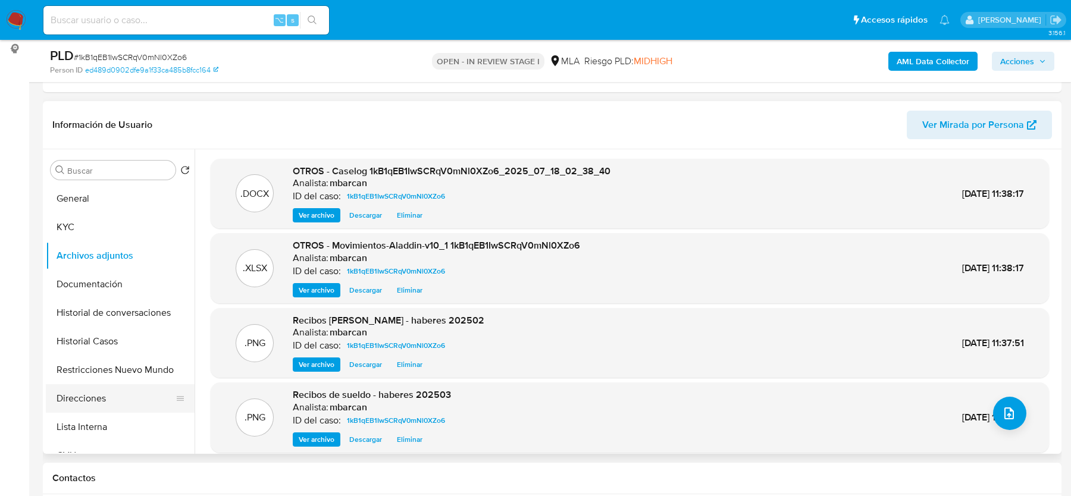
click at [129, 387] on button "Direcciones" at bounding box center [115, 398] width 139 height 29
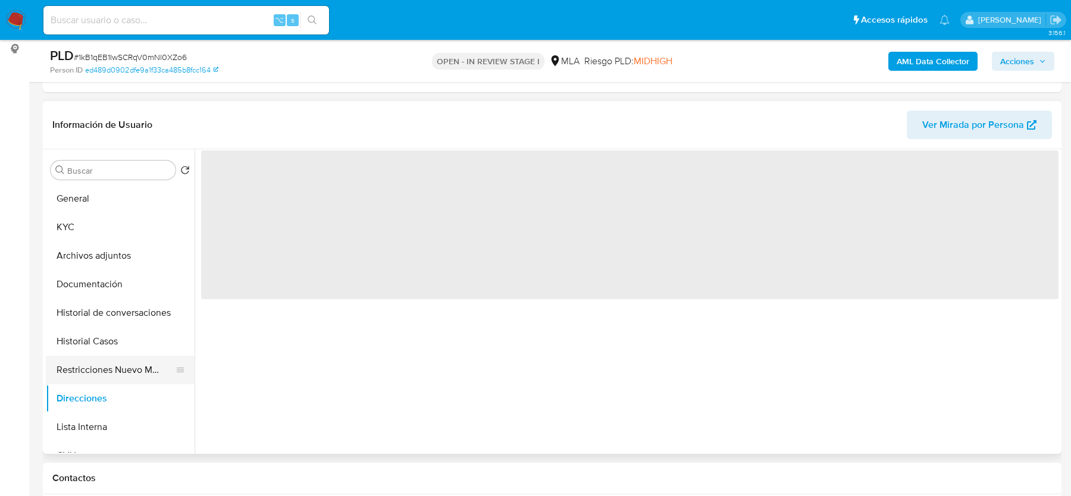
click at [115, 373] on button "Restricciones Nuevo Mundo" at bounding box center [115, 370] width 139 height 29
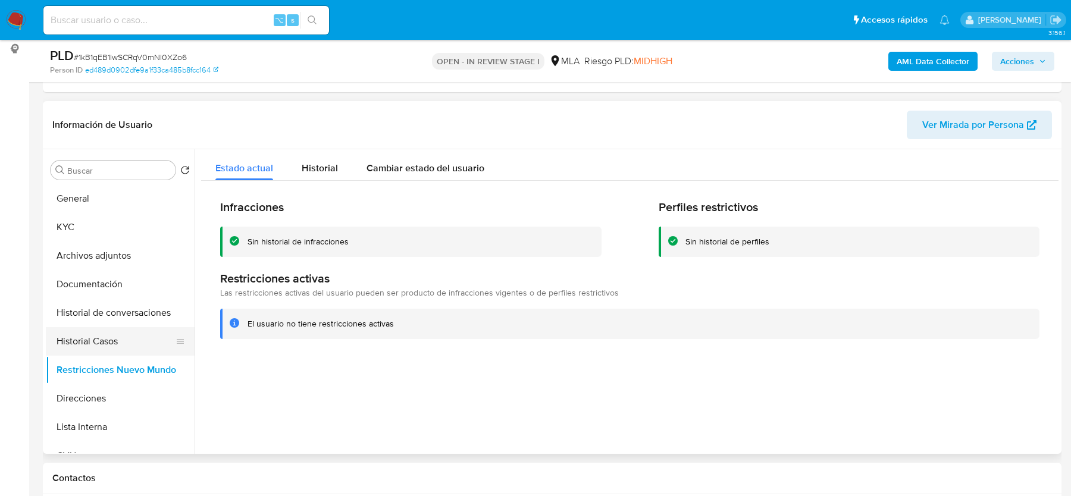
click at [94, 340] on button "Historial Casos" at bounding box center [115, 341] width 139 height 29
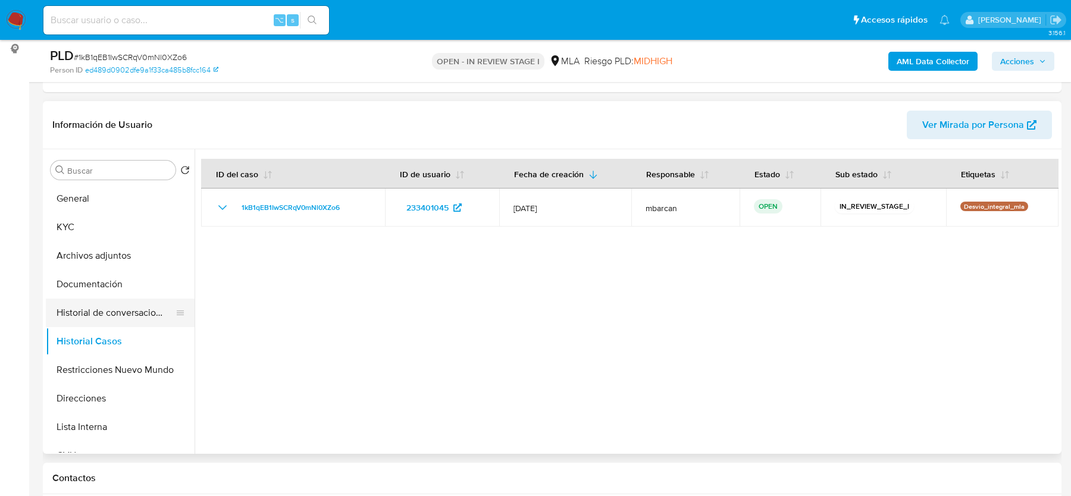
click at [104, 306] on button "Historial de conversaciones" at bounding box center [115, 313] width 139 height 29
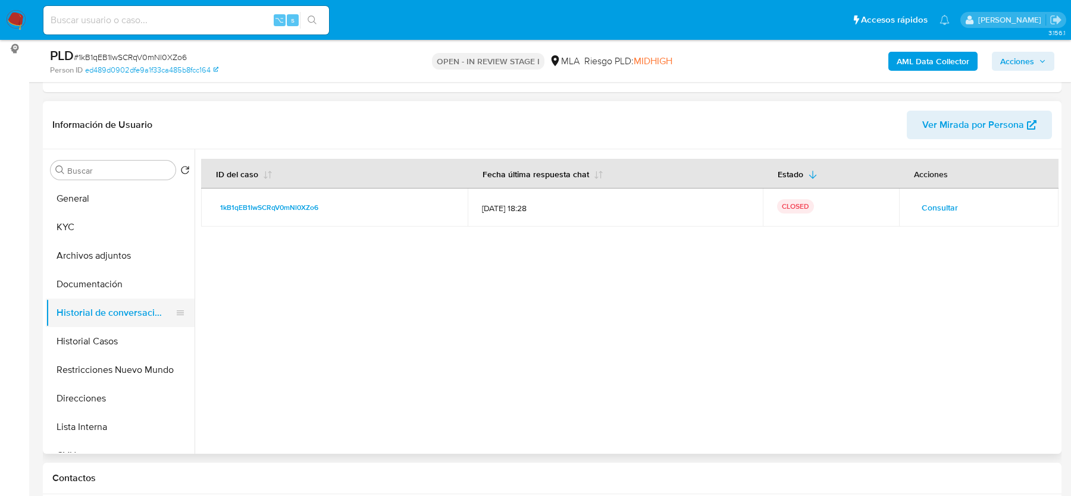
click at [104, 306] on button "Historial de conversaciones" at bounding box center [115, 313] width 139 height 29
click at [1015, 61] on span "Acciones" at bounding box center [1017, 61] width 34 height 19
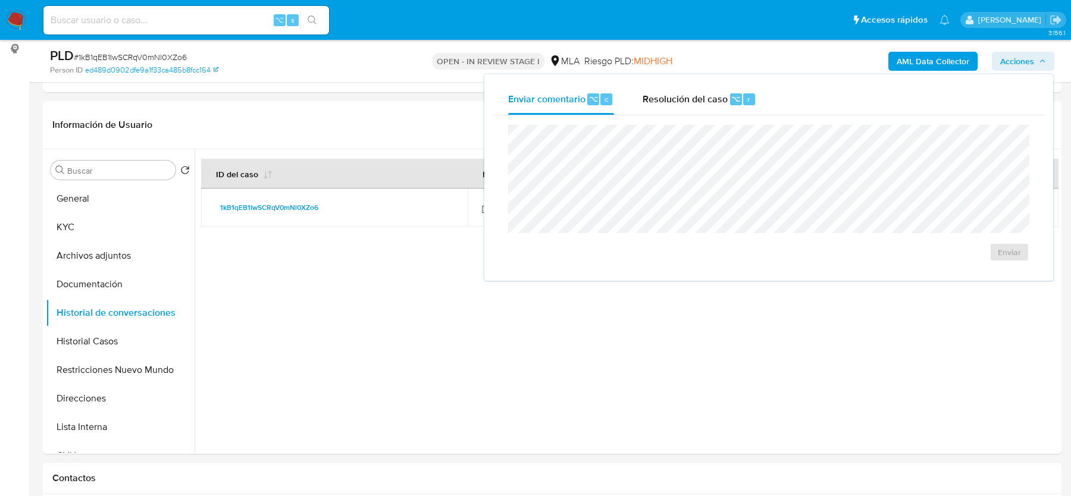
click at [689, 123] on div "Enviar" at bounding box center [769, 193] width 550 height 156
click at [685, 108] on div "Resolución del caso ⌥ r" at bounding box center [700, 99] width 114 height 31
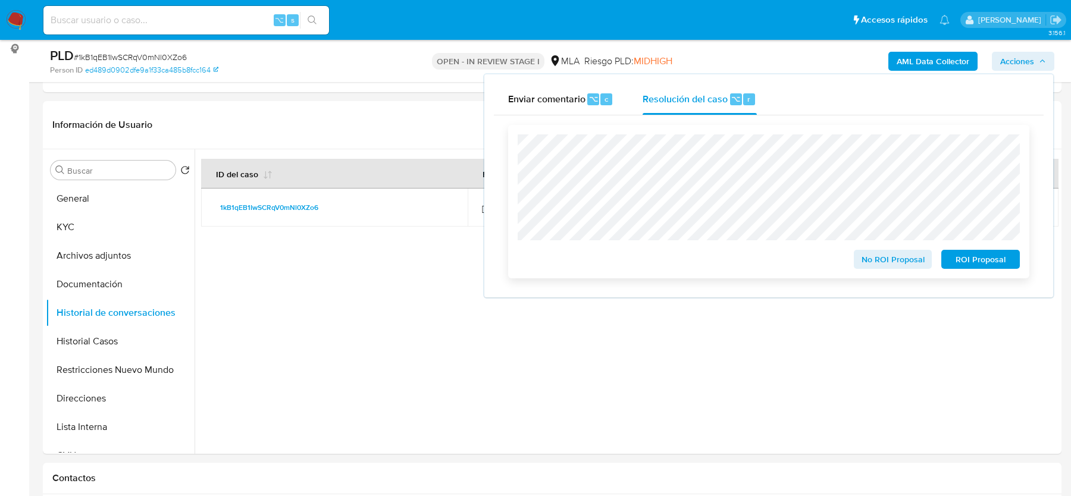
click at [866, 259] on span "No ROI Proposal" at bounding box center [893, 259] width 62 height 17
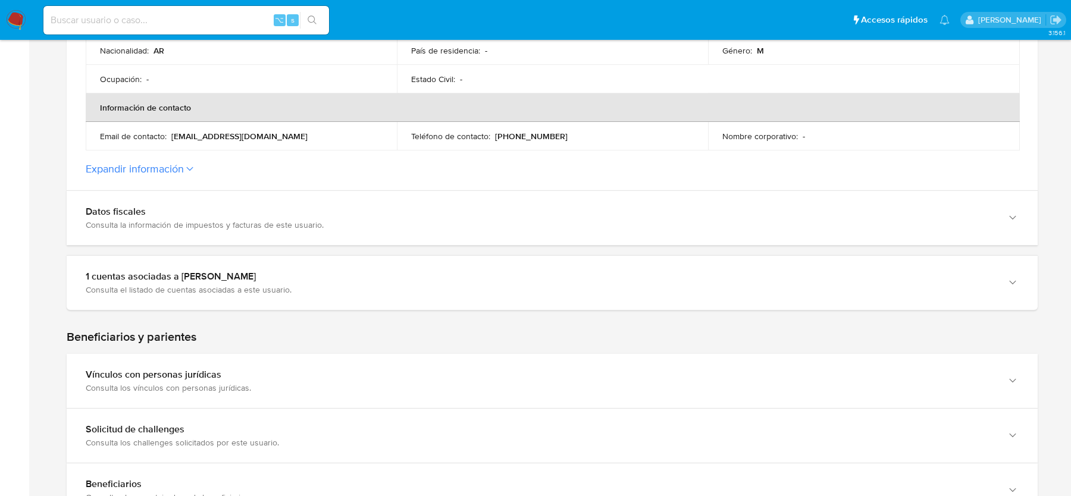
scroll to position [395, 0]
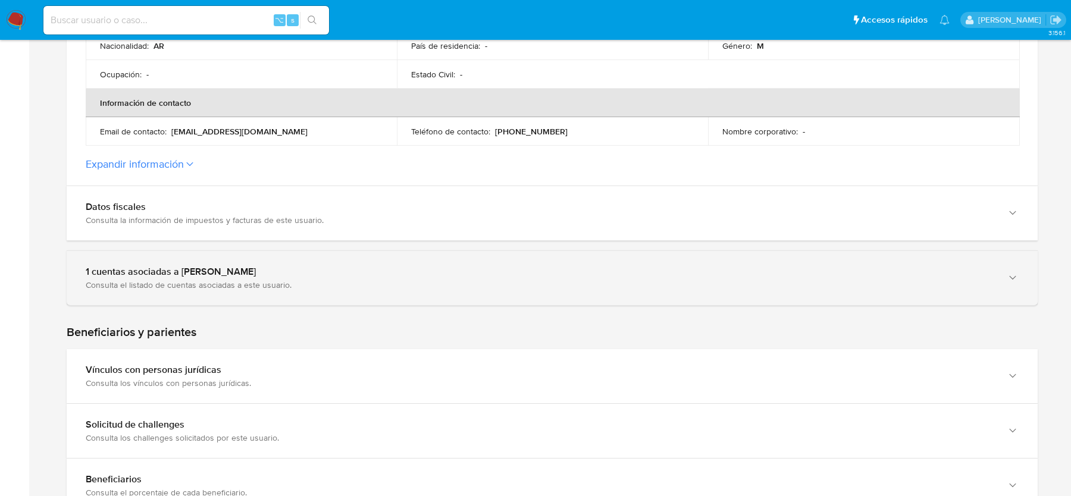
click at [220, 266] on div "1 cuentas asociadas a [PERSON_NAME]" at bounding box center [540, 272] width 909 height 12
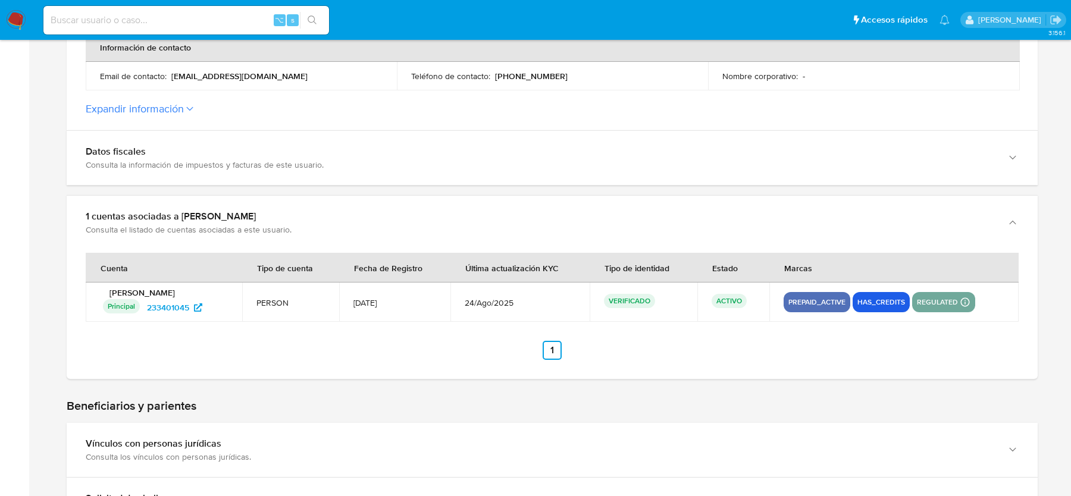
scroll to position [451, 0]
click at [172, 317] on td "Gerardo Daniel Libere Principal Identificado como usuario principal 233401045" at bounding box center [164, 300] width 157 height 39
click at [173, 298] on span "233401045" at bounding box center [168, 306] width 42 height 19
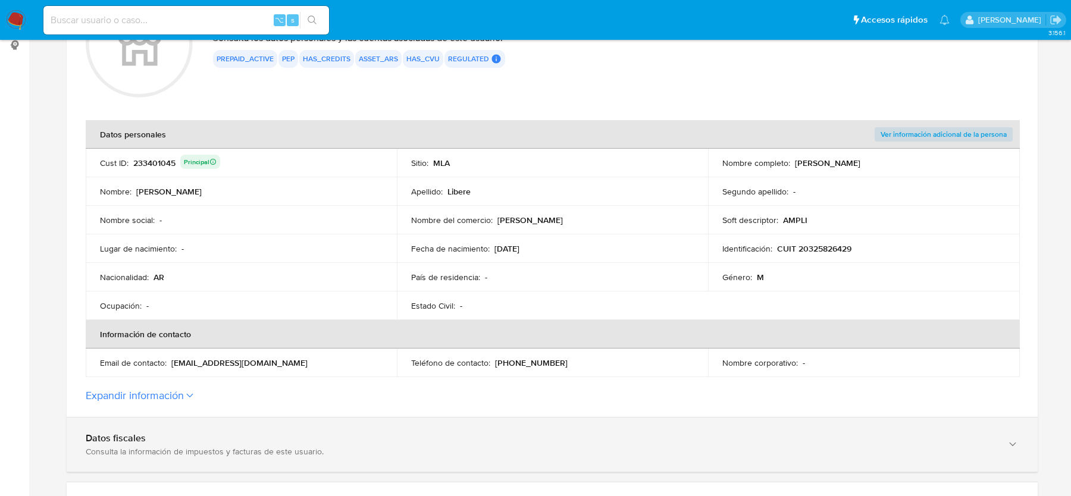
scroll to position [171, 0]
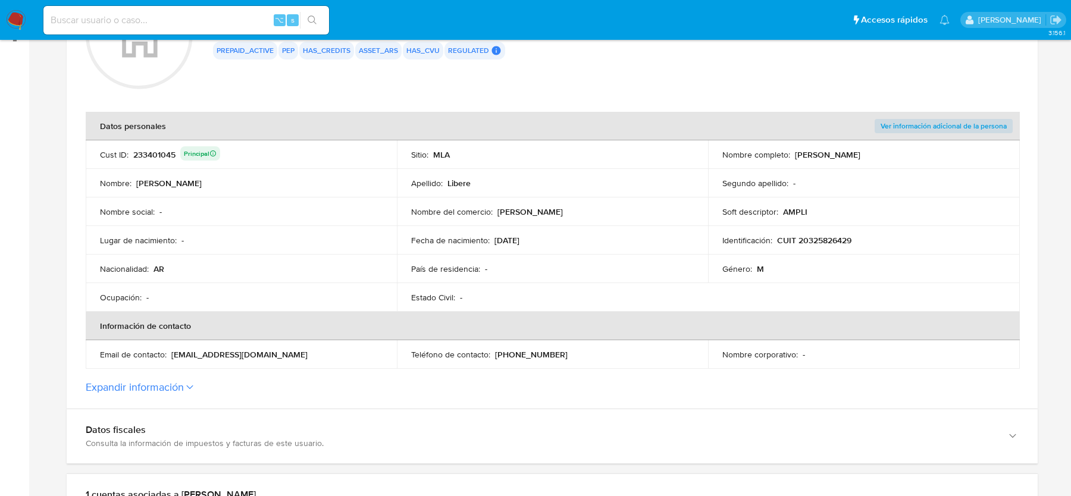
click at [160, 384] on button "Expandir información" at bounding box center [135, 387] width 98 height 13
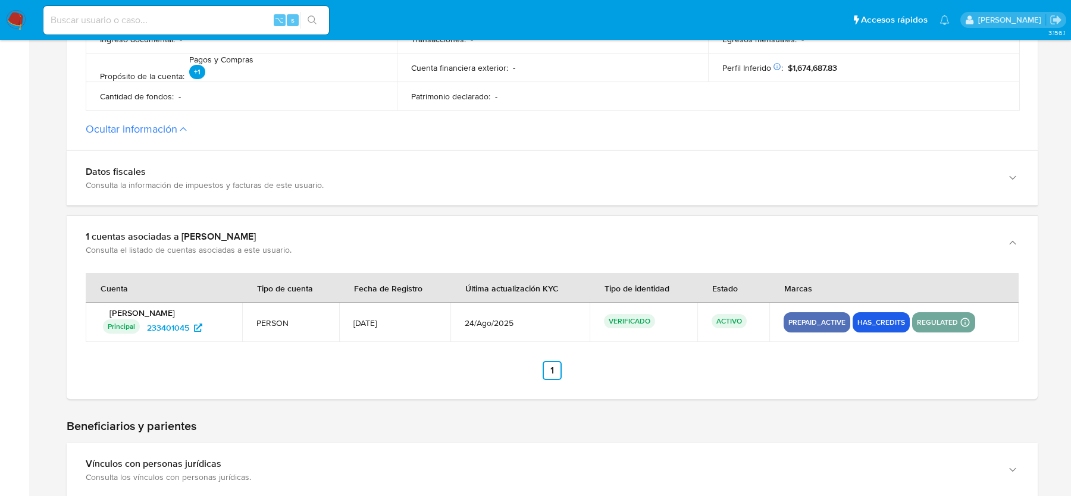
scroll to position [661, 0]
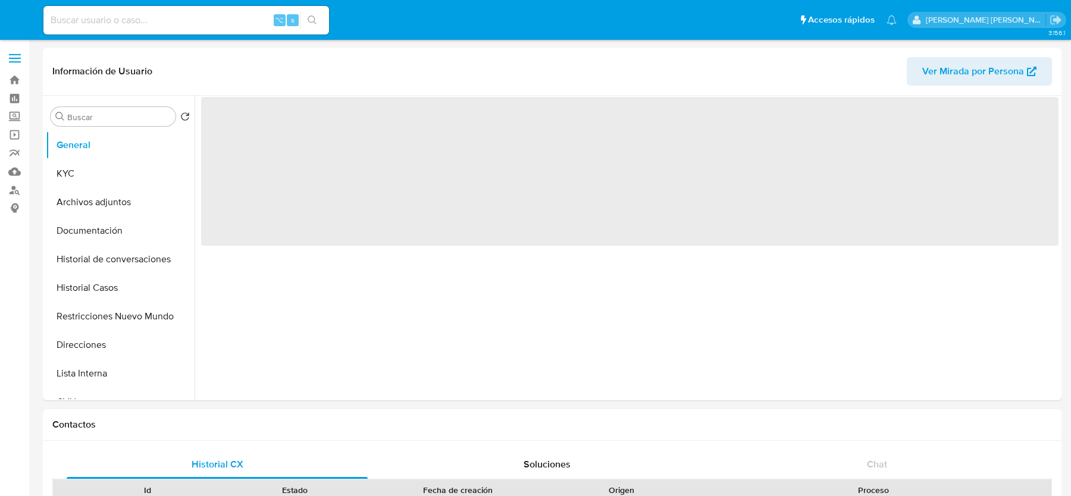
select select "10"
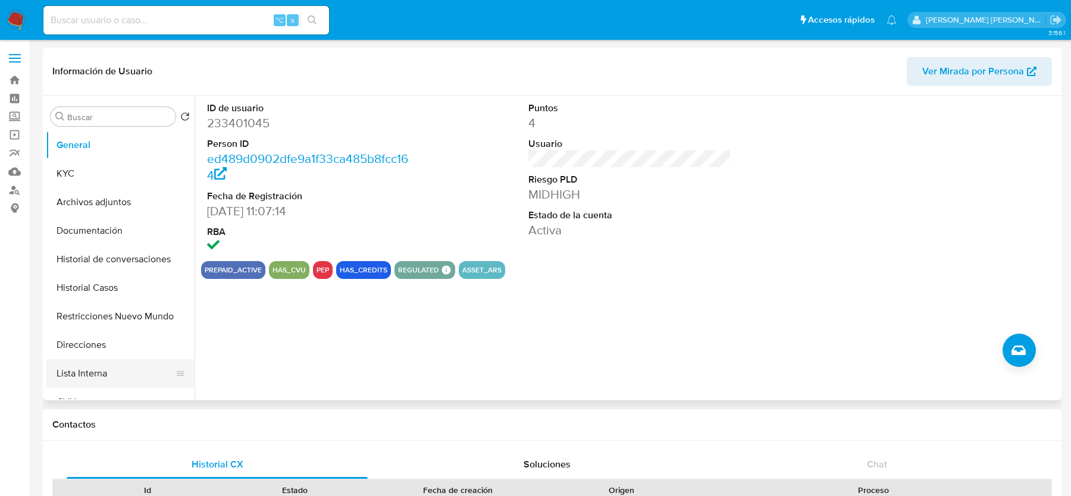
click at [85, 370] on button "Lista Interna" at bounding box center [115, 373] width 139 height 29
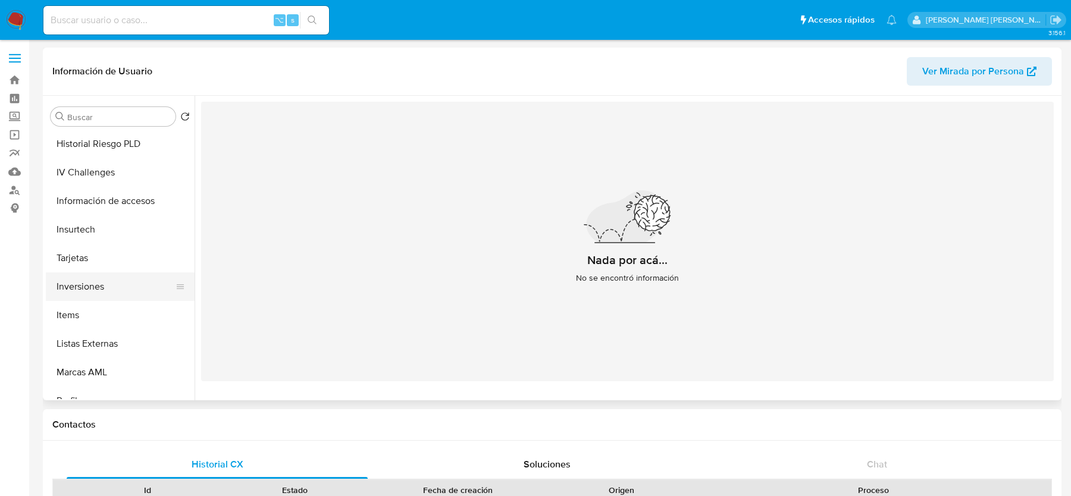
scroll to position [534, 0]
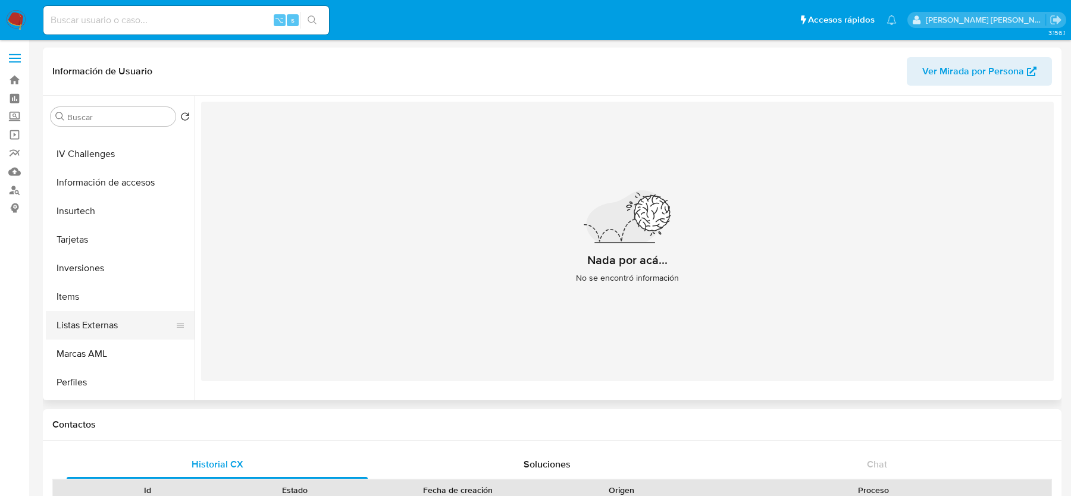
click at [100, 319] on button "Listas Externas" at bounding box center [115, 325] width 139 height 29
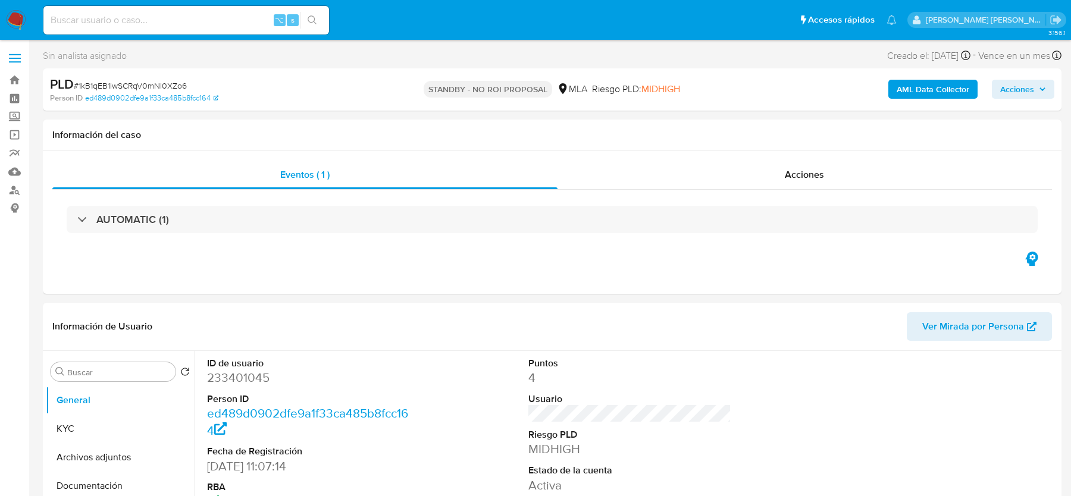
select select "10"
click at [190, 12] on input at bounding box center [186, 19] width 286 height 15
paste input "81l5zfwXjej2kXHVw4h3zQRO"
type input "81l5zfwXjej2kXHVw4h3zQRO"
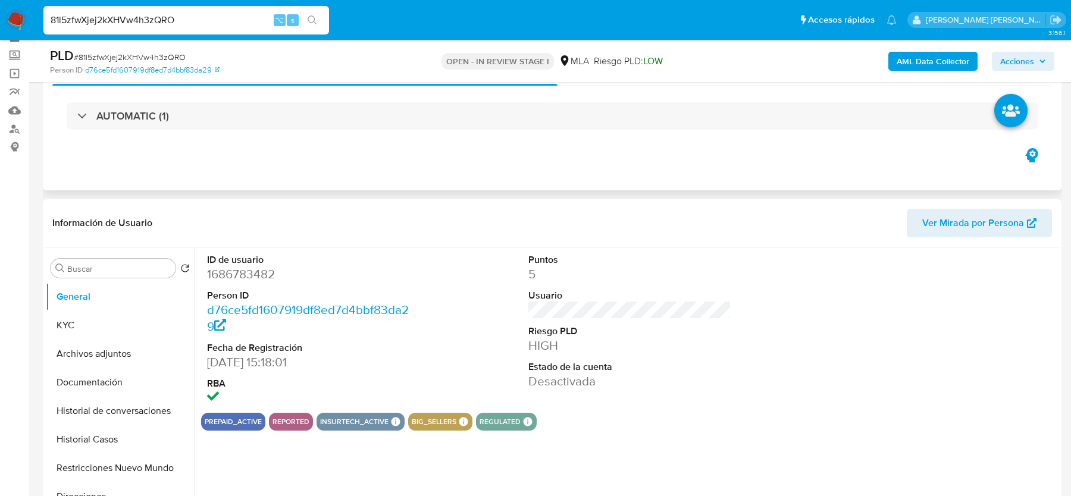
select select "10"
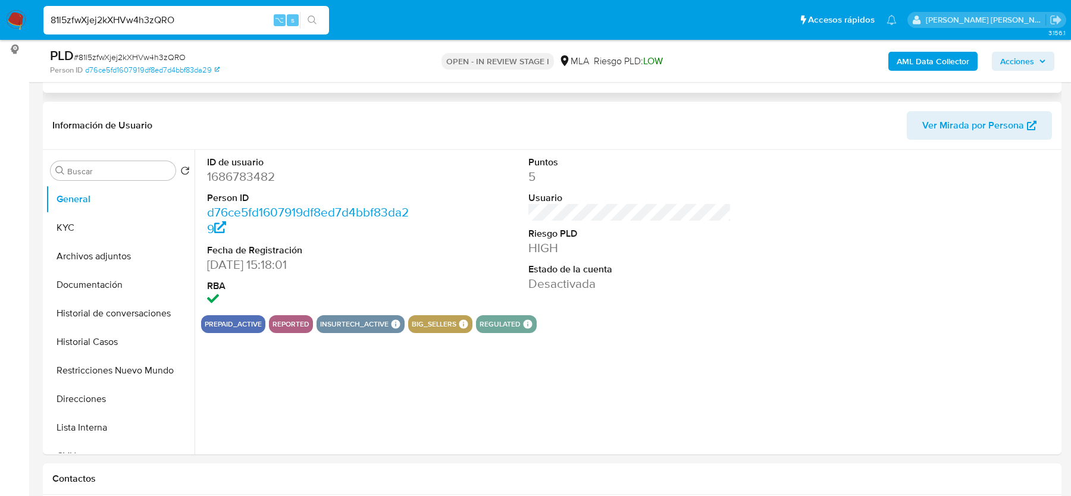
scroll to position [162, 0]
